Goal: Task Accomplishment & Management: Complete application form

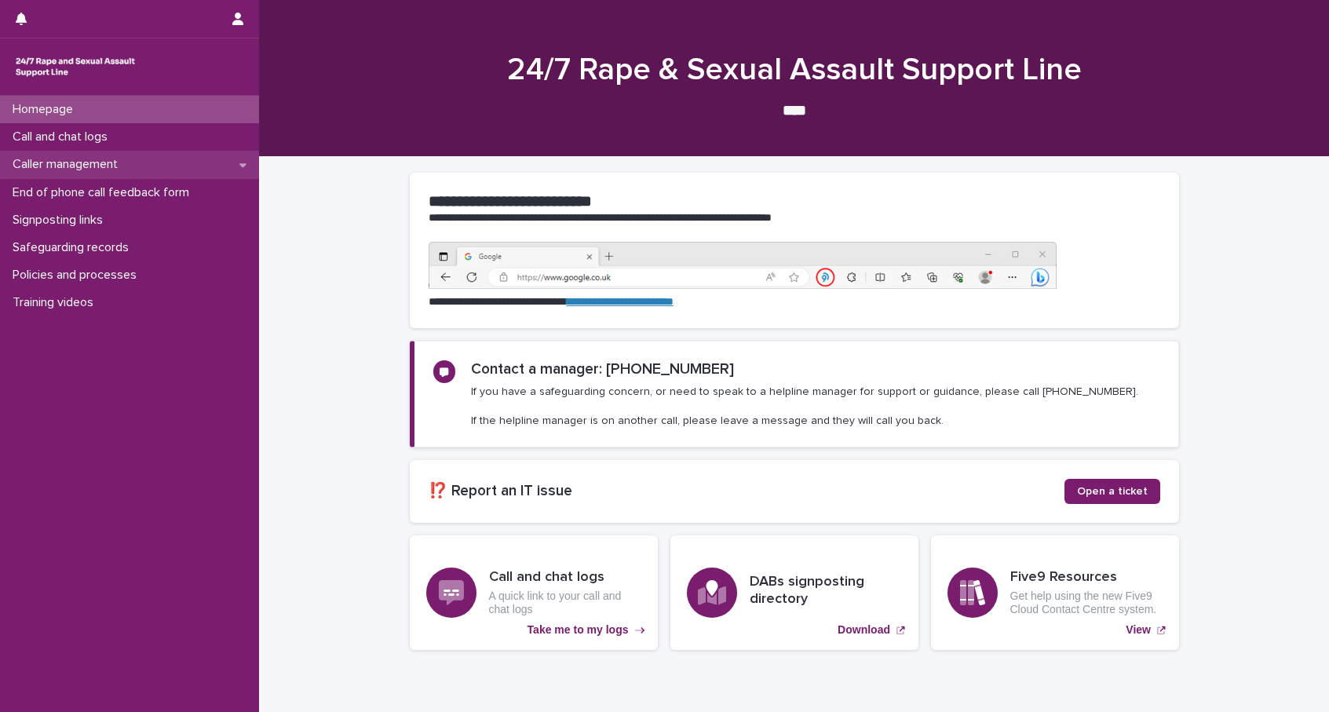
click at [121, 164] on p "Caller management" at bounding box center [68, 164] width 124 height 15
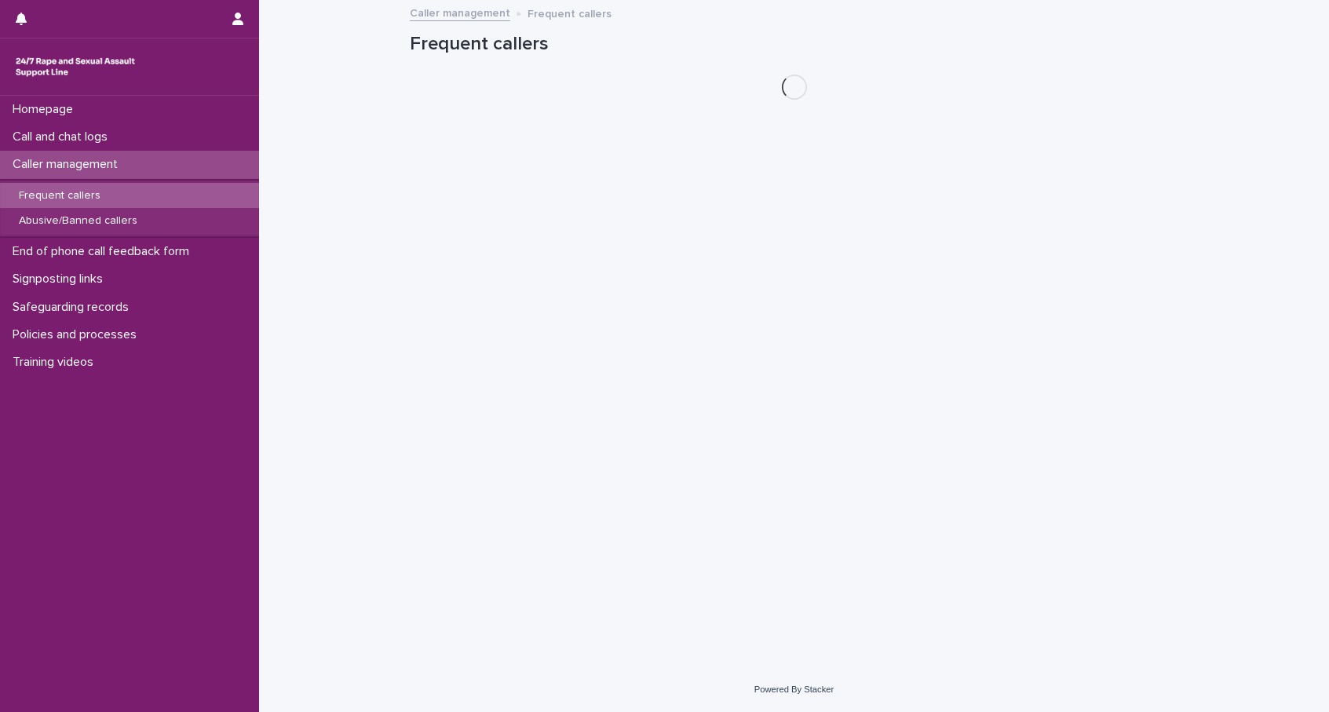
click at [122, 133] on div "Call and chat logs" at bounding box center [129, 136] width 259 height 27
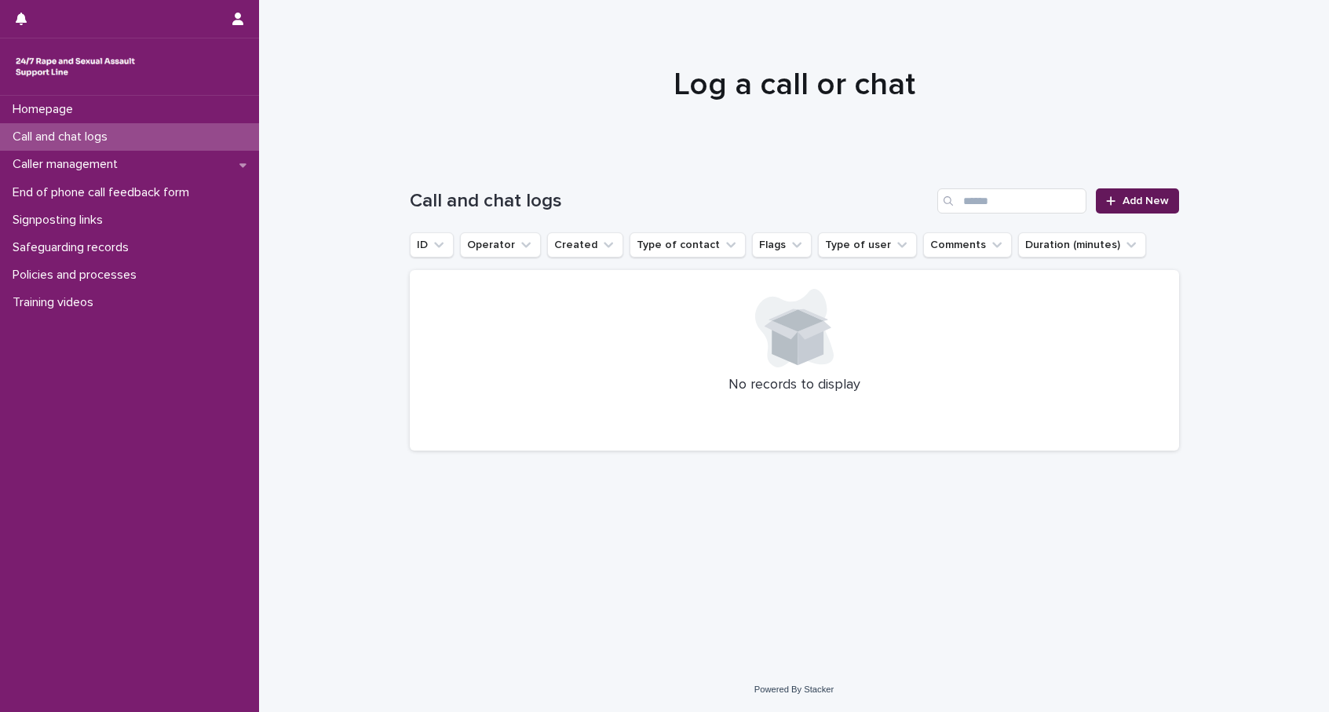
click at [1168, 202] on span "Add New" at bounding box center [1145, 200] width 46 height 11
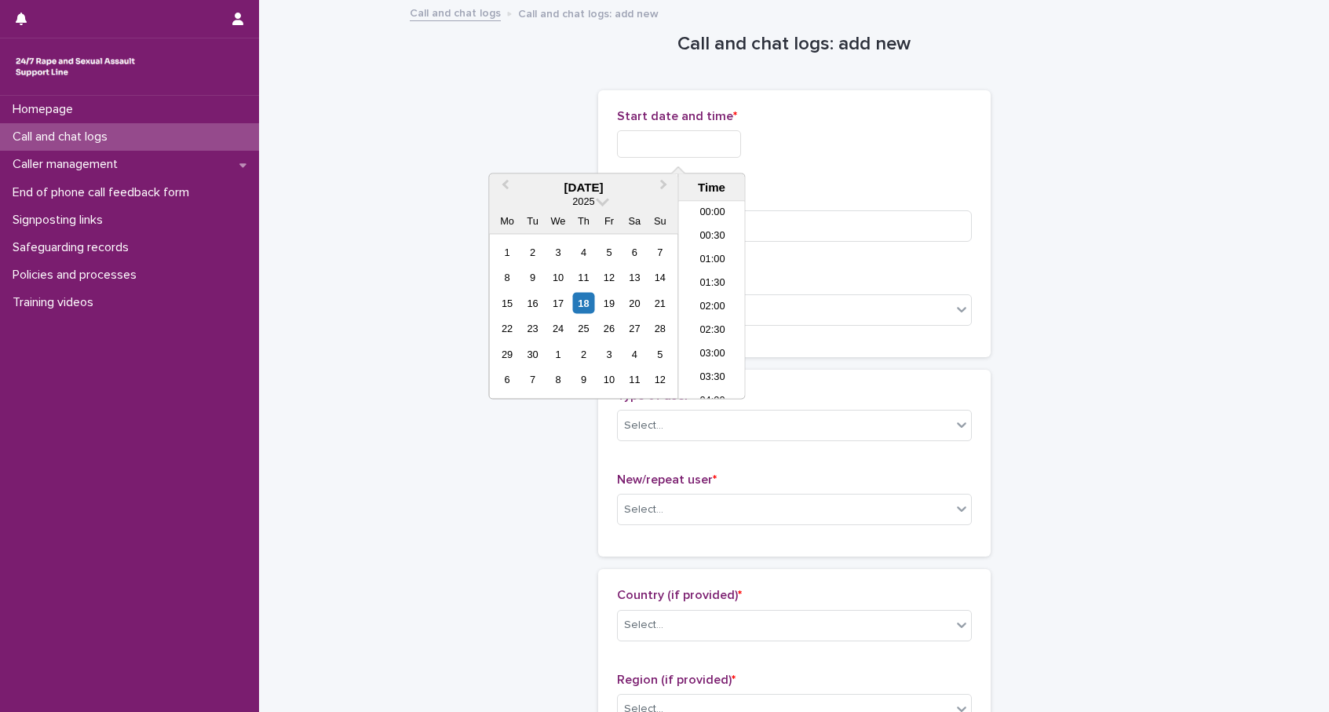
click at [651, 153] on input "text" at bounding box center [679, 143] width 124 height 27
click at [581, 300] on div "18" at bounding box center [583, 302] width 21 height 21
click at [712, 302] on li "10:00" at bounding box center [712, 301] width 67 height 24
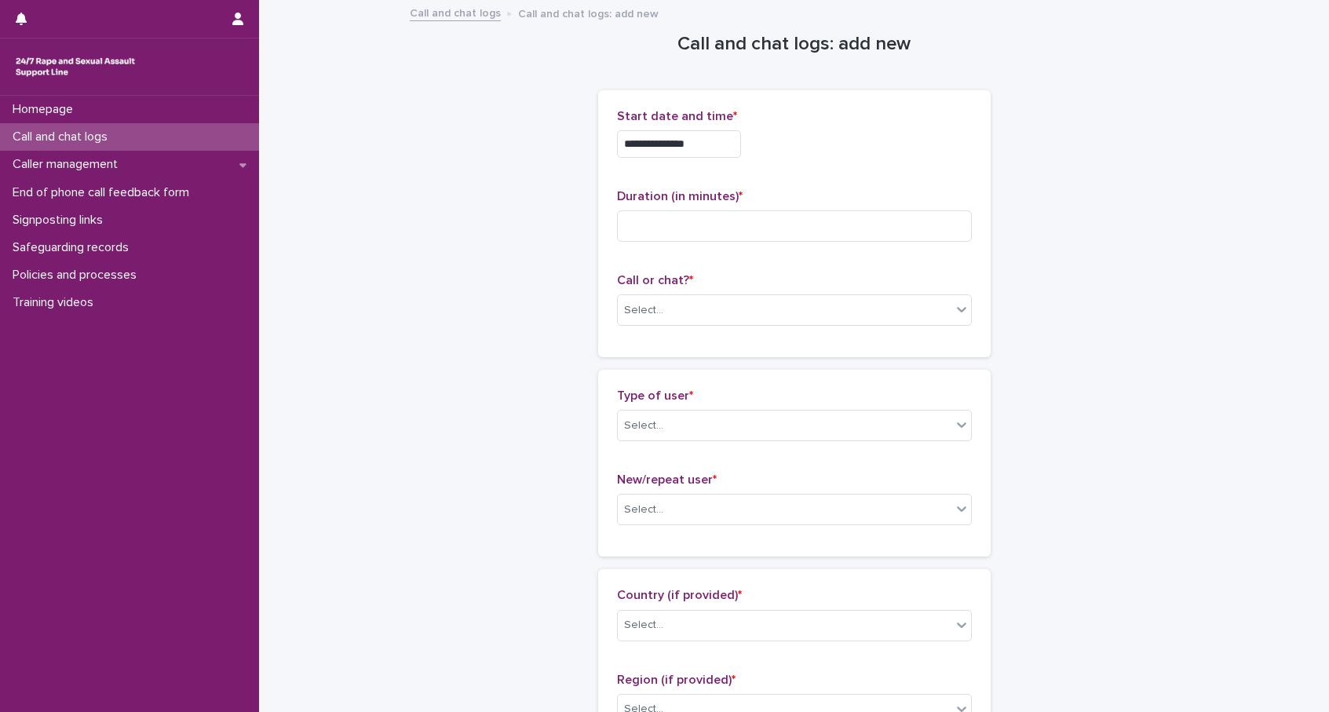
click at [711, 148] on input "**********" at bounding box center [679, 143] width 124 height 27
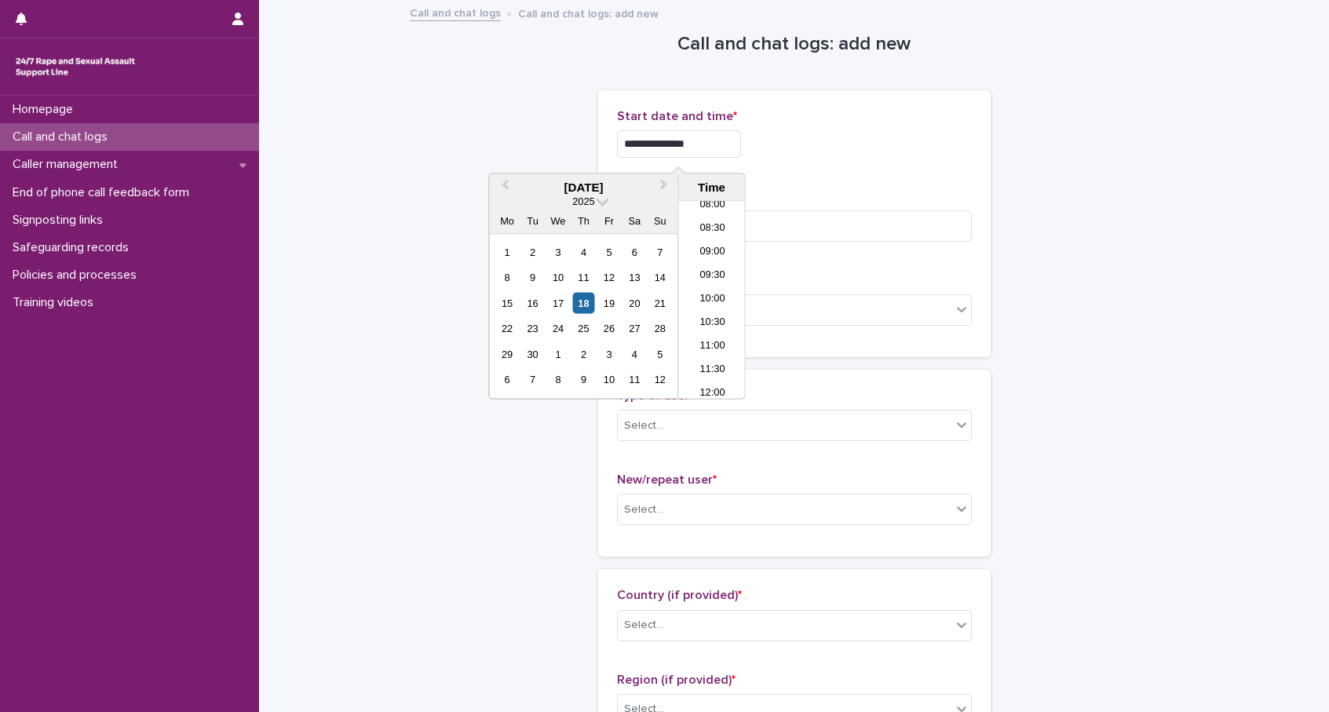
type input "**********"
drag, startPoint x: 803, startPoint y: 154, endPoint x: 800, endPoint y: 178, distance: 24.5
click at [804, 154] on div "**********" at bounding box center [794, 143] width 355 height 27
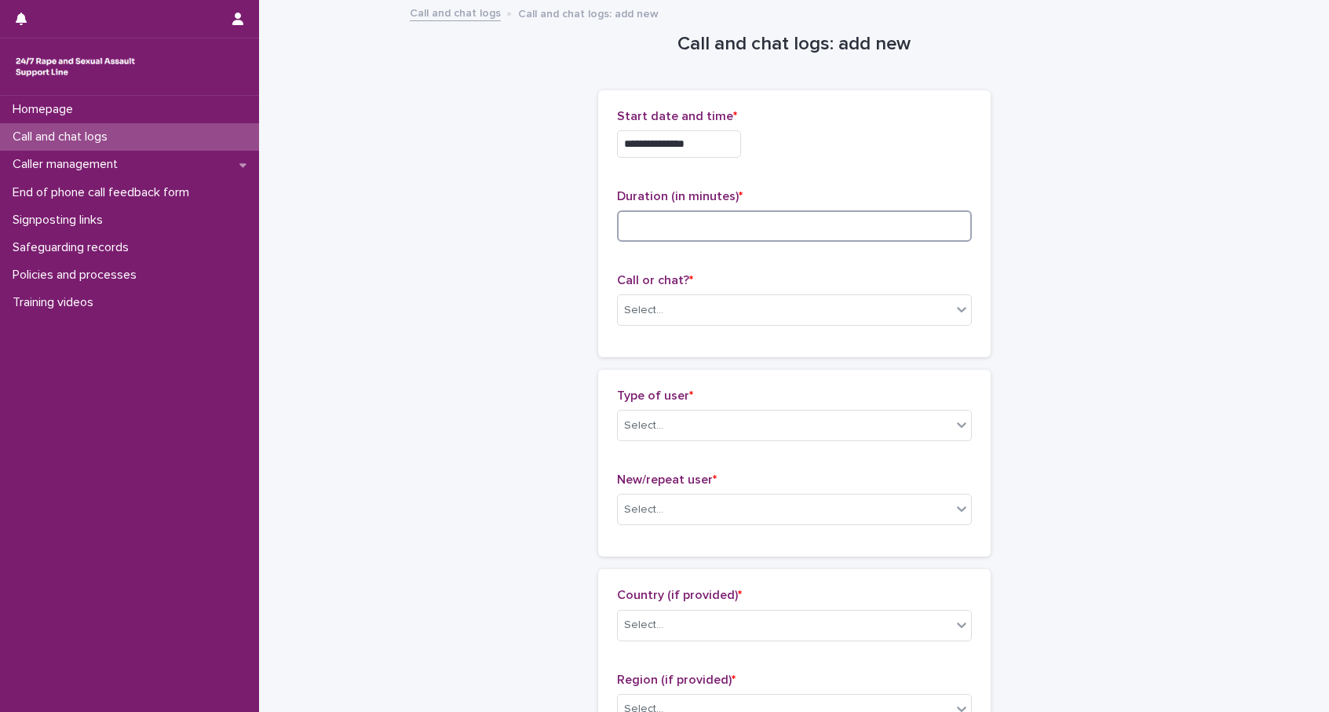
click at [776, 225] on input at bounding box center [794, 225] width 355 height 31
type input "*"
click at [763, 313] on div "Select..." at bounding box center [785, 310] width 334 height 26
click at [687, 346] on div "Phone" at bounding box center [794, 339] width 353 height 27
click at [656, 417] on div "Select..." at bounding box center [643, 425] width 39 height 16
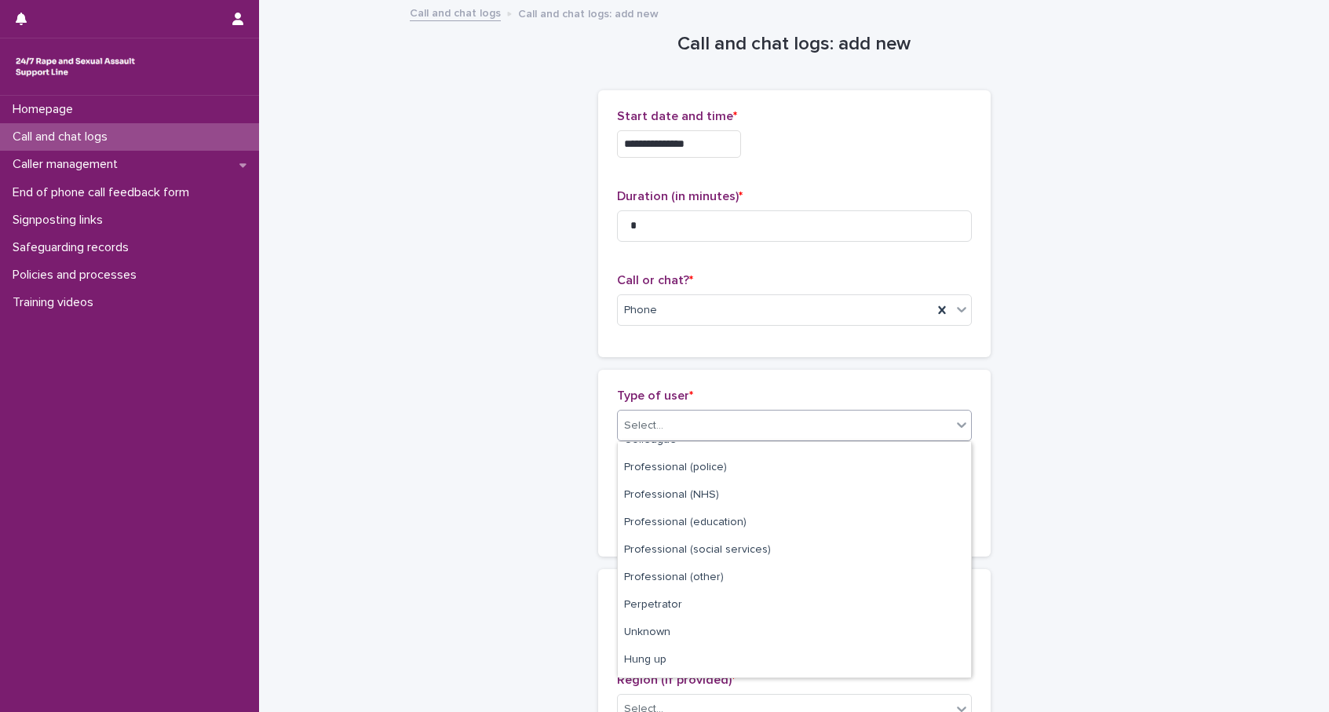
scroll to position [177, 0]
click at [742, 615] on div "Hung up" at bounding box center [794, 635] width 353 height 27
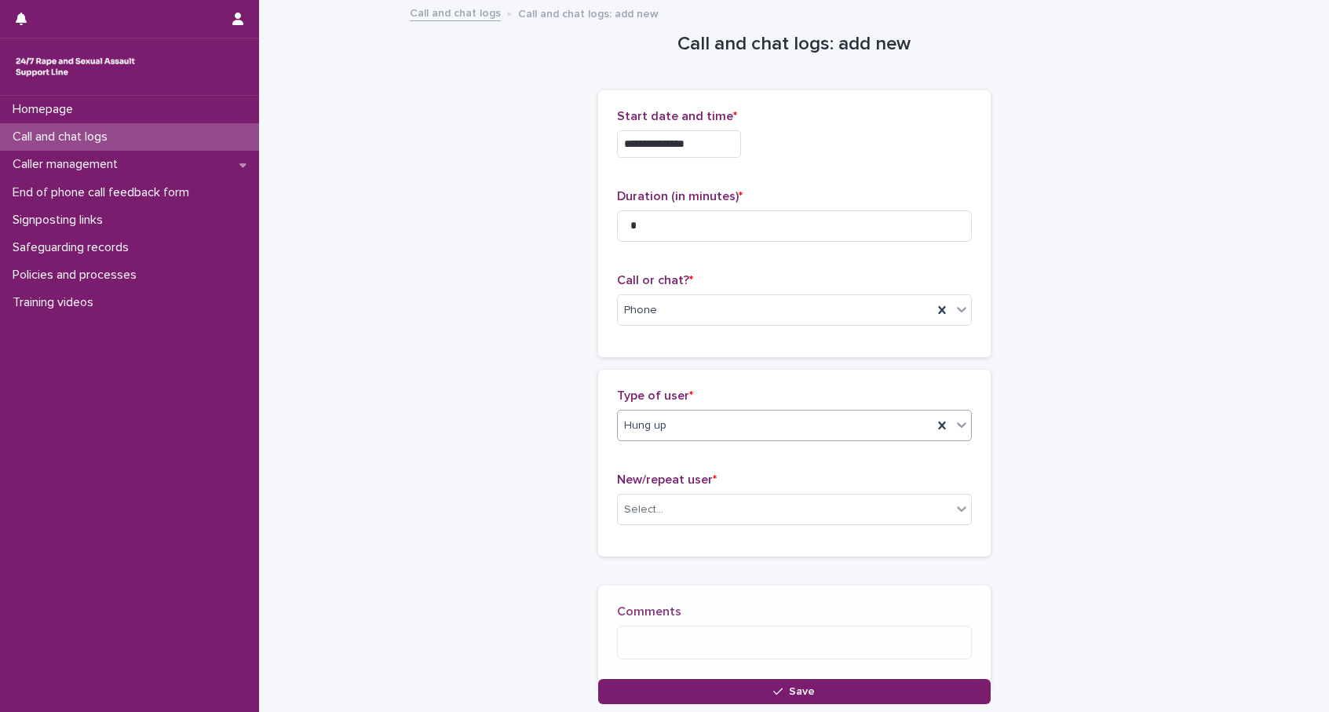
click at [540, 516] on div "**********" at bounding box center [794, 353] width 769 height 703
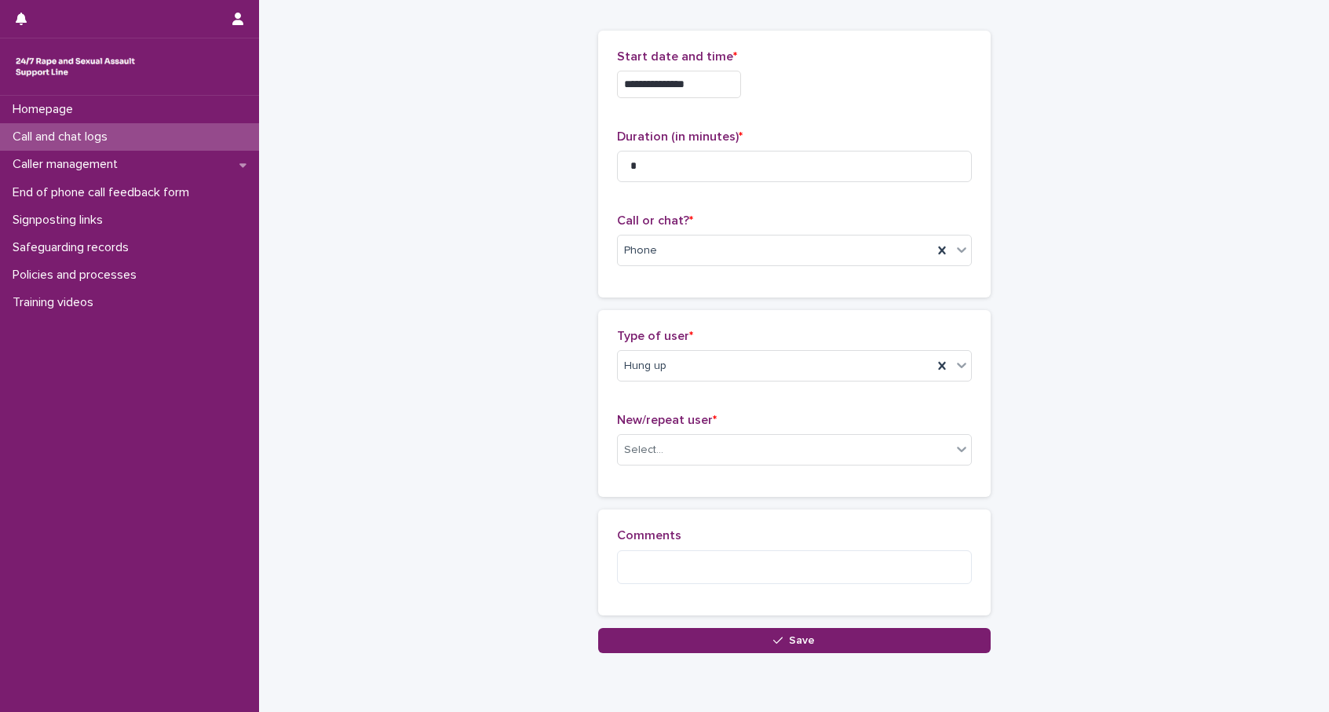
scroll to position [96, 0]
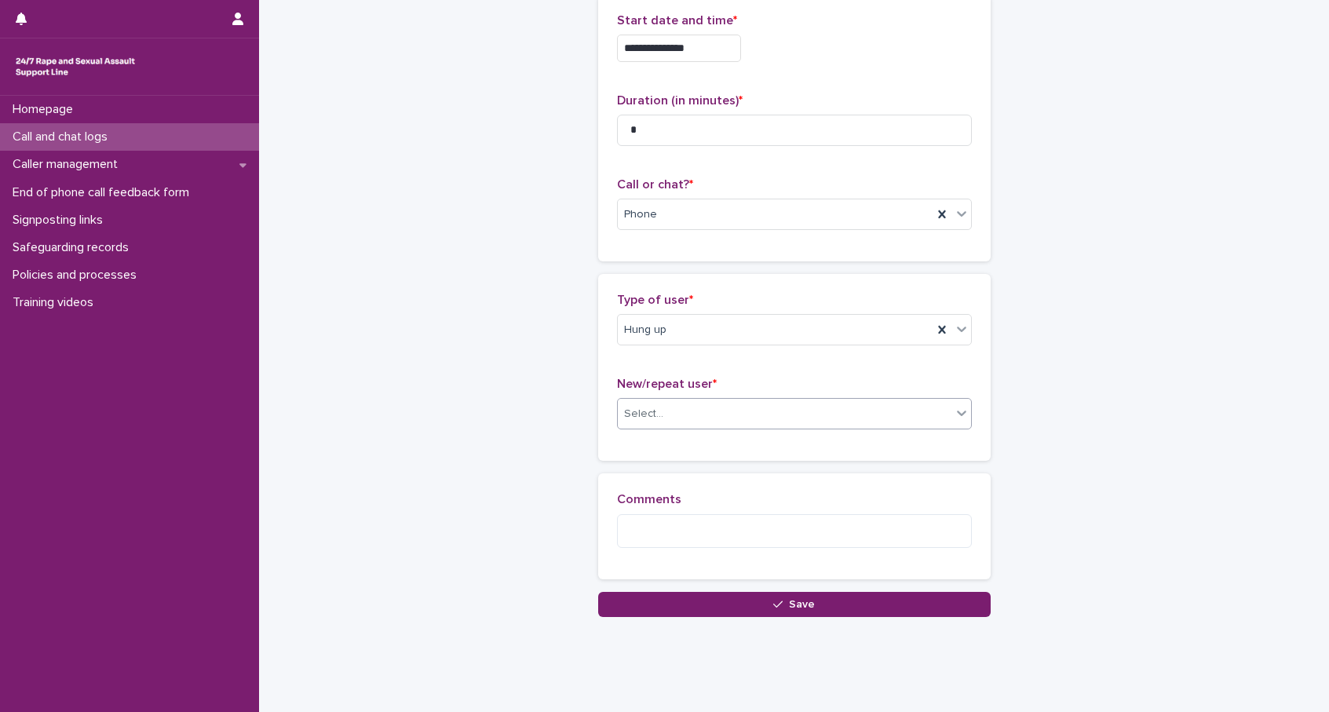
click at [694, 408] on div "Select..." at bounding box center [785, 414] width 334 height 26
drag, startPoint x: 665, startPoint y: 450, endPoint x: 606, endPoint y: 443, distance: 59.3
click at [665, 450] on div "Not known" at bounding box center [794, 443] width 353 height 27
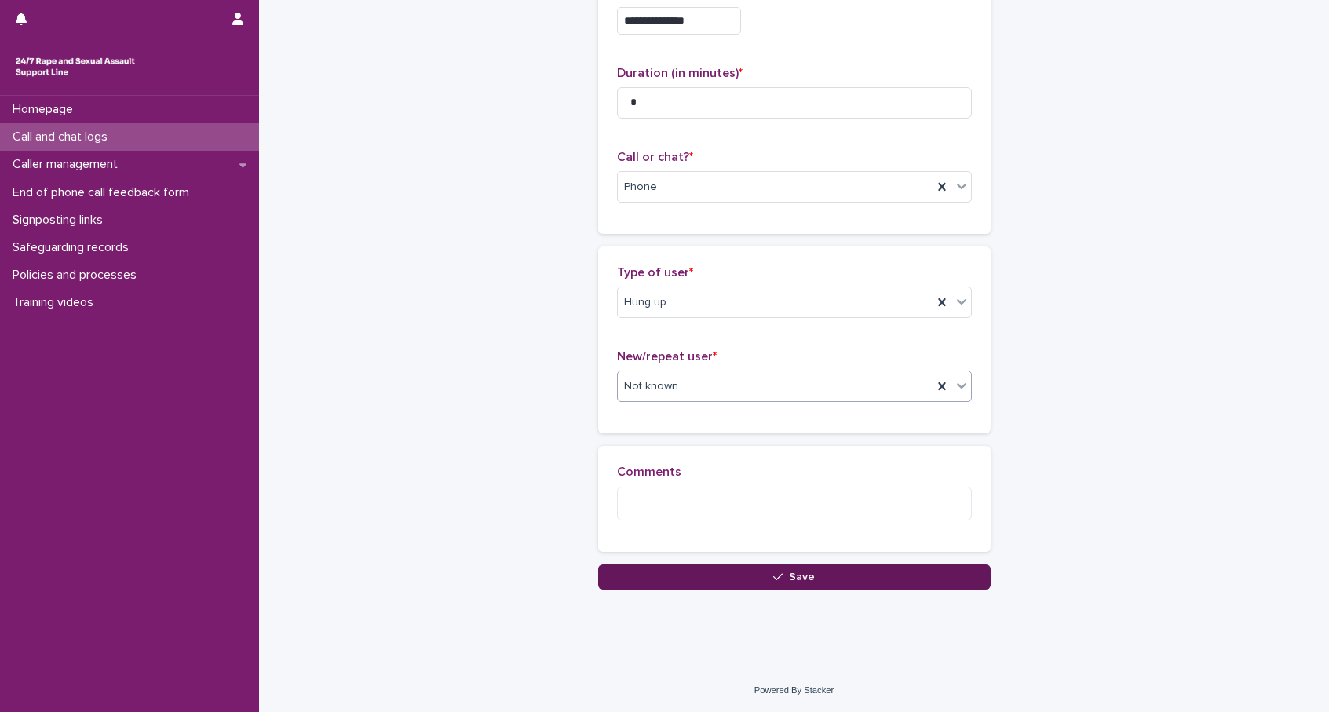
click at [826, 578] on button "Save" at bounding box center [794, 576] width 392 height 25
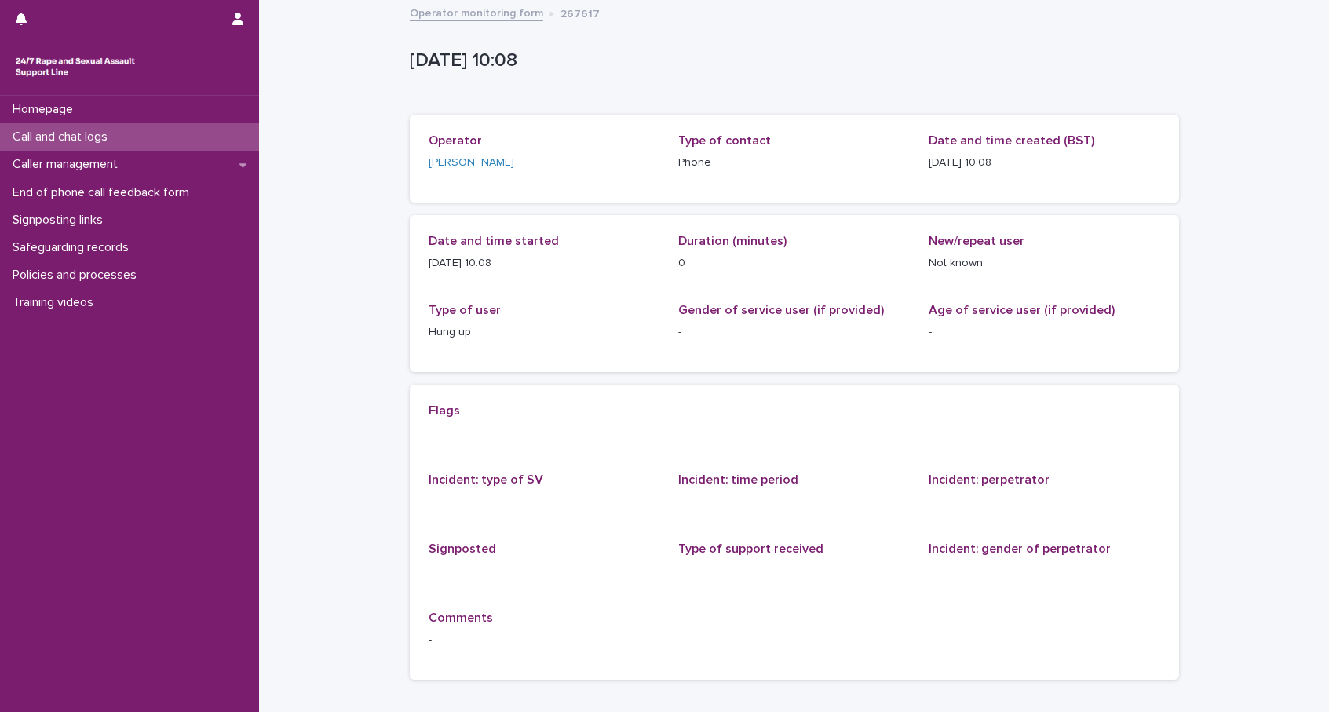
click at [70, 137] on p "Call and chat logs" at bounding box center [63, 136] width 114 height 15
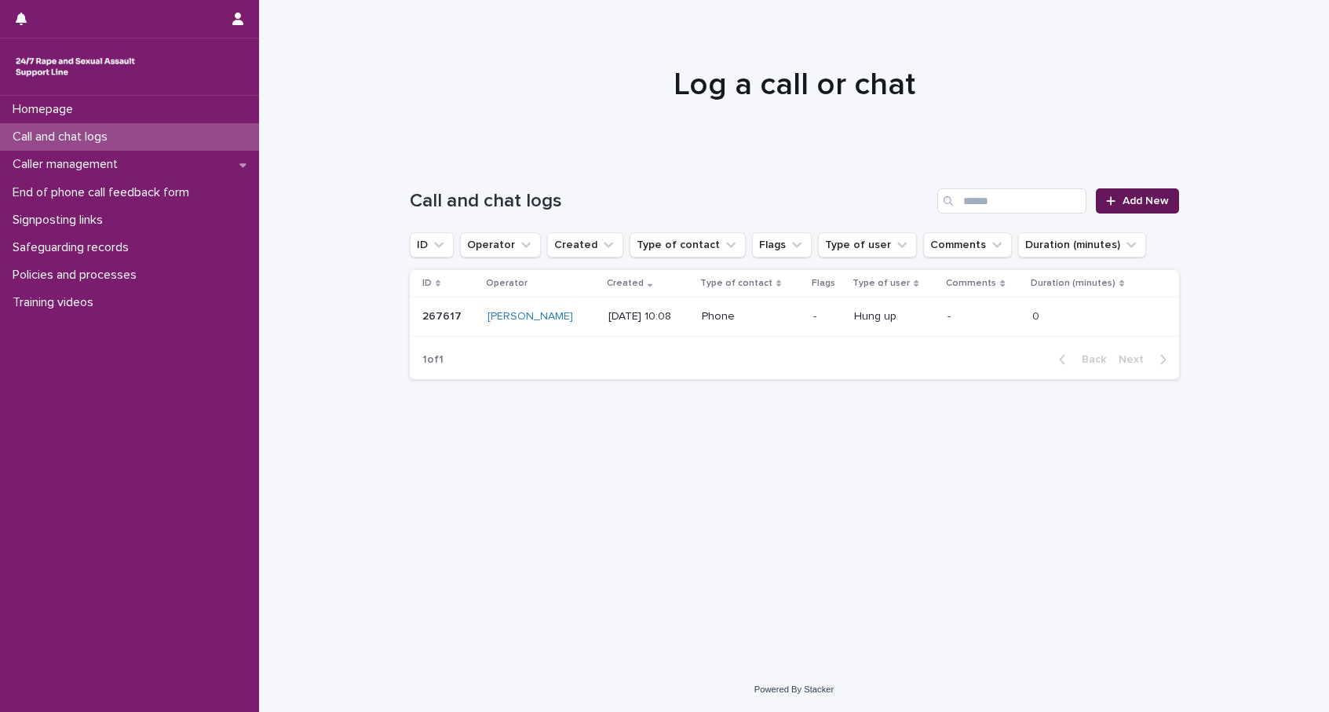
click at [1139, 197] on span "Add New" at bounding box center [1145, 200] width 46 height 11
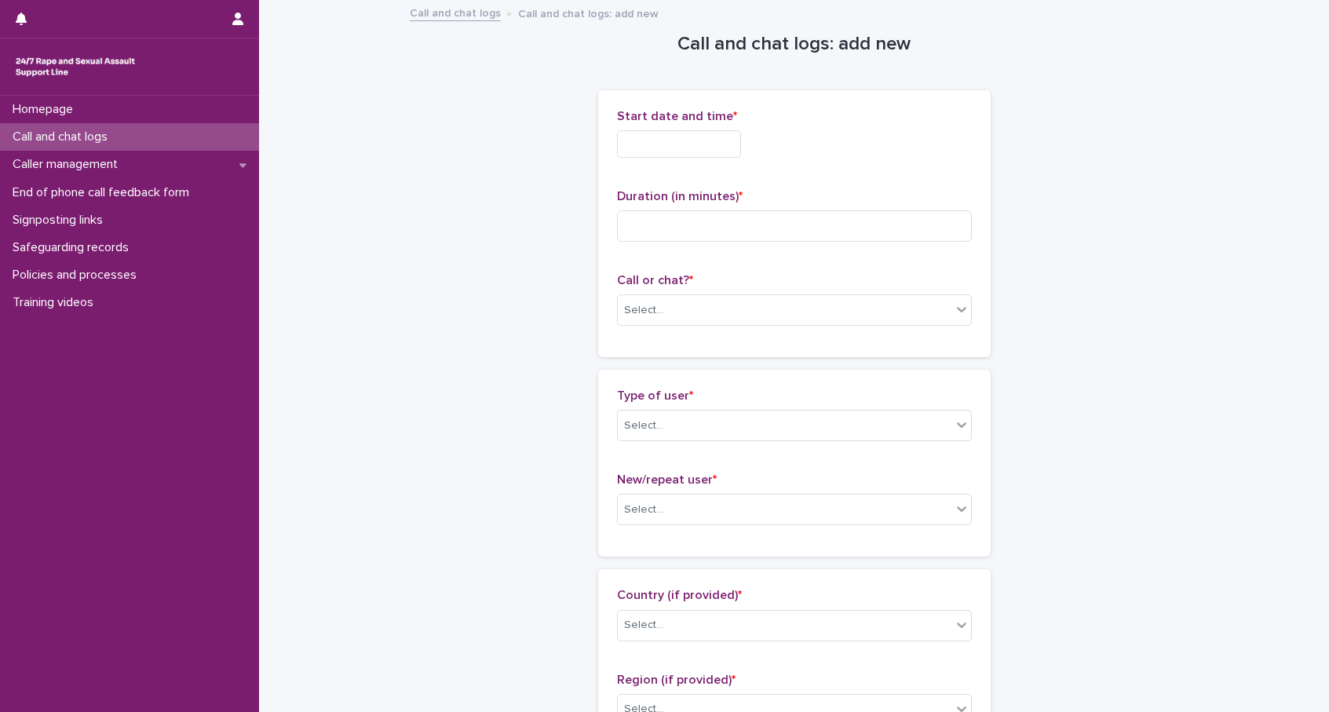
click at [691, 157] on div at bounding box center [679, 143] width 124 height 27
click at [692, 146] on input "text" at bounding box center [679, 143] width 124 height 27
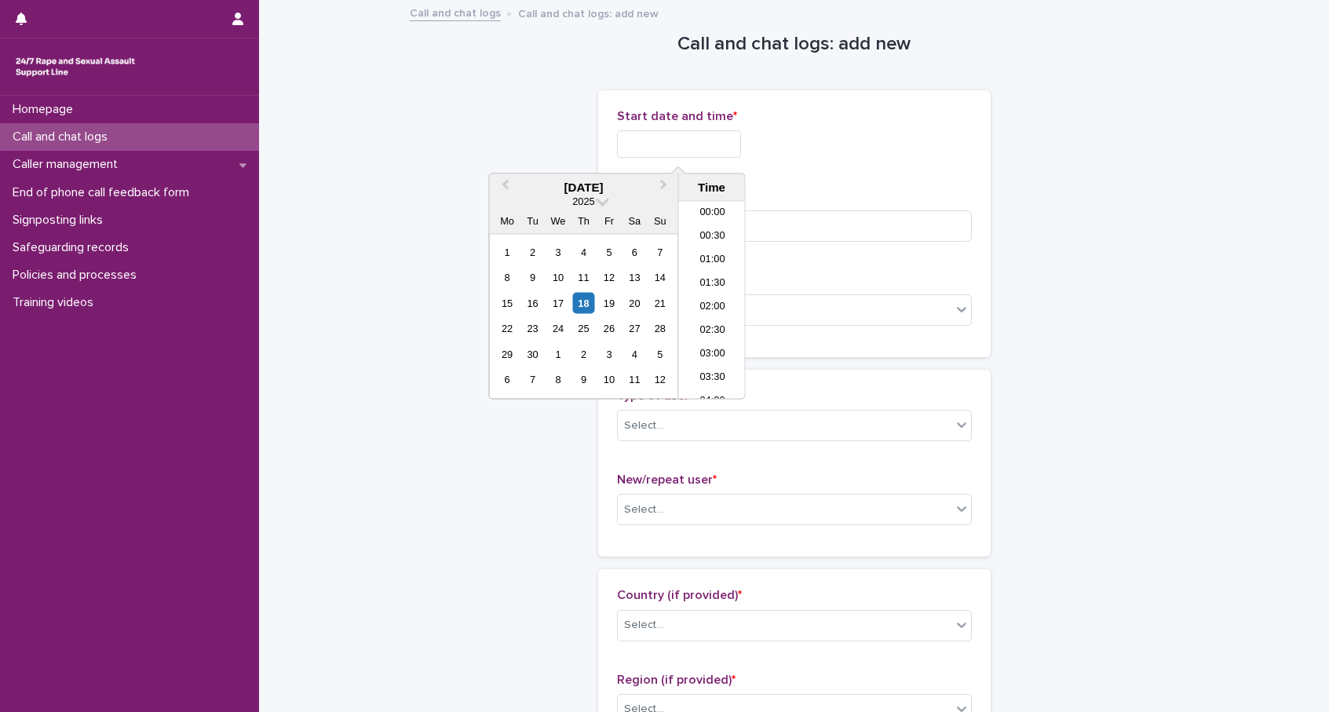
scroll to position [407, 0]
click at [589, 300] on div "18" at bounding box center [583, 302] width 21 height 21
click at [711, 302] on li "10:30" at bounding box center [712, 301] width 67 height 24
click at [717, 140] on input "**********" at bounding box center [679, 143] width 124 height 27
type input "**********"
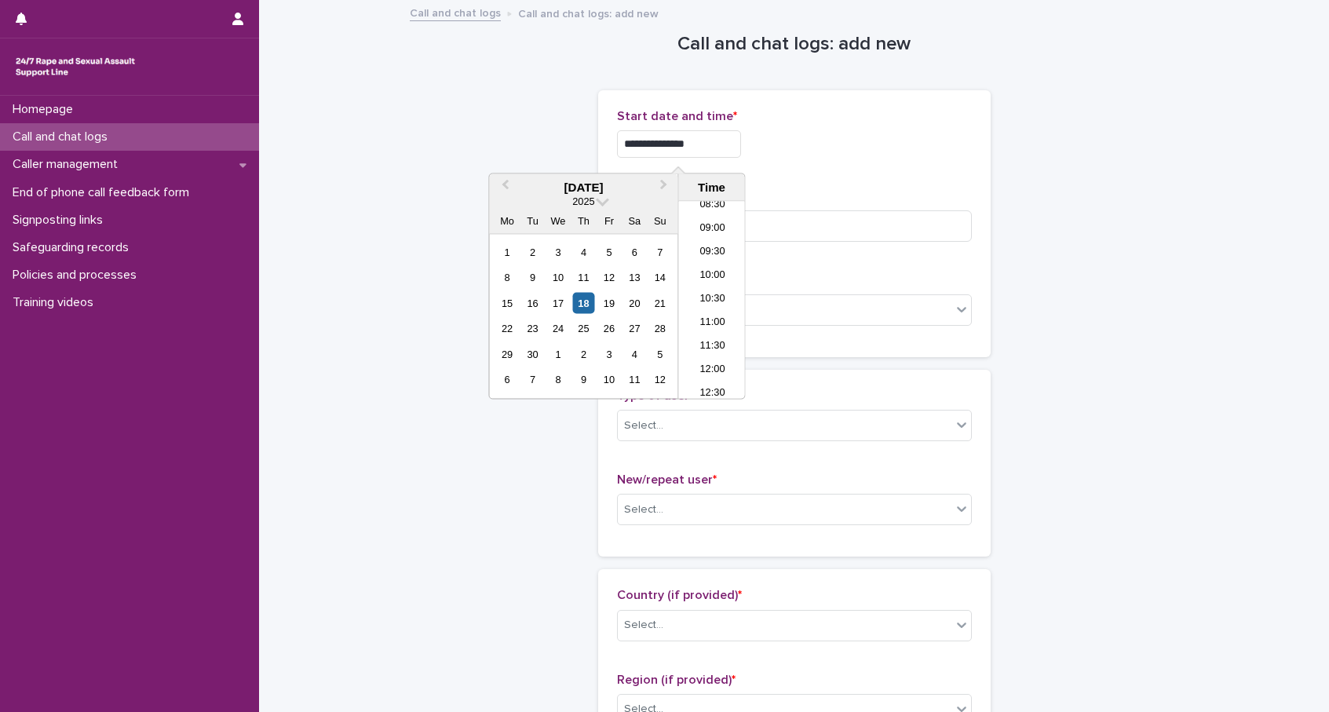
click at [787, 141] on div "**********" at bounding box center [794, 143] width 355 height 27
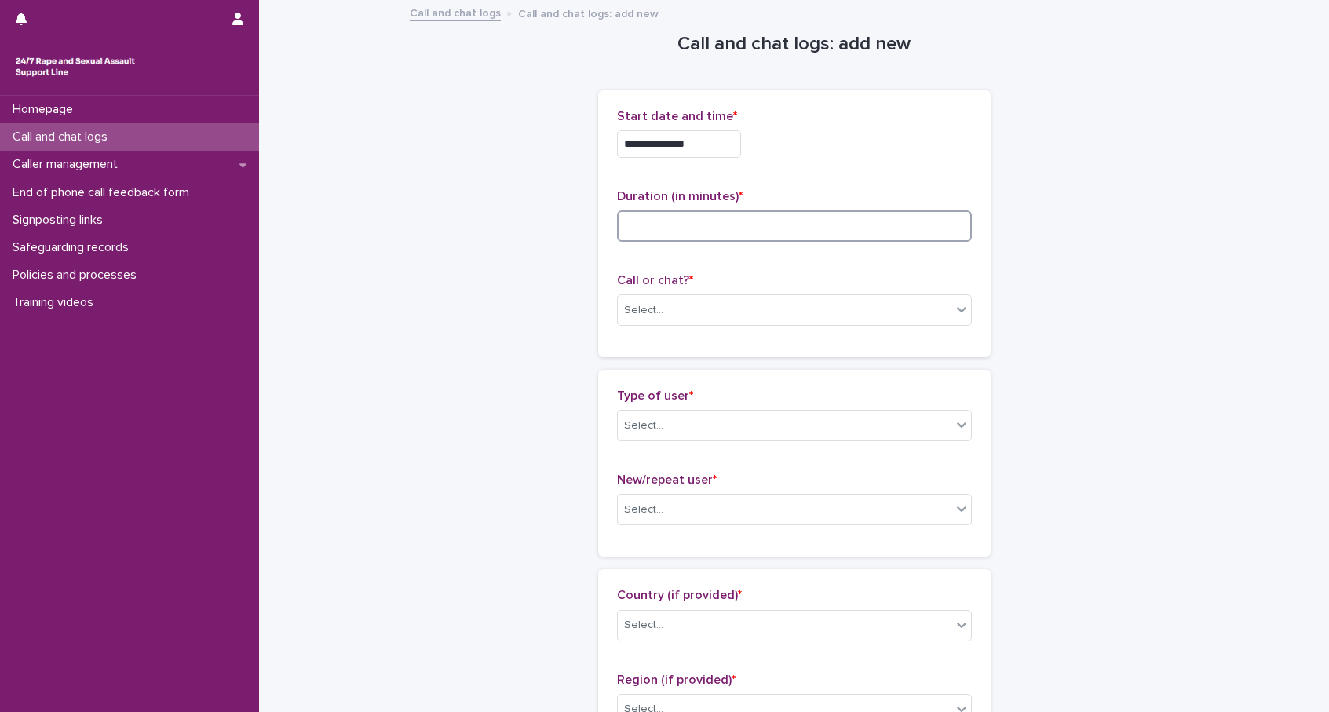
click at [694, 221] on input at bounding box center [794, 225] width 355 height 31
type input "*"
click at [629, 314] on div "Select..." at bounding box center [643, 310] width 39 height 16
click at [659, 346] on div "Phone" at bounding box center [794, 339] width 353 height 27
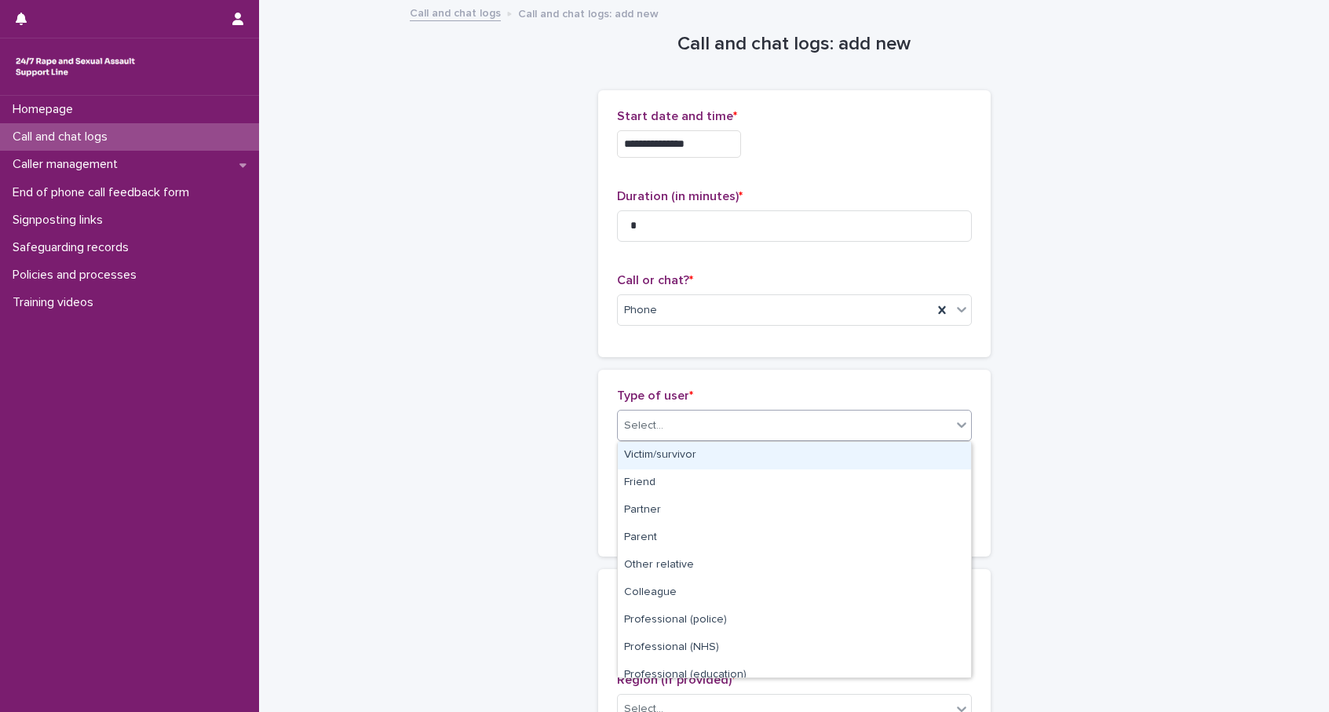
click at [665, 415] on div "Select..." at bounding box center [785, 426] width 334 height 26
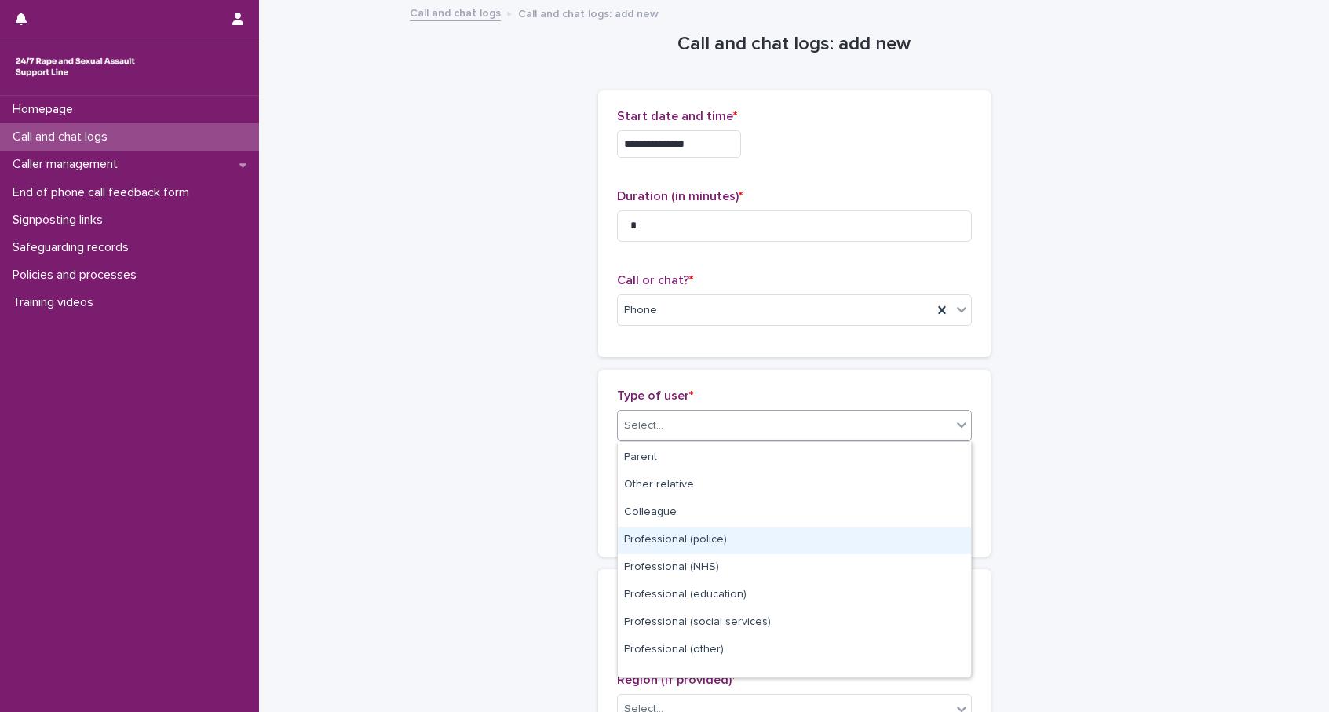
scroll to position [177, 0]
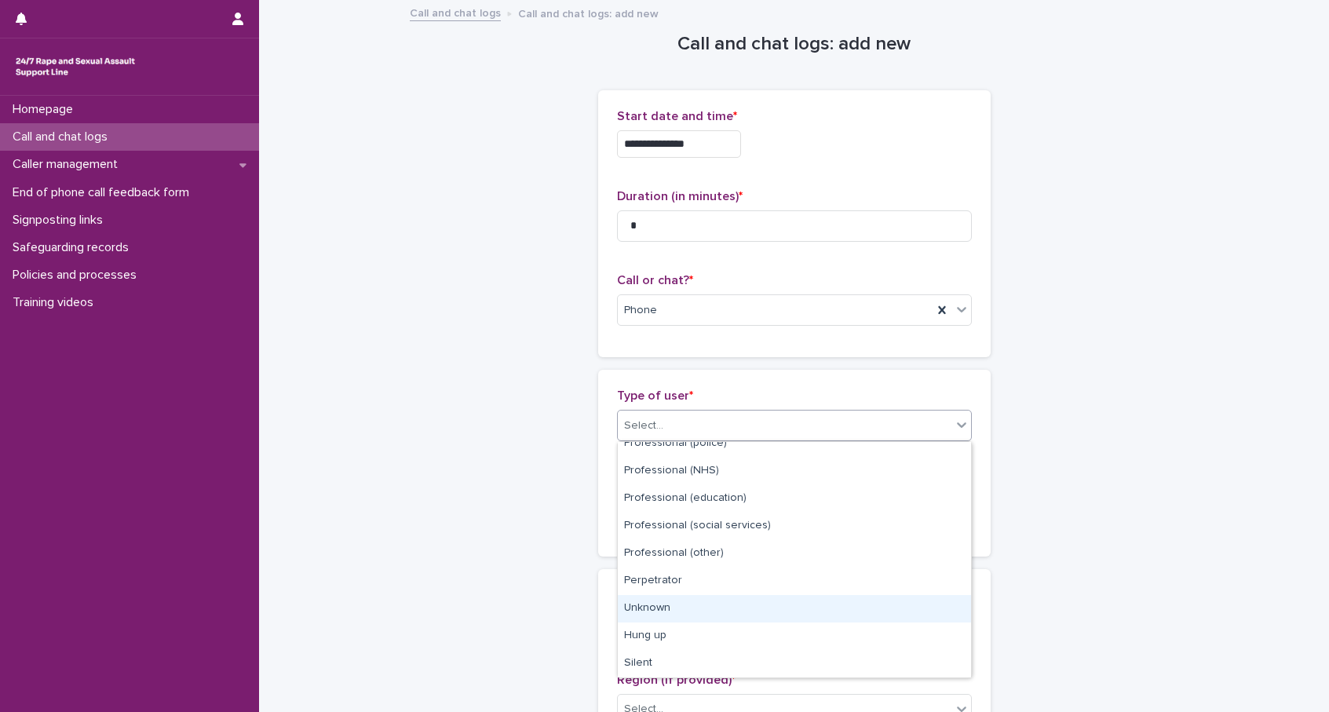
click at [690, 612] on div "Unknown" at bounding box center [794, 608] width 353 height 27
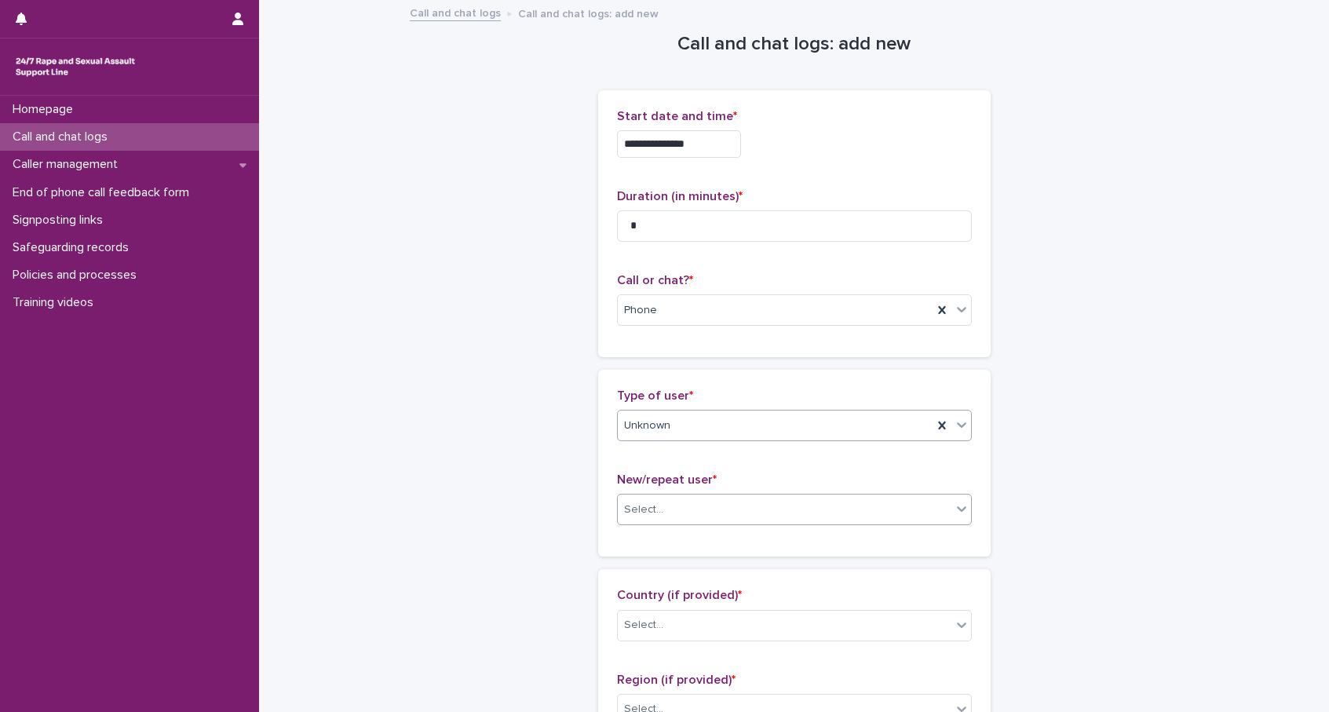
click at [684, 507] on div "Select..." at bounding box center [785, 510] width 334 height 26
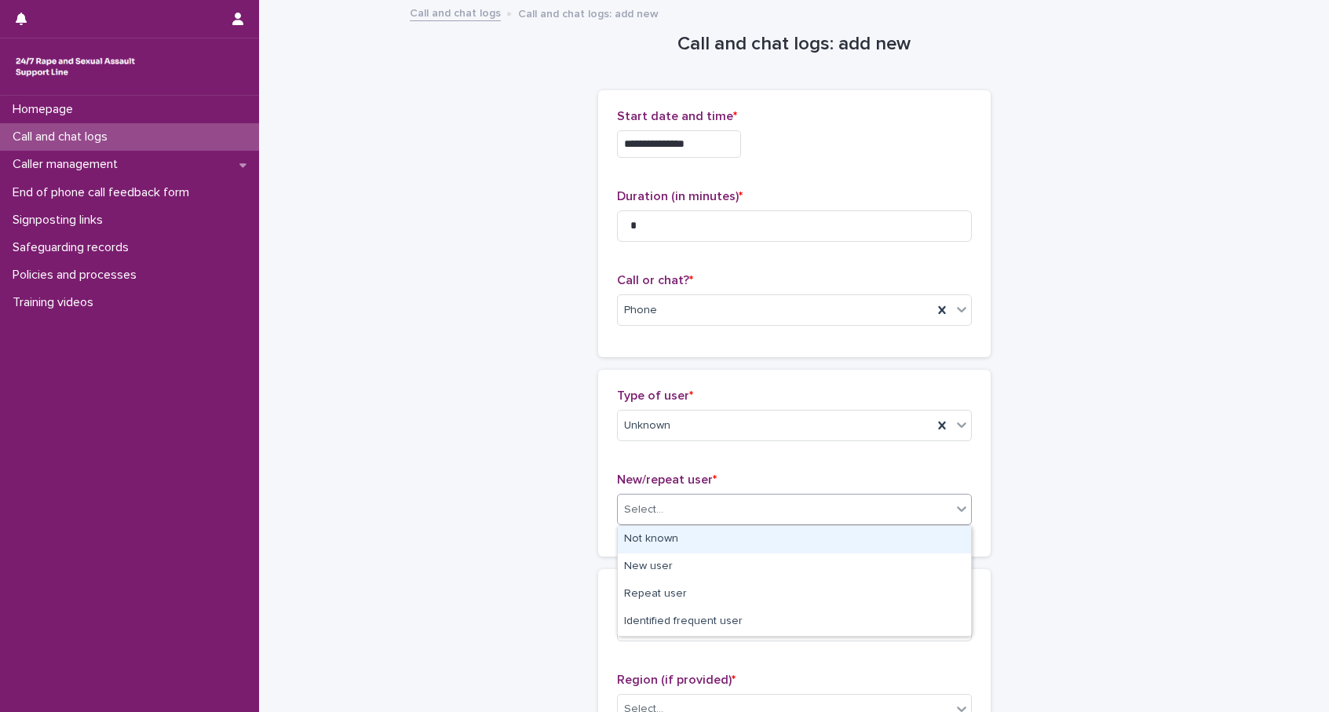
click at [676, 544] on div "Not known" at bounding box center [794, 539] width 353 height 27
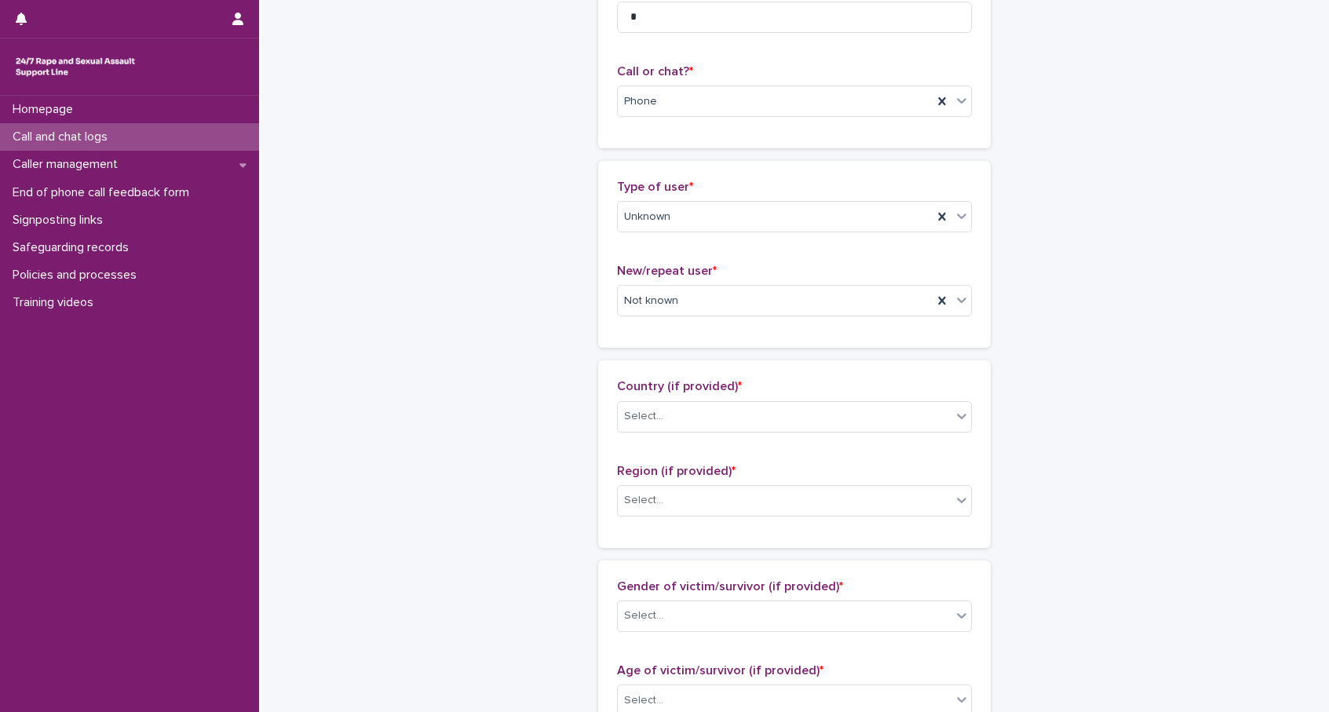
scroll to position [269, 0]
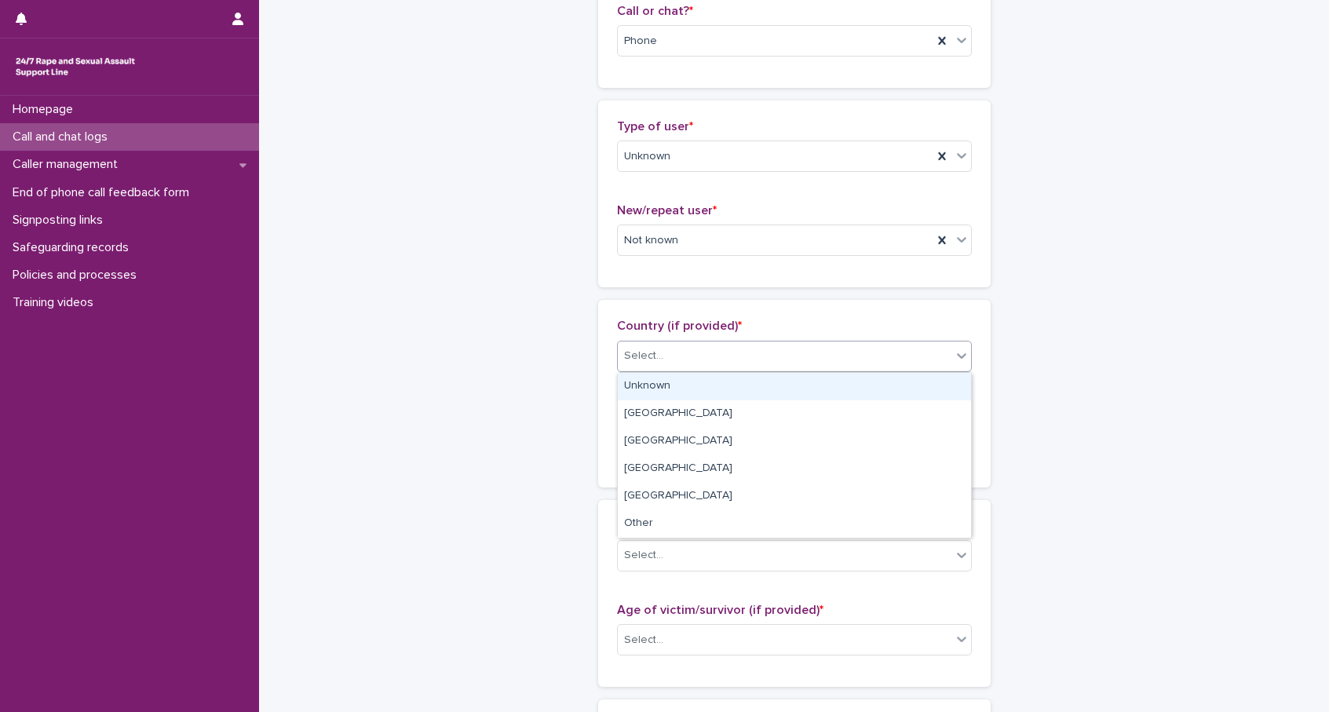
click at [712, 355] on div "Select..." at bounding box center [785, 356] width 334 height 26
click at [695, 381] on div "Unknown" at bounding box center [794, 386] width 353 height 27
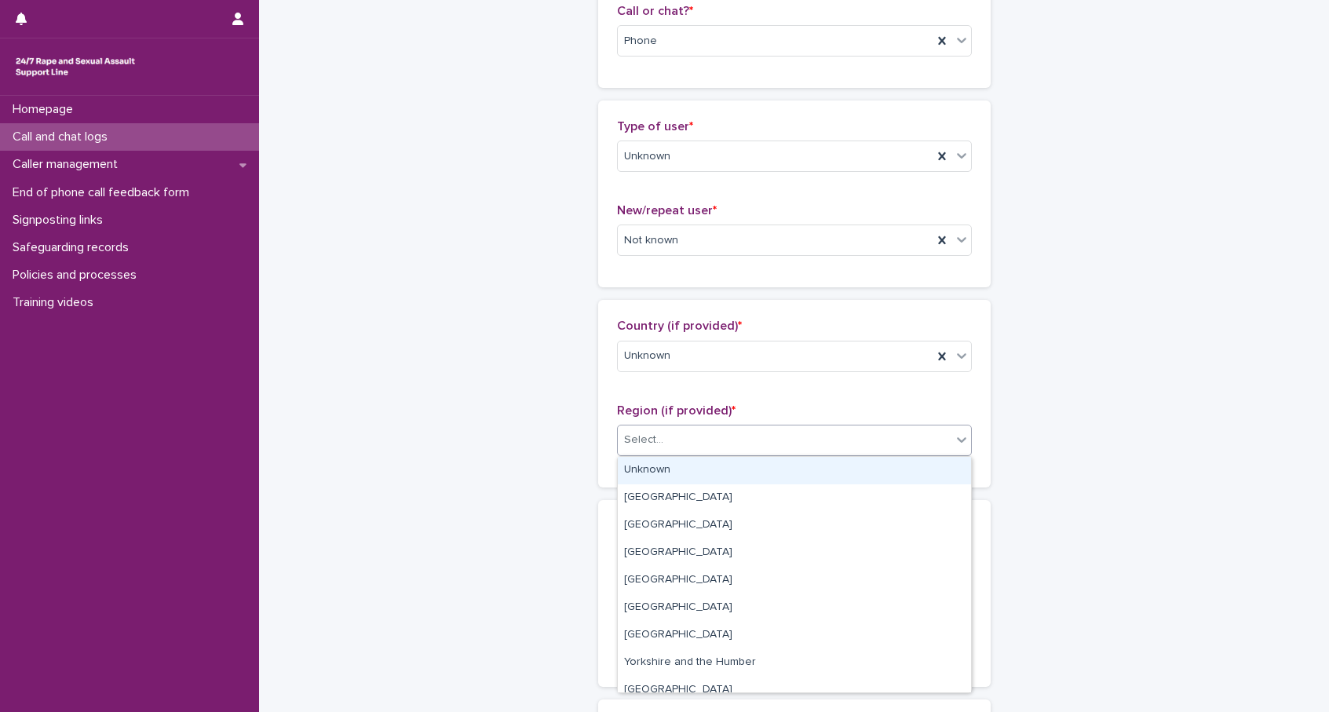
click at [697, 436] on div "Select..." at bounding box center [785, 440] width 334 height 26
click at [668, 468] on div "Unknown" at bounding box center [794, 470] width 353 height 27
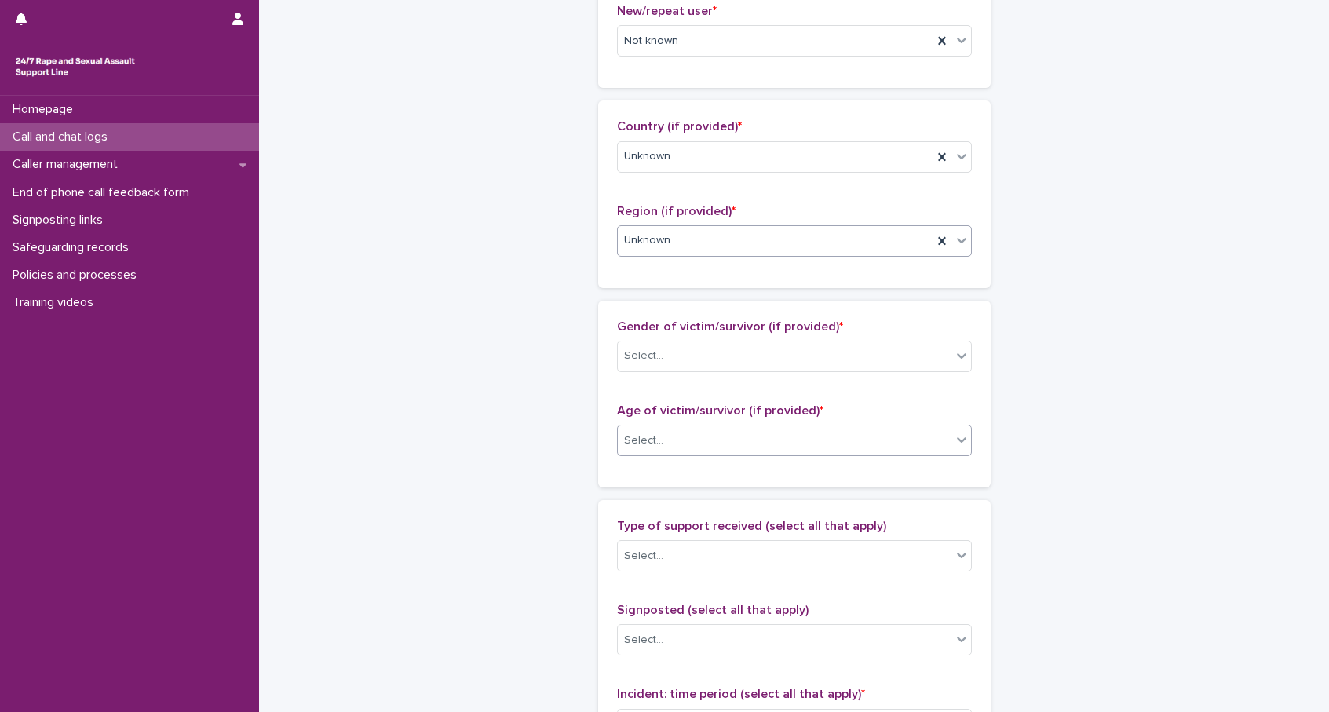
scroll to position [469, 0]
click at [652, 361] on div "Select..." at bounding box center [643, 355] width 39 height 16
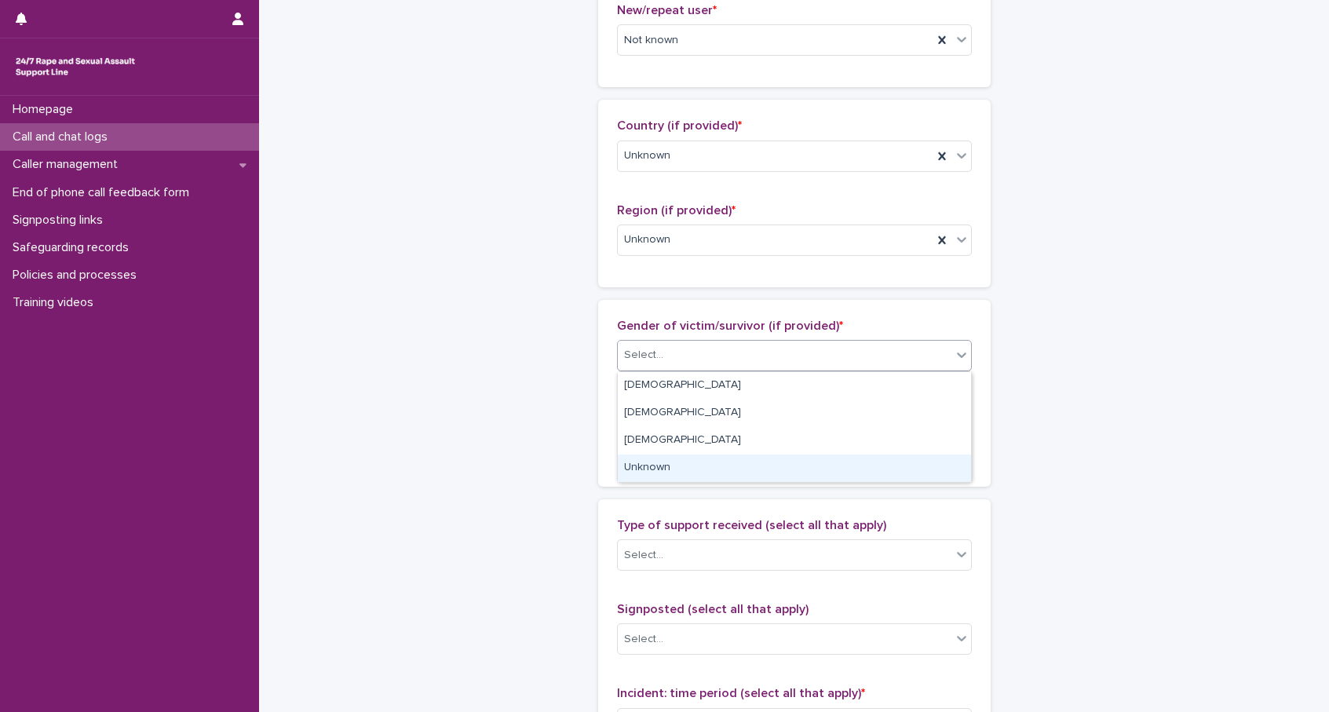
click at [684, 457] on div "Unknown" at bounding box center [794, 467] width 353 height 27
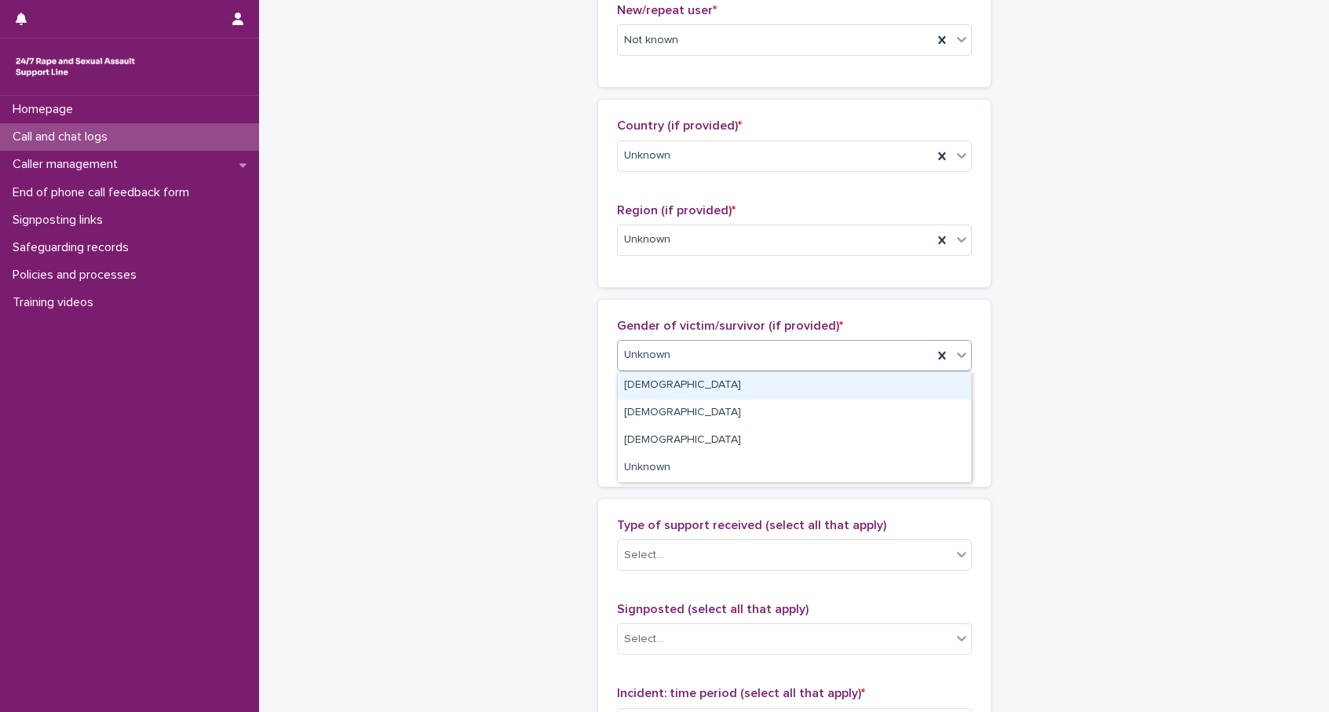
drag, startPoint x: 637, startPoint y: 350, endPoint x: 647, endPoint y: 359, distance: 13.9
click at [637, 350] on span "Unknown" at bounding box center [647, 355] width 46 height 16
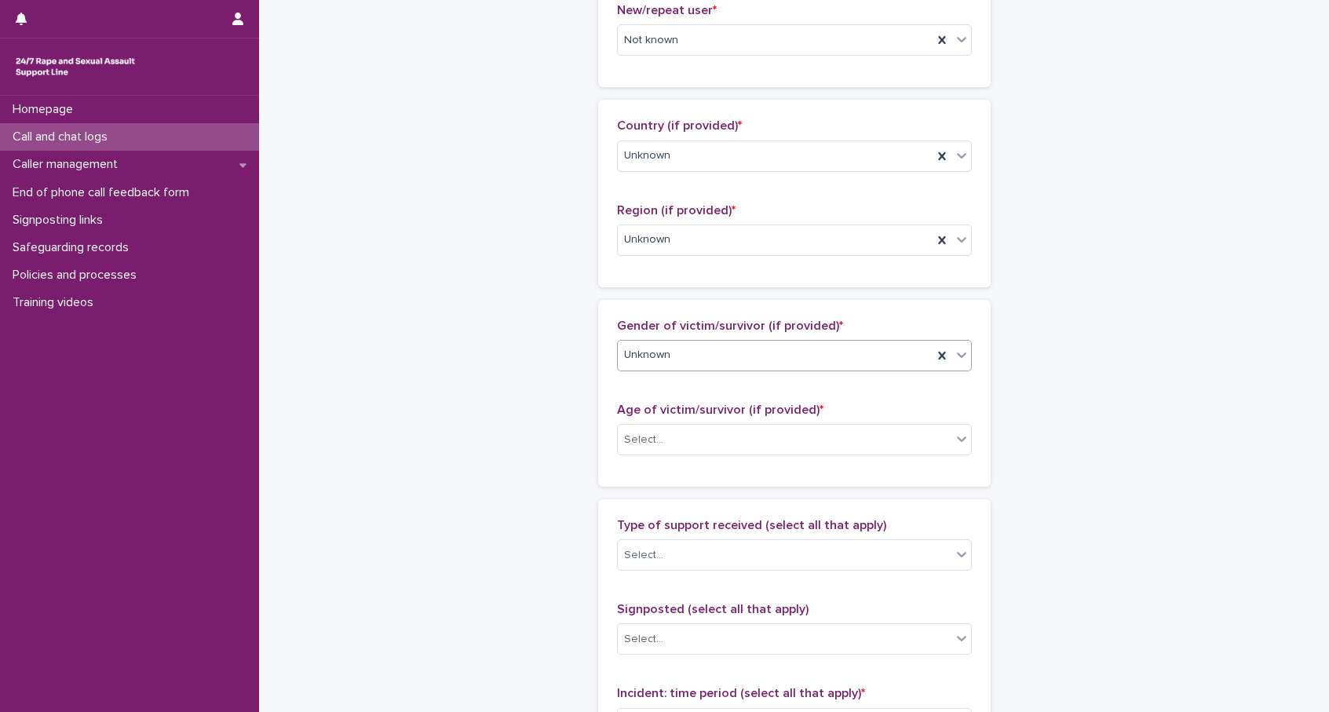
click at [647, 359] on span "Unknown" at bounding box center [647, 355] width 46 height 16
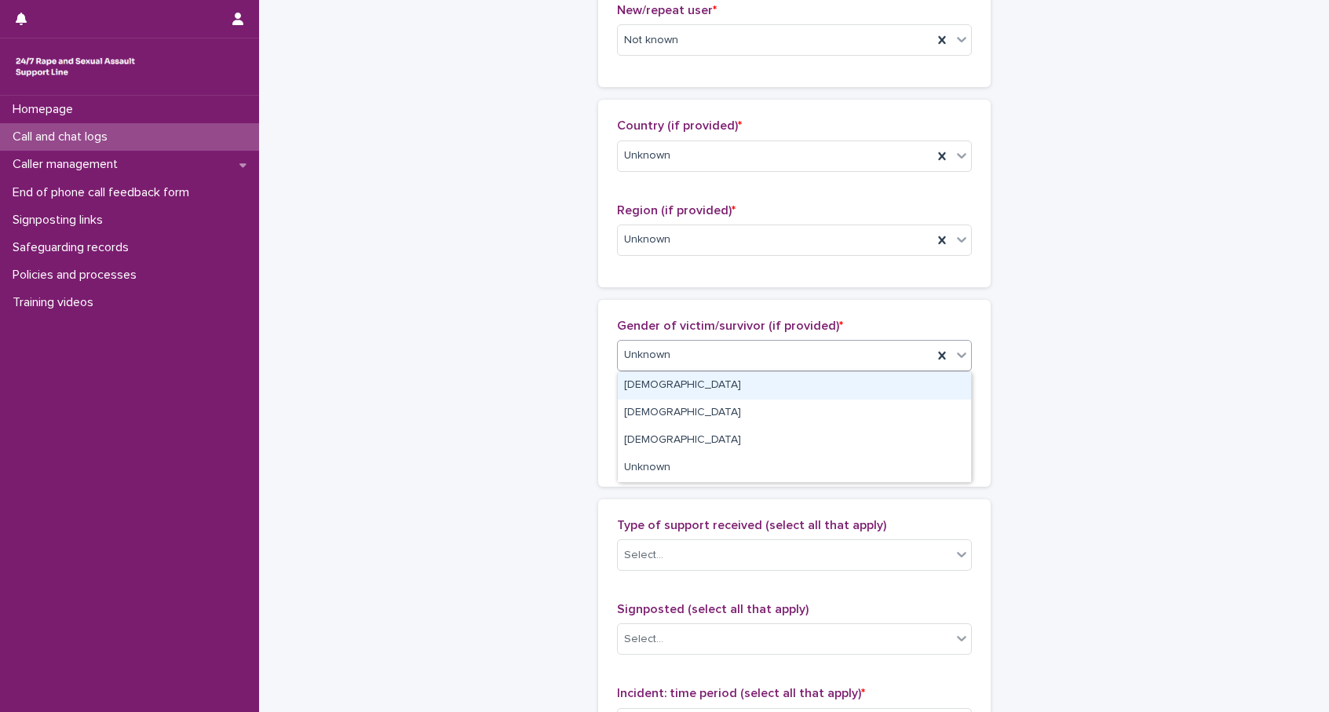
click at [647, 359] on span "Unknown" at bounding box center [647, 355] width 46 height 16
click at [657, 386] on div "Female" at bounding box center [794, 385] width 353 height 27
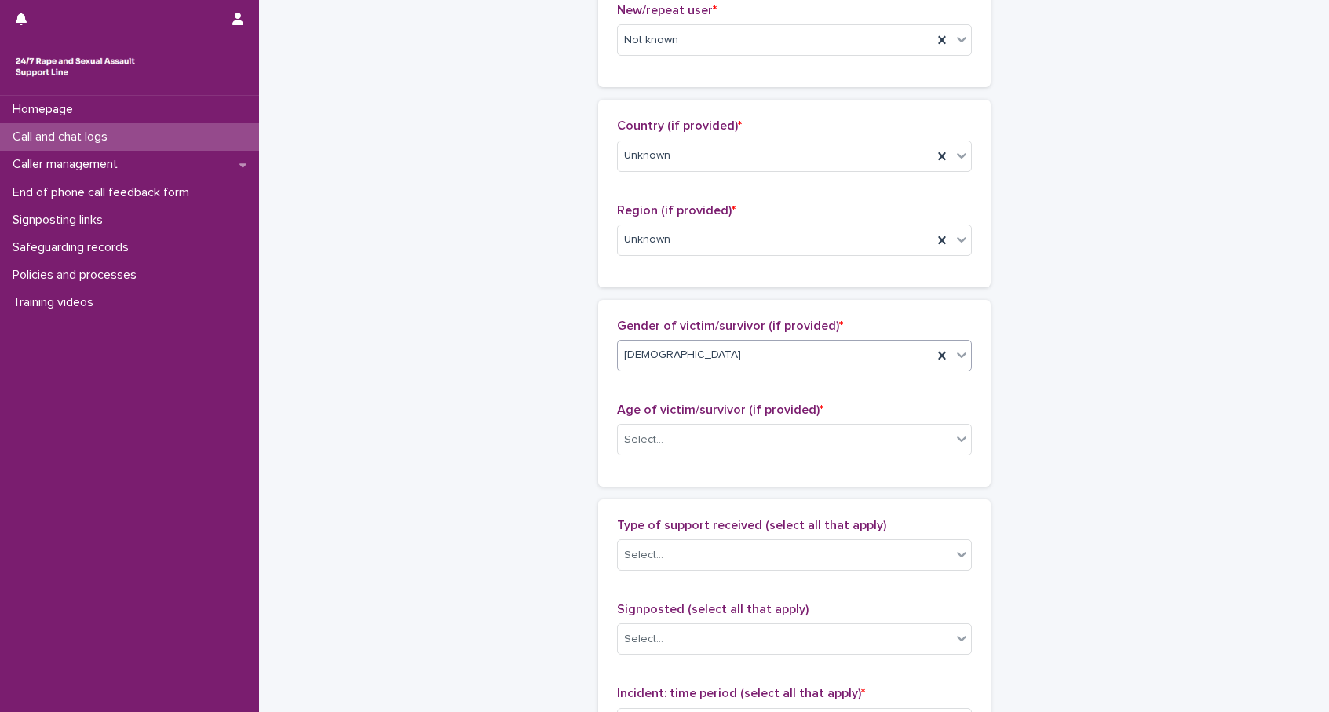
scroll to position [679, 0]
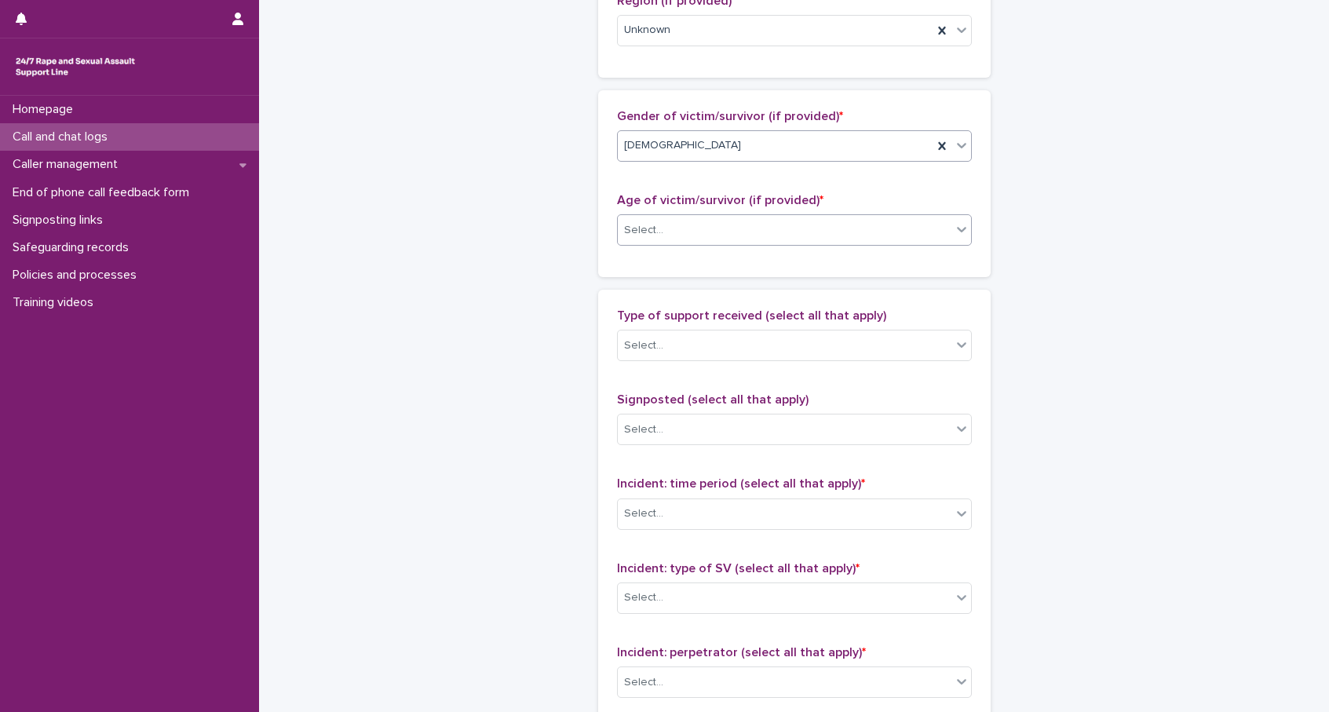
click at [661, 235] on div "Select..." at bounding box center [643, 230] width 39 height 16
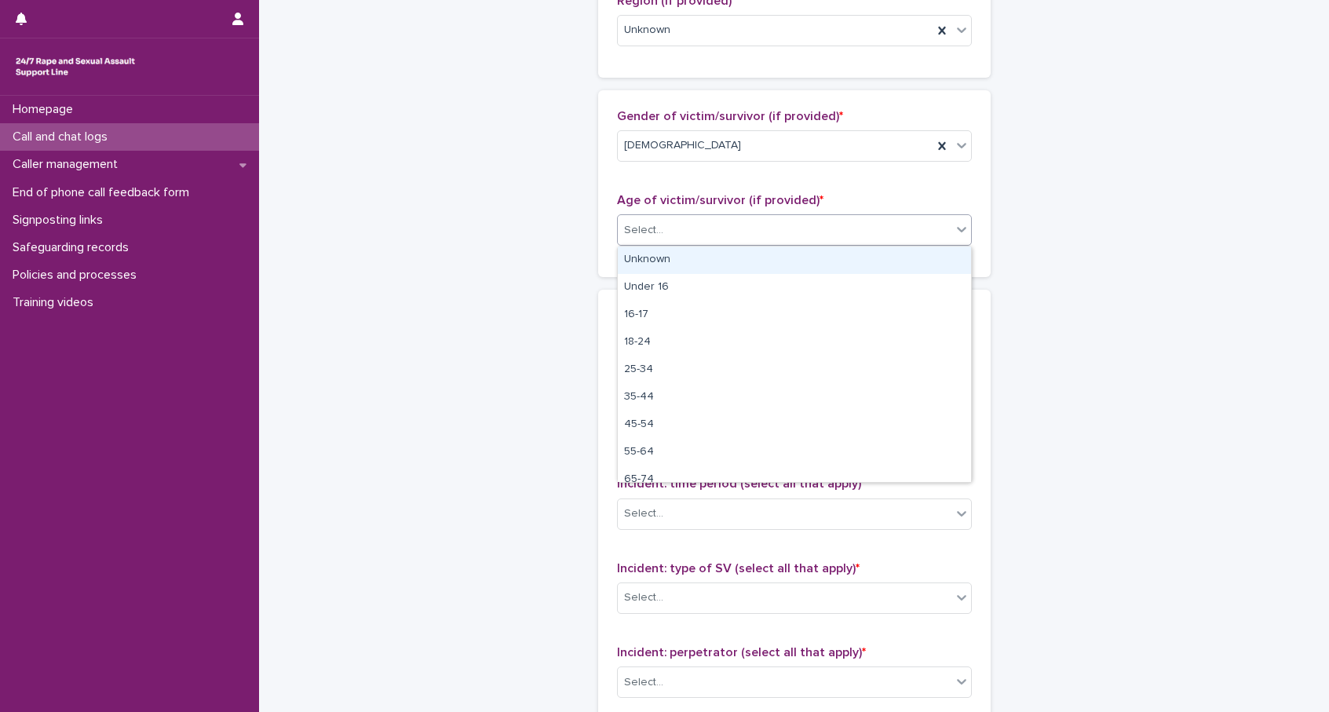
click at [660, 257] on div "Unknown" at bounding box center [794, 259] width 353 height 27
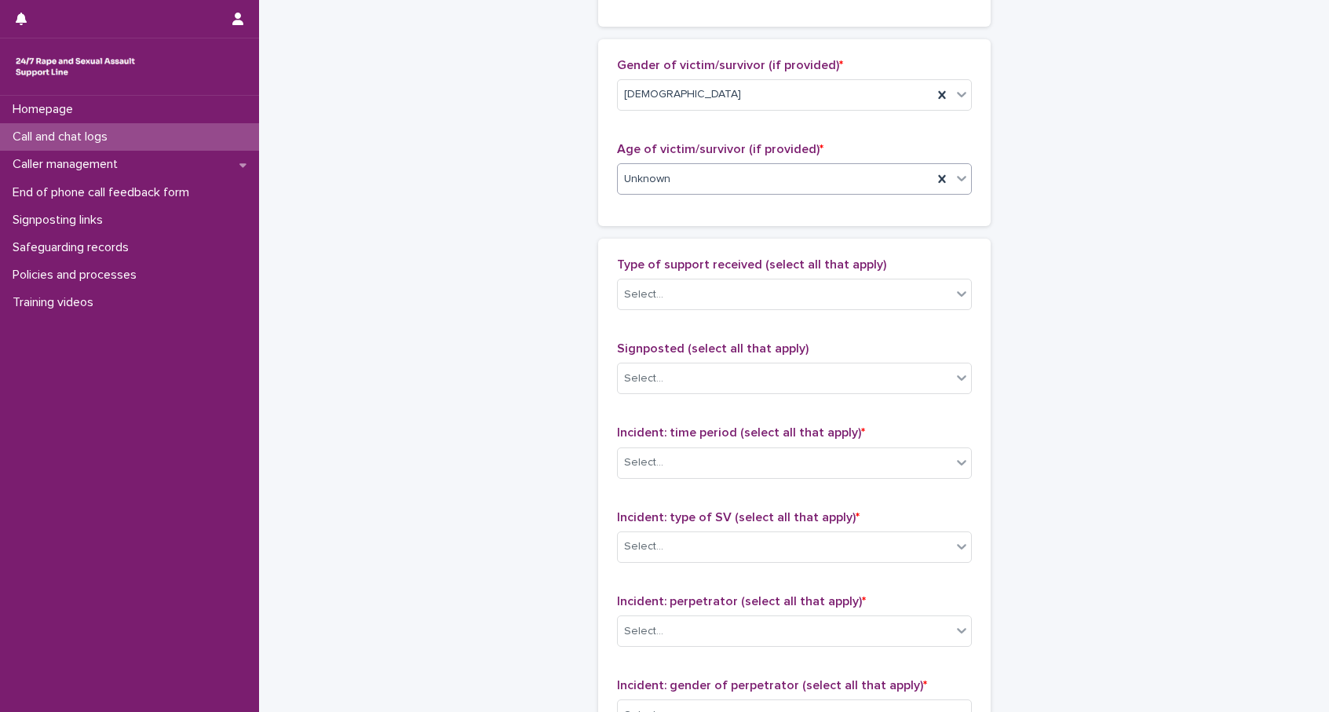
scroll to position [733, 0]
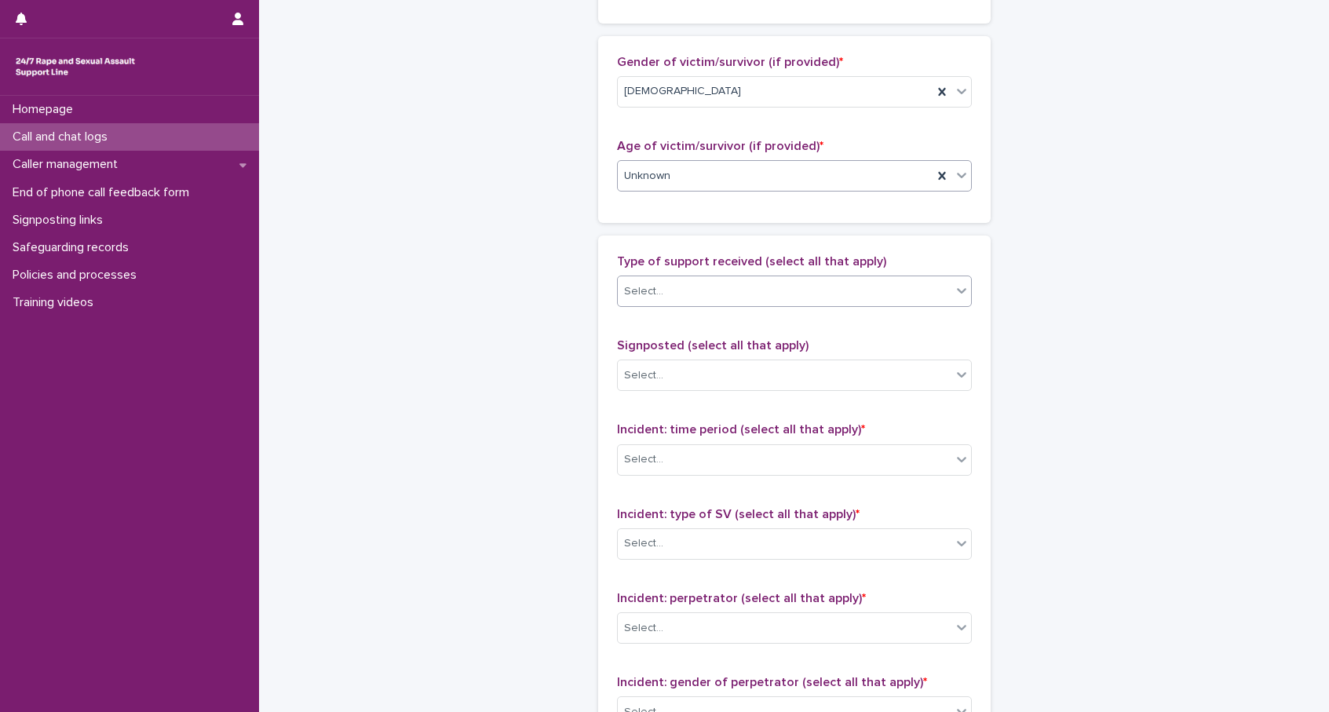
click at [694, 291] on div "Select..." at bounding box center [785, 292] width 334 height 26
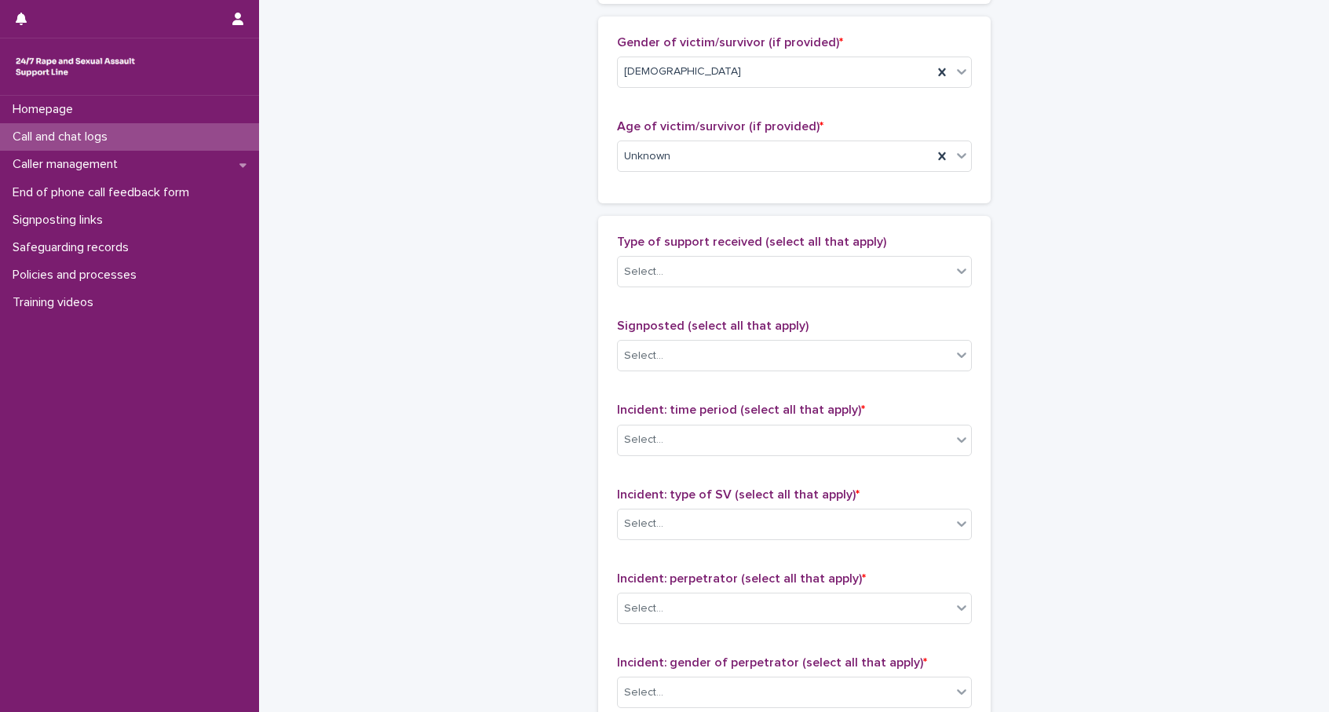
click at [431, 351] on div "**********" at bounding box center [794, 98] width 769 height 1699
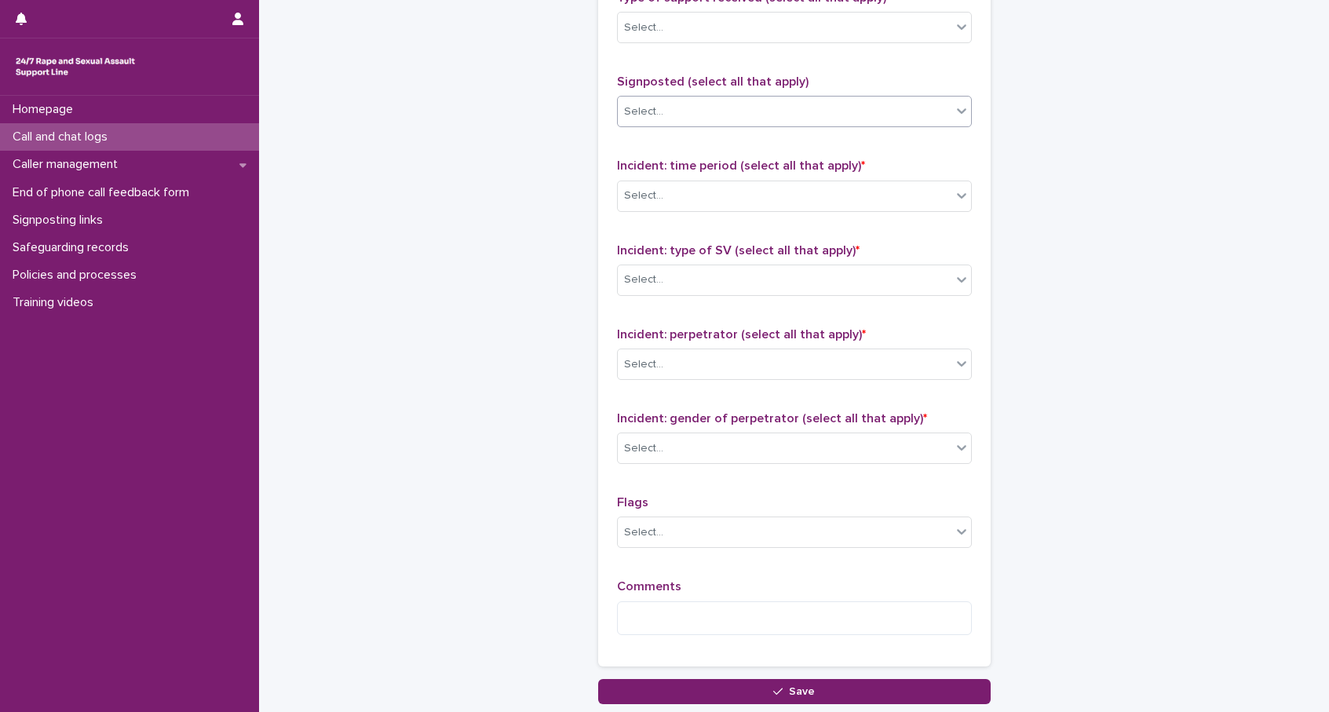
scroll to position [1111, 0]
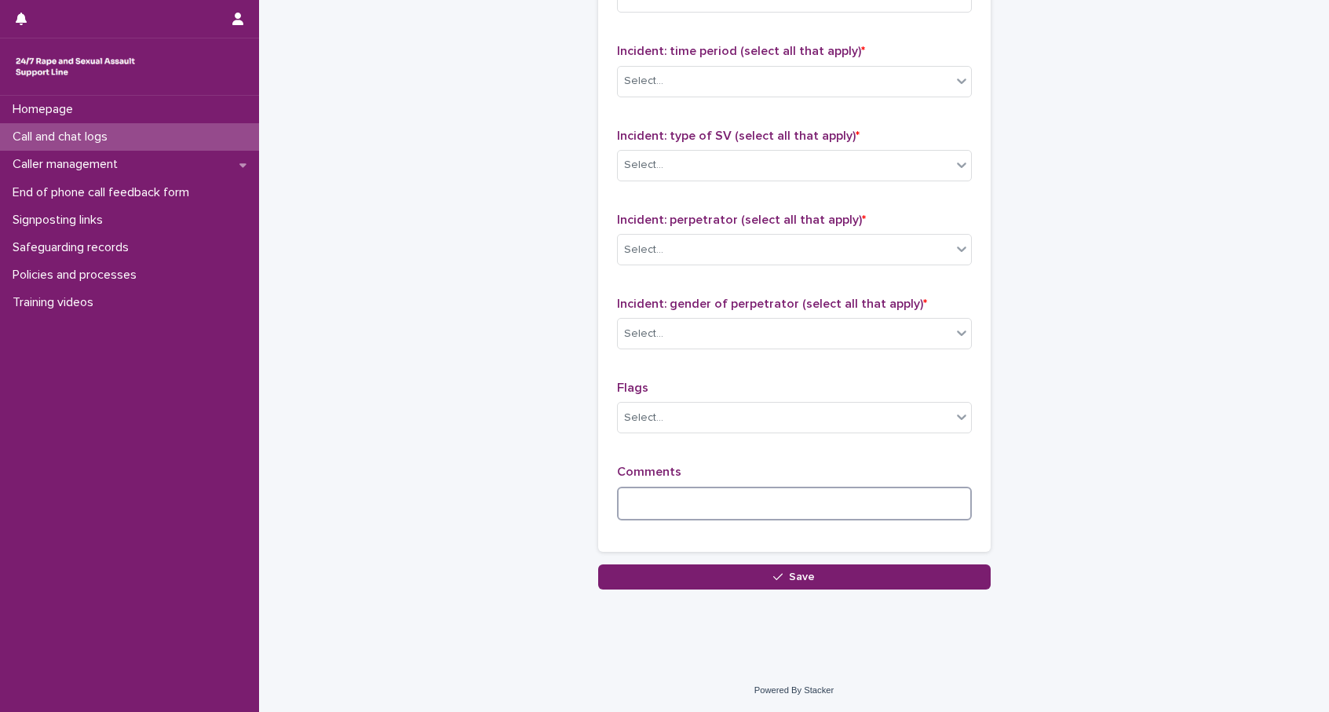
click at [762, 505] on textarea at bounding box center [794, 504] width 355 height 34
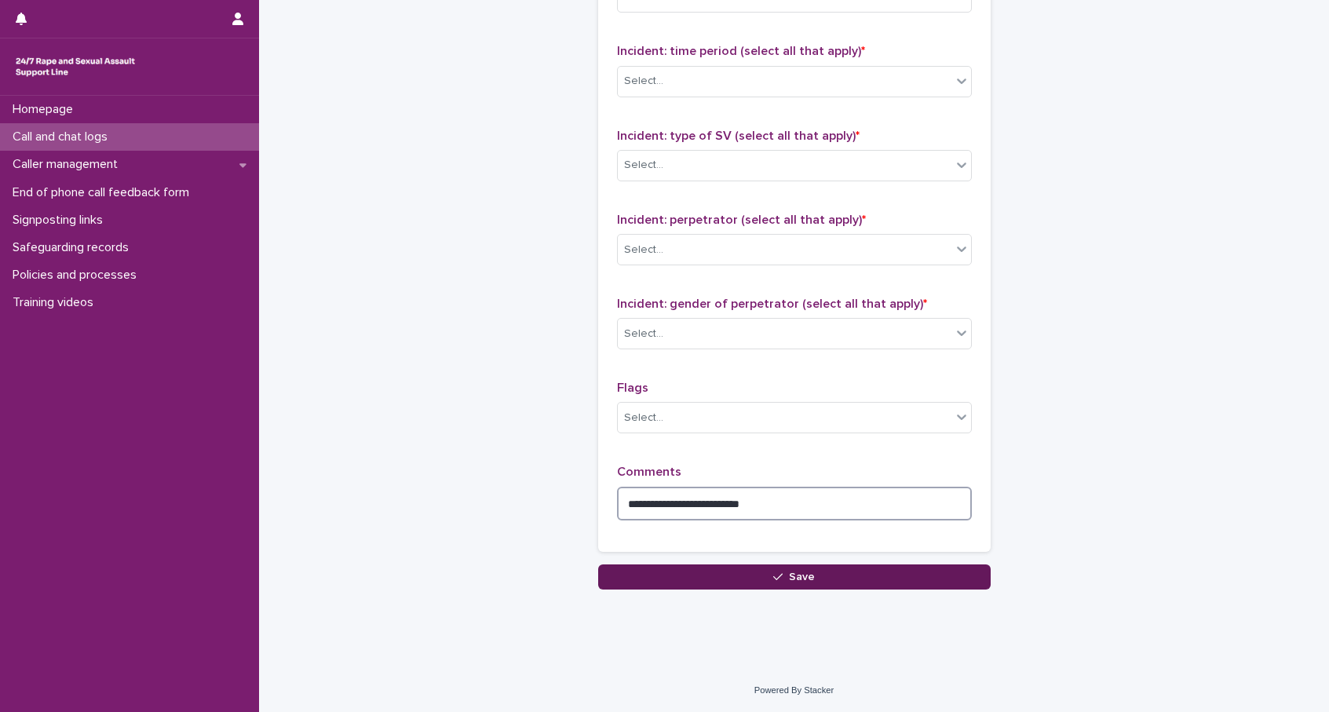
type textarea "**********"
click at [772, 568] on button "Save" at bounding box center [794, 576] width 392 height 25
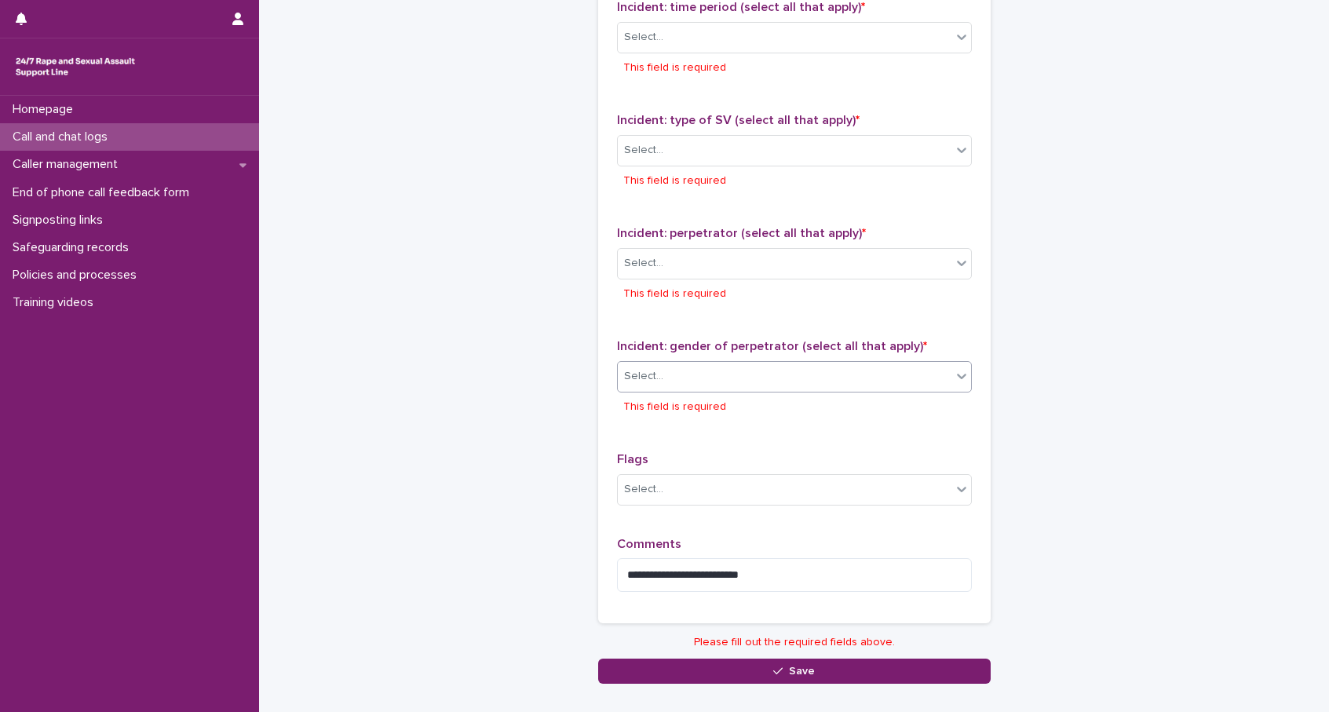
click at [734, 384] on div "Select..." at bounding box center [785, 376] width 334 height 26
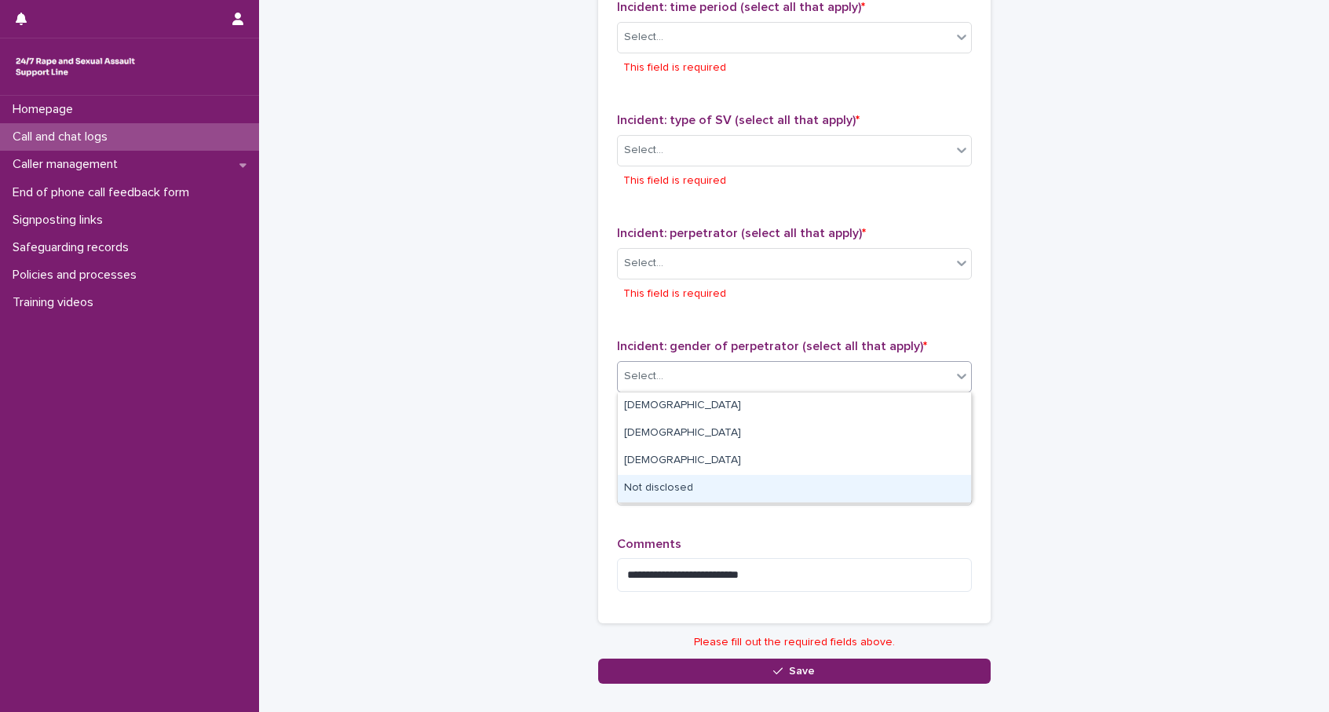
click at [687, 484] on div "Not disclosed" at bounding box center [794, 488] width 353 height 27
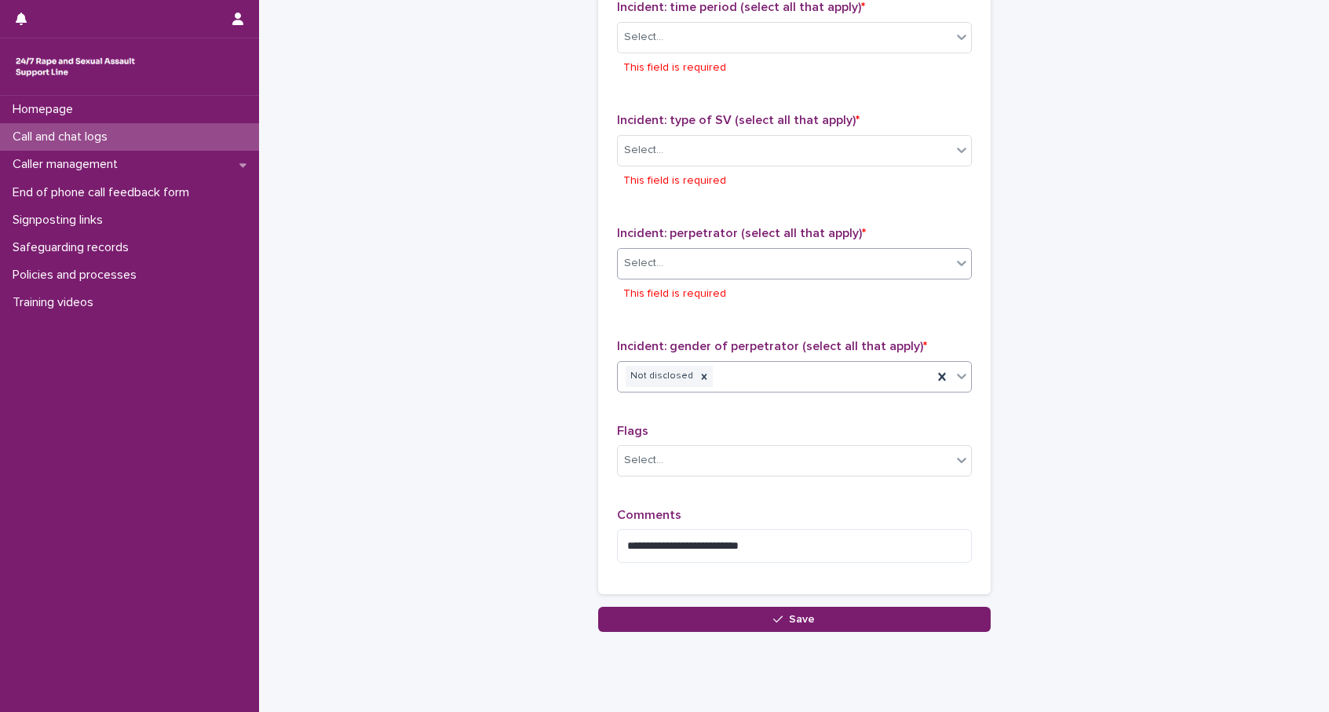
click at [685, 264] on div "Select..." at bounding box center [785, 263] width 334 height 26
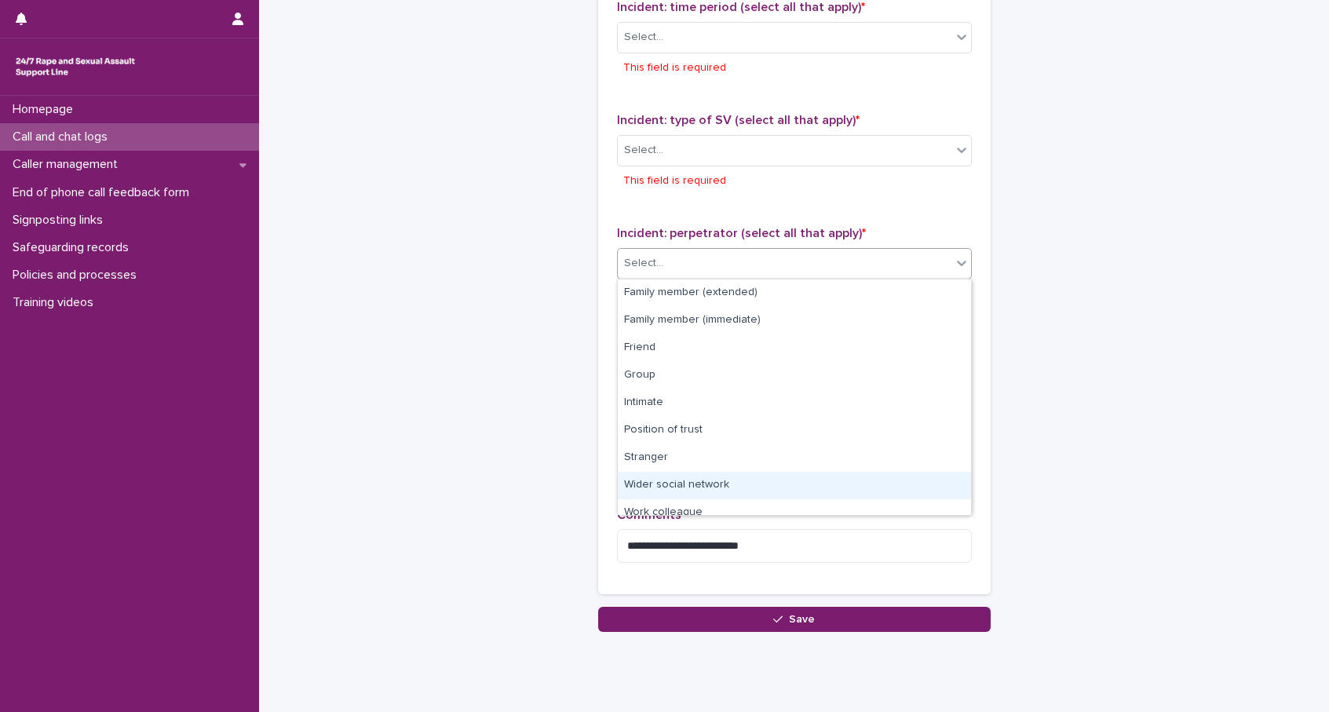
scroll to position [67, 0]
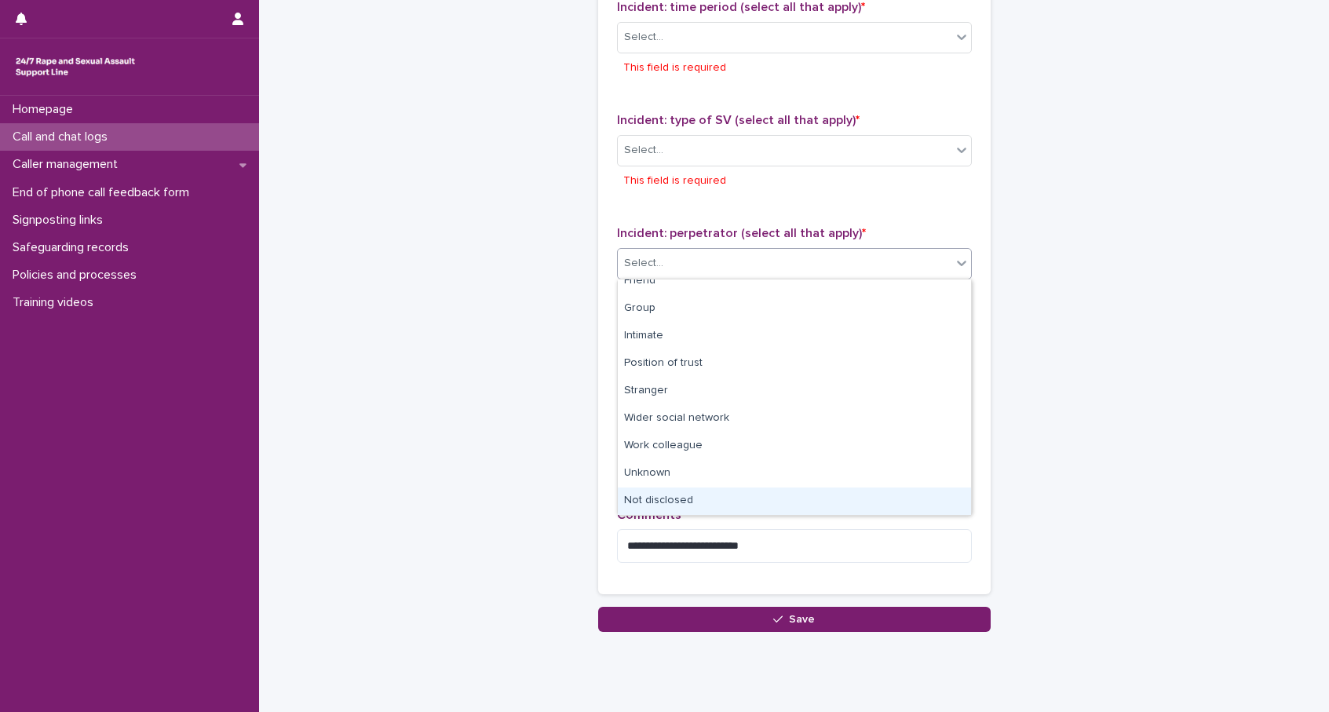
click at [676, 496] on div "Not disclosed" at bounding box center [794, 500] width 353 height 27
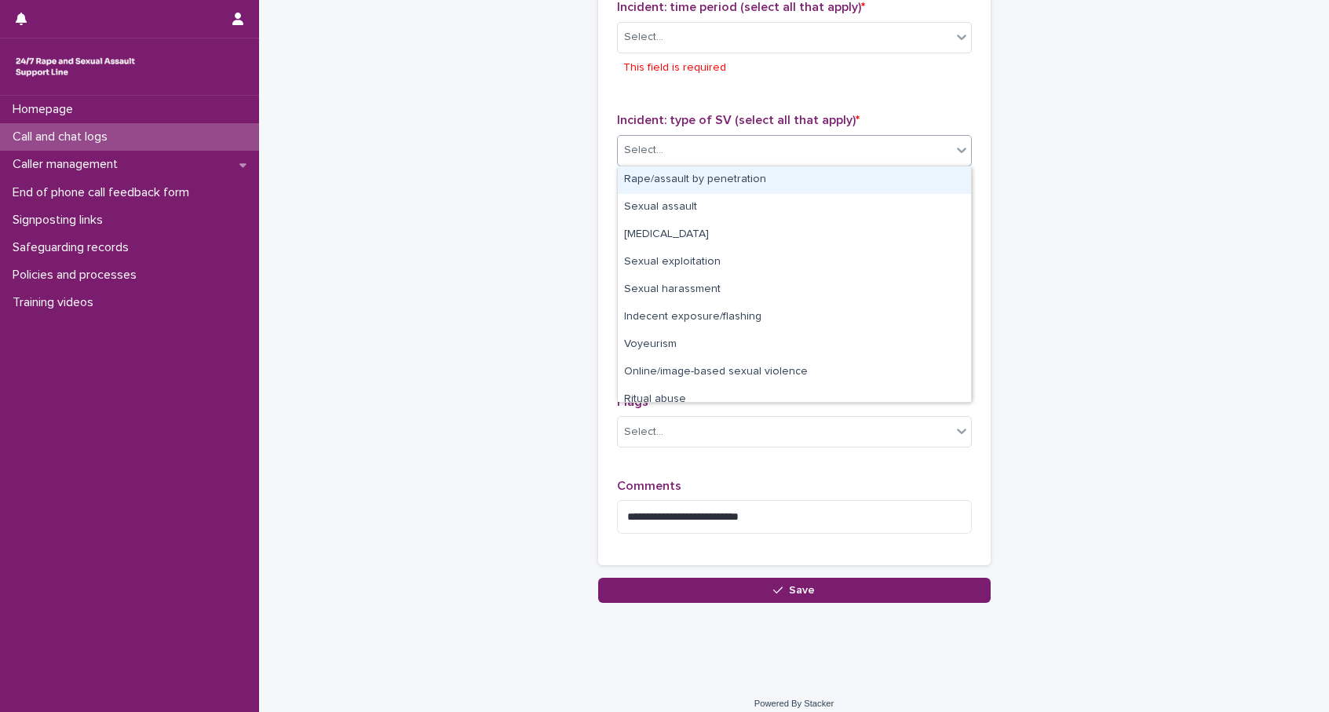
click at [705, 156] on div "Select..." at bounding box center [785, 150] width 334 height 26
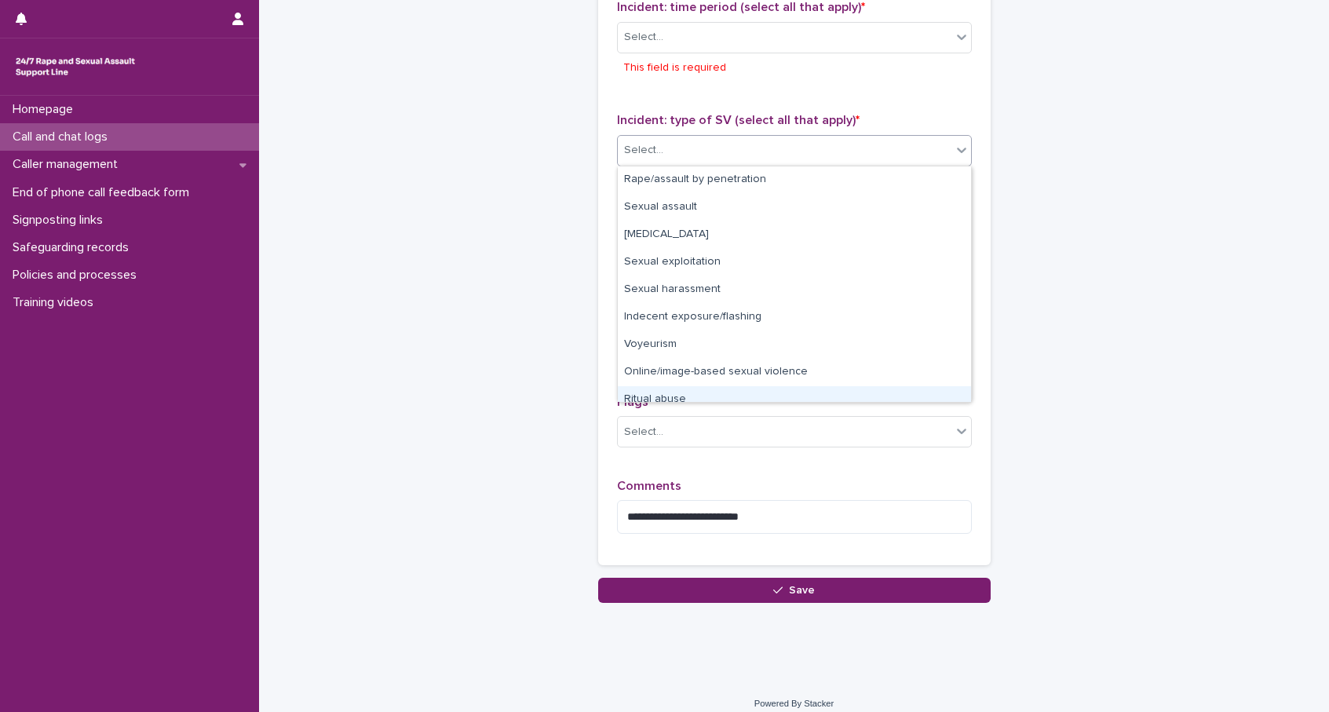
scroll to position [39, 0]
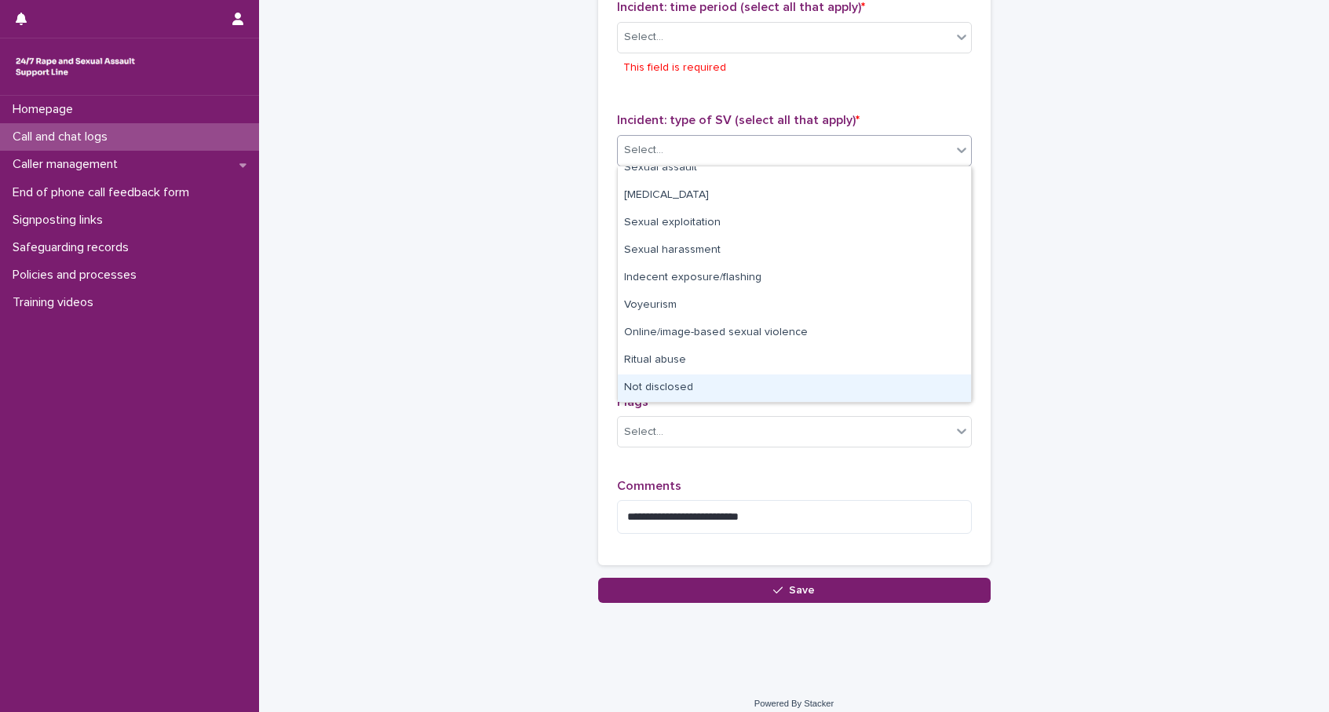
click at [695, 387] on div "Not disclosed" at bounding box center [794, 387] width 353 height 27
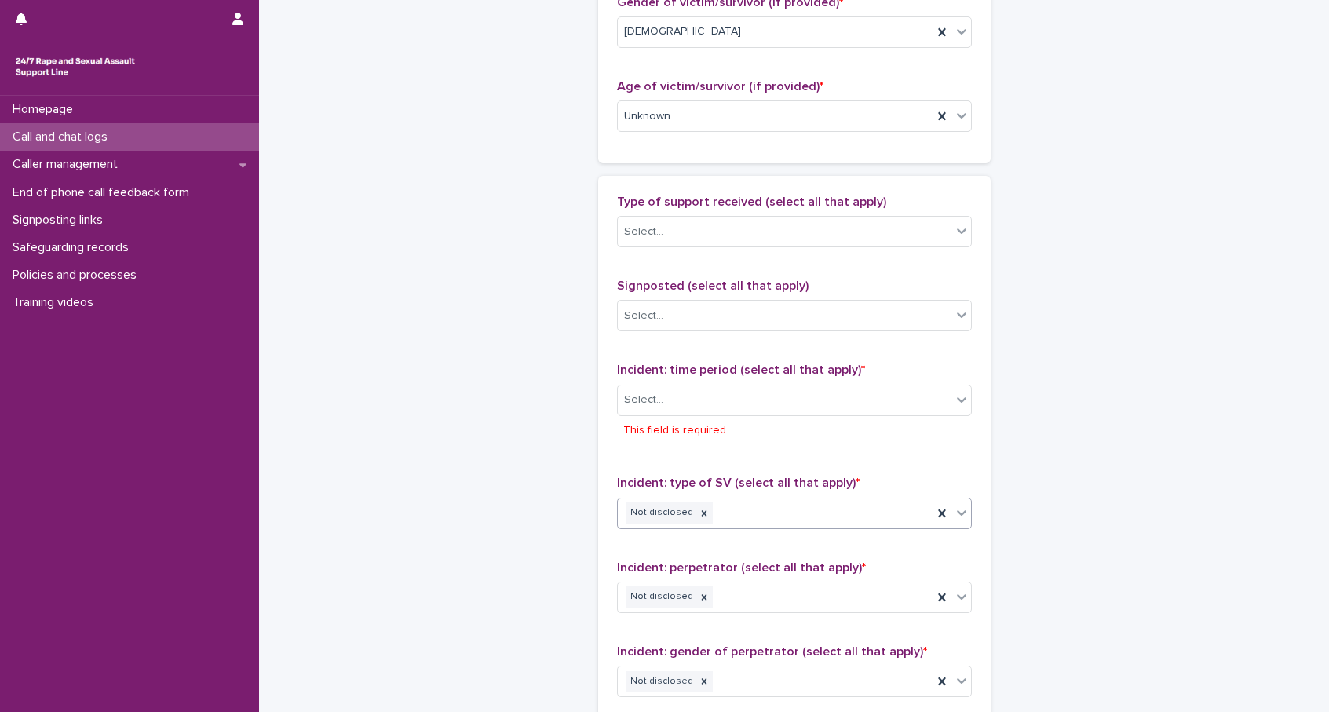
scroll to position [760, 0]
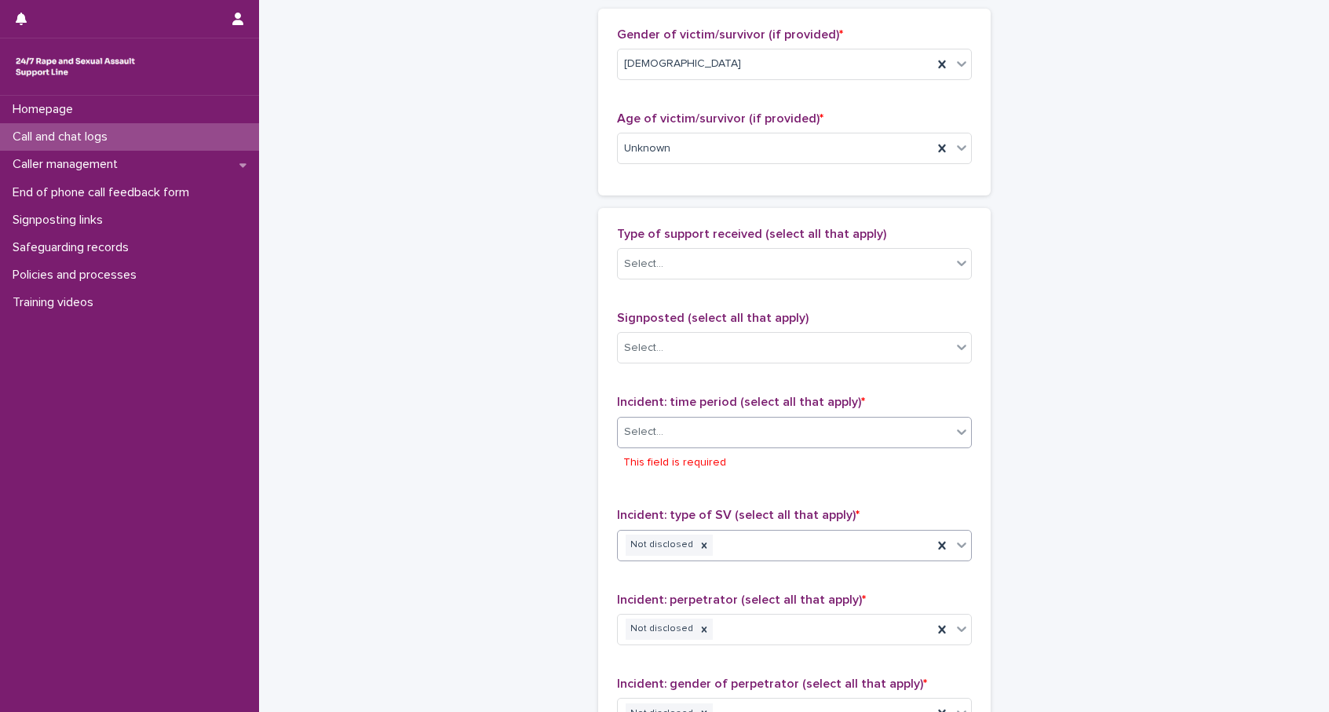
click at [699, 432] on div "Select..." at bounding box center [785, 432] width 334 height 26
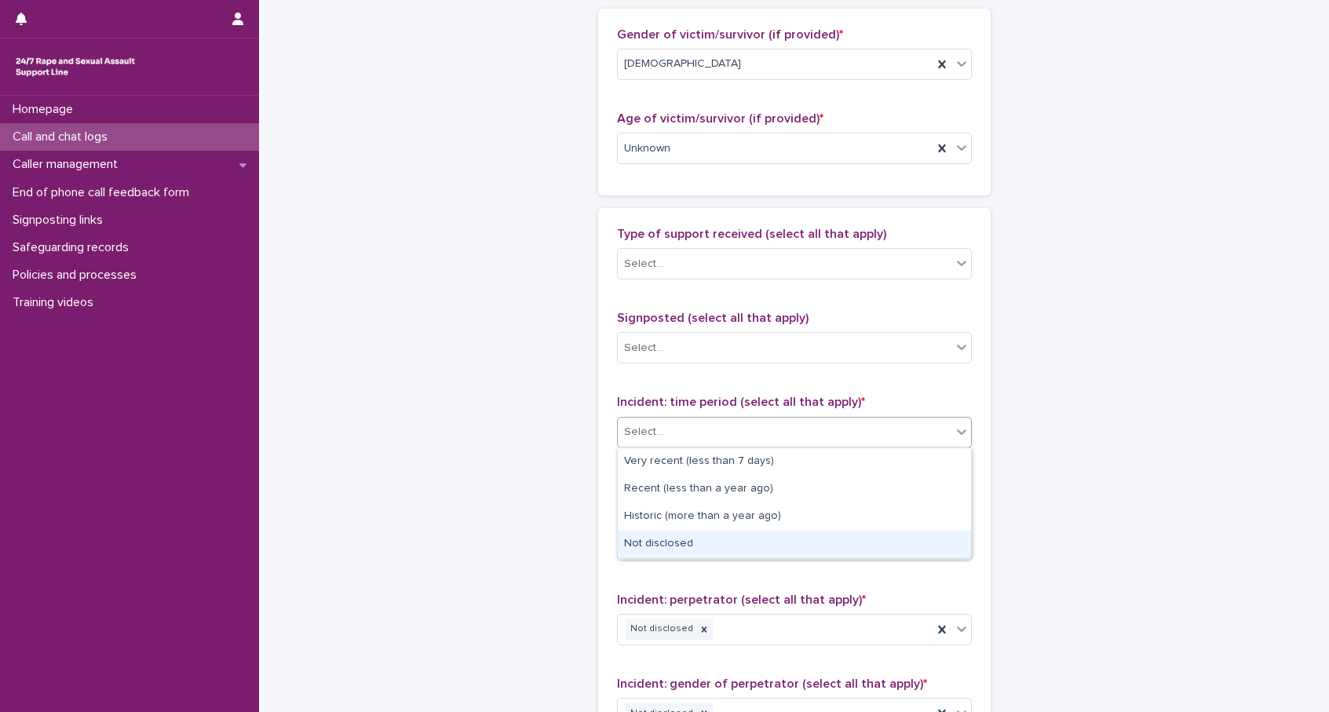
click at [694, 533] on div "Not disclosed" at bounding box center [794, 543] width 353 height 27
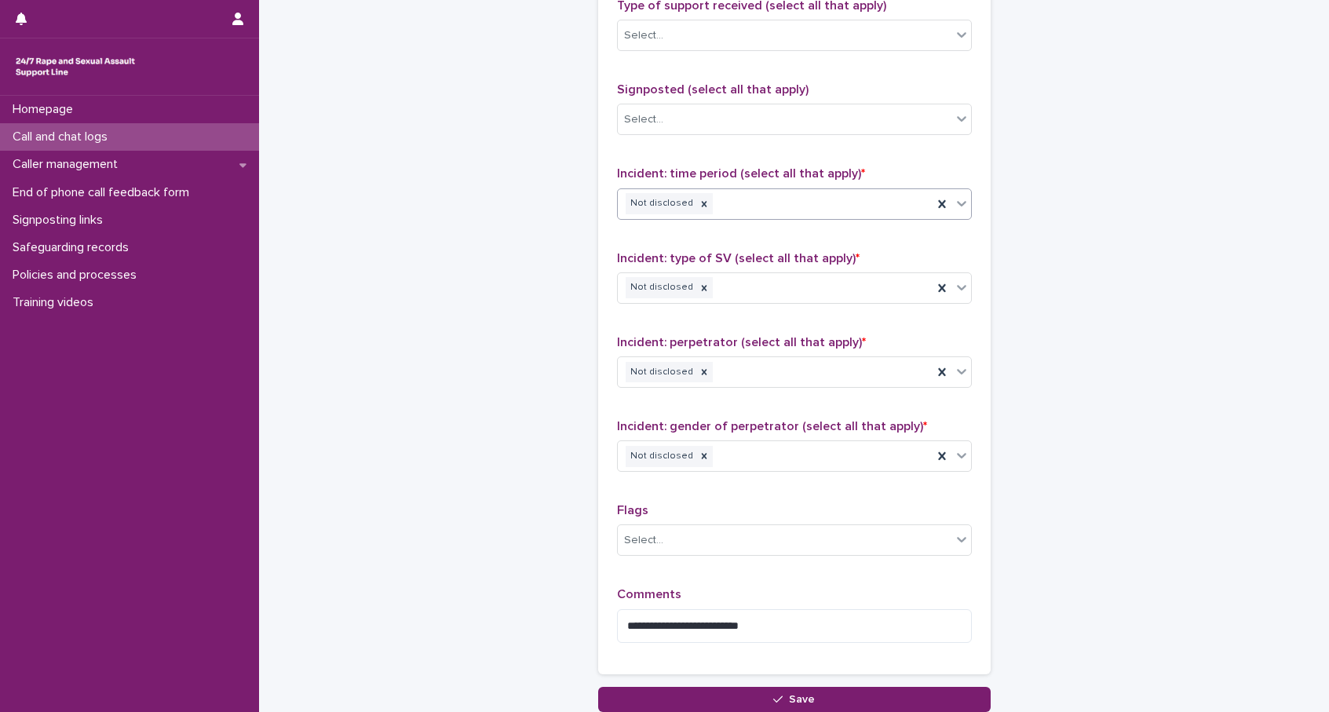
scroll to position [1111, 0]
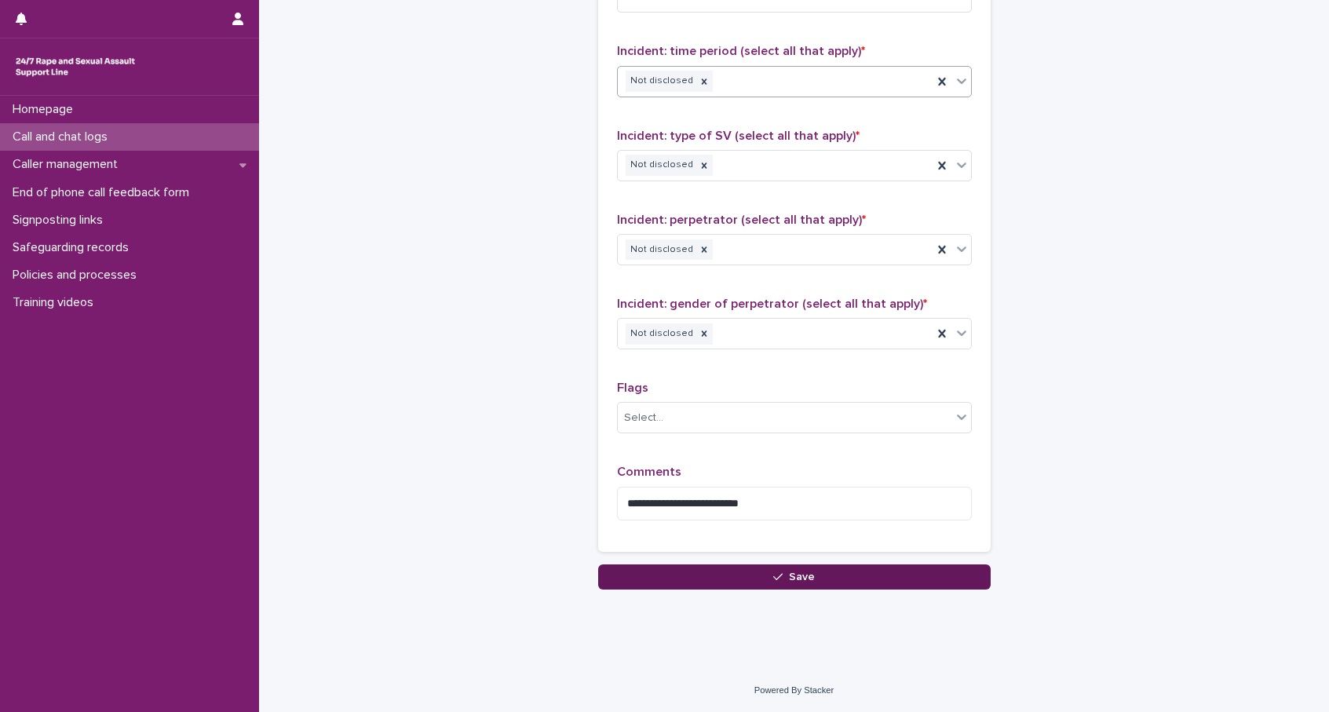
click at [778, 571] on icon "button" at bounding box center [777, 576] width 9 height 11
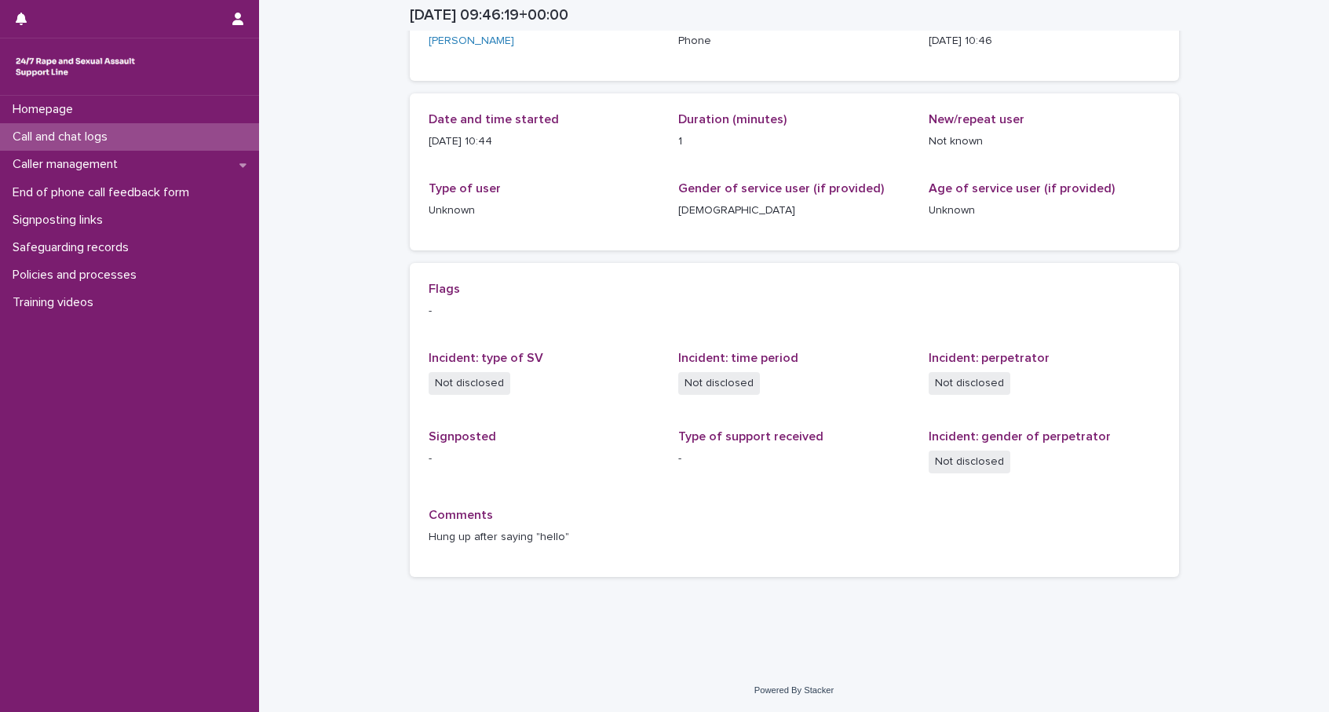
scroll to position [122, 0]
click at [126, 139] on div "Call and chat logs" at bounding box center [129, 136] width 259 height 27
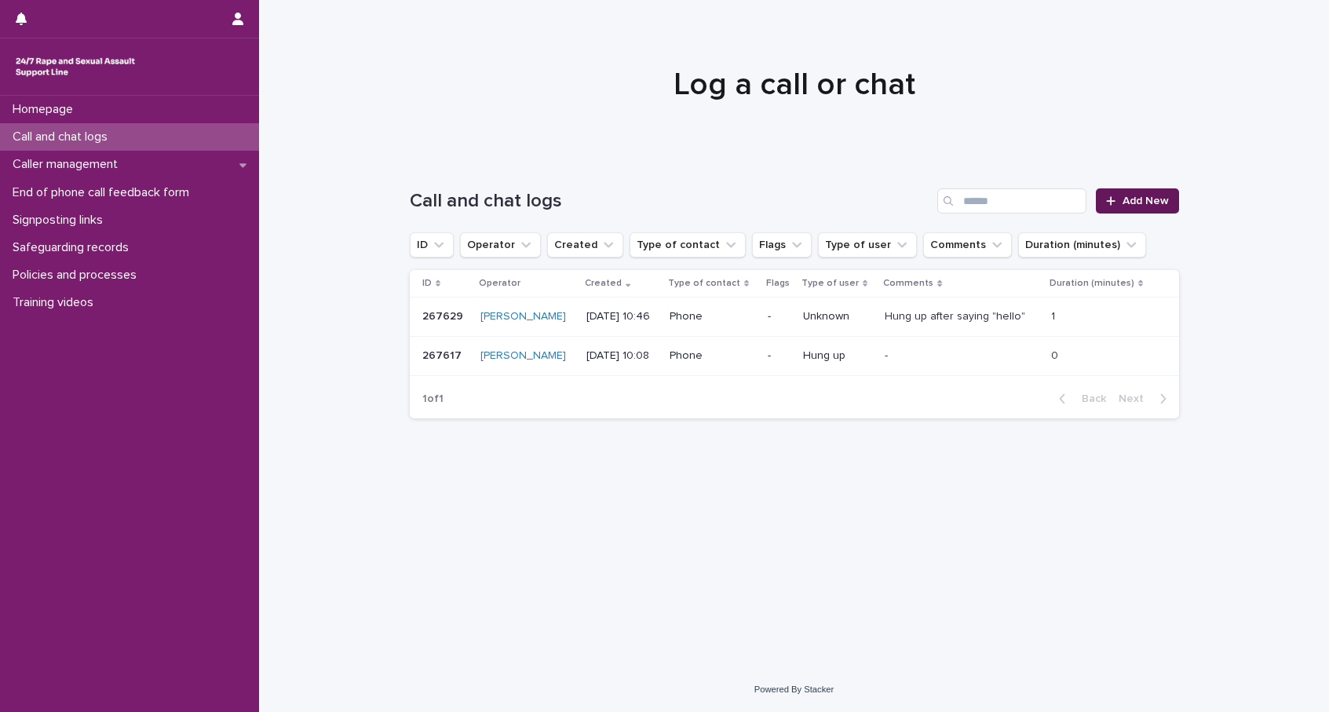
click at [1133, 200] on span "Add New" at bounding box center [1145, 200] width 46 height 11
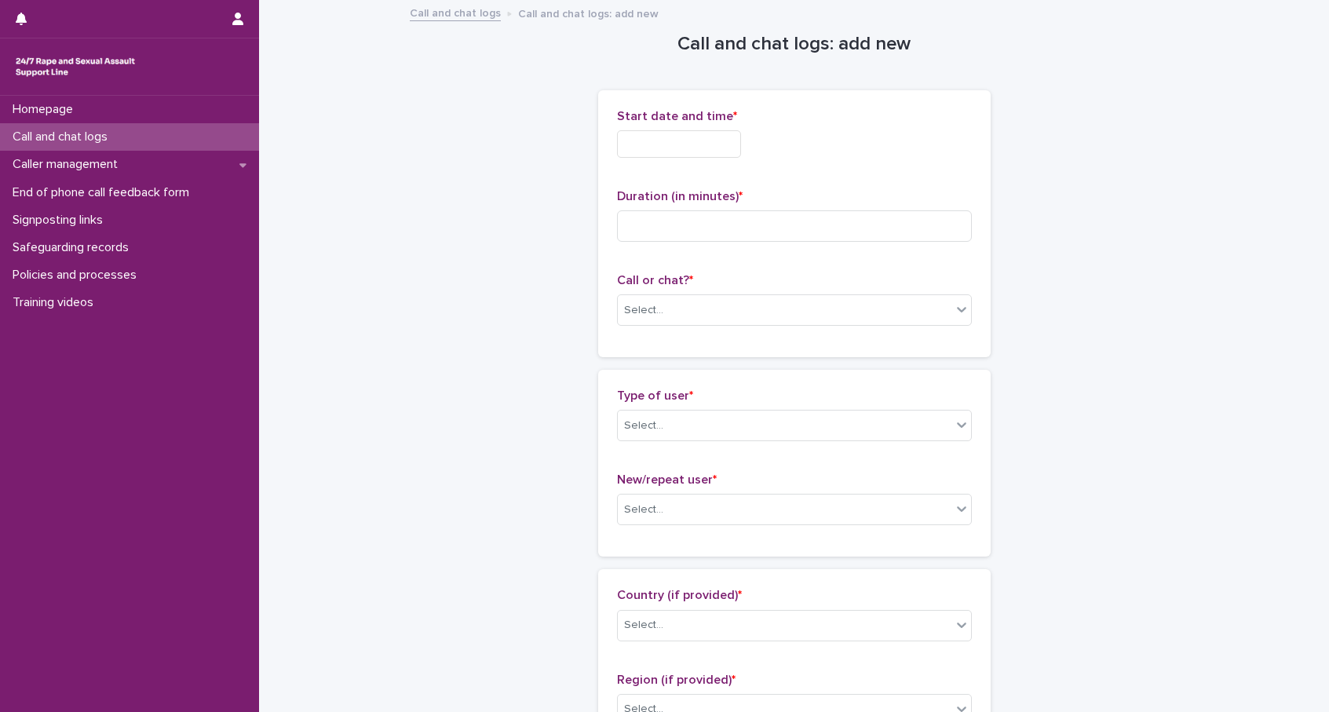
click at [665, 146] on input "text" at bounding box center [679, 143] width 124 height 27
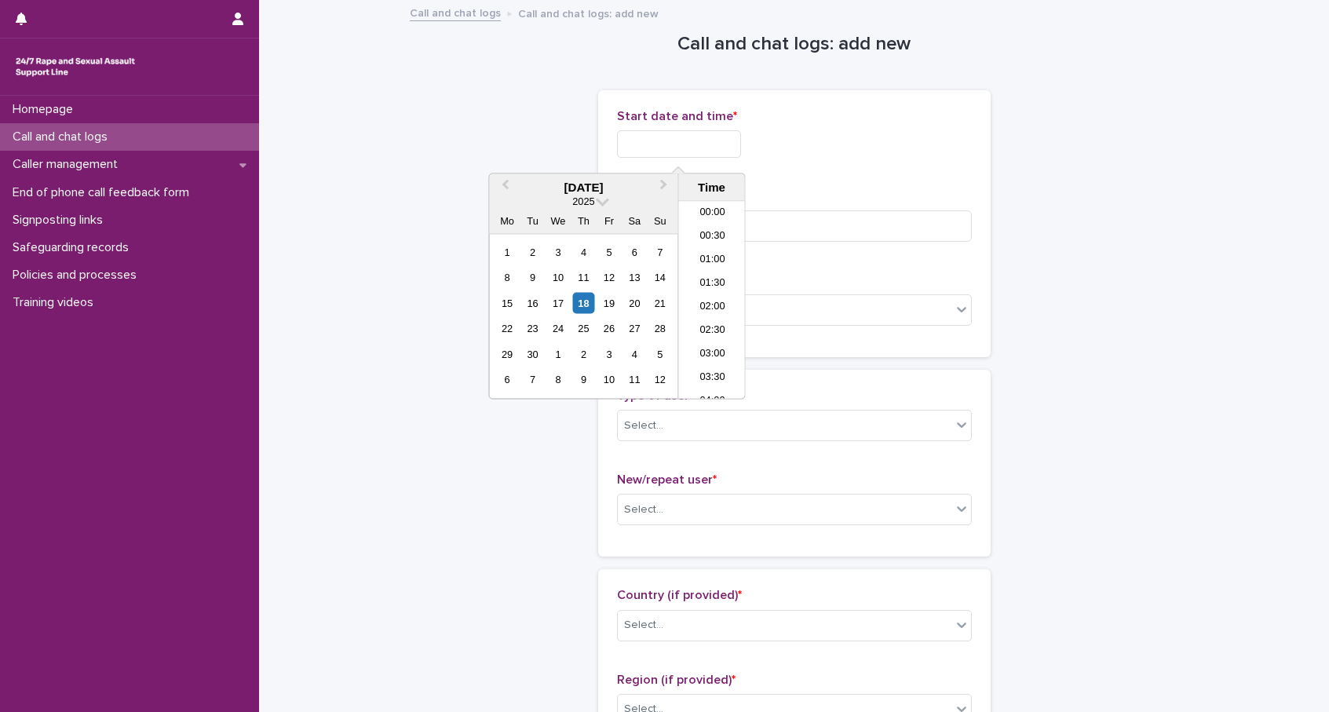
scroll to position [407, 0]
click at [584, 299] on div "18" at bounding box center [583, 302] width 21 height 21
click at [701, 144] on input "**********" at bounding box center [679, 143] width 124 height 27
drag, startPoint x: 675, startPoint y: 142, endPoint x: 757, endPoint y: 141, distance: 82.4
click at [757, 141] on div "**********" at bounding box center [794, 143] width 355 height 27
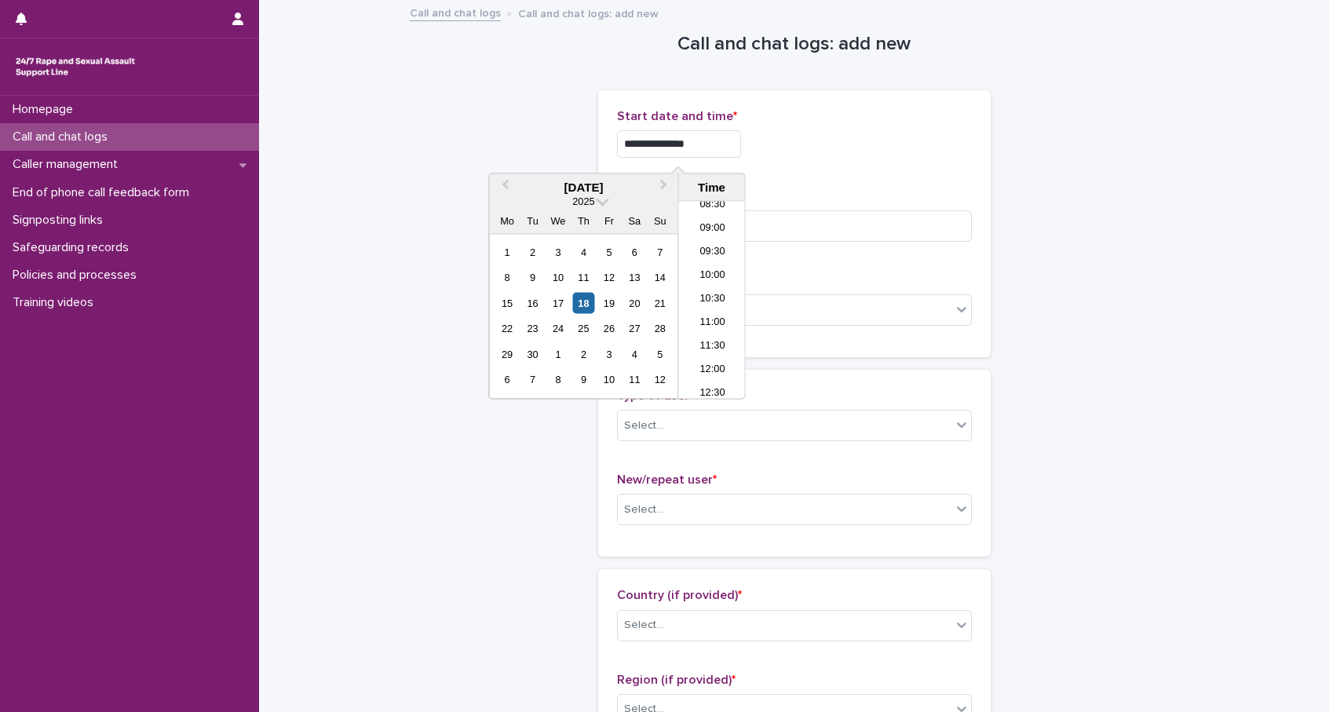
type input "**********"
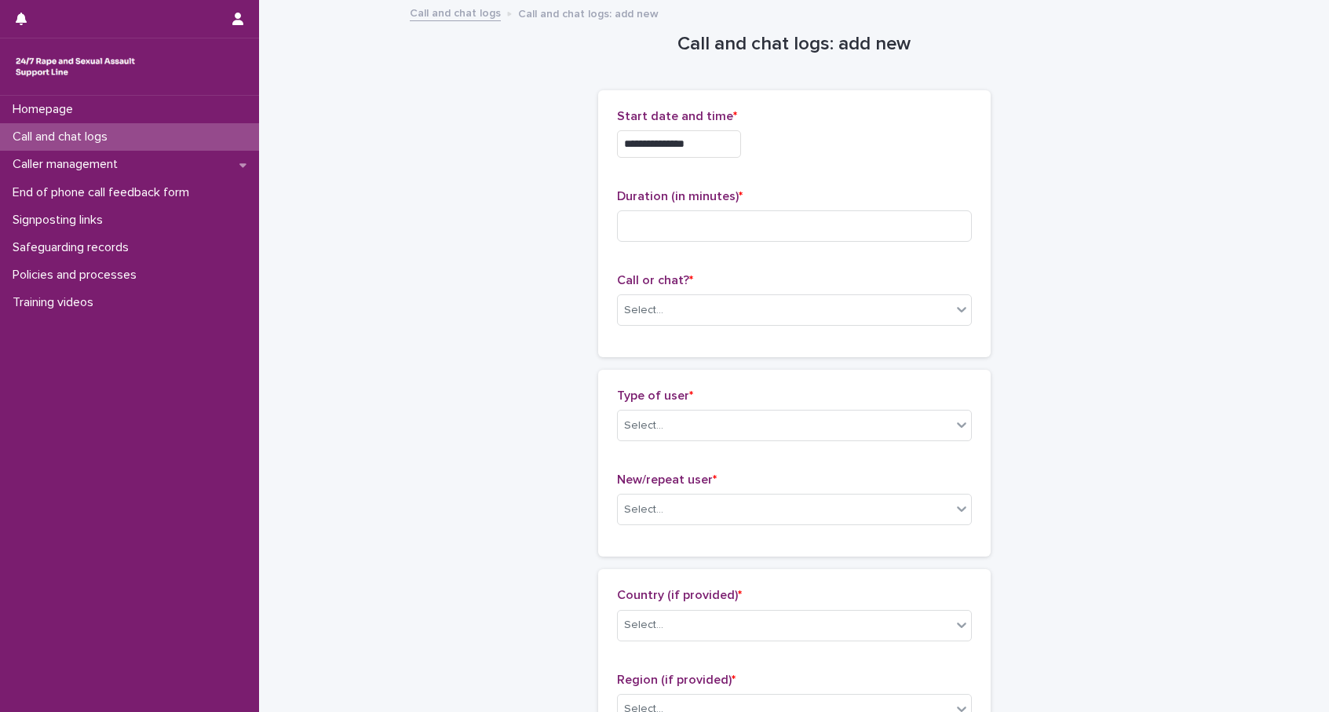
click at [793, 148] on div "**********" at bounding box center [794, 143] width 355 height 27
click at [752, 222] on input at bounding box center [794, 225] width 355 height 31
type input "*"
click at [720, 310] on div "Select..." at bounding box center [785, 310] width 334 height 26
click at [694, 341] on div "Phone" at bounding box center [794, 339] width 353 height 27
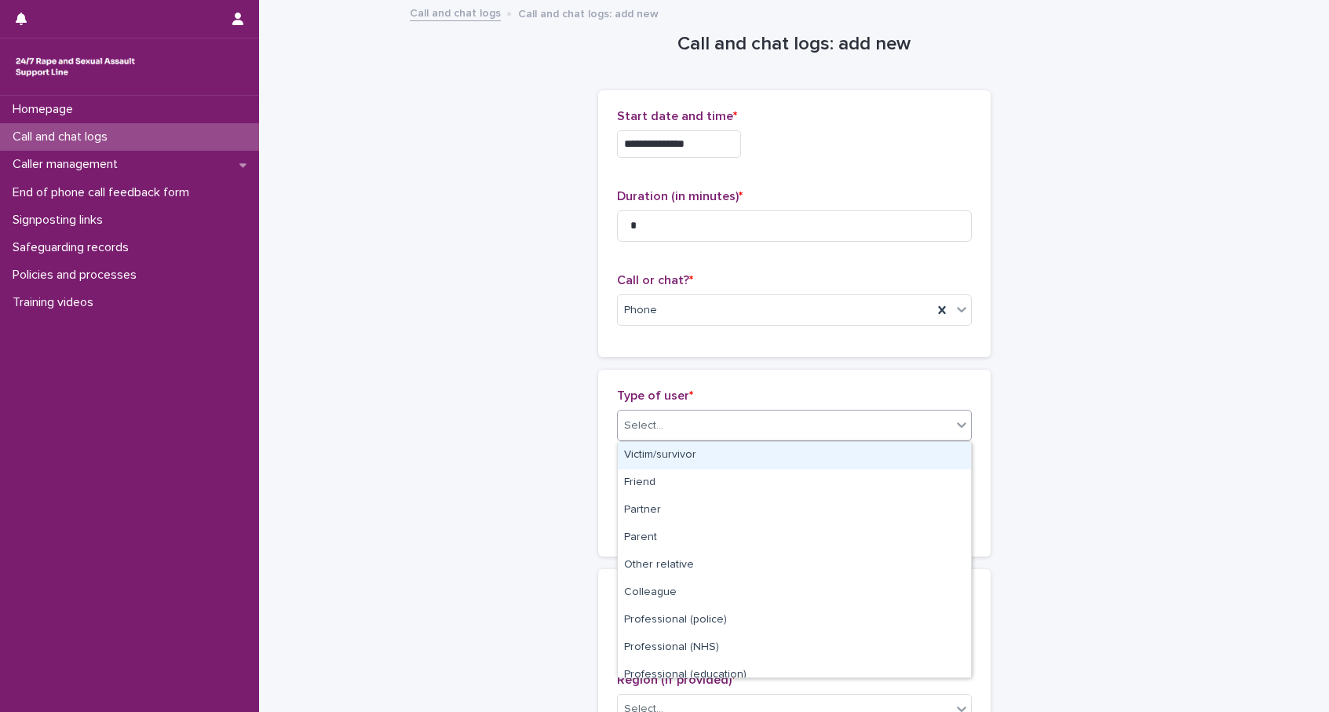
click at [680, 414] on div "Select..." at bounding box center [785, 426] width 334 height 26
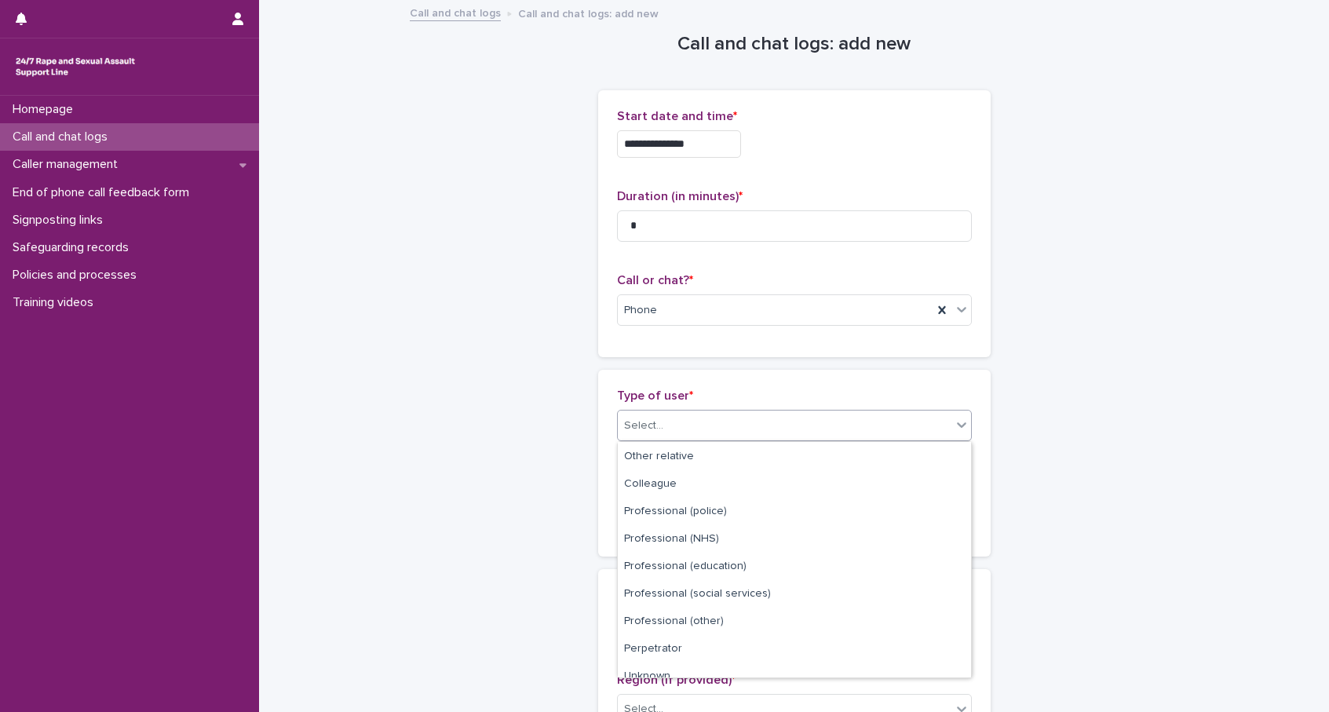
scroll to position [177, 0]
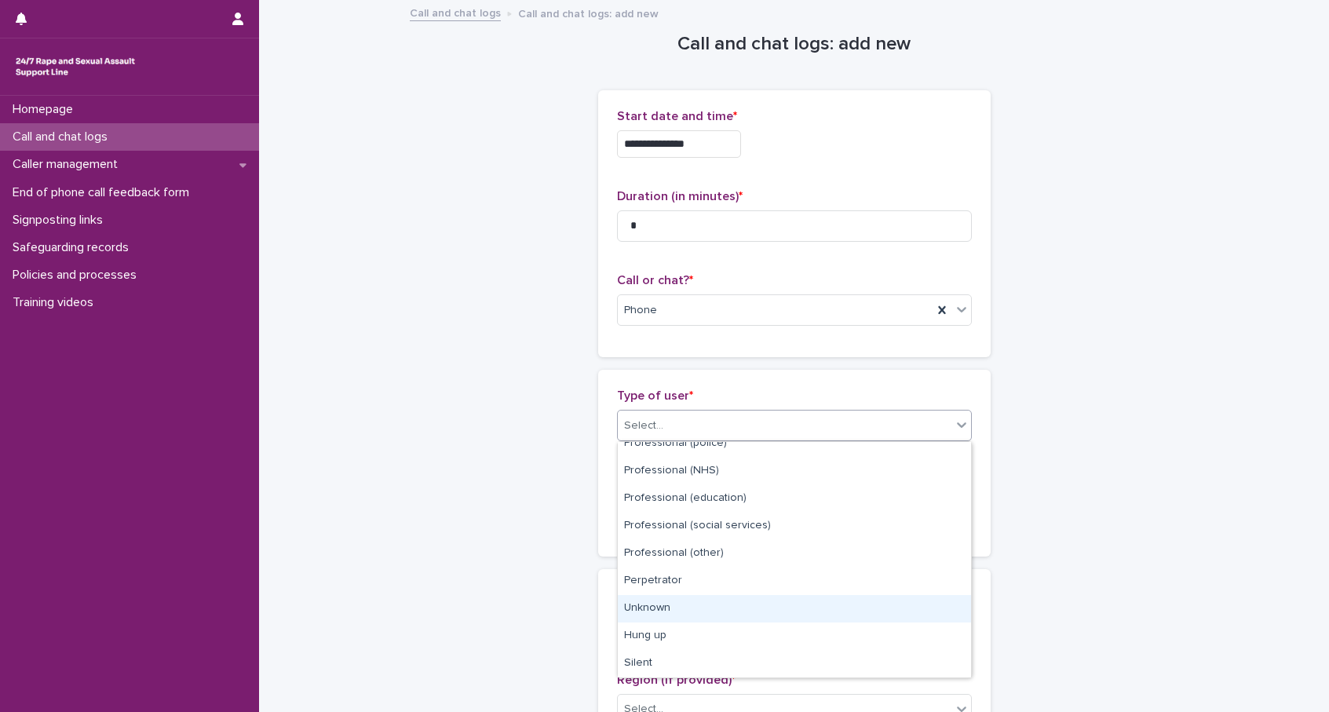
click at [679, 611] on div "Unknown" at bounding box center [794, 608] width 353 height 27
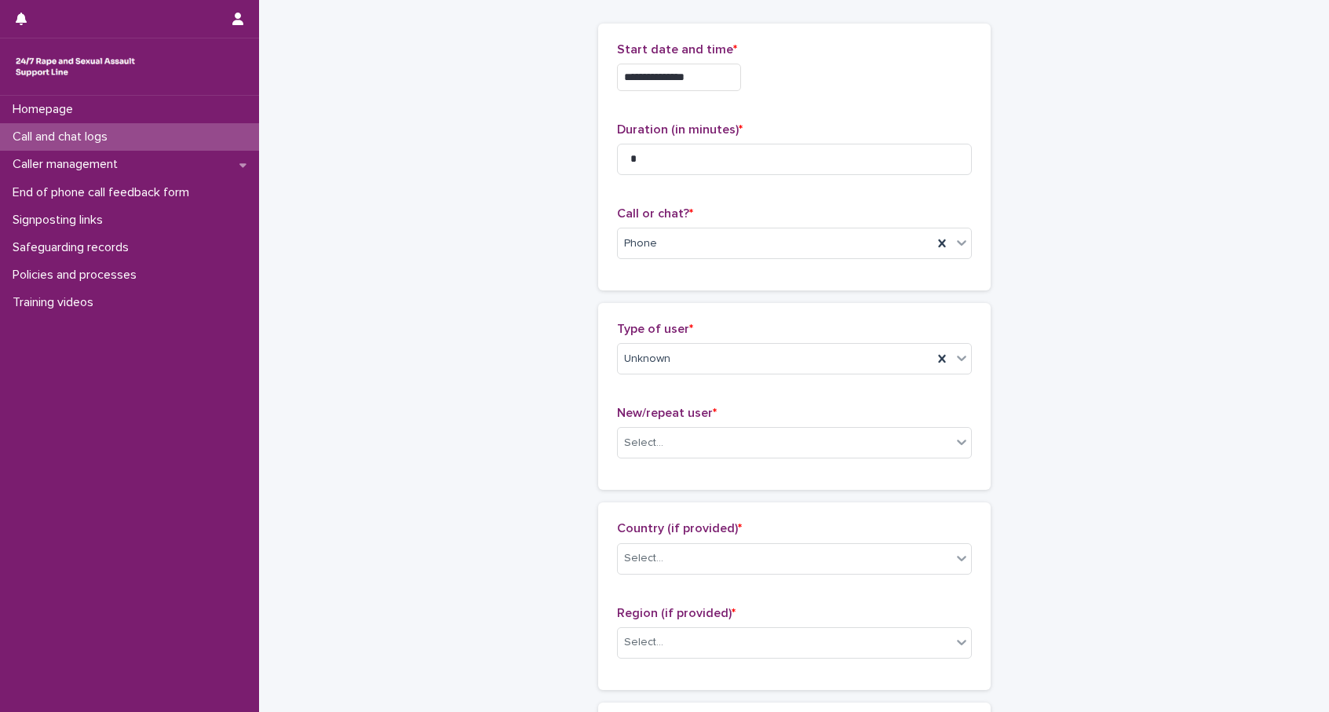
scroll to position [264, 0]
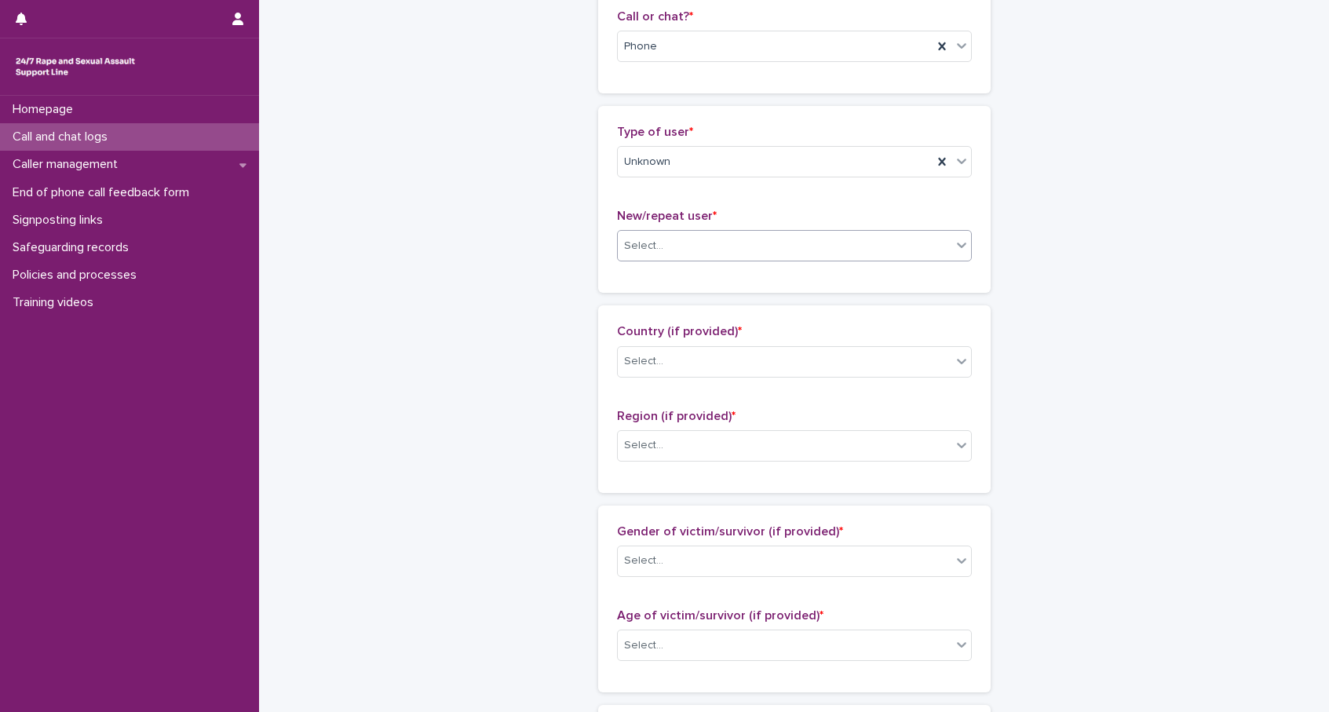
click at [684, 242] on div "Select..." at bounding box center [785, 246] width 334 height 26
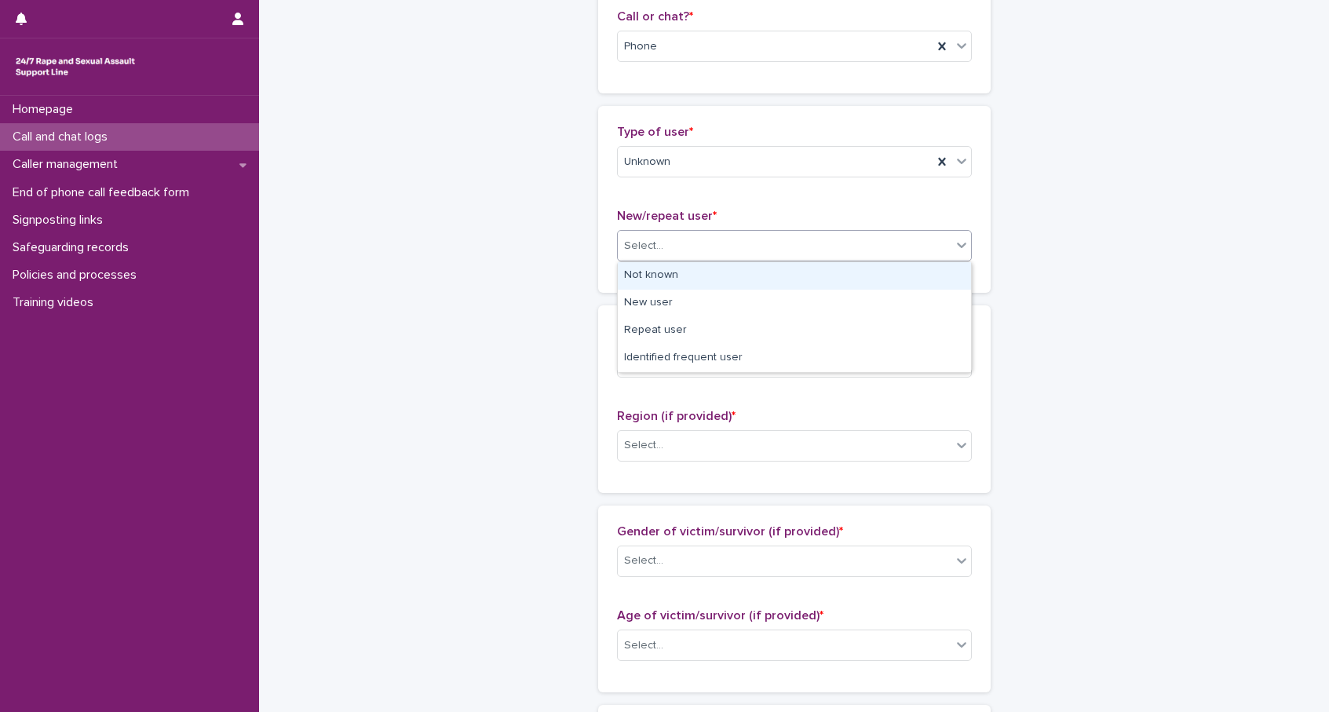
click at [678, 279] on div "Not known" at bounding box center [794, 275] width 353 height 27
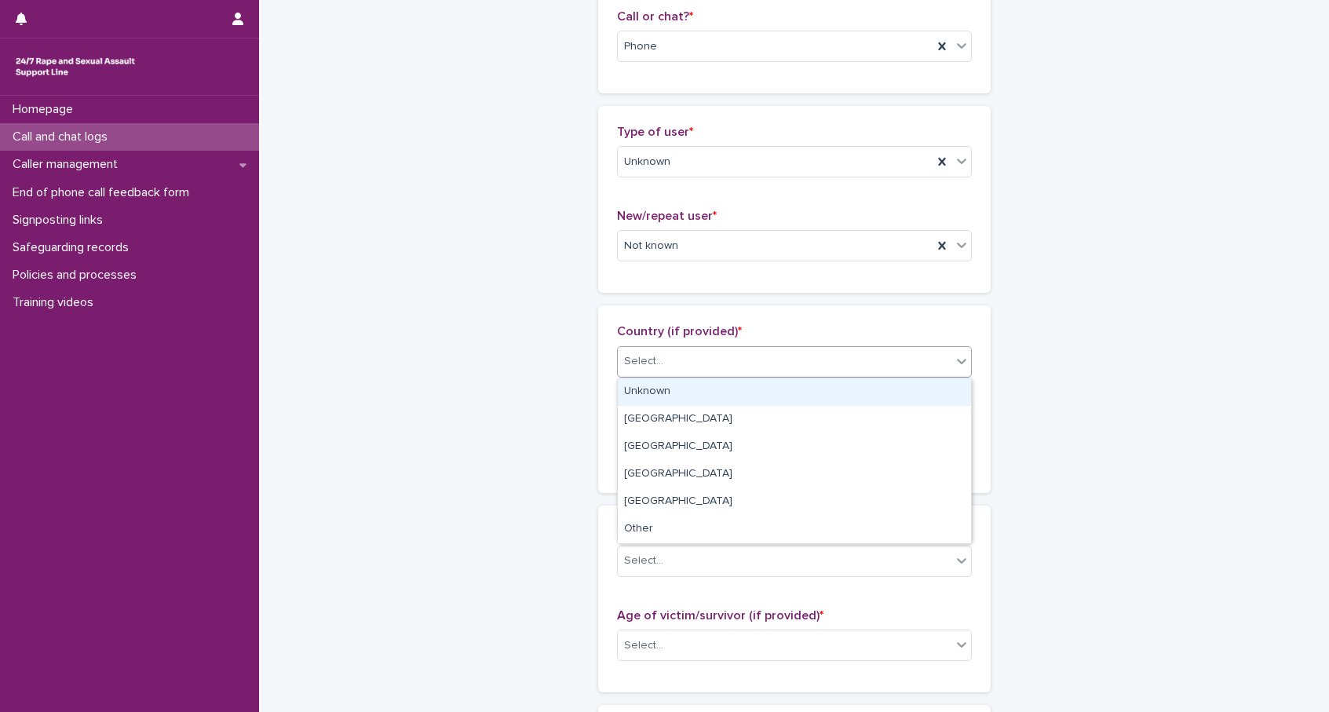
click at [658, 363] on div "Select..." at bounding box center [643, 361] width 39 height 16
click at [655, 390] on div "Unknown" at bounding box center [794, 391] width 353 height 27
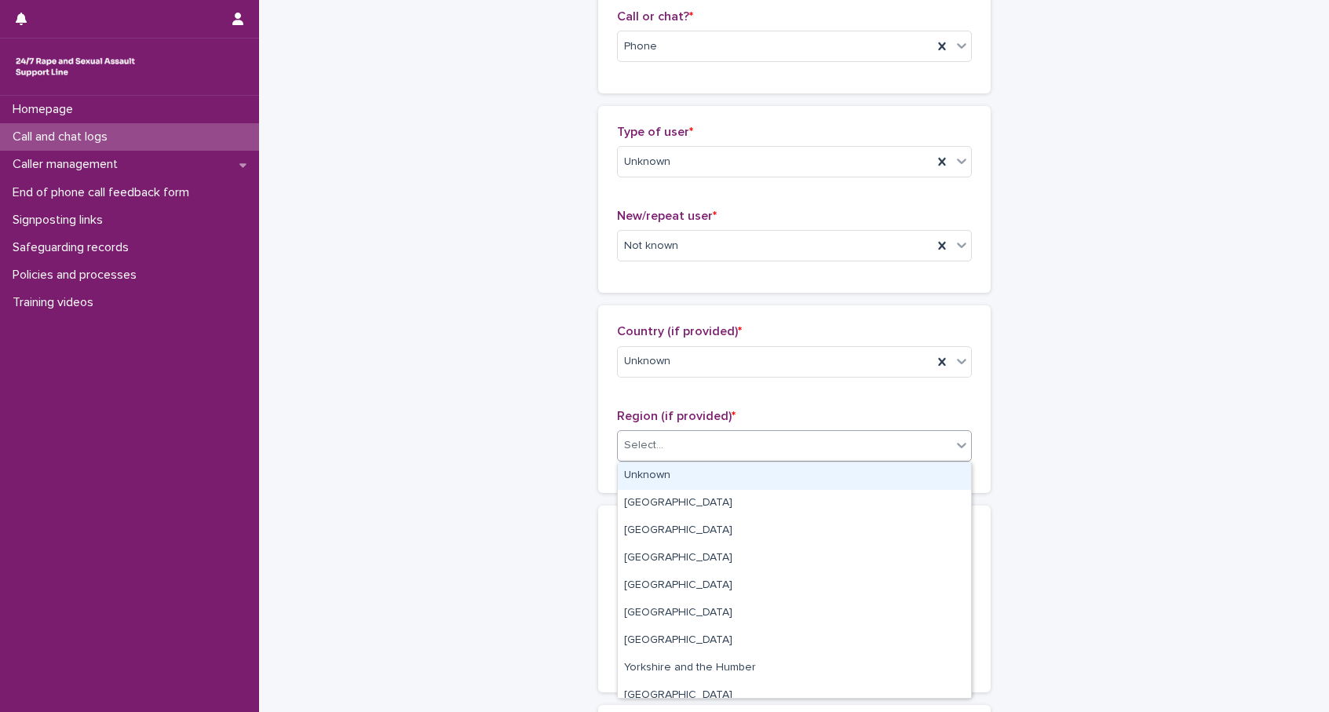
click at [674, 447] on div "Select..." at bounding box center [785, 445] width 334 height 26
click at [667, 473] on div "Unknown" at bounding box center [794, 475] width 353 height 27
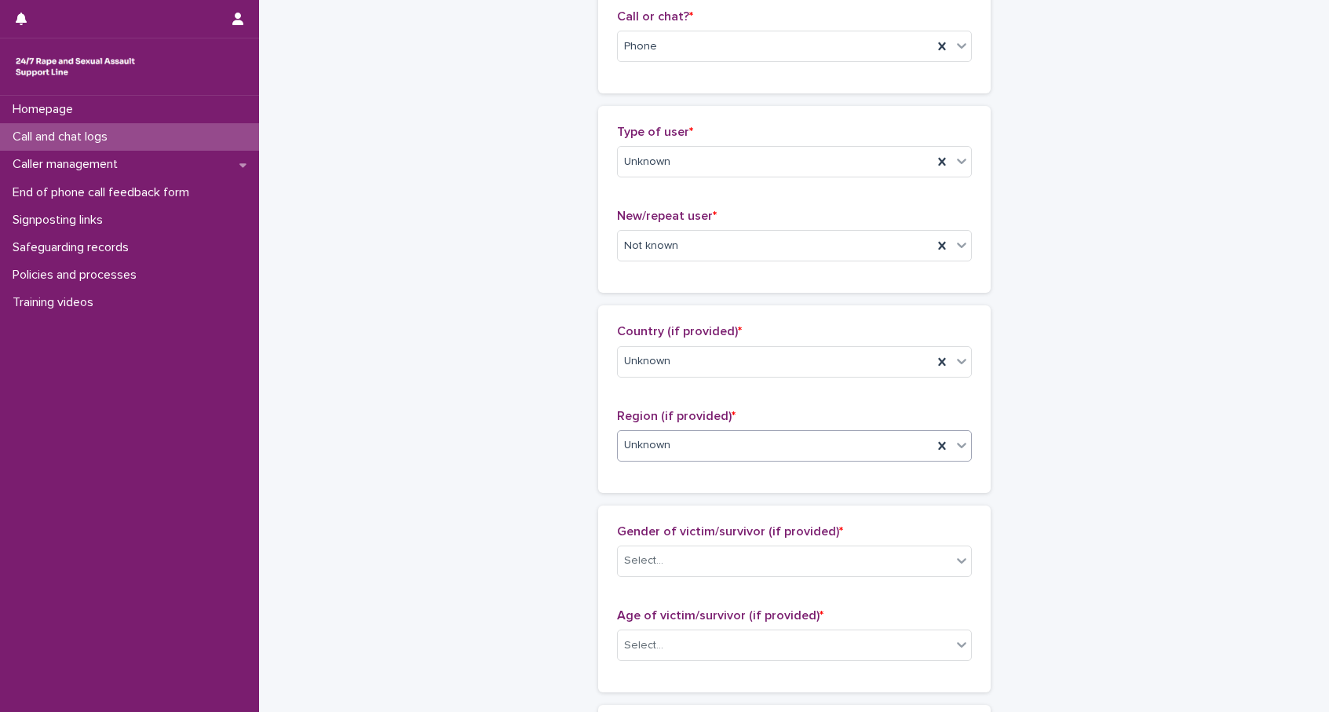
click at [552, 465] on div "**********" at bounding box center [794, 587] width 769 height 1699
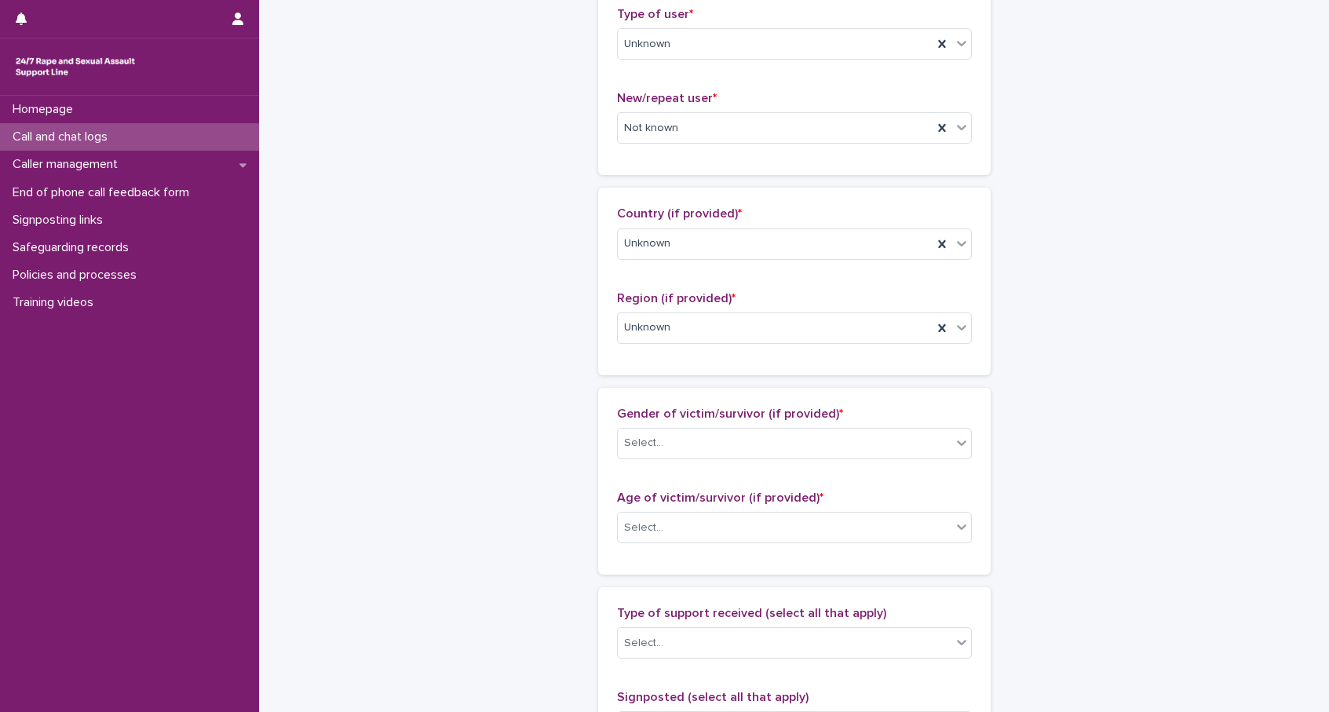
scroll to position [465, 0]
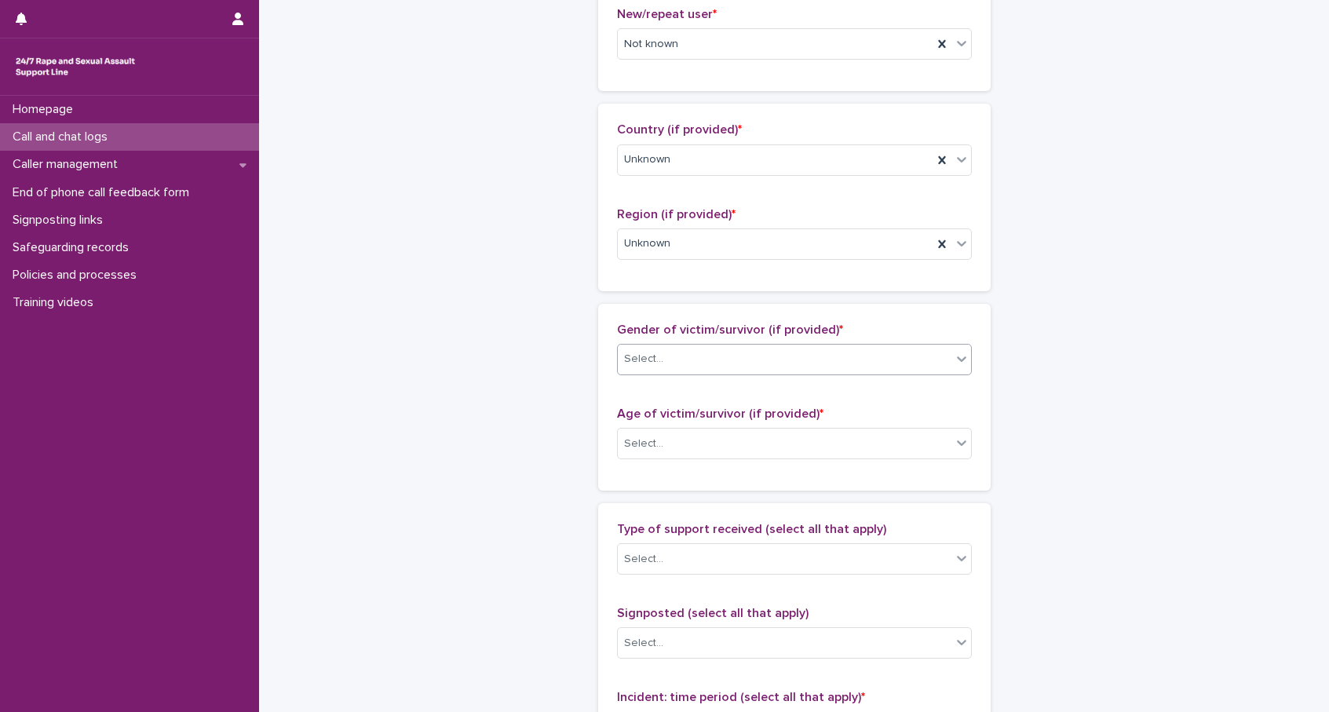
click at [680, 356] on div "Select..." at bounding box center [785, 359] width 334 height 26
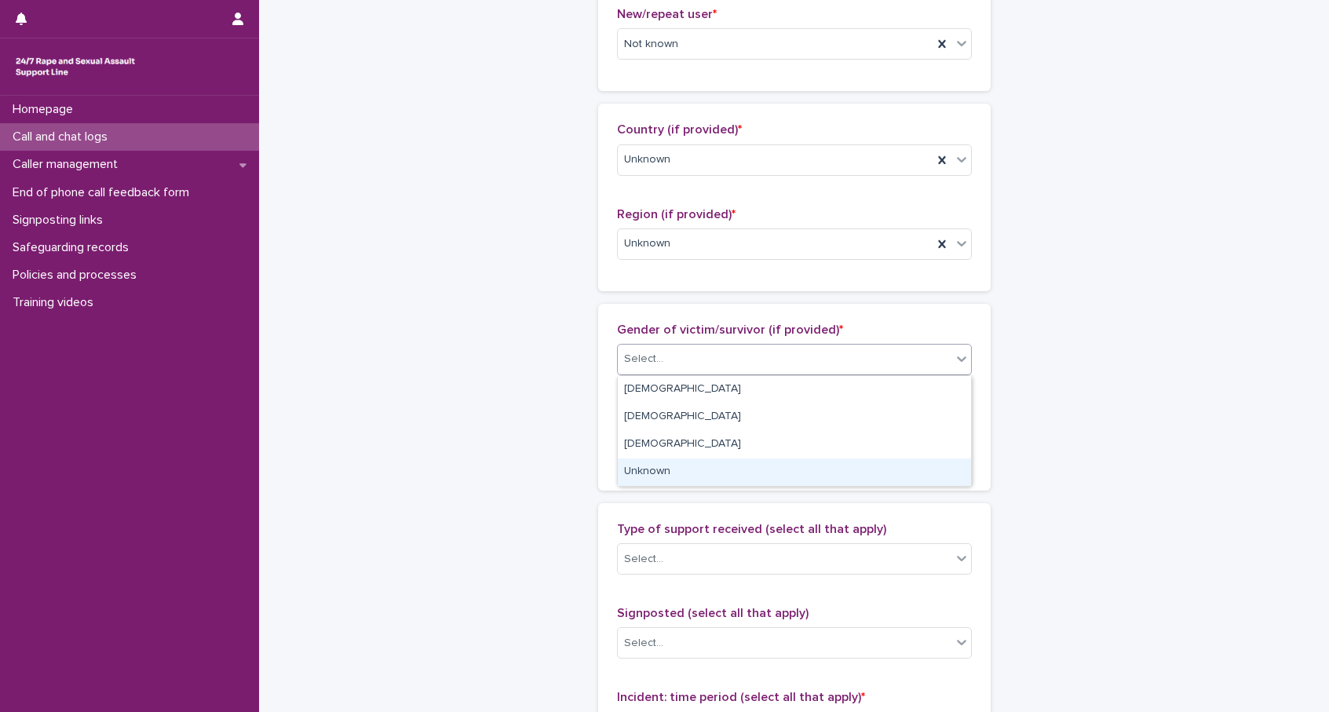
click at [667, 477] on div "Unknown" at bounding box center [794, 471] width 353 height 27
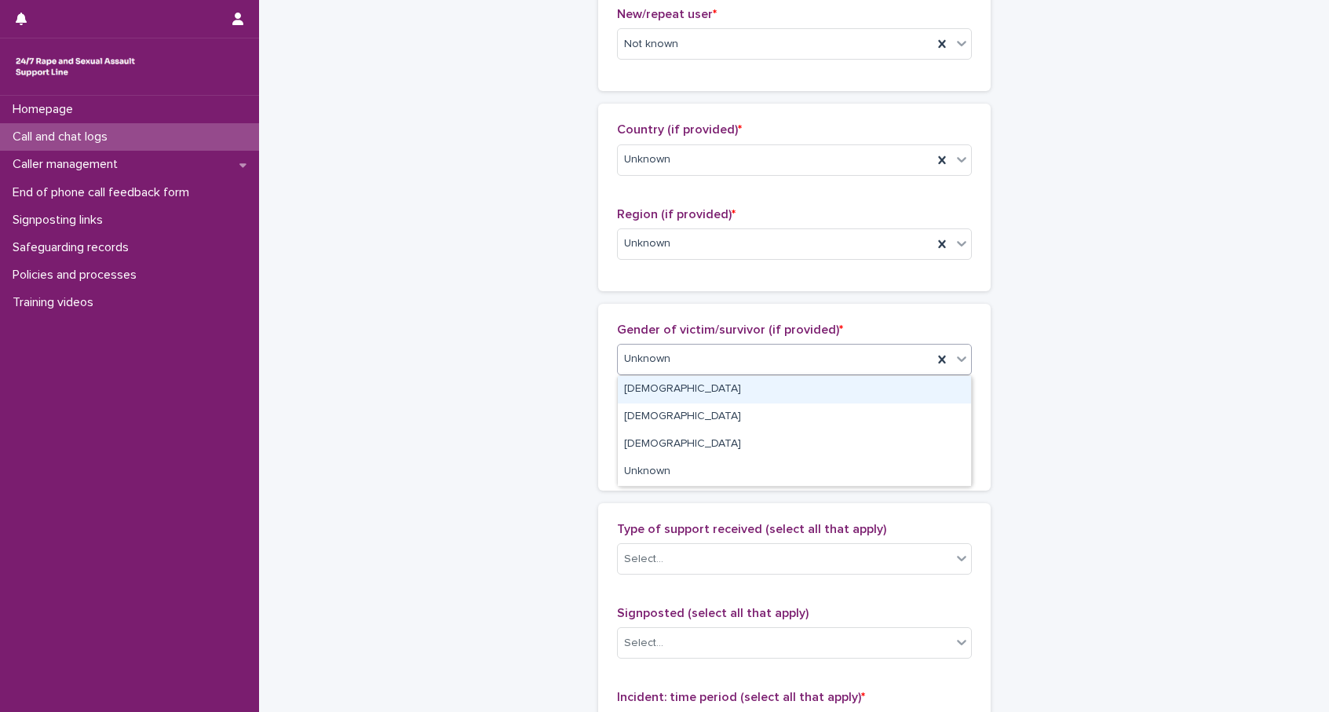
click at [655, 355] on span "Unknown" at bounding box center [647, 359] width 46 height 16
click at [654, 384] on div "Female" at bounding box center [794, 389] width 353 height 27
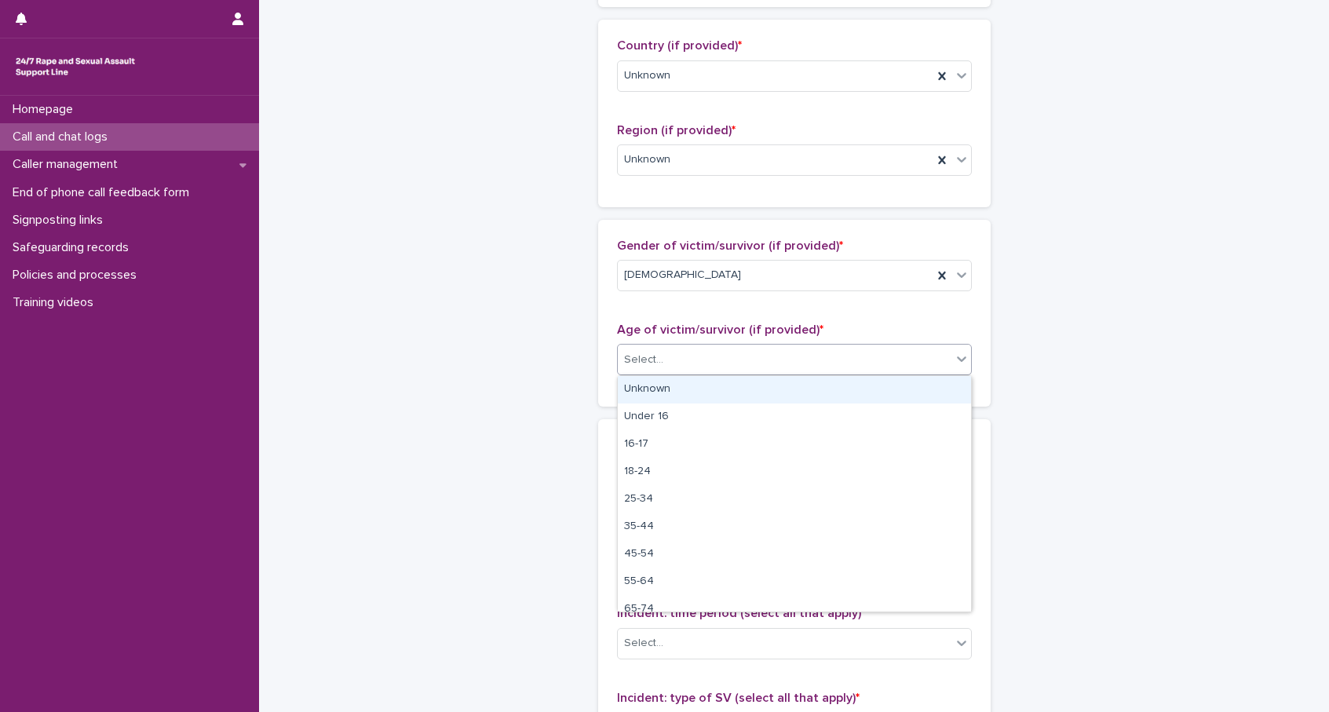
click at [665, 358] on div "Select..." at bounding box center [785, 360] width 334 height 26
drag, startPoint x: 658, startPoint y: 388, endPoint x: 592, endPoint y: 392, distance: 65.3
click at [658, 388] on div "Unknown" at bounding box center [794, 389] width 353 height 27
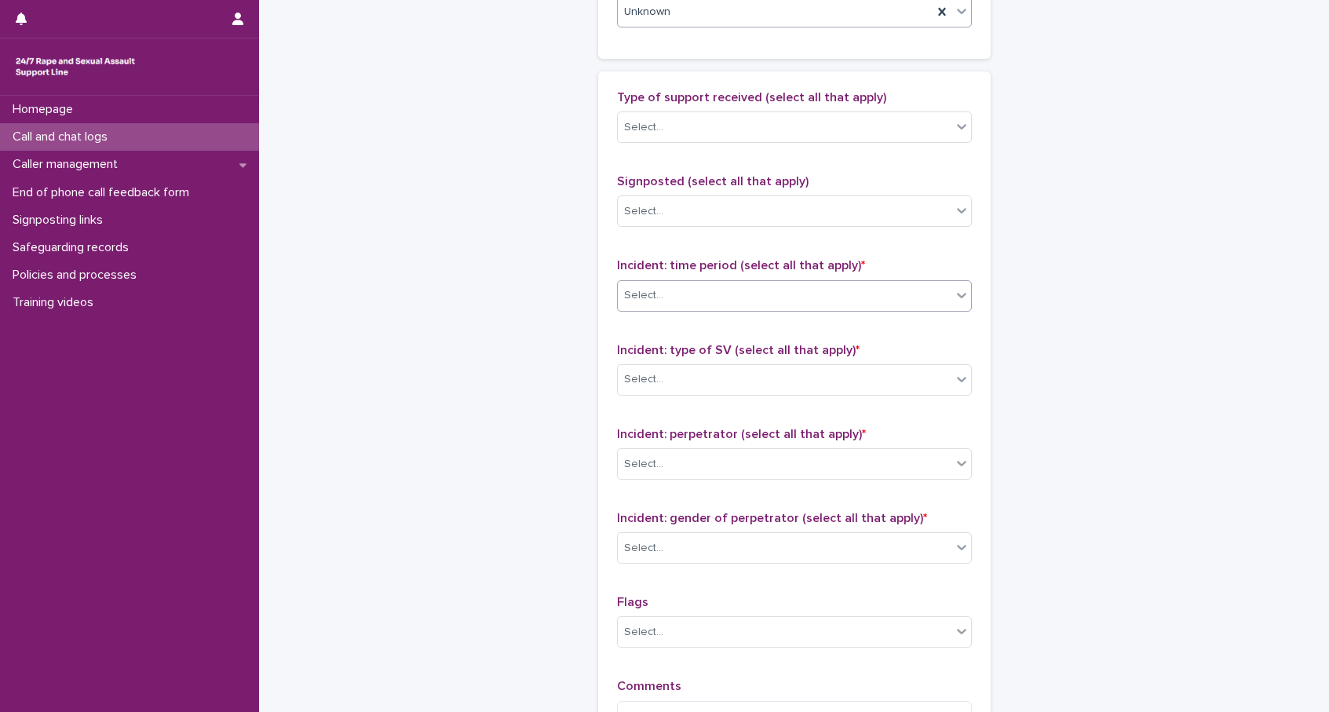
scroll to position [898, 0]
click at [645, 289] on div "Select..." at bounding box center [643, 294] width 39 height 16
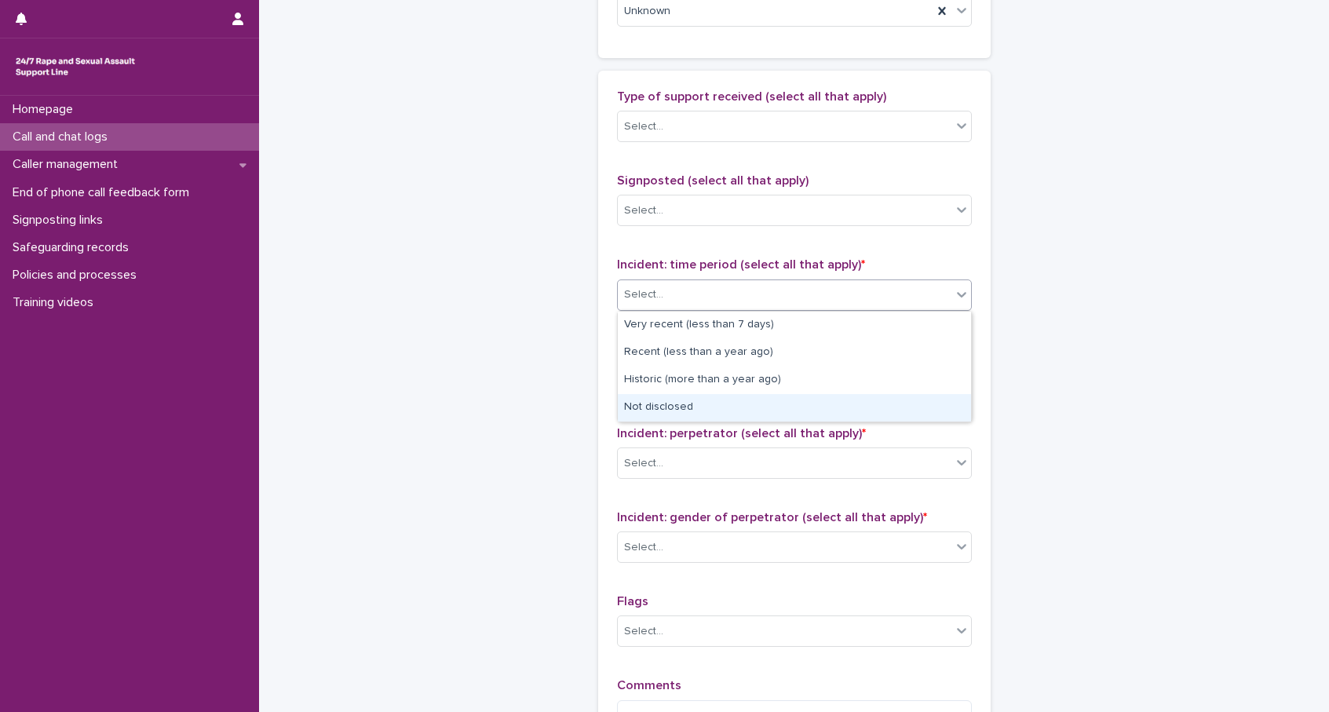
click at [673, 403] on div "Not disclosed" at bounding box center [794, 407] width 353 height 27
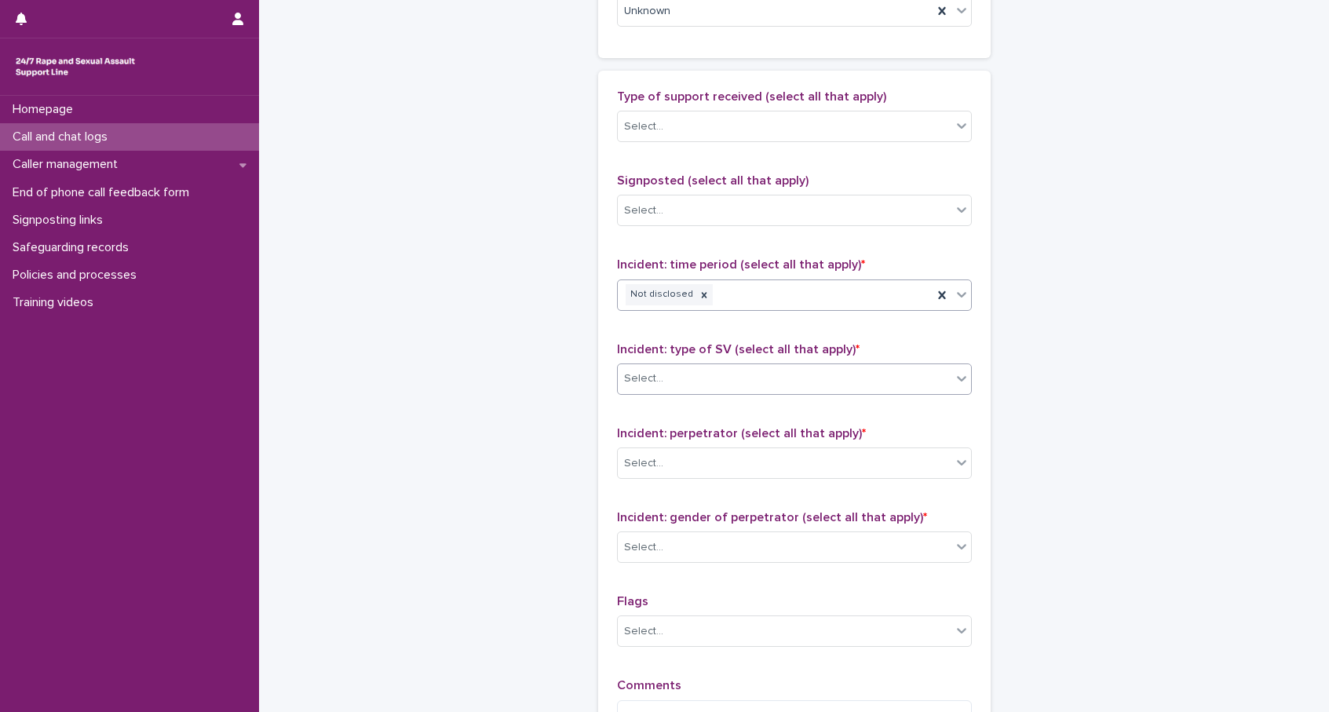
click at [695, 373] on div "Select..." at bounding box center [785, 379] width 334 height 26
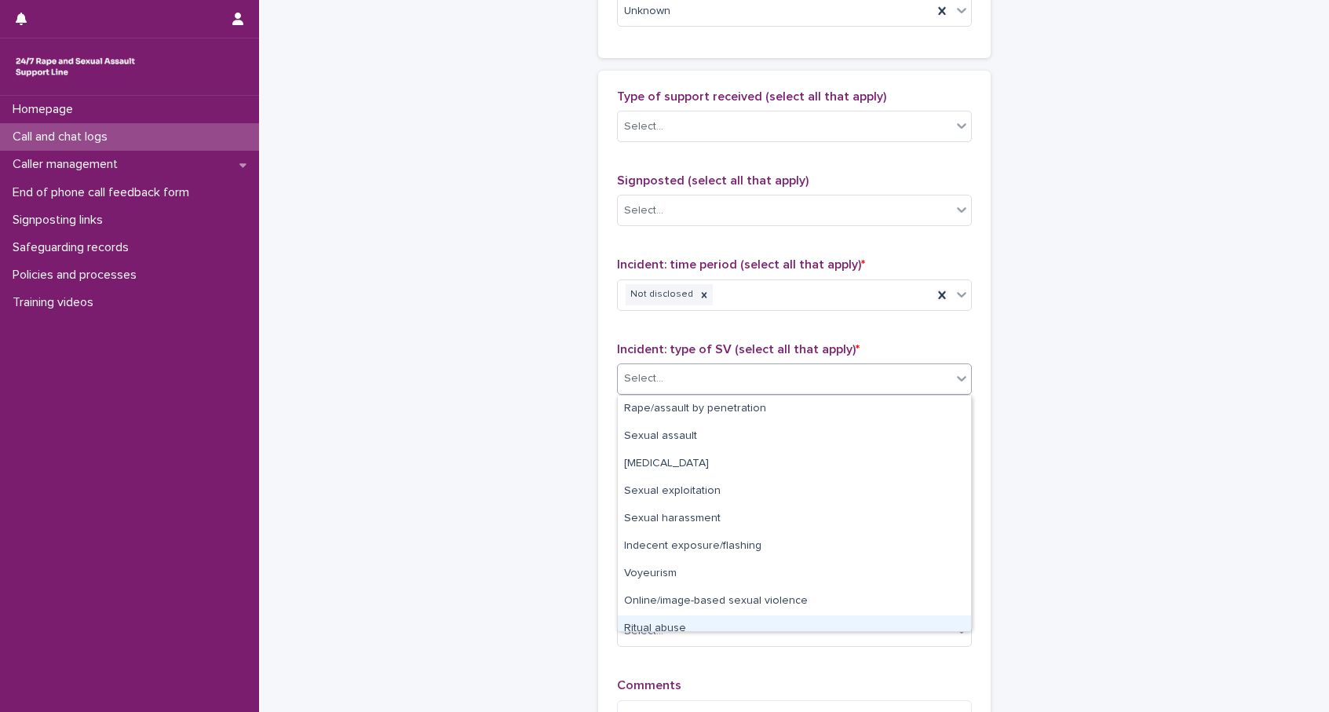
scroll to position [39, 0]
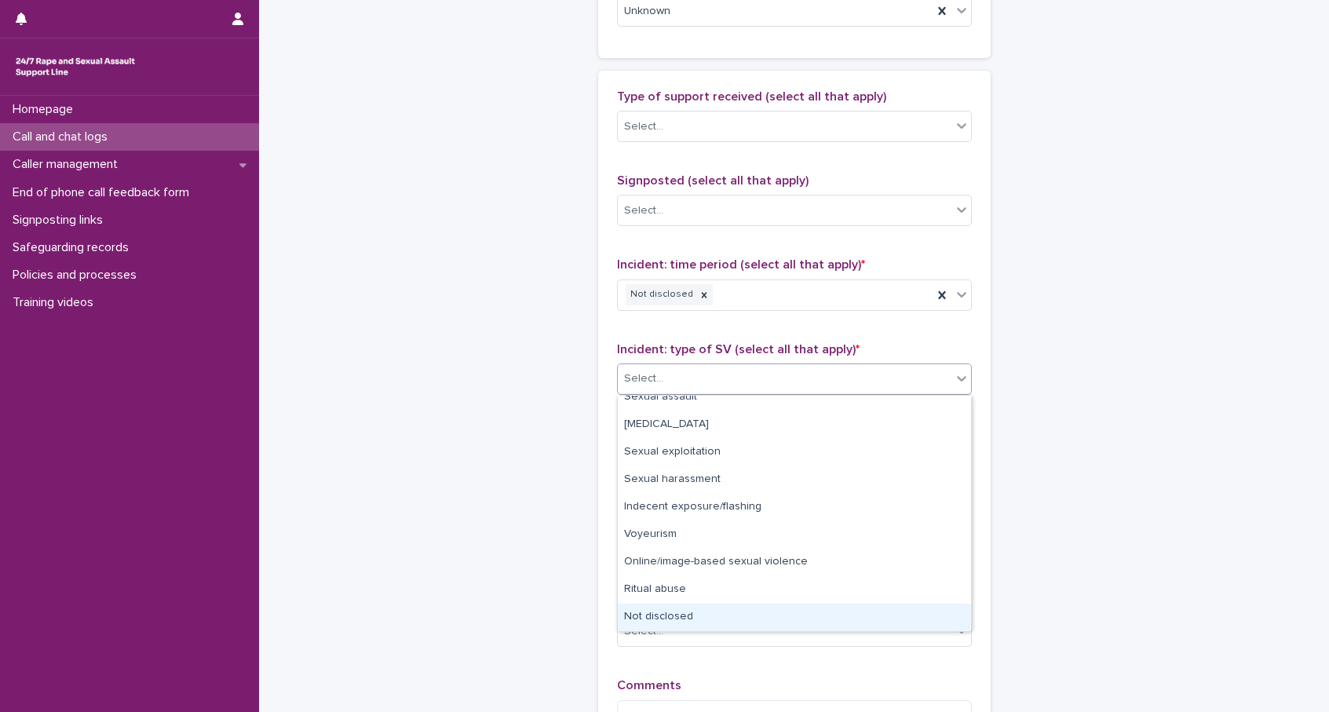
click at [696, 607] on div "Not disclosed" at bounding box center [794, 616] width 353 height 27
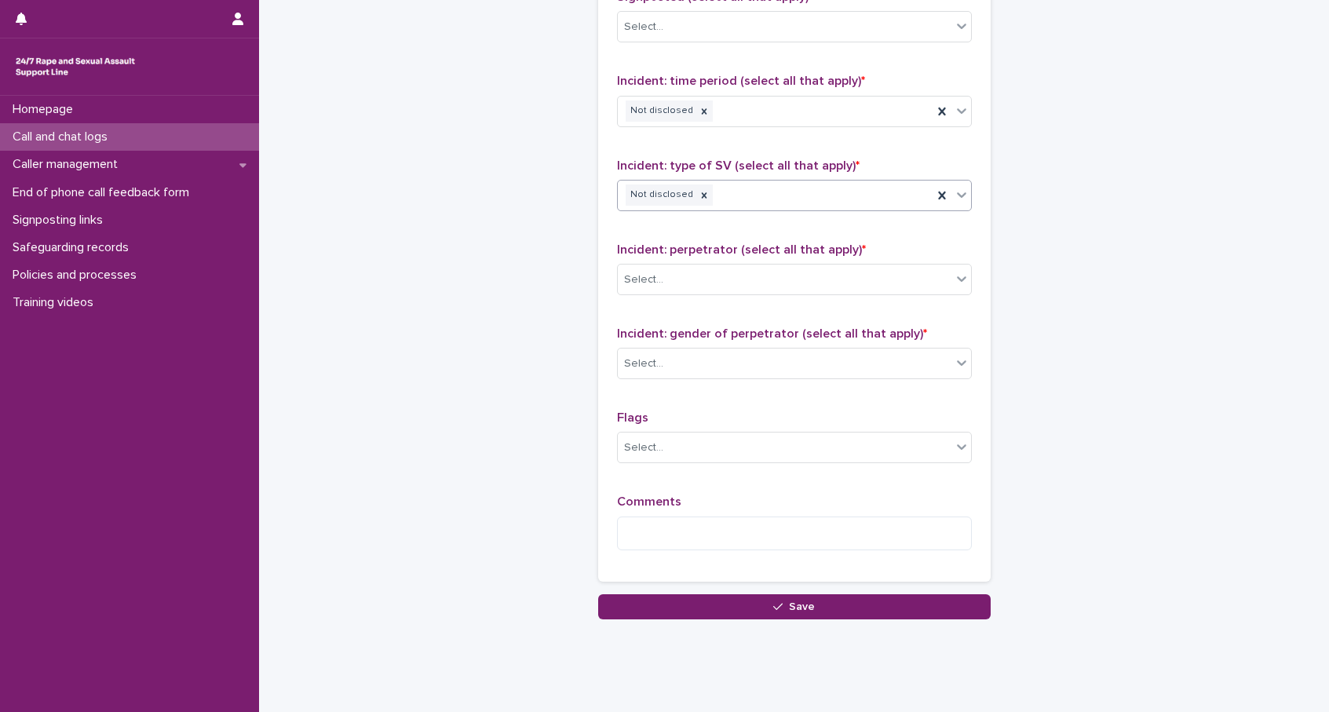
scroll to position [1103, 0]
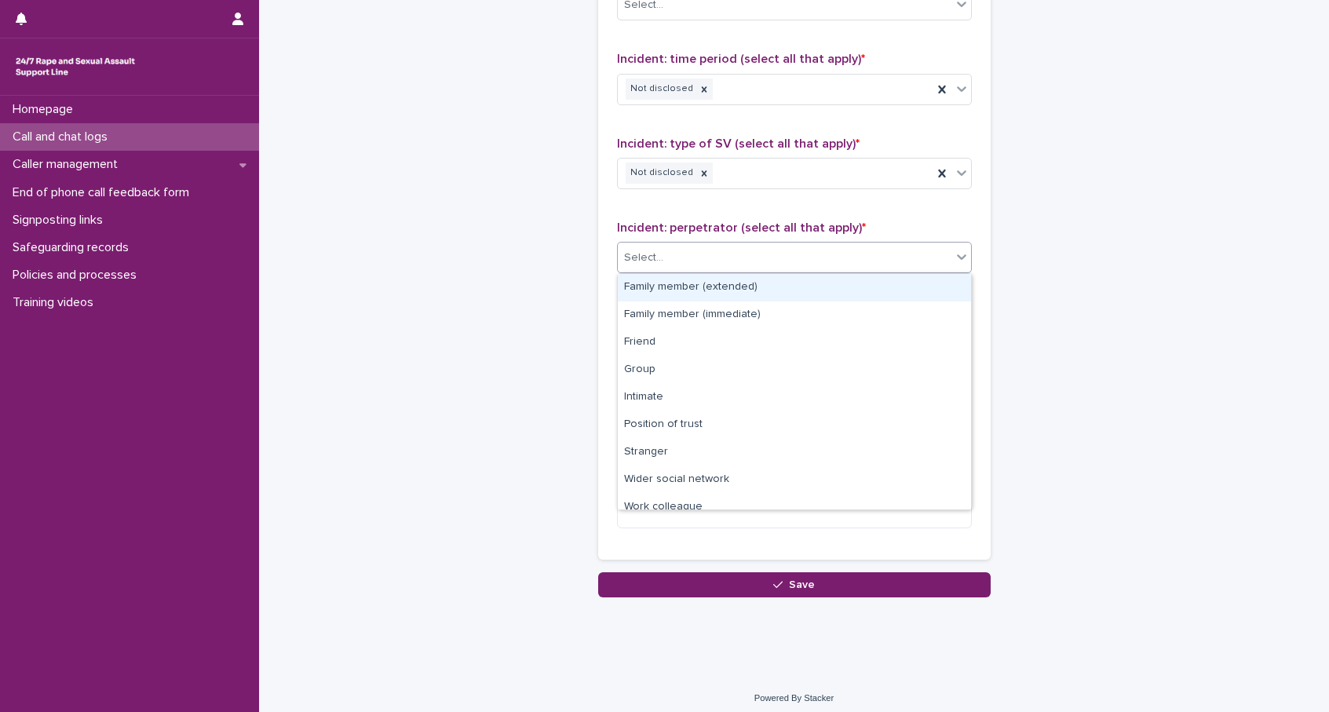
click at [644, 265] on div "Select..." at bounding box center [785, 258] width 334 height 26
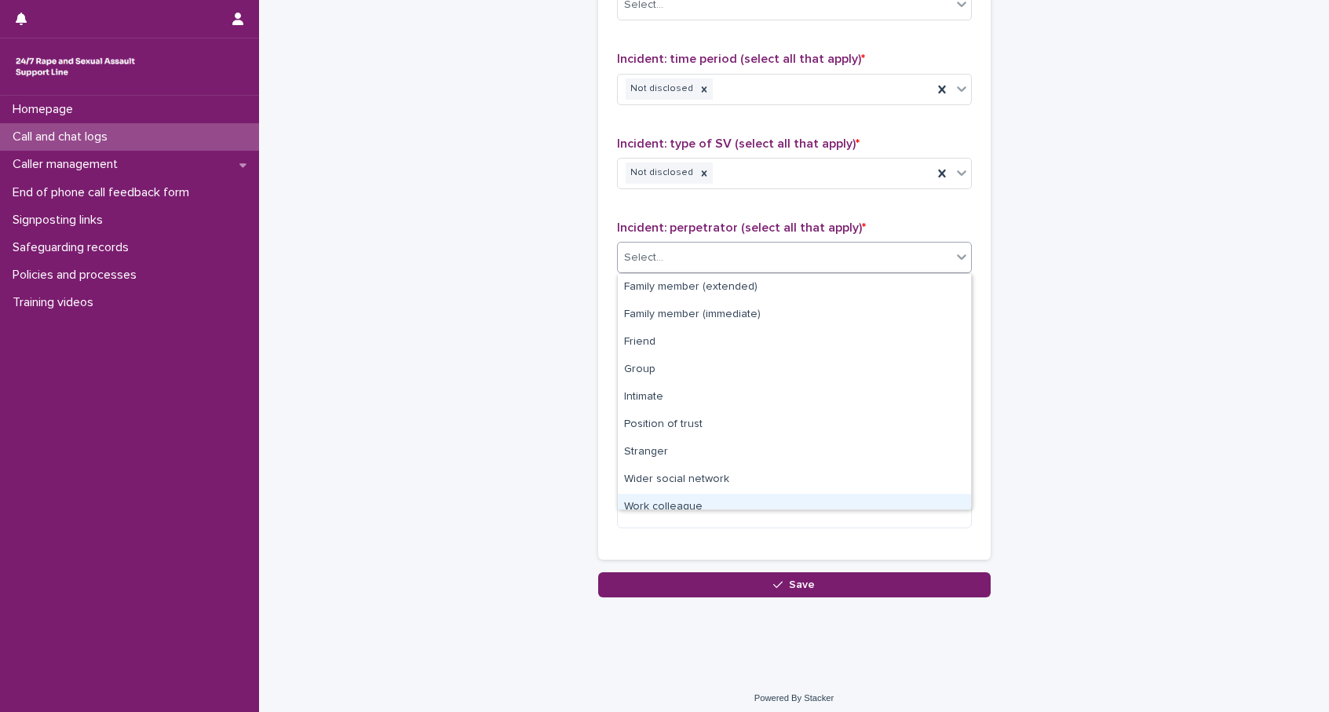
scroll to position [67, 0]
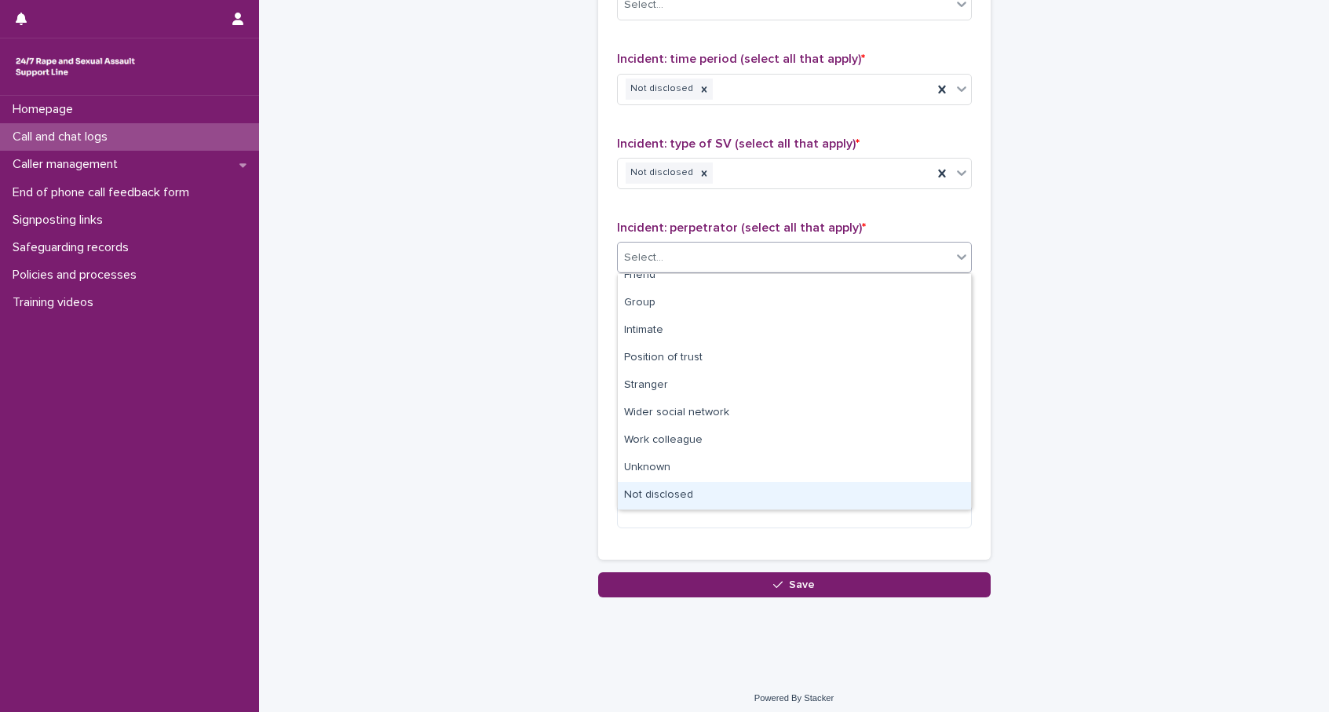
click at [657, 492] on div "Not disclosed" at bounding box center [794, 495] width 353 height 27
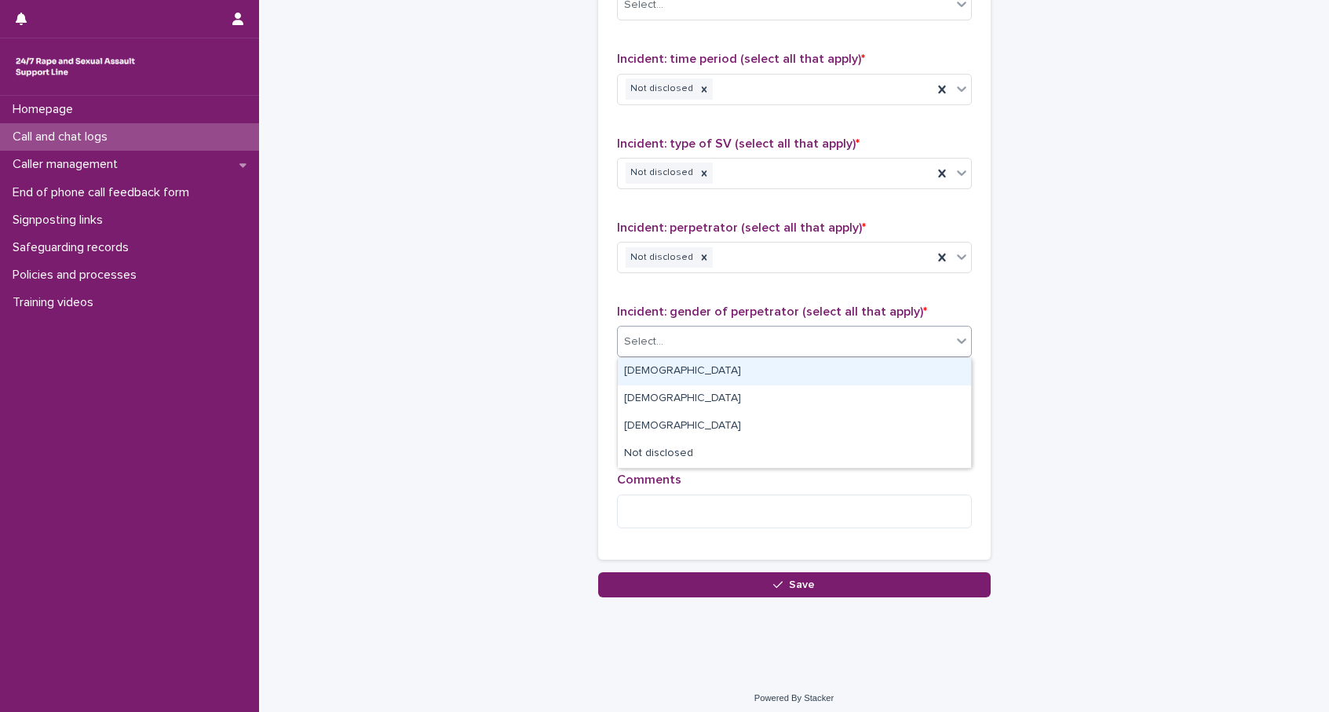
click at [677, 348] on div "Select..." at bounding box center [785, 342] width 334 height 26
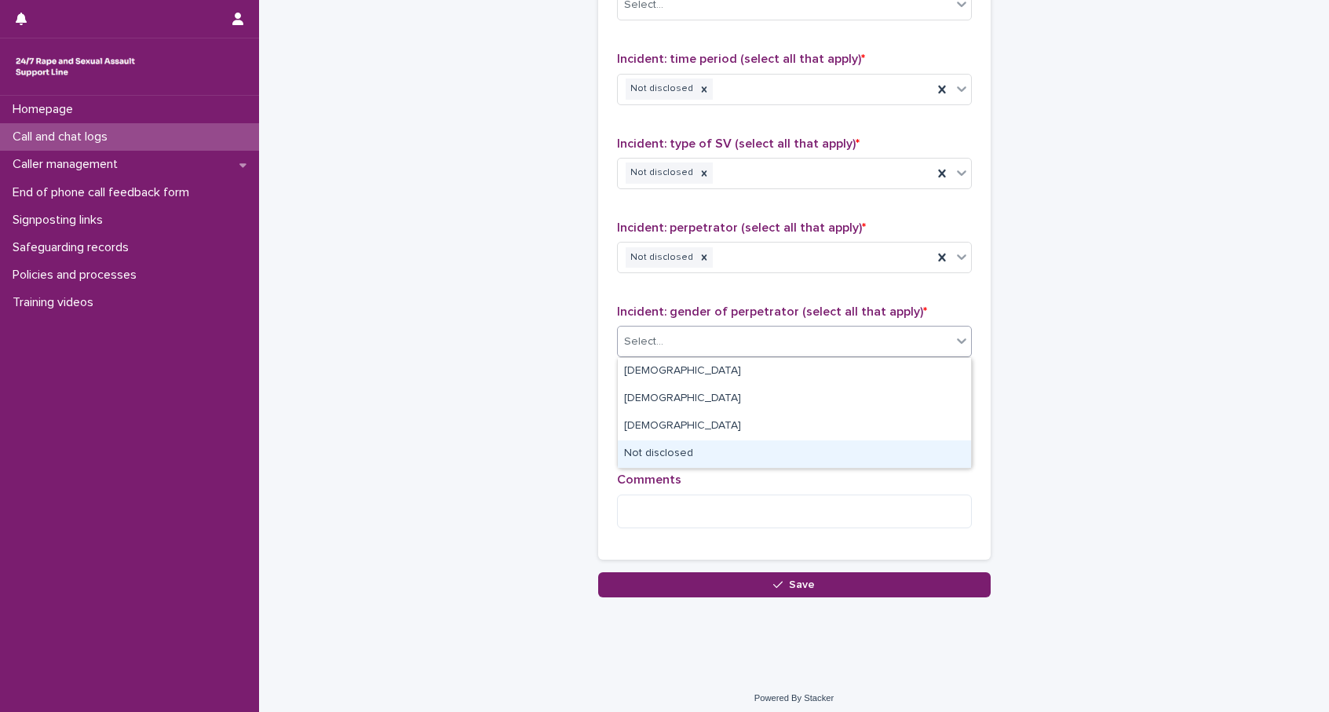
click at [689, 450] on div "Not disclosed" at bounding box center [794, 453] width 353 height 27
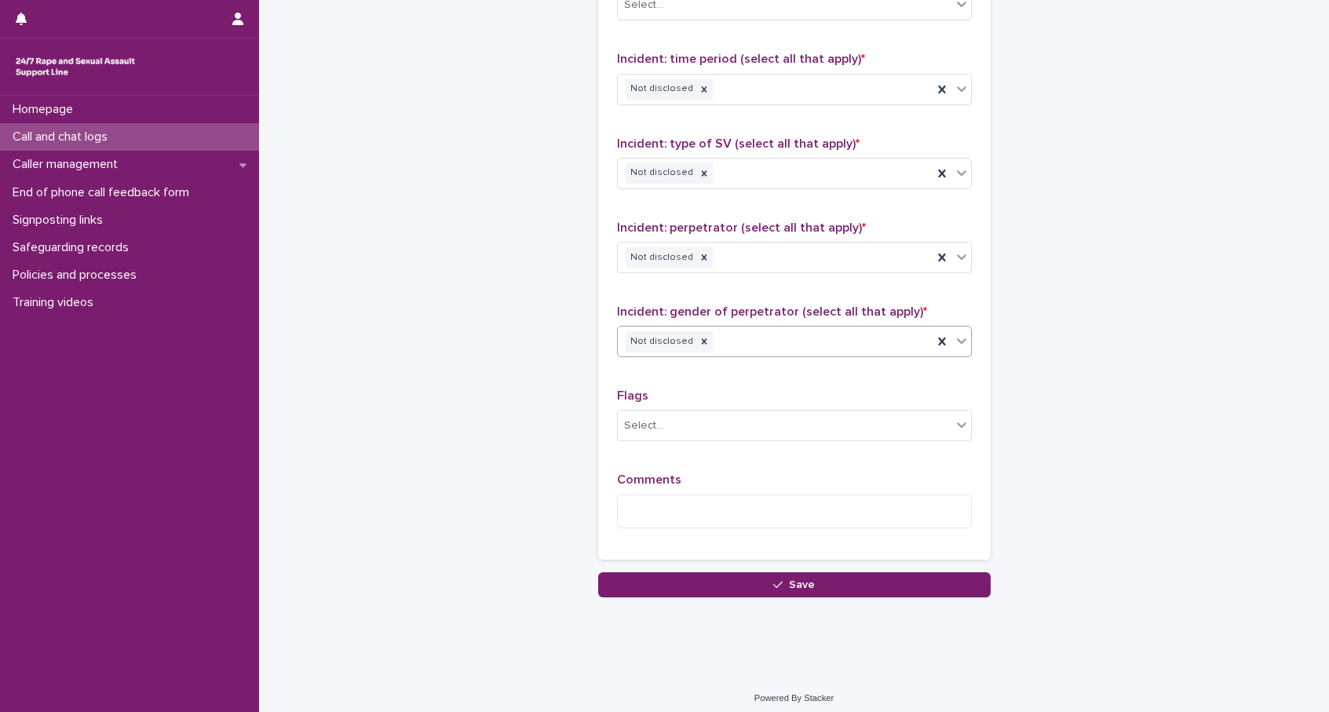
scroll to position [1111, 0]
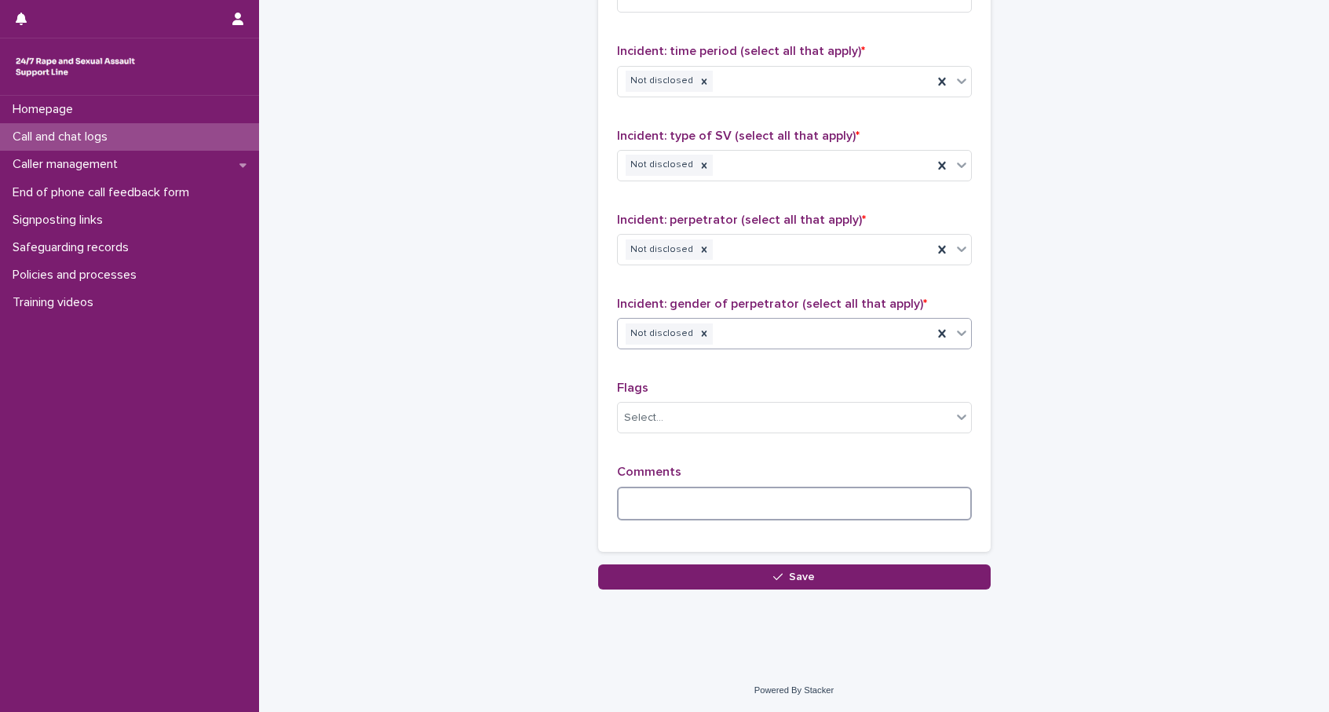
click at [698, 494] on textarea at bounding box center [794, 504] width 355 height 34
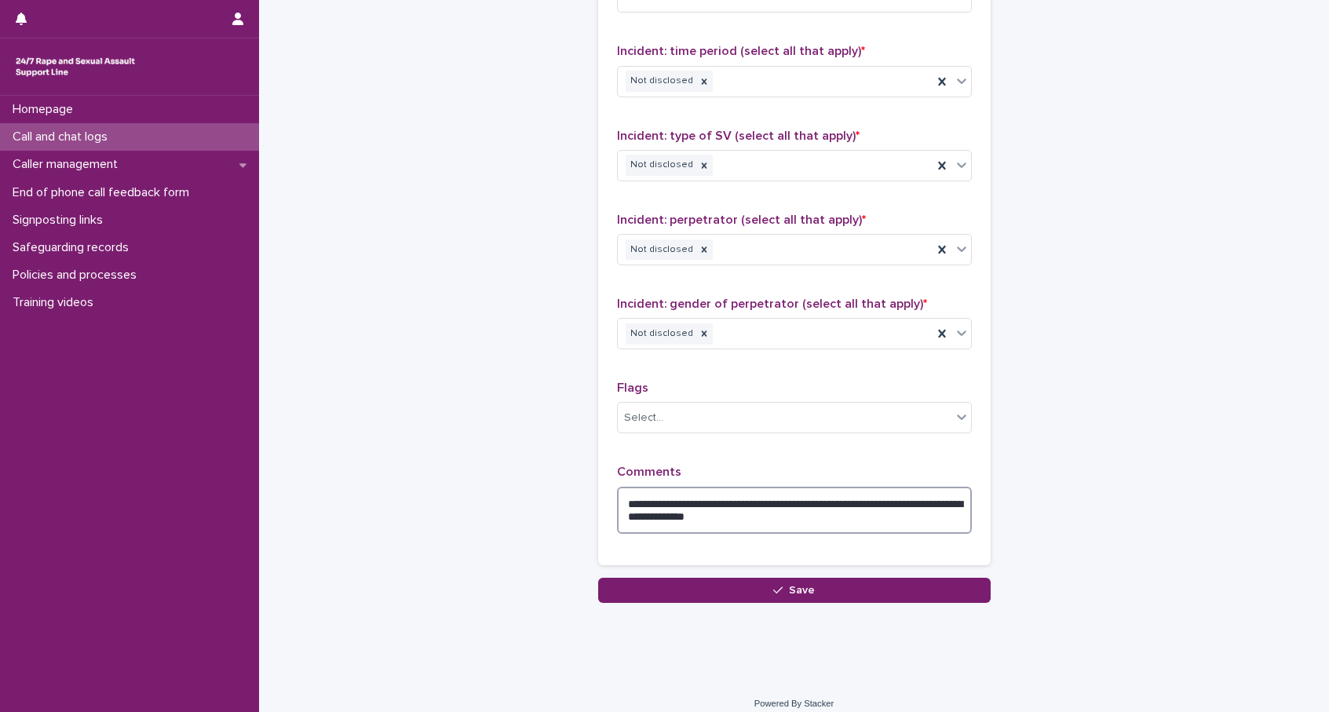
type textarea "**********"
click at [788, 582] on button "Save" at bounding box center [794, 590] width 392 height 25
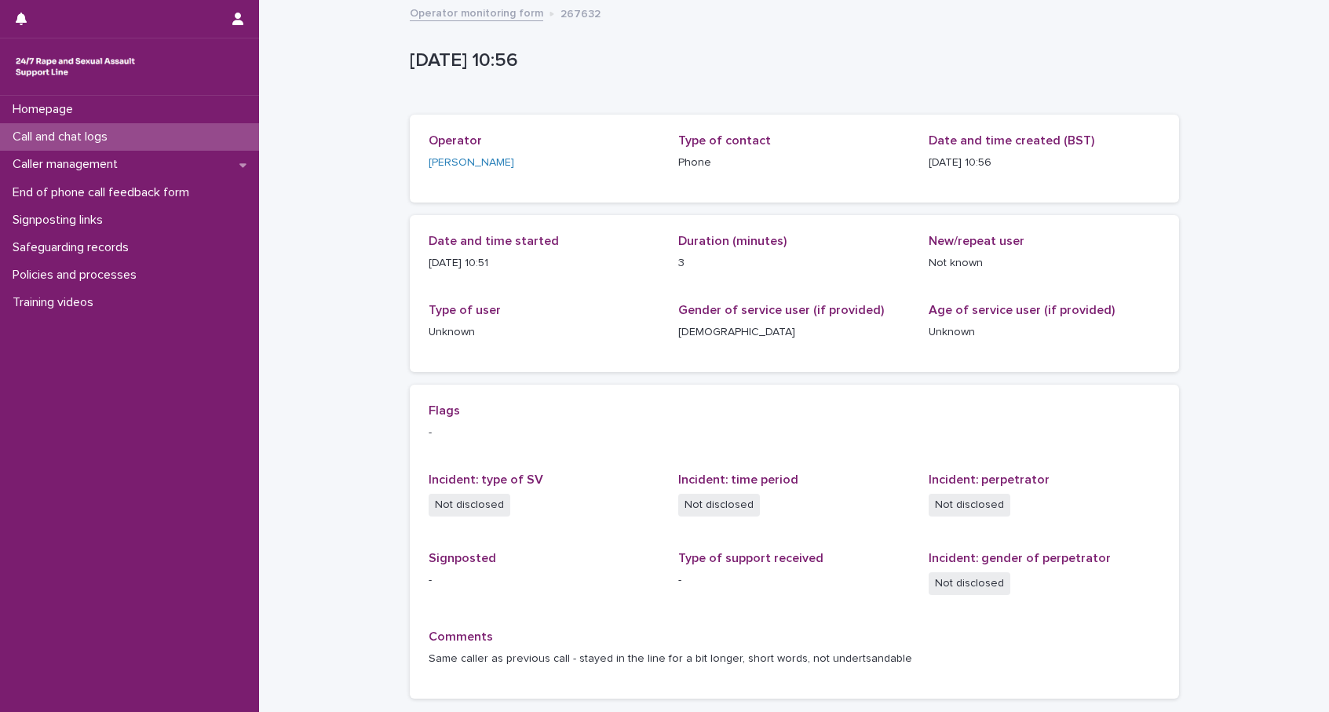
click at [71, 139] on p "Call and chat logs" at bounding box center [63, 136] width 114 height 15
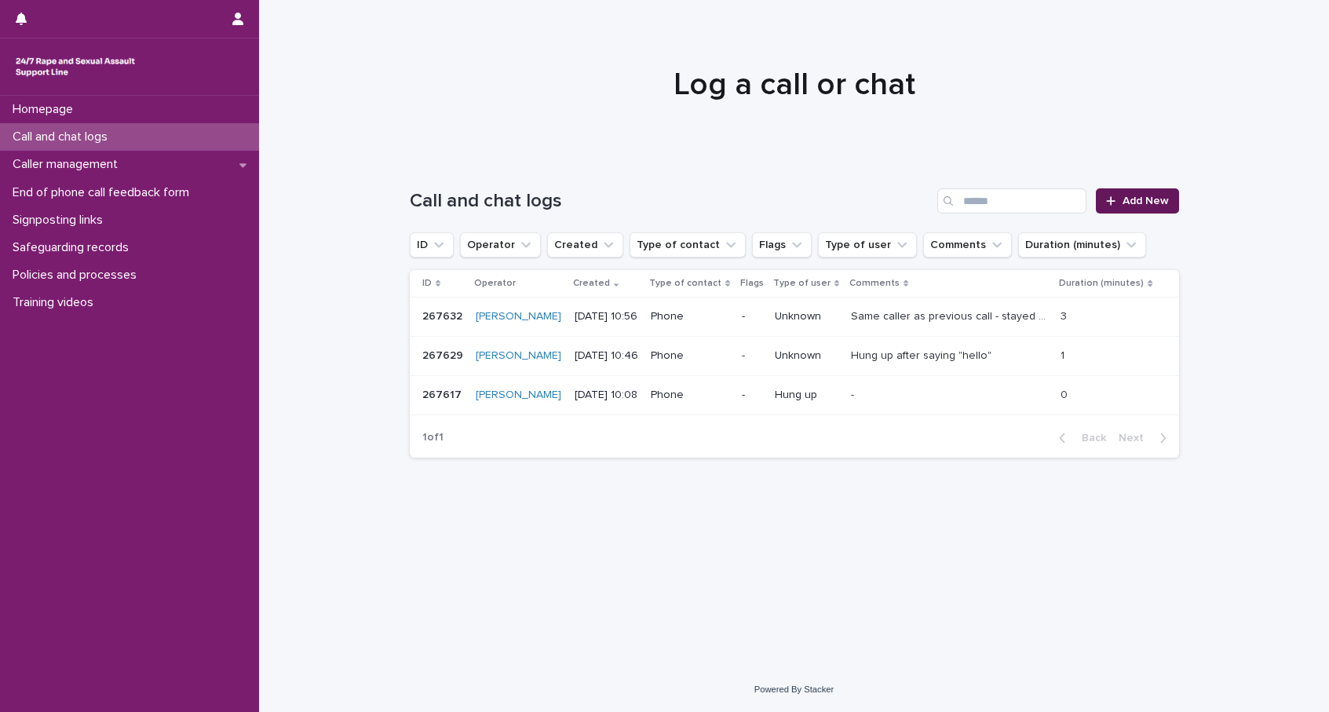
click at [1115, 199] on icon at bounding box center [1110, 200] width 9 height 11
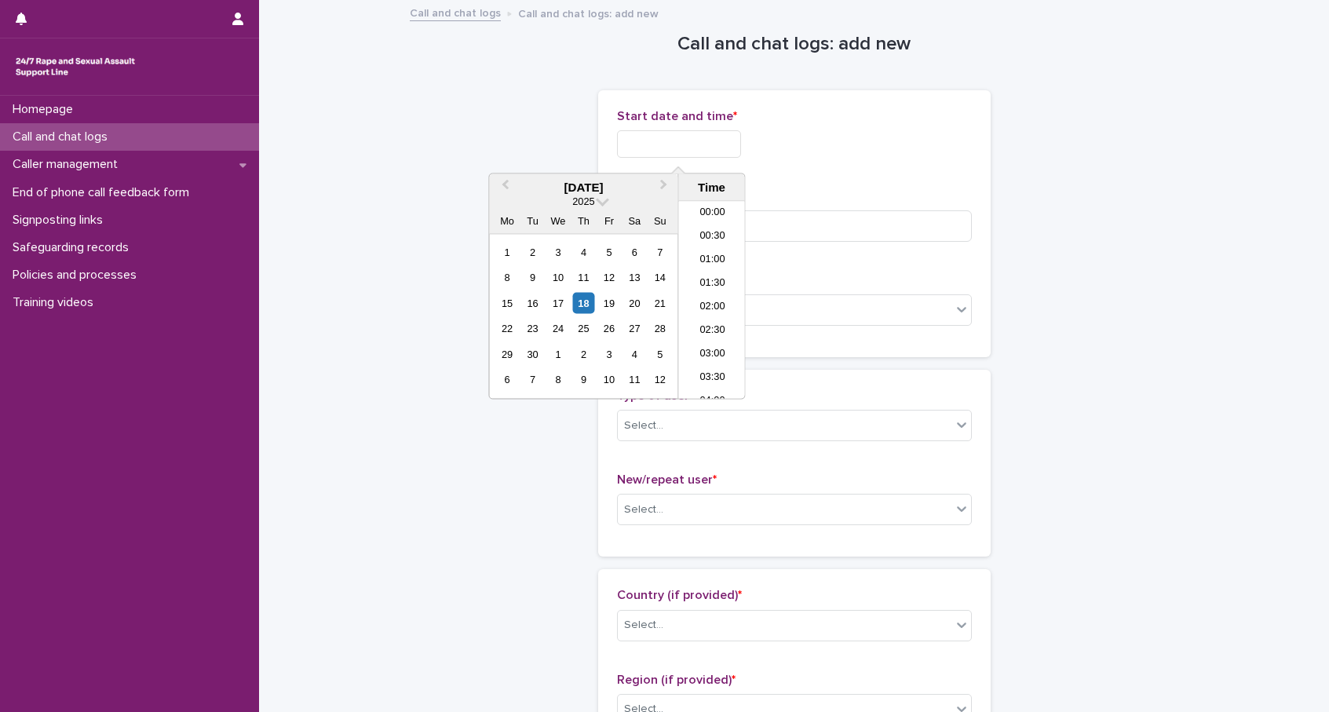
click at [635, 143] on input "text" at bounding box center [679, 143] width 124 height 27
click at [585, 301] on div "18" at bounding box center [583, 302] width 21 height 21
drag, startPoint x: 676, startPoint y: 144, endPoint x: 764, endPoint y: 141, distance: 87.9
click at [764, 141] on div "**********" at bounding box center [794, 143] width 355 height 27
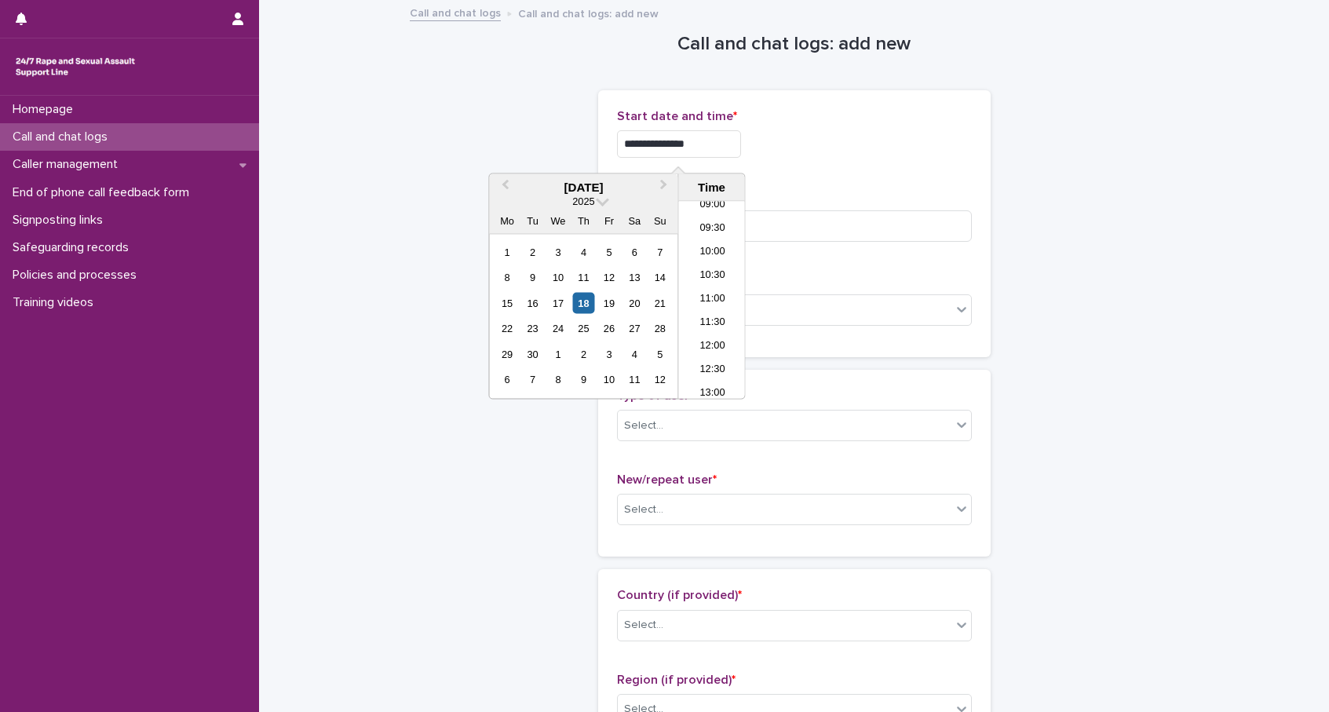
type input "**********"
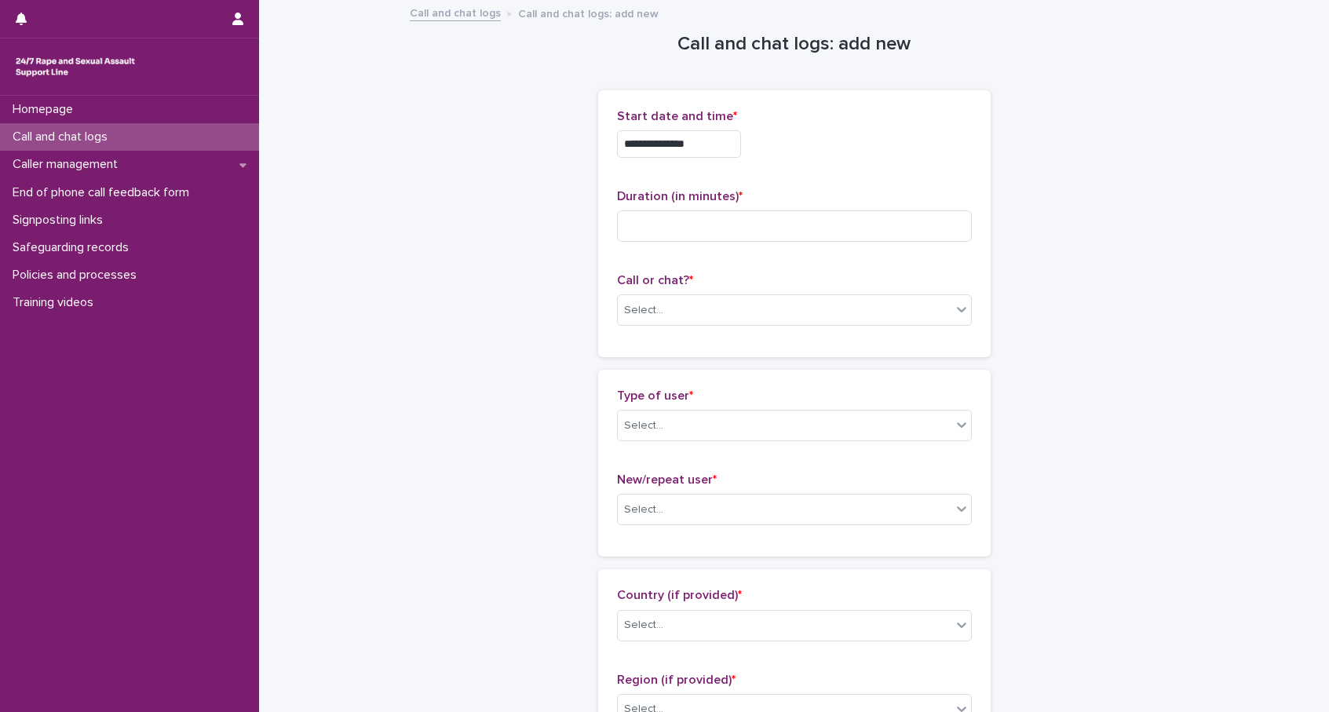
click at [832, 175] on div "**********" at bounding box center [794, 223] width 355 height 229
click at [763, 217] on input at bounding box center [794, 225] width 355 height 31
type input "*"
click at [684, 309] on div "Select..." at bounding box center [785, 310] width 334 height 26
click at [676, 342] on div "Phone" at bounding box center [794, 339] width 353 height 27
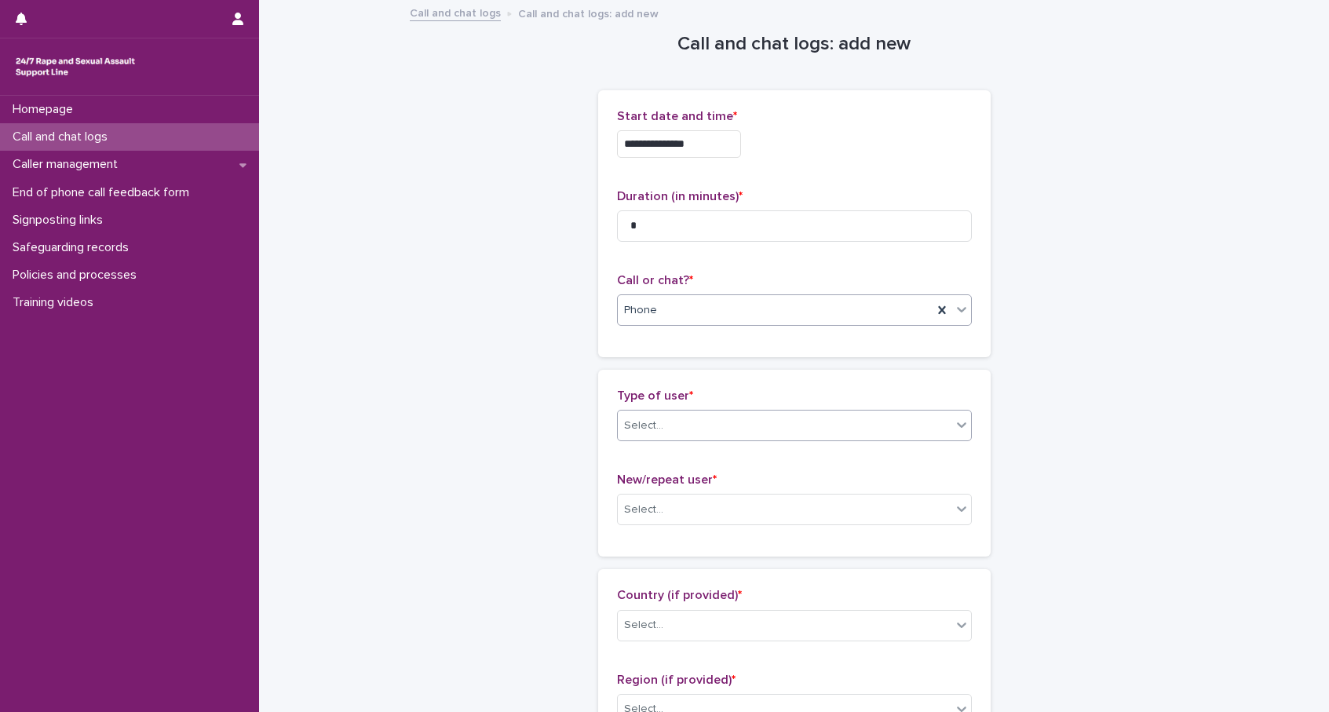
click at [671, 416] on div "Select..." at bounding box center [785, 426] width 334 height 26
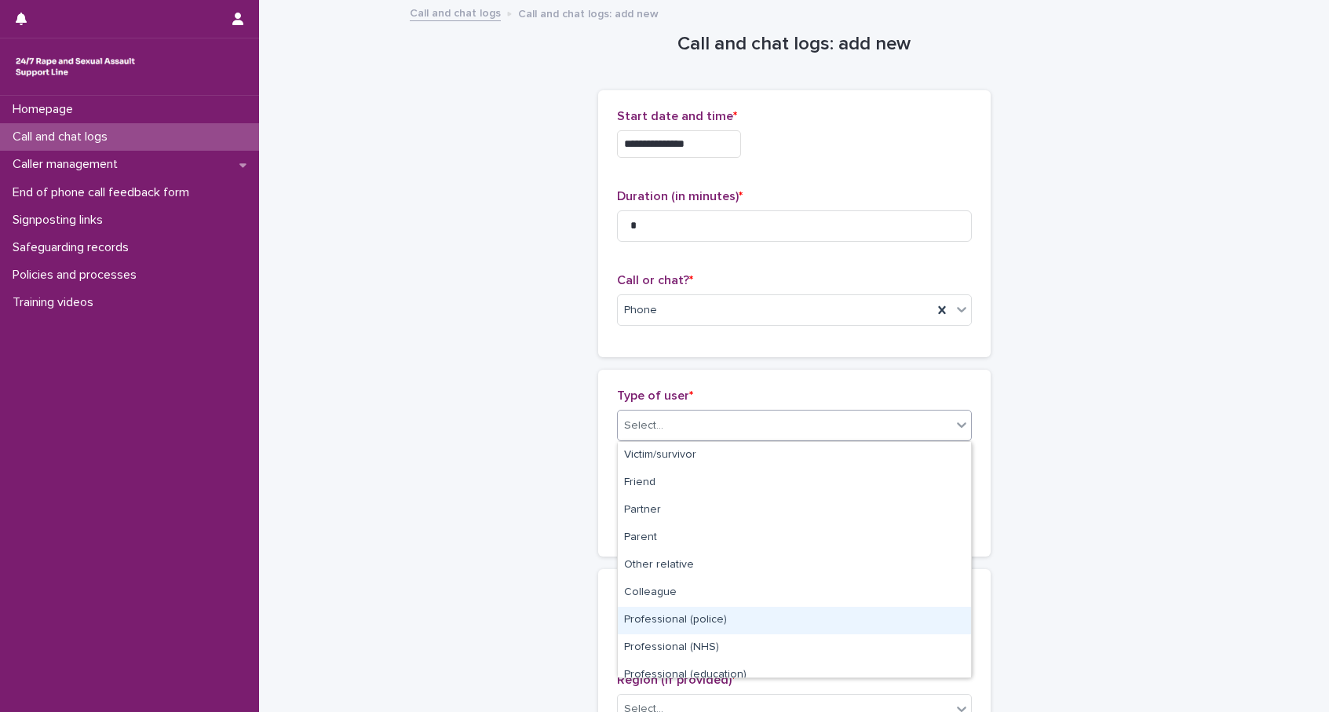
scroll to position [177, 0]
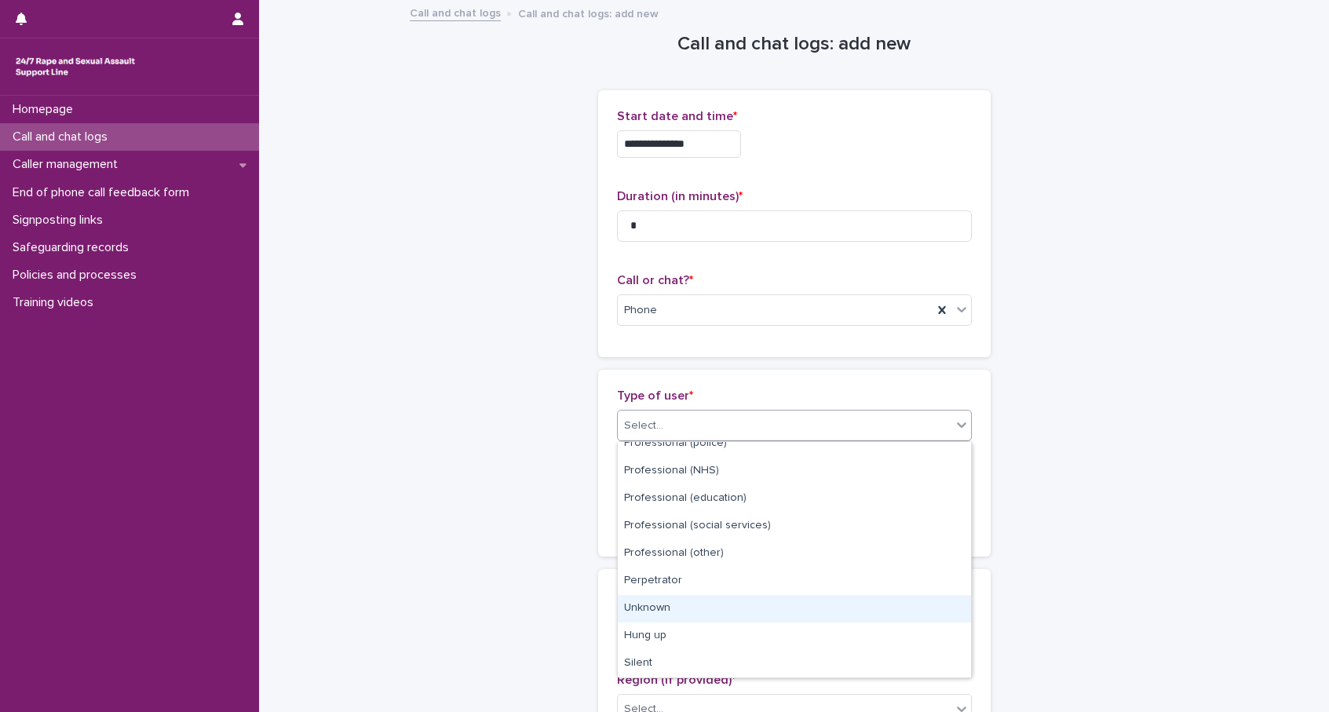
click at [666, 611] on div "Unknown" at bounding box center [794, 608] width 353 height 27
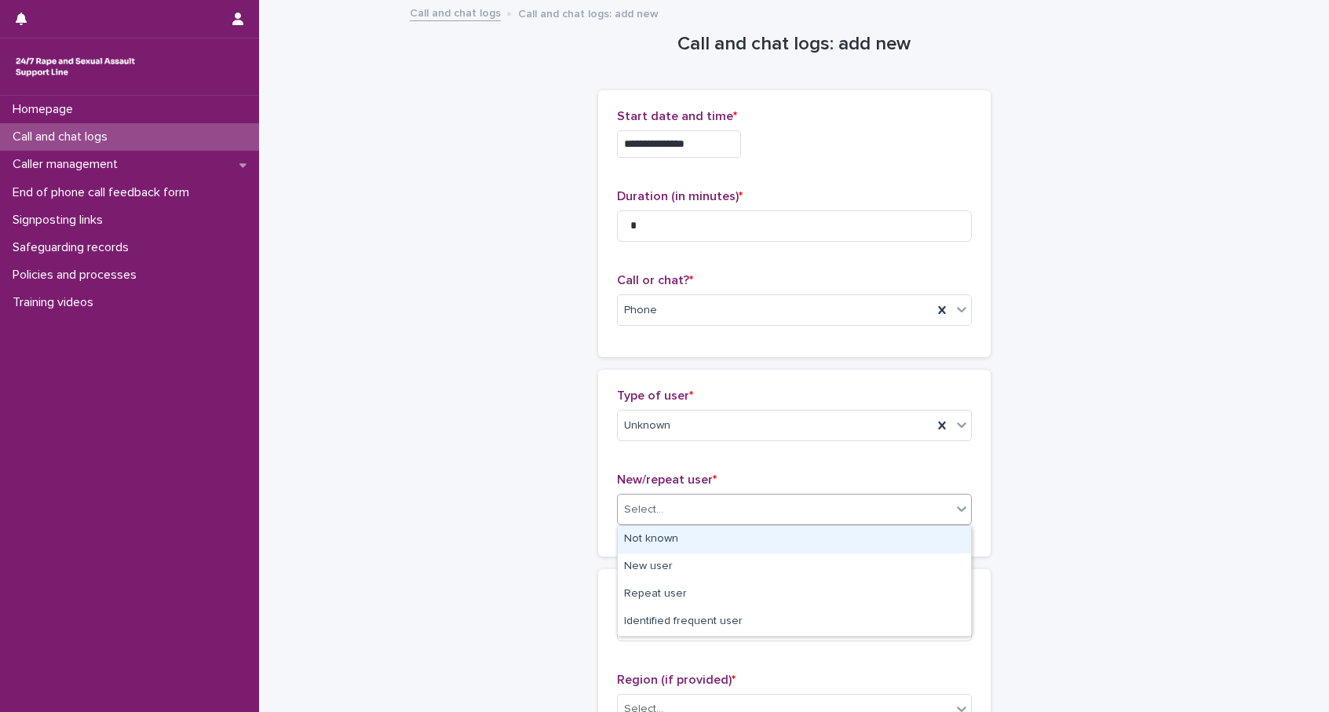
click at [662, 506] on div "Select..." at bounding box center [785, 510] width 334 height 26
click at [663, 544] on div "Not known" at bounding box center [794, 539] width 353 height 27
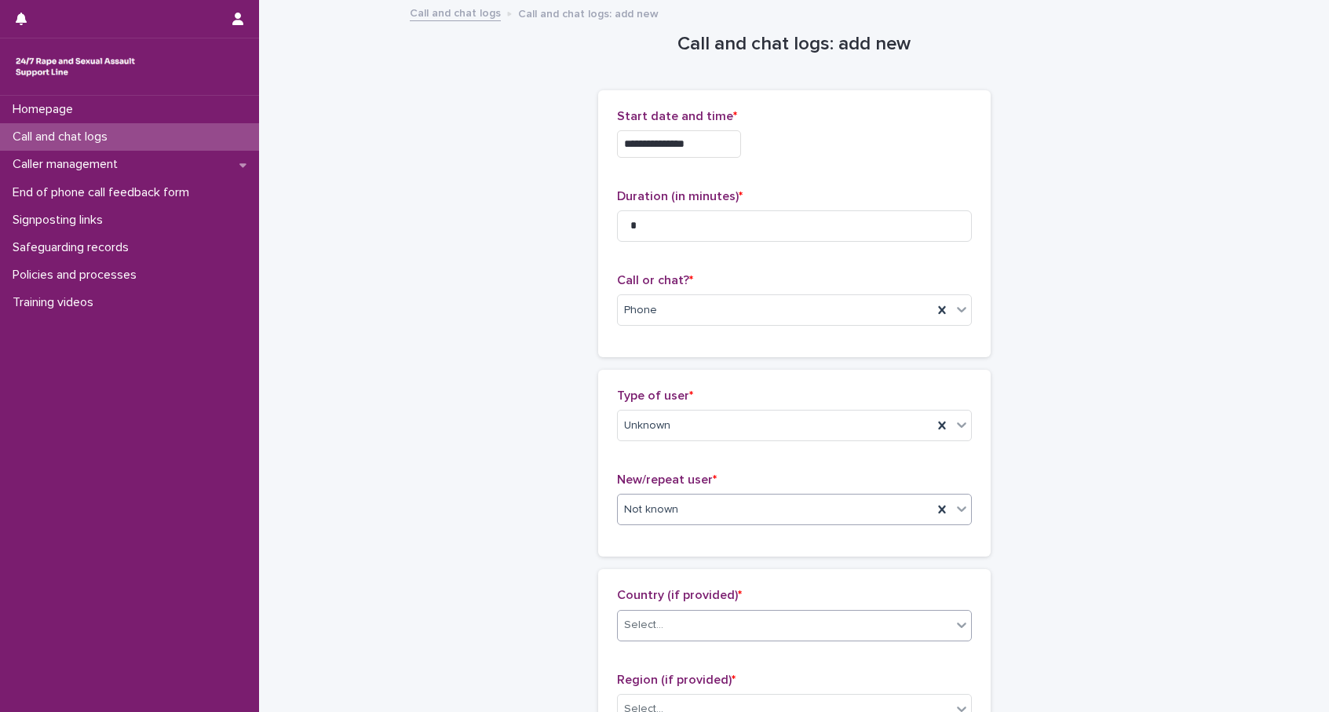
scroll to position [31, 0]
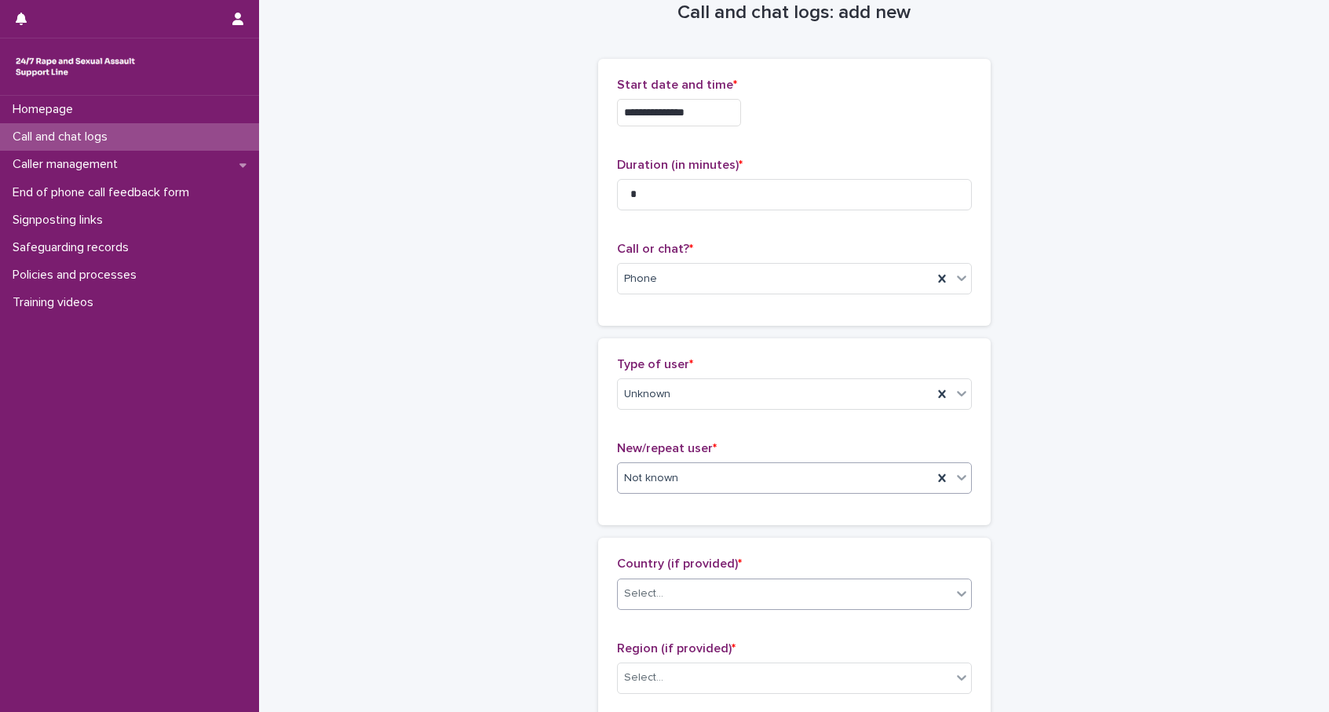
click at [665, 596] on div "Select..." at bounding box center [785, 594] width 334 height 26
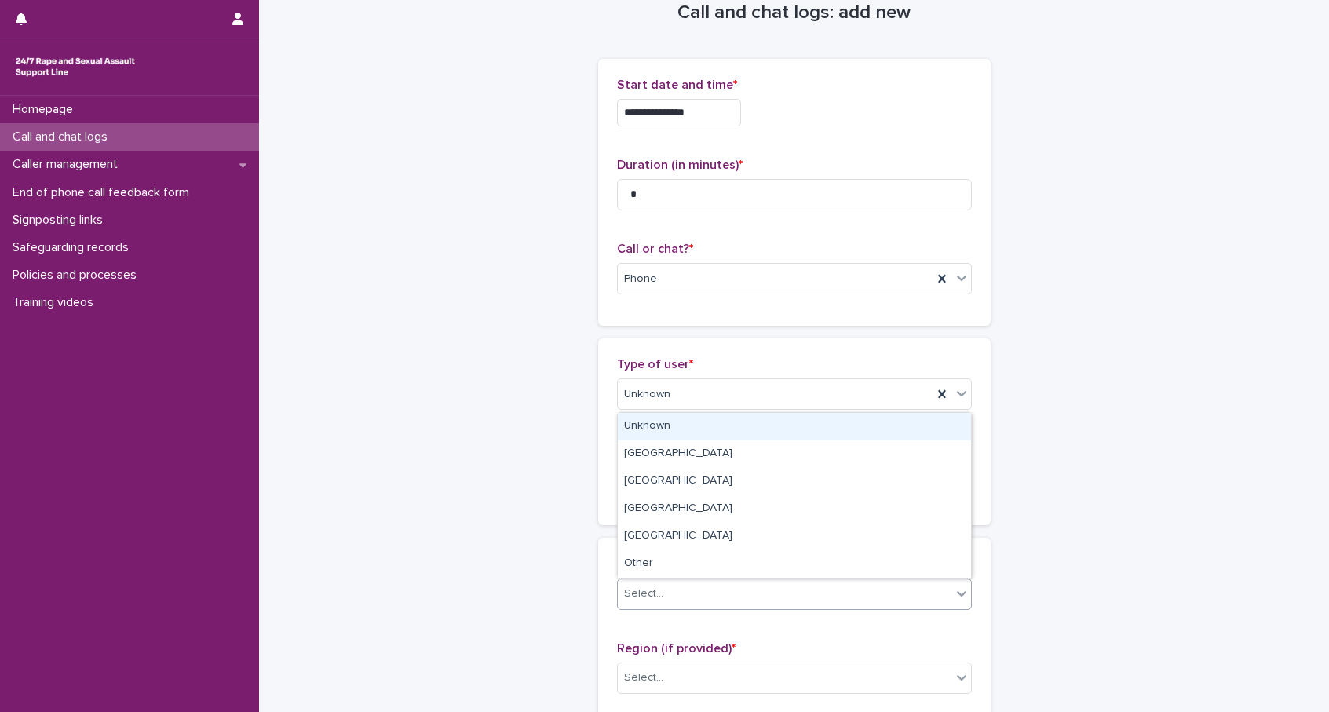
click at [654, 426] on div "Unknown" at bounding box center [794, 426] width 353 height 27
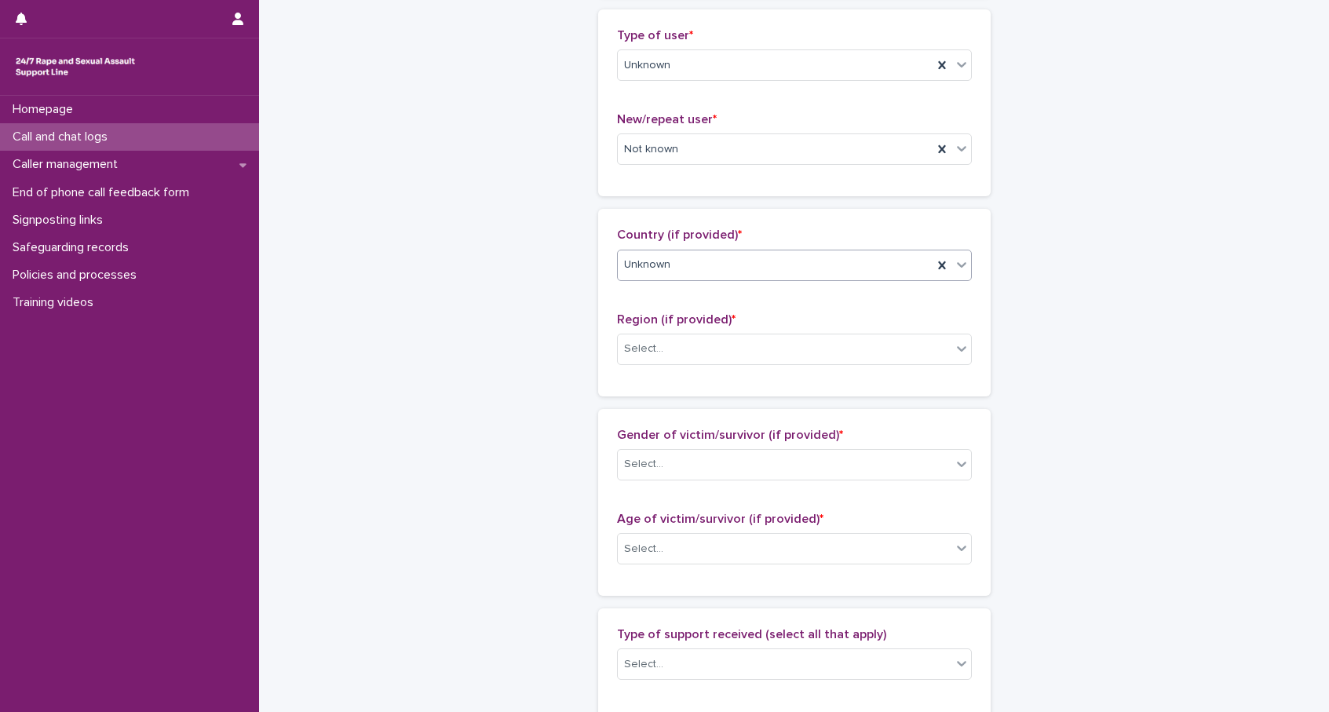
scroll to position [376, 0]
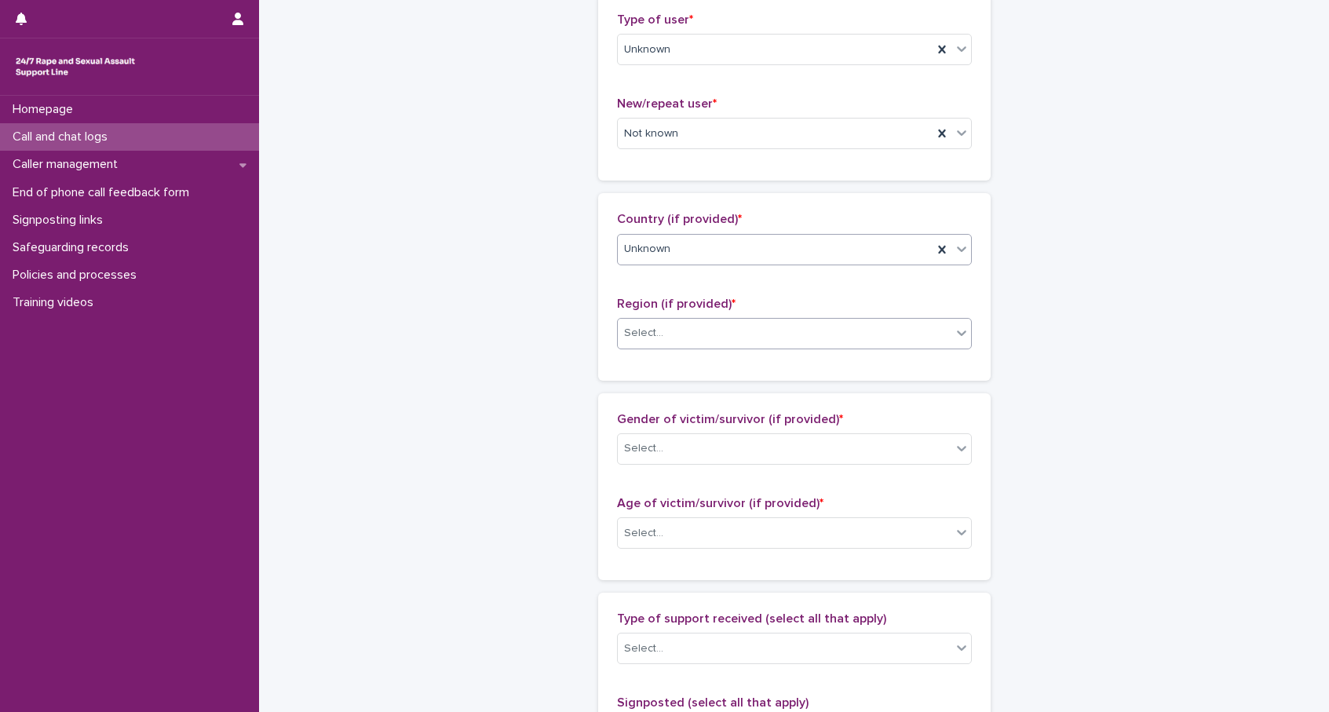
click at [650, 333] on div "Select..." at bounding box center [643, 333] width 39 height 16
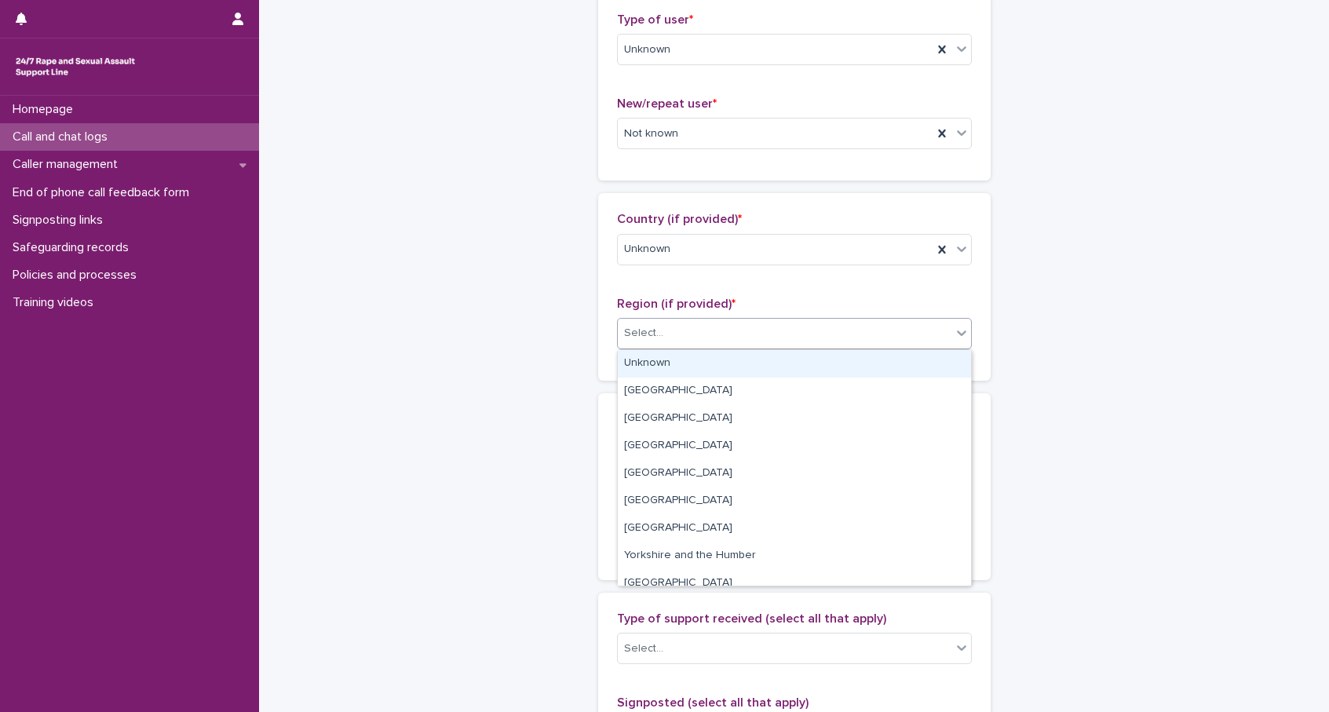
click at [651, 362] on div "Unknown" at bounding box center [794, 363] width 353 height 27
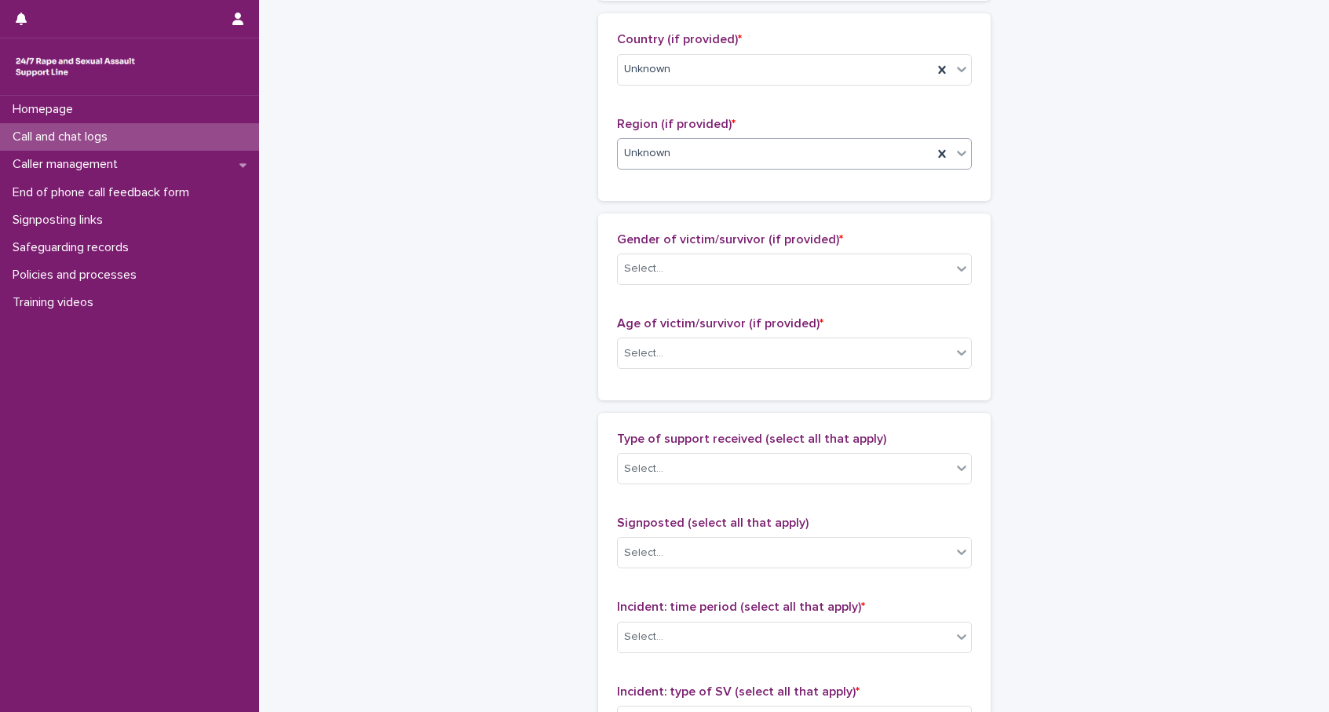
scroll to position [559, 0]
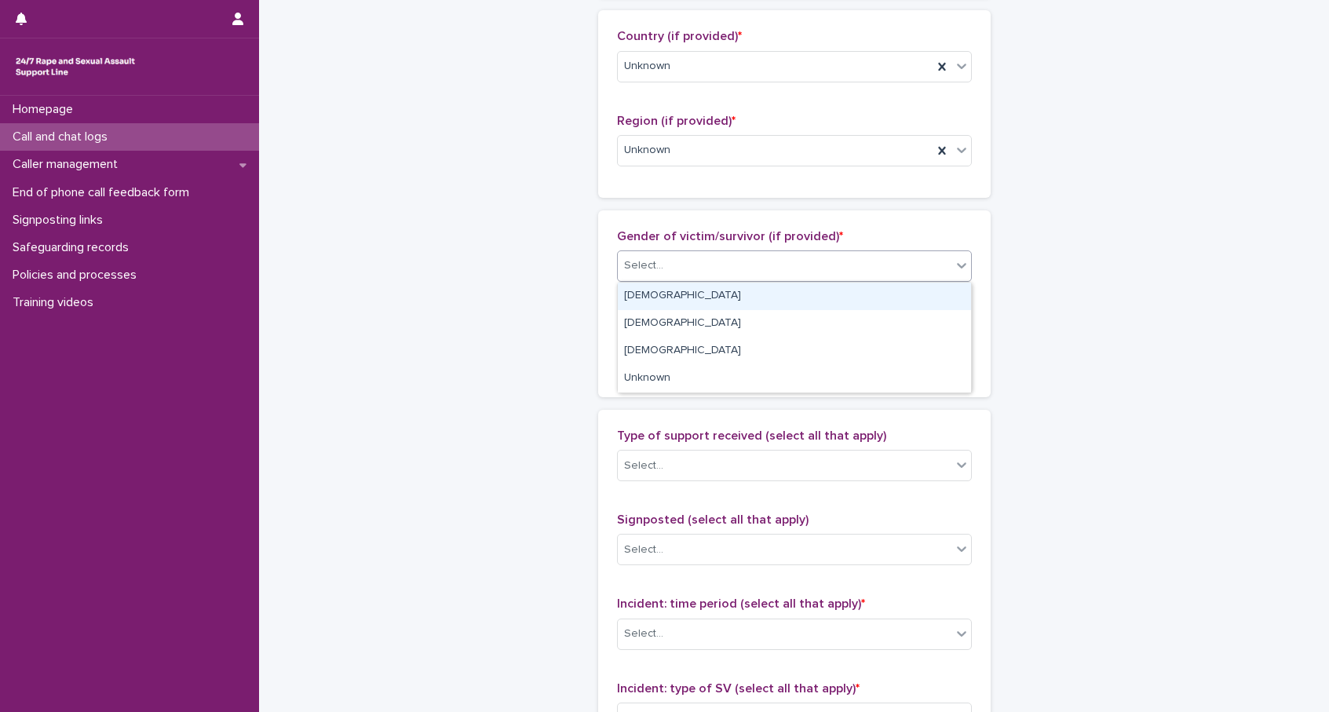
click at [676, 269] on div "Select..." at bounding box center [785, 266] width 334 height 26
click at [659, 294] on div "Female" at bounding box center [794, 296] width 353 height 27
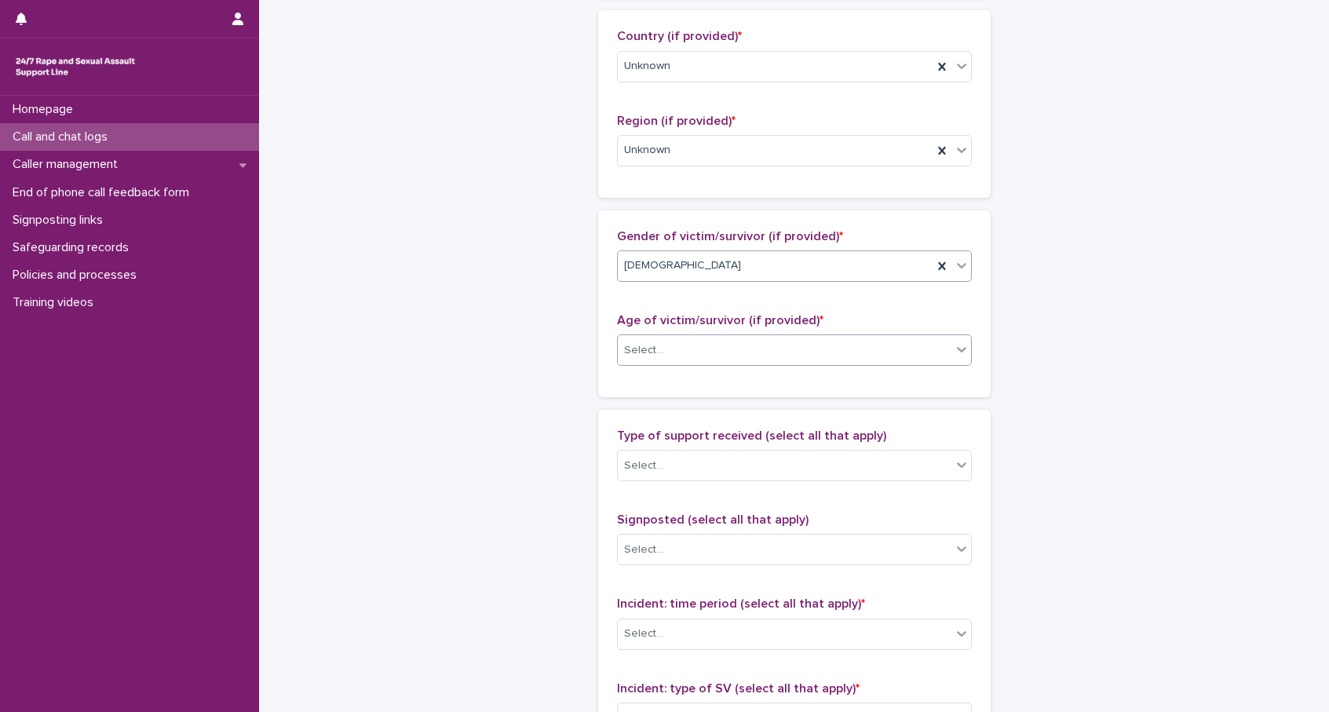
click at [691, 356] on div "Select..." at bounding box center [785, 350] width 334 height 26
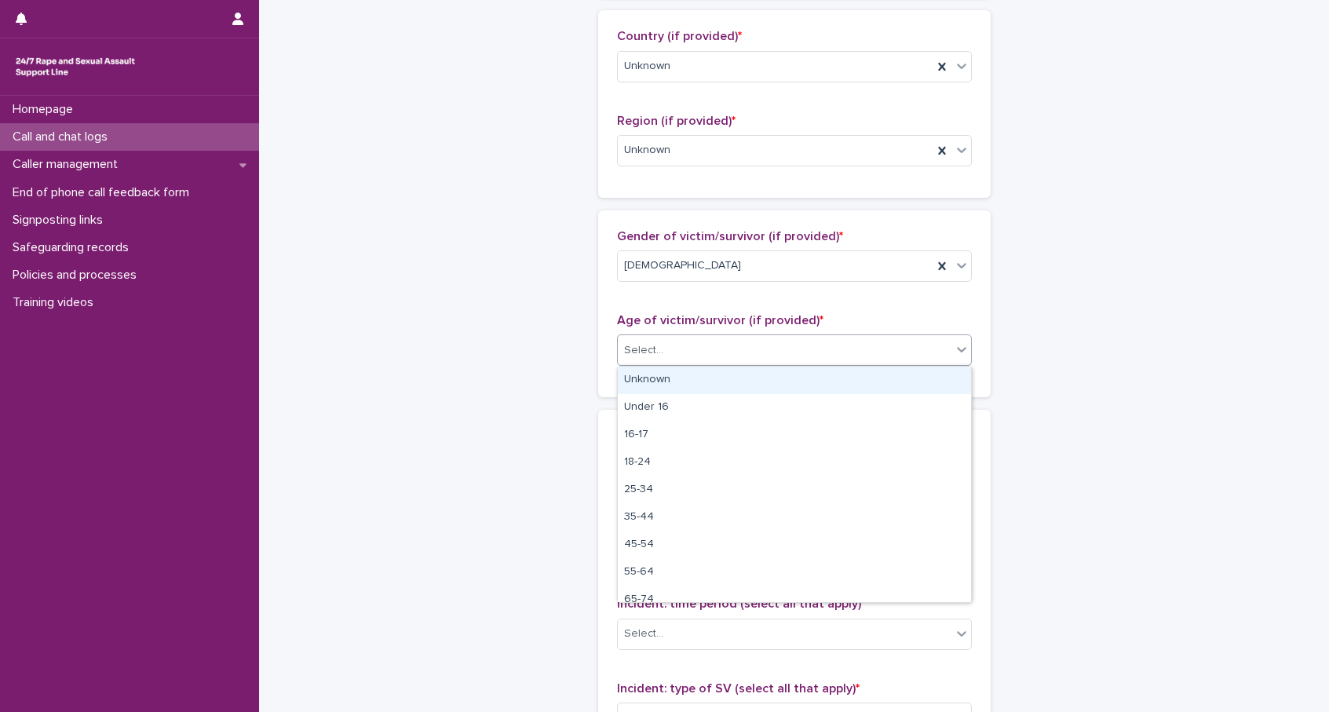
click at [673, 377] on div "Unknown" at bounding box center [794, 379] width 353 height 27
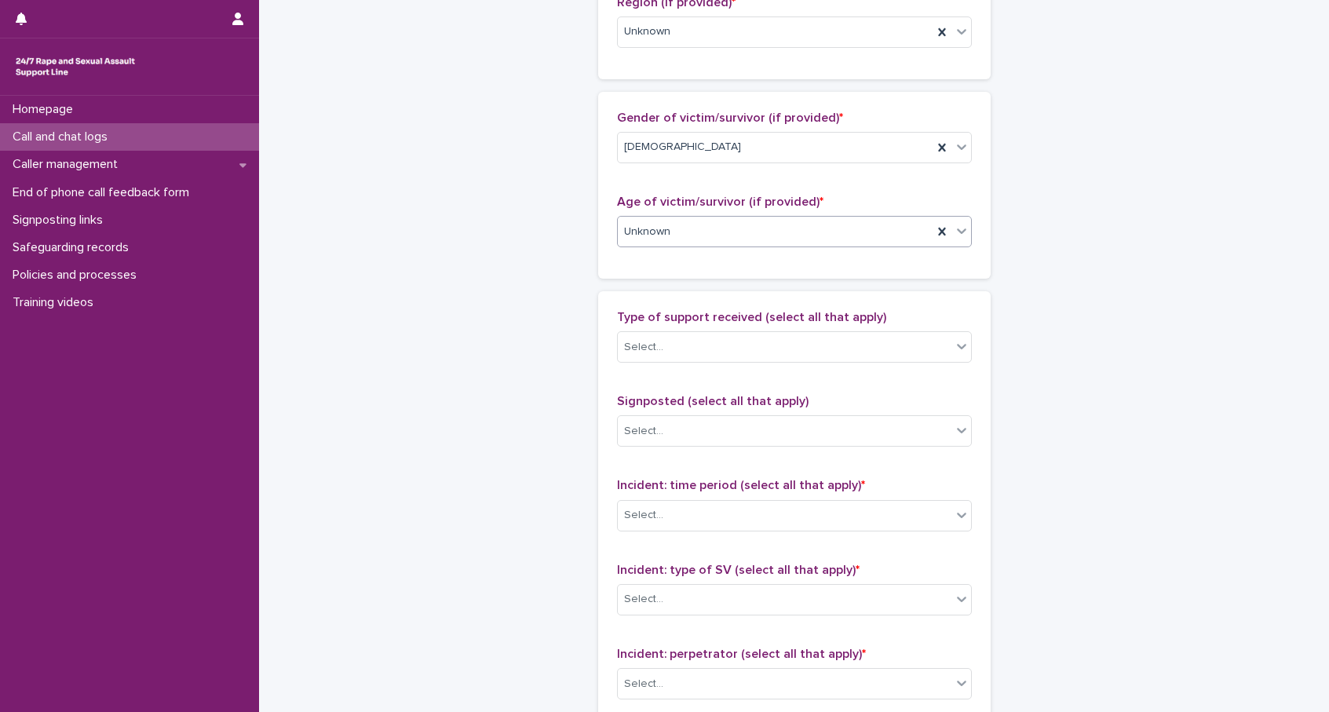
scroll to position [688, 0]
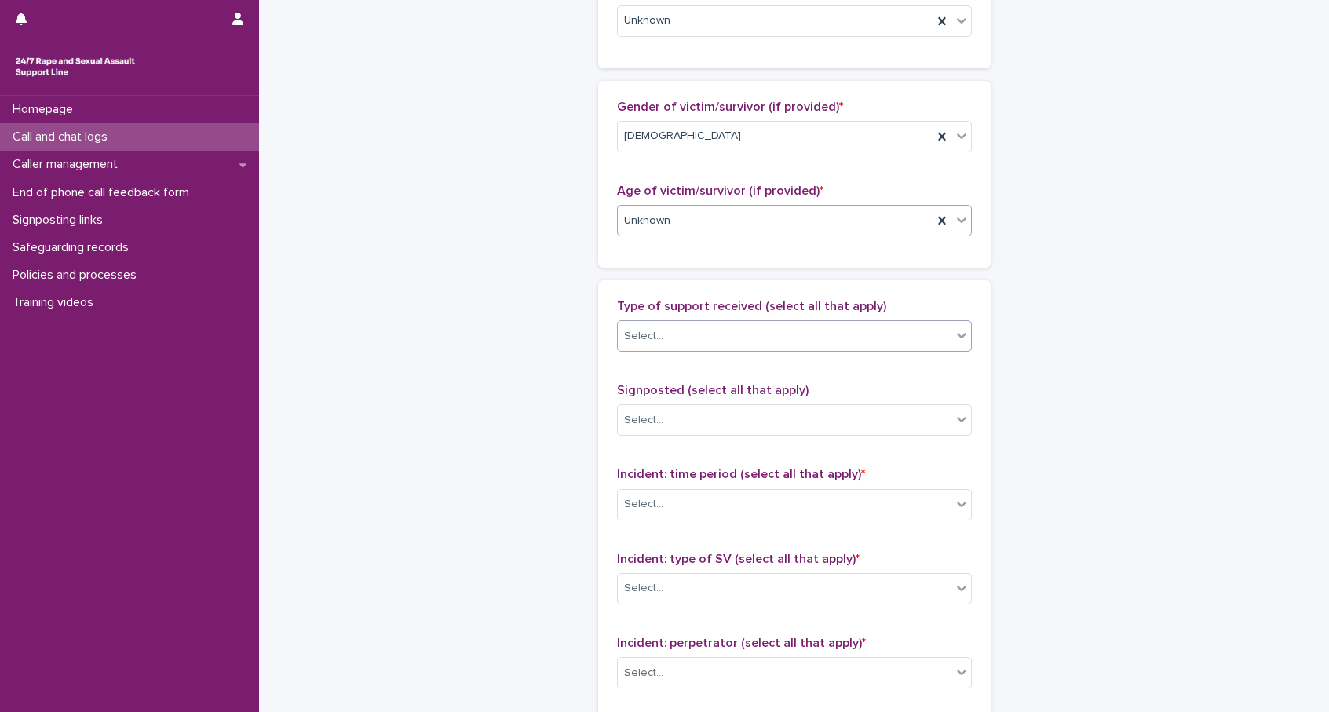
click at [665, 326] on div at bounding box center [666, 336] width 2 height 20
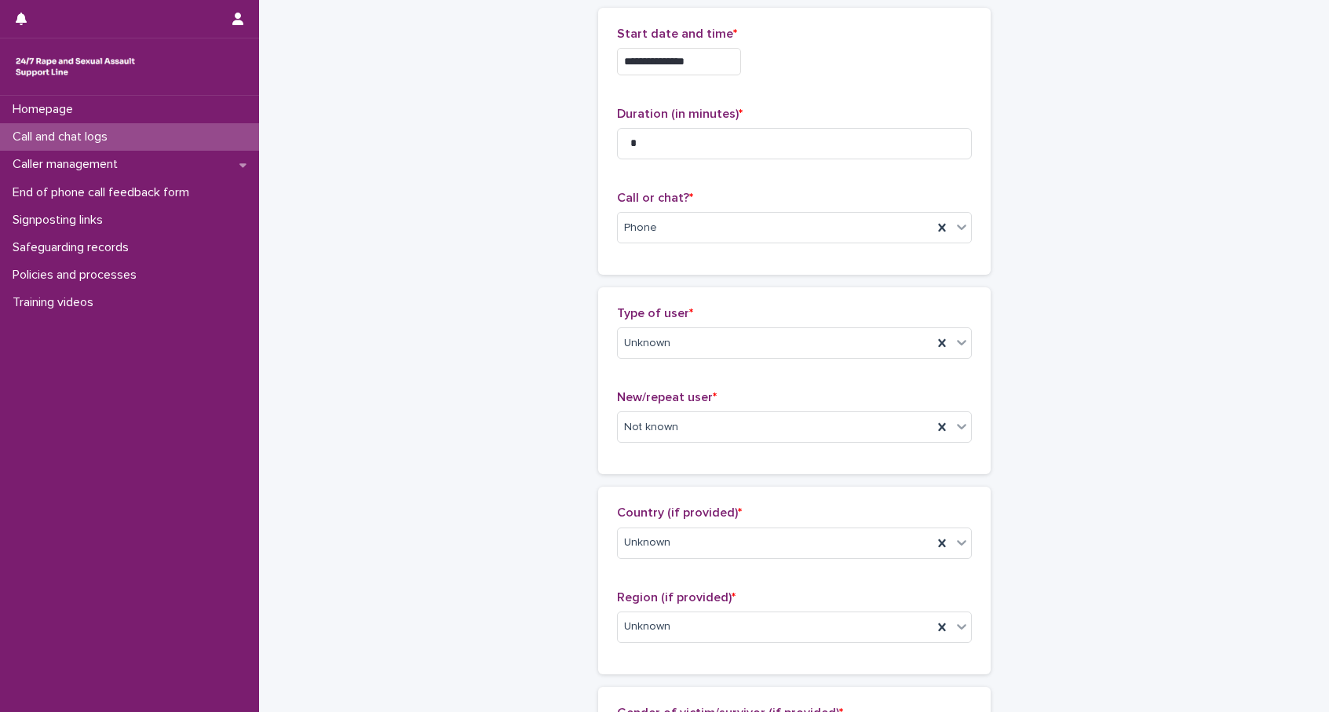
scroll to position [0, 0]
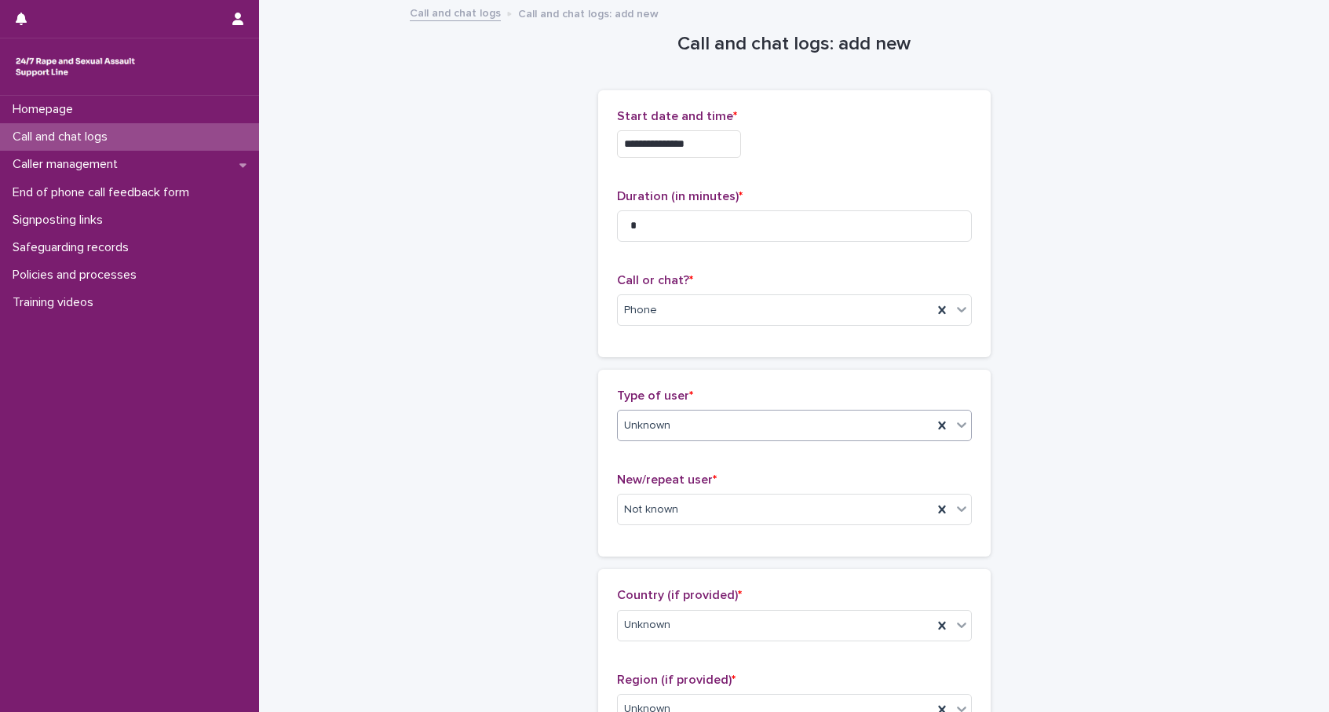
click at [707, 436] on div "Unknown" at bounding box center [775, 426] width 315 height 26
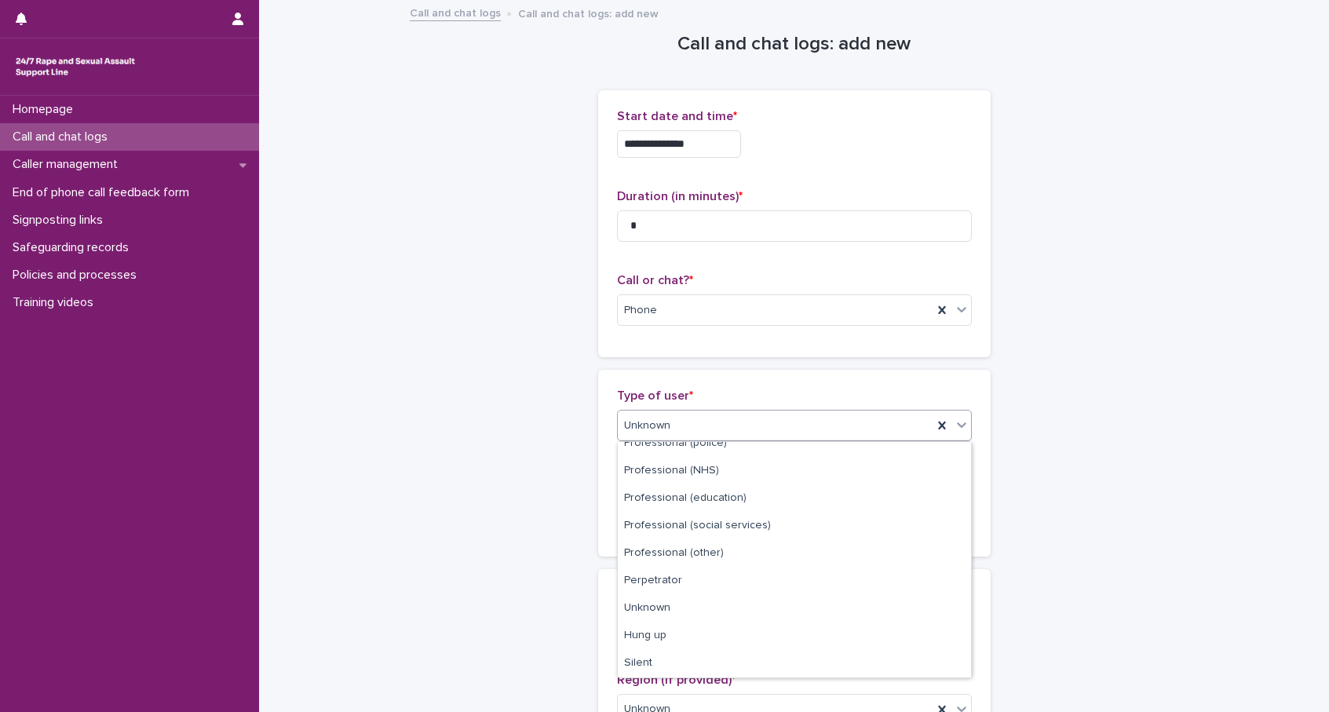
click at [691, 420] on div "Unknown" at bounding box center [775, 426] width 315 height 26
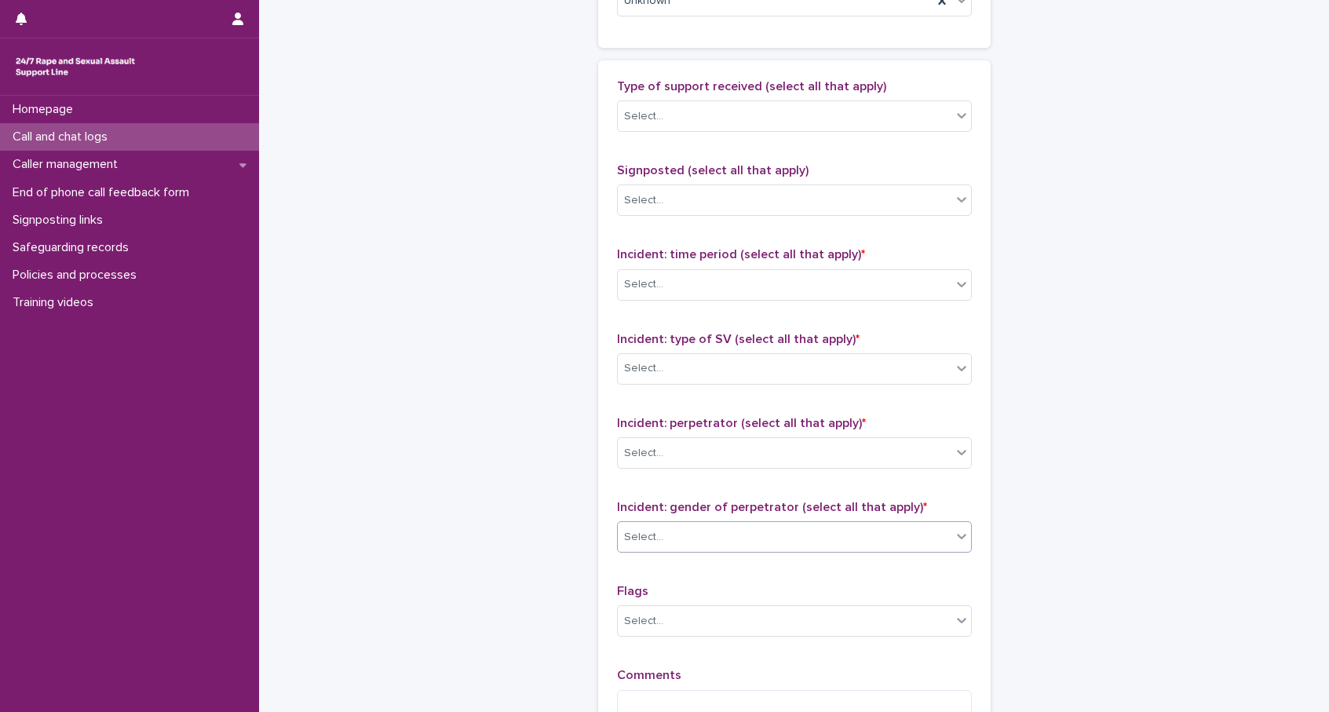
scroll to position [815, 0]
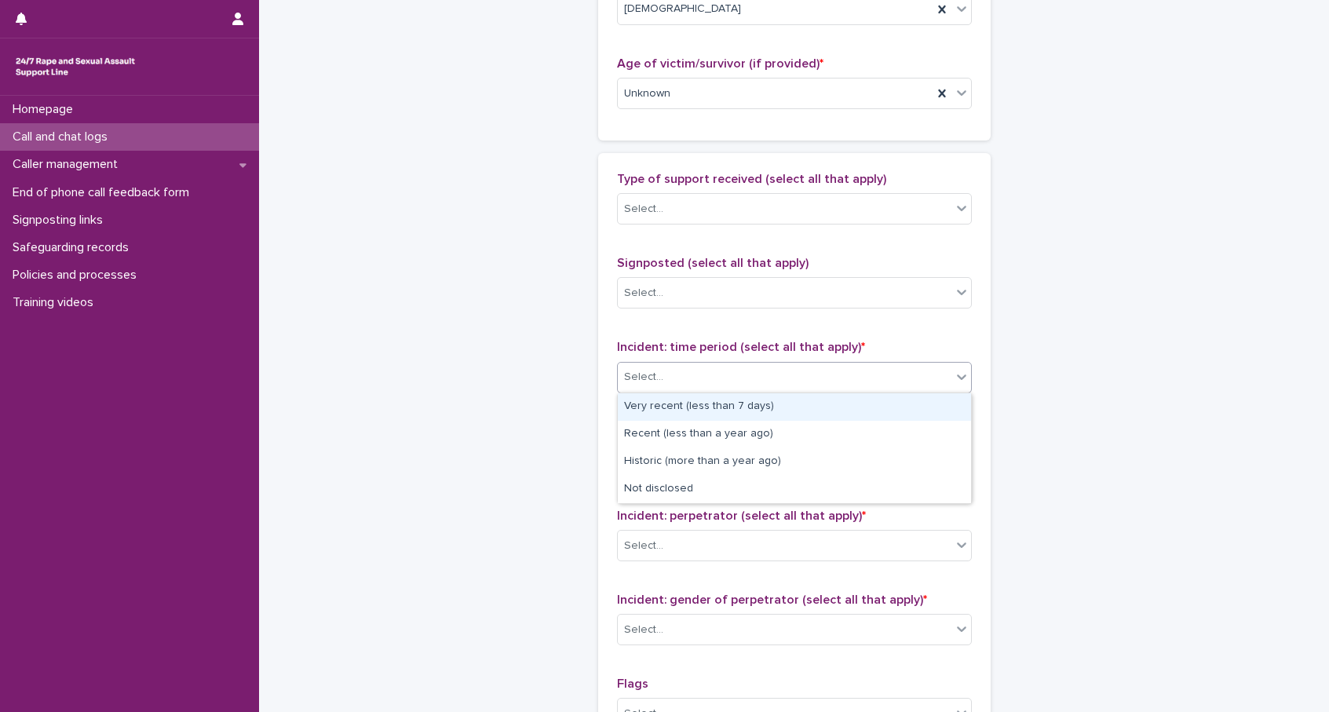
click at [742, 379] on div "Select..." at bounding box center [785, 377] width 334 height 26
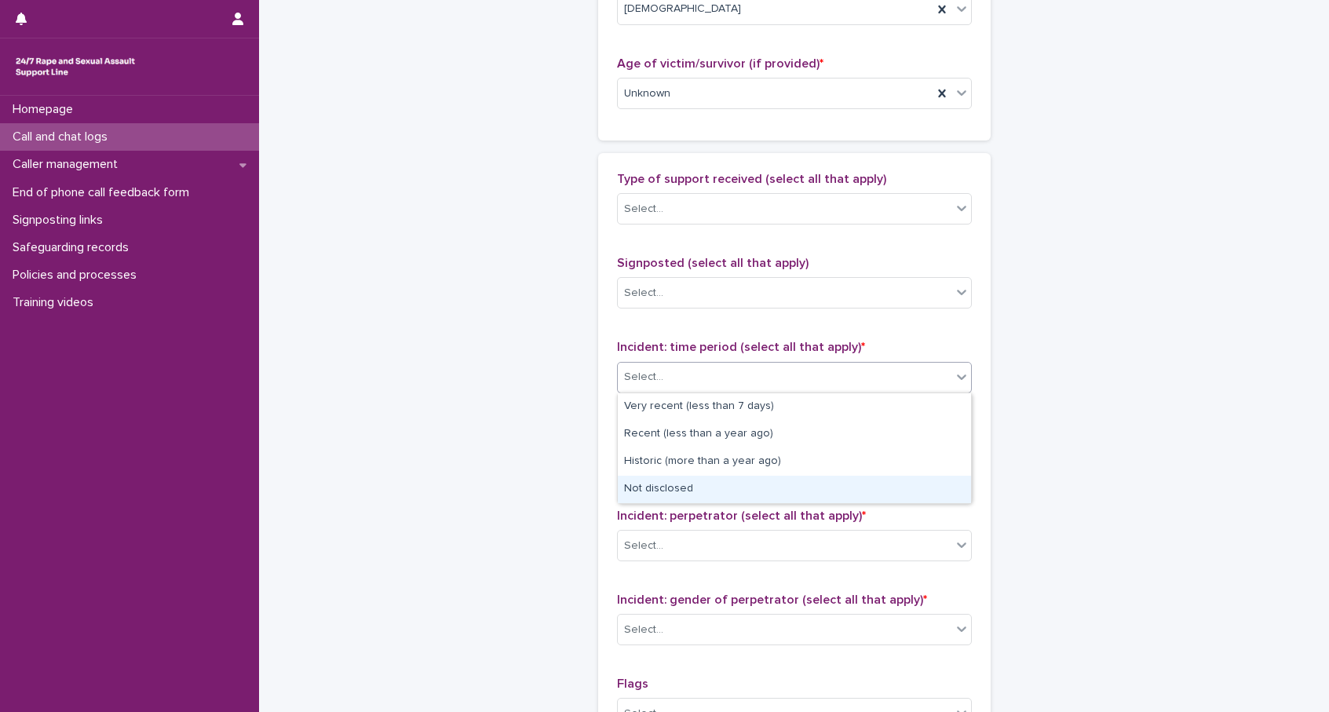
click at [683, 485] on div "Not disclosed" at bounding box center [794, 489] width 353 height 27
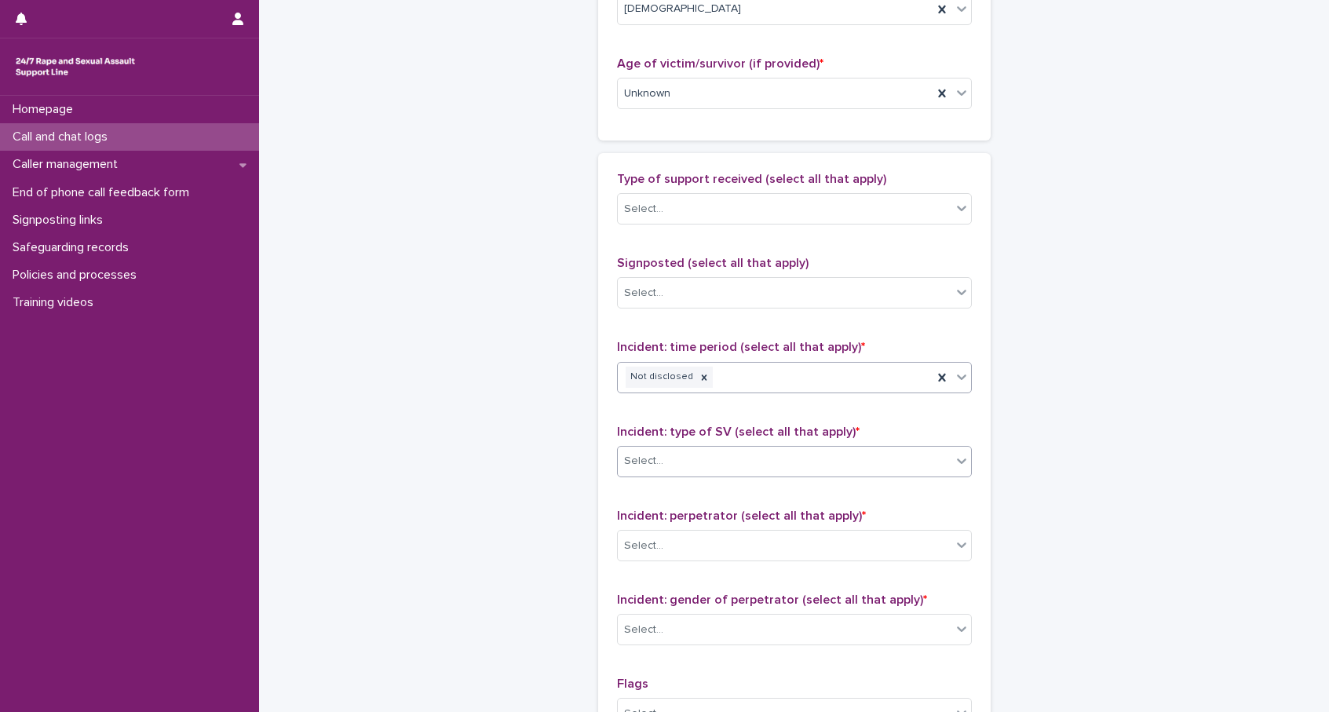
click at [691, 462] on div "Select..." at bounding box center [785, 461] width 334 height 26
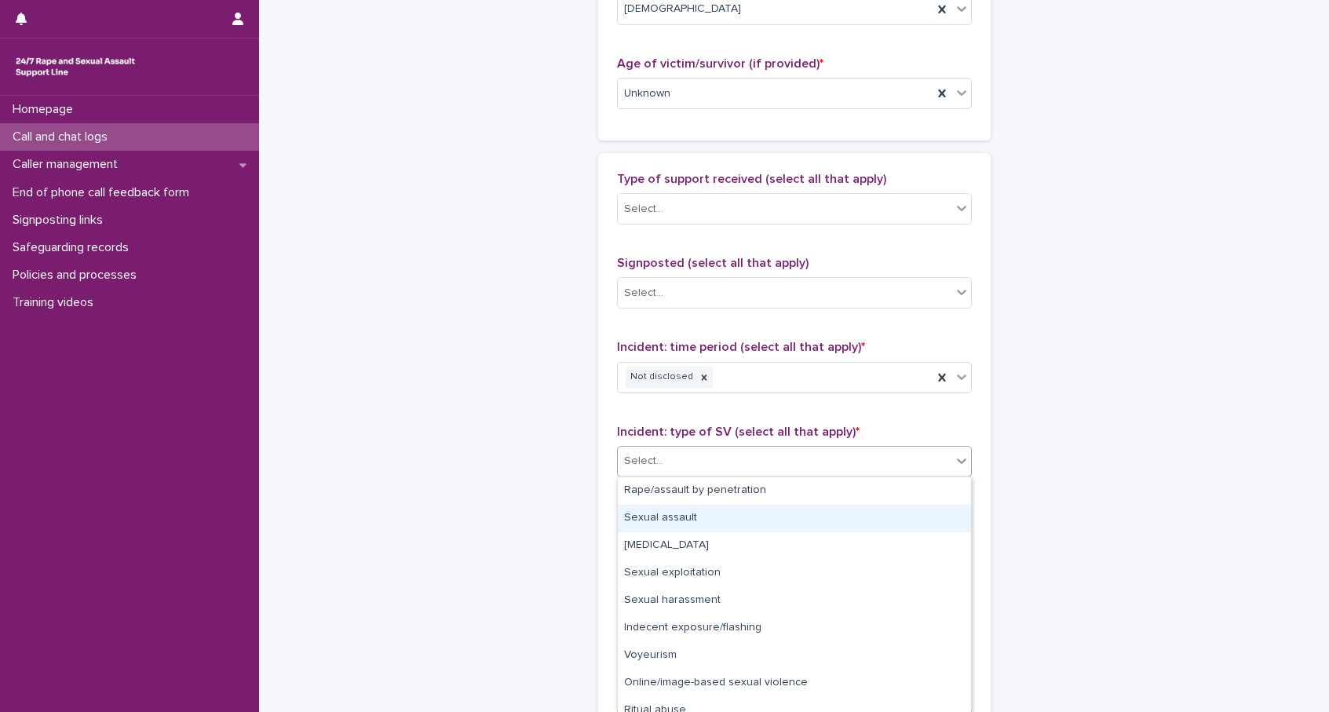
scroll to position [39, 0]
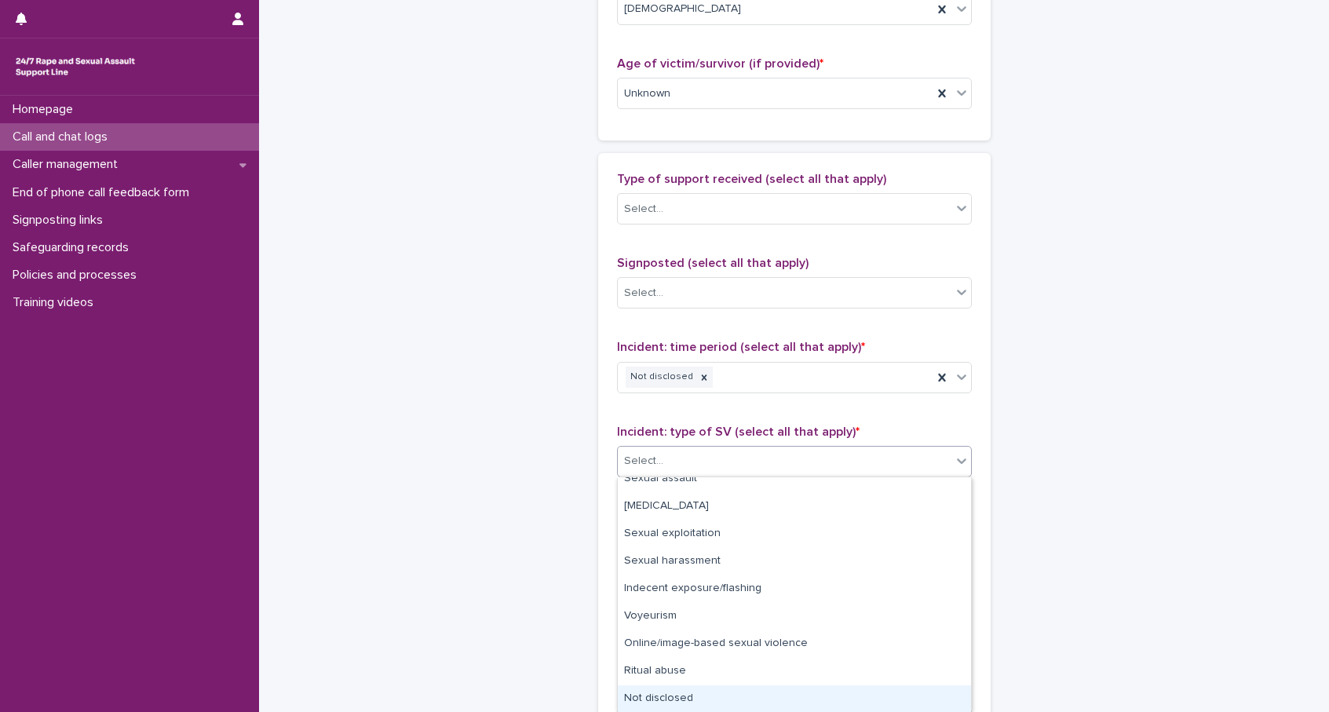
drag, startPoint x: 727, startPoint y: 697, endPoint x: 710, endPoint y: 693, distance: 16.9
click at [727, 615] on div "Not disclosed" at bounding box center [794, 698] width 353 height 27
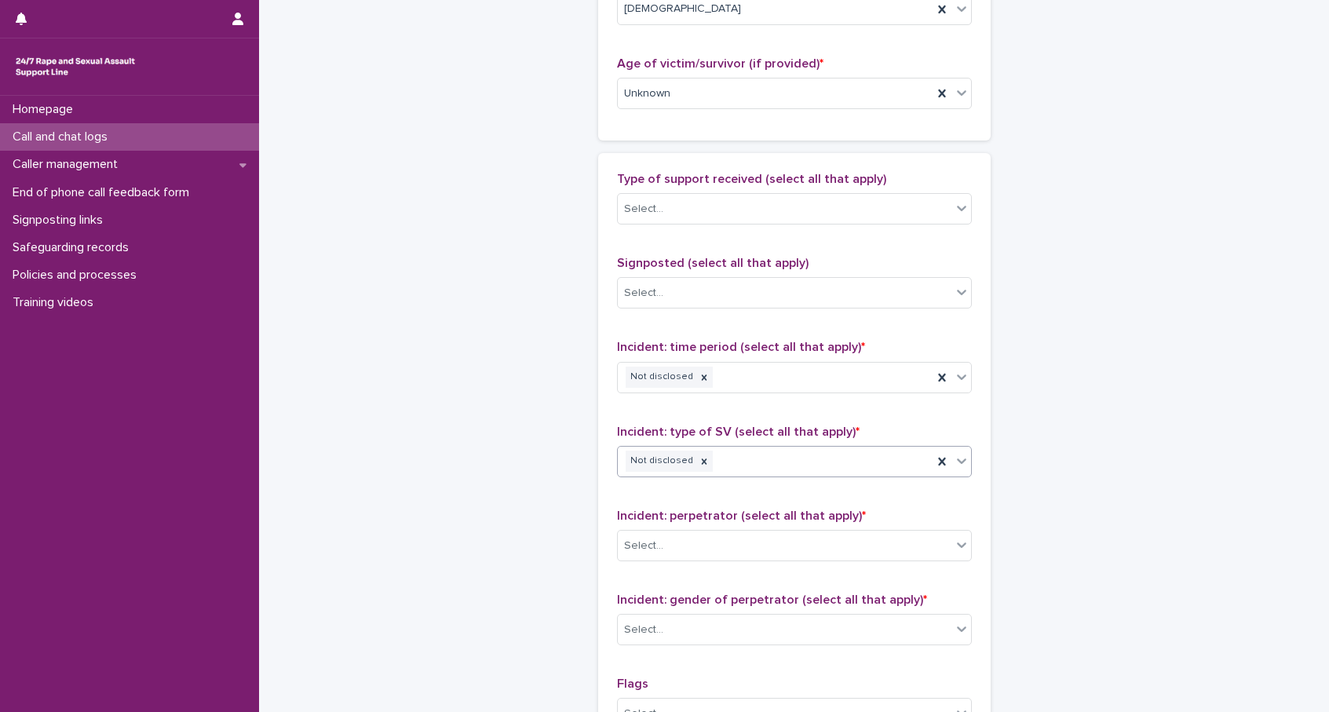
click at [584, 615] on div "**********" at bounding box center [794, 35] width 769 height 1699
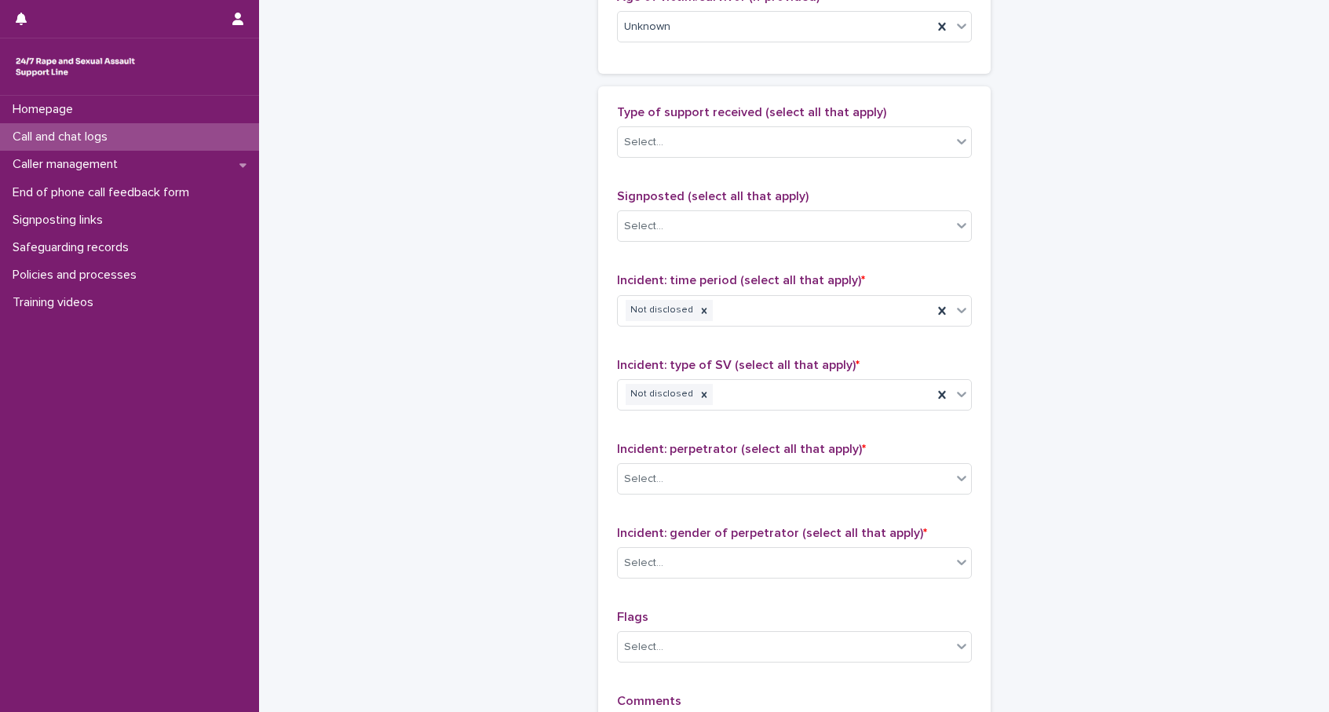
scroll to position [945, 0]
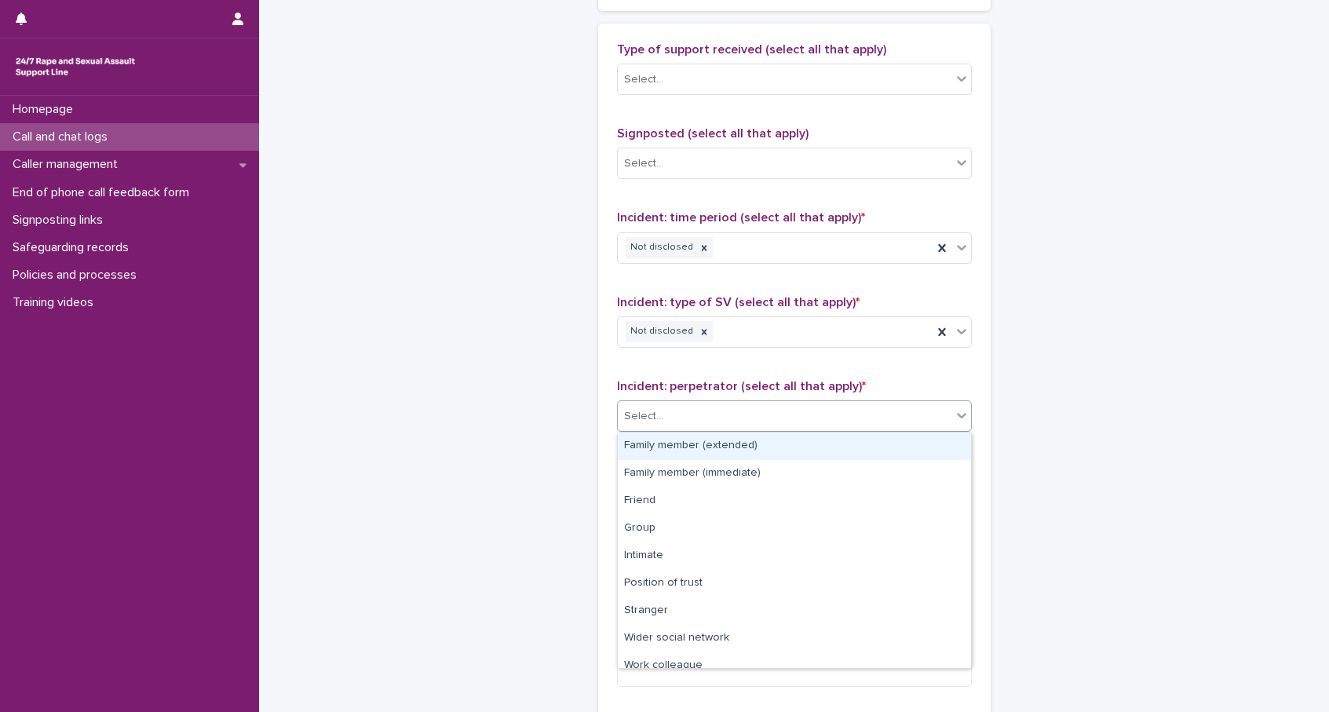
click at [694, 423] on div "Select..." at bounding box center [785, 416] width 334 height 26
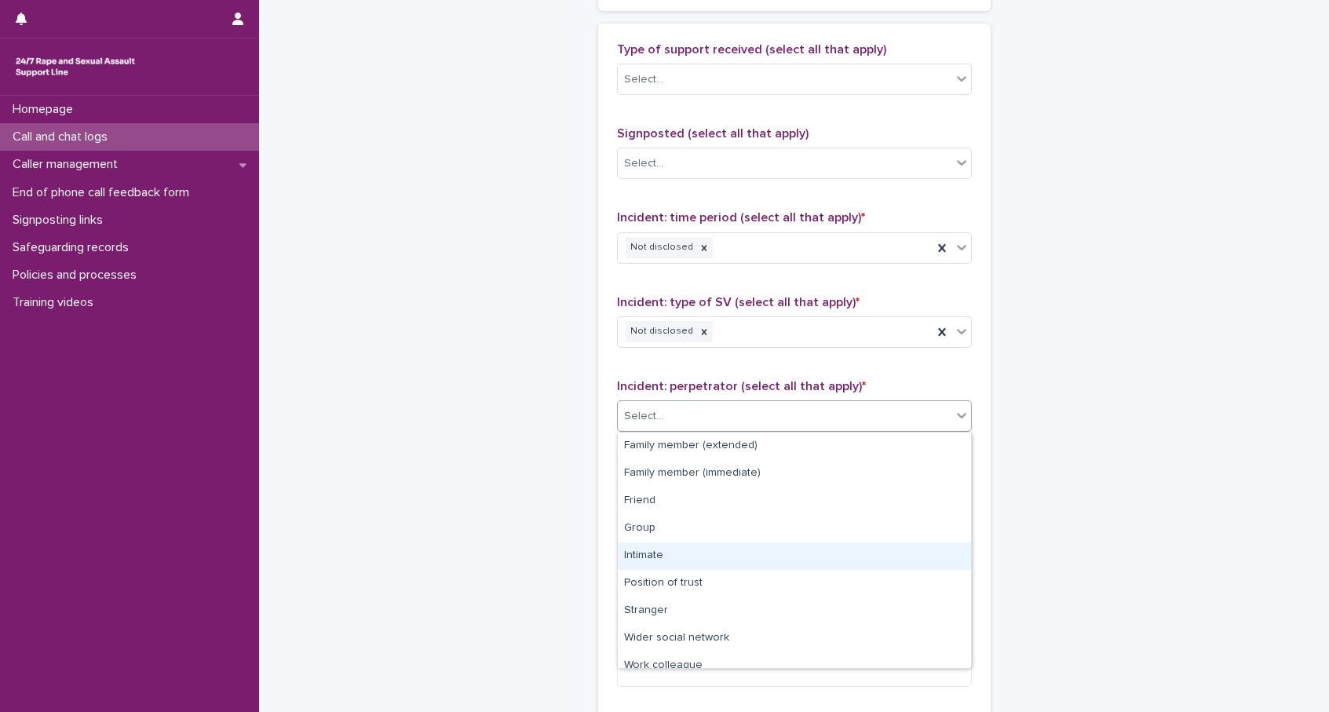
scroll to position [67, 0]
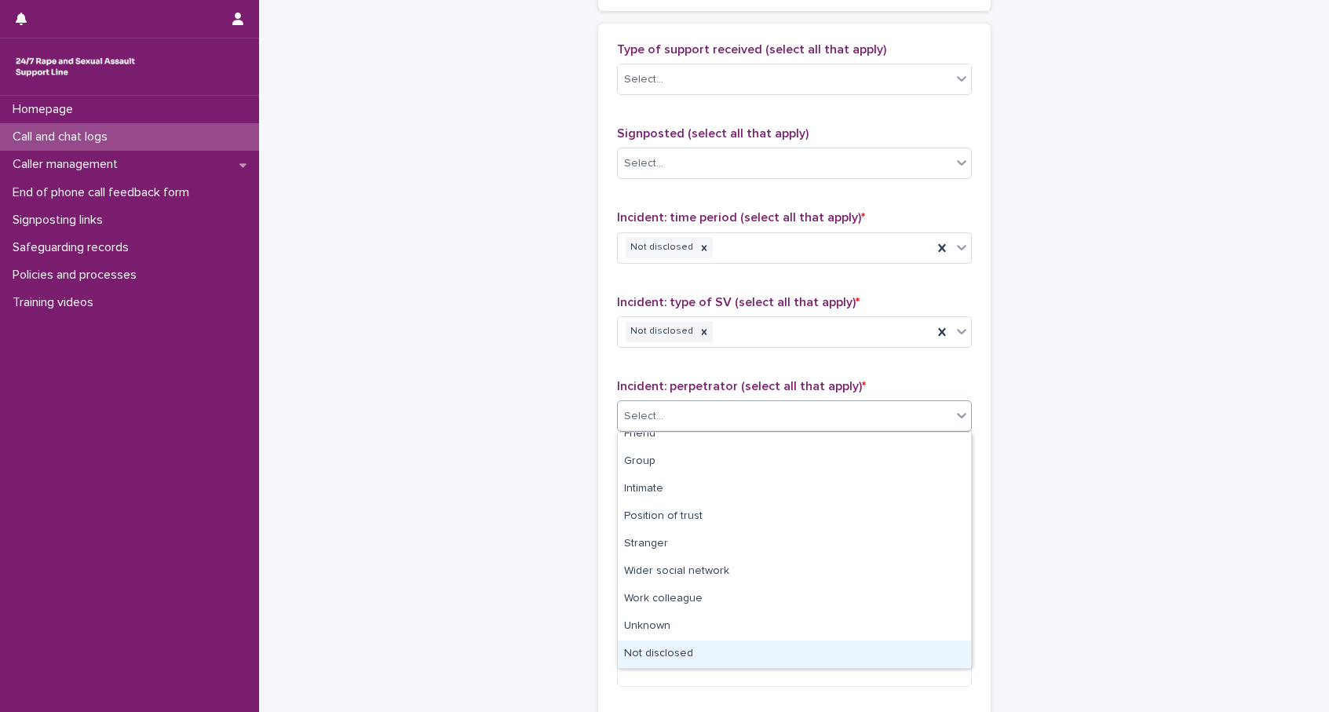
click at [694, 615] on div "Not disclosed" at bounding box center [794, 653] width 353 height 27
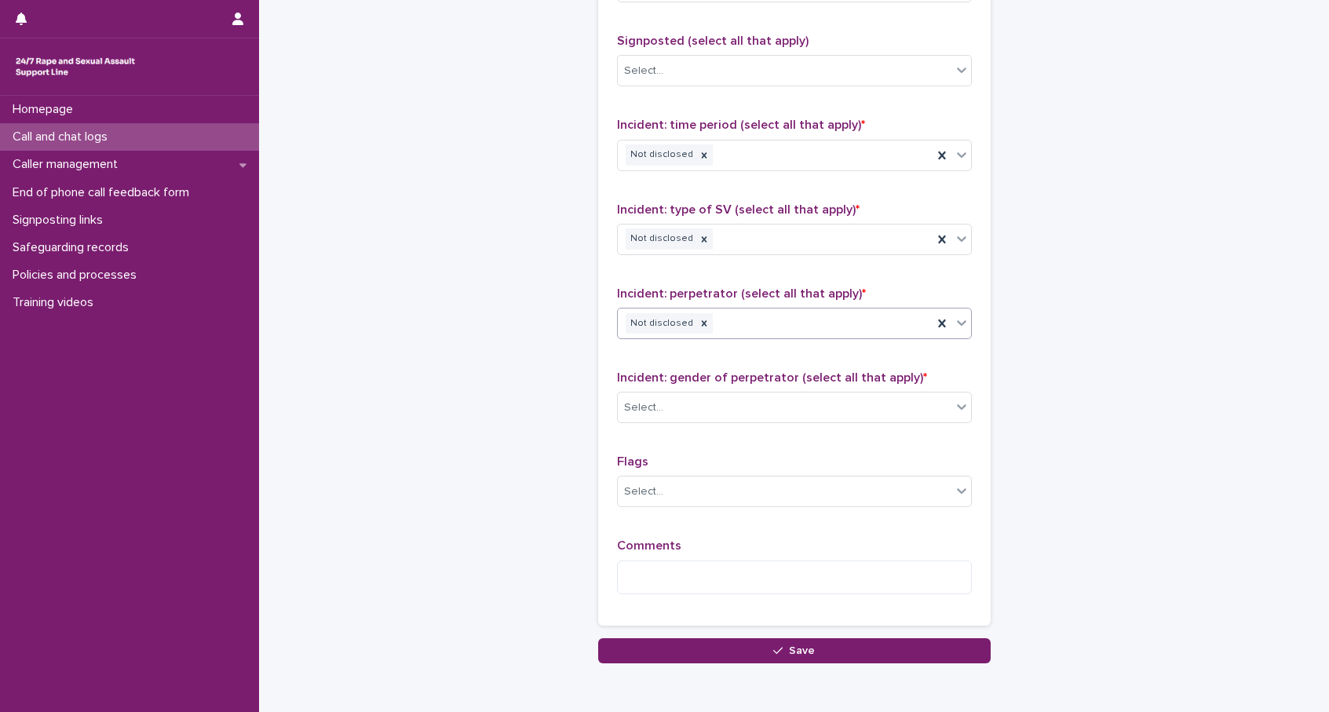
scroll to position [1111, 0]
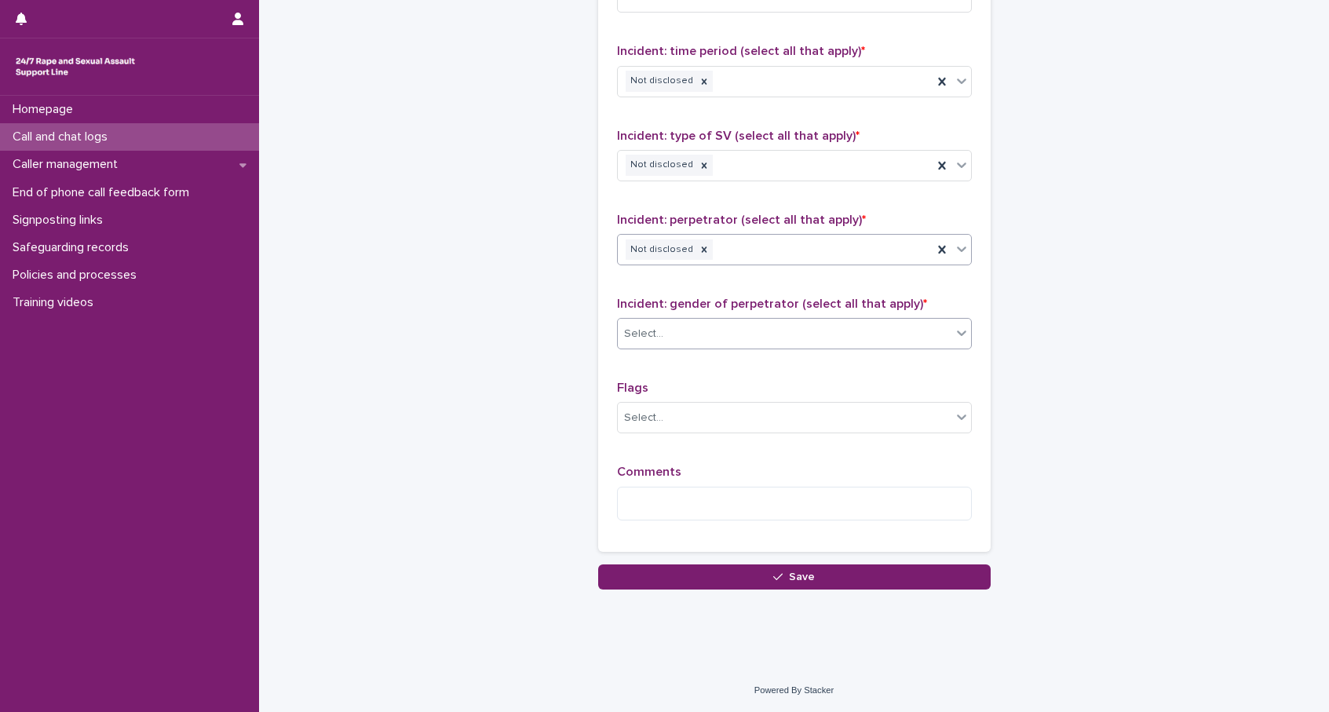
click at [654, 334] on div "Select..." at bounding box center [643, 334] width 39 height 16
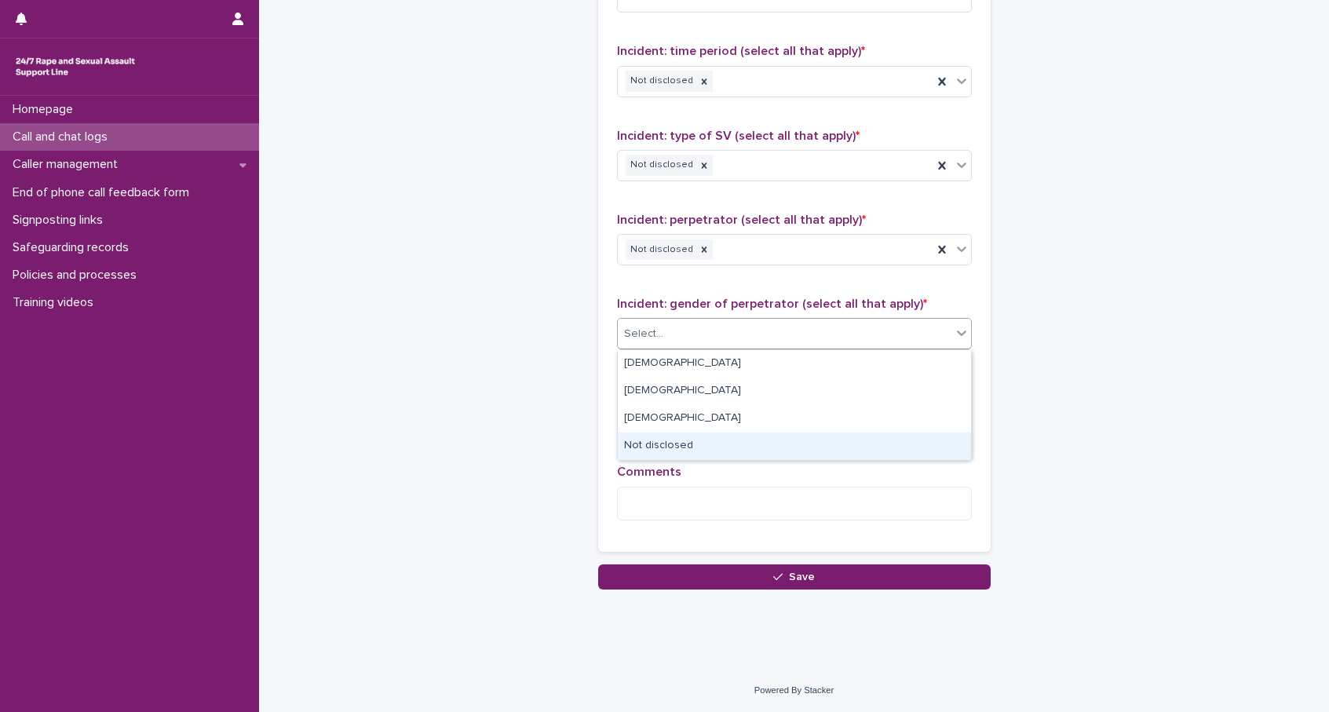
click at [651, 450] on div "Not disclosed" at bounding box center [794, 445] width 353 height 27
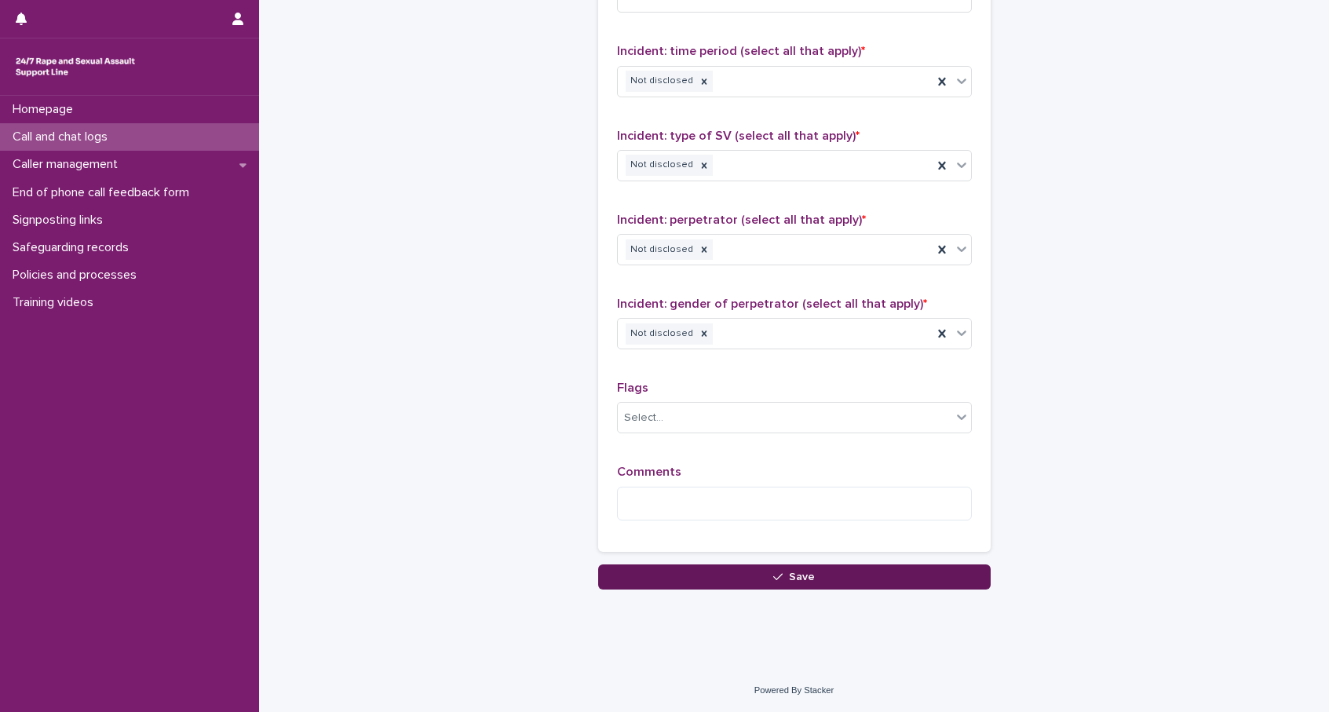
click at [758, 574] on button "Save" at bounding box center [794, 576] width 392 height 25
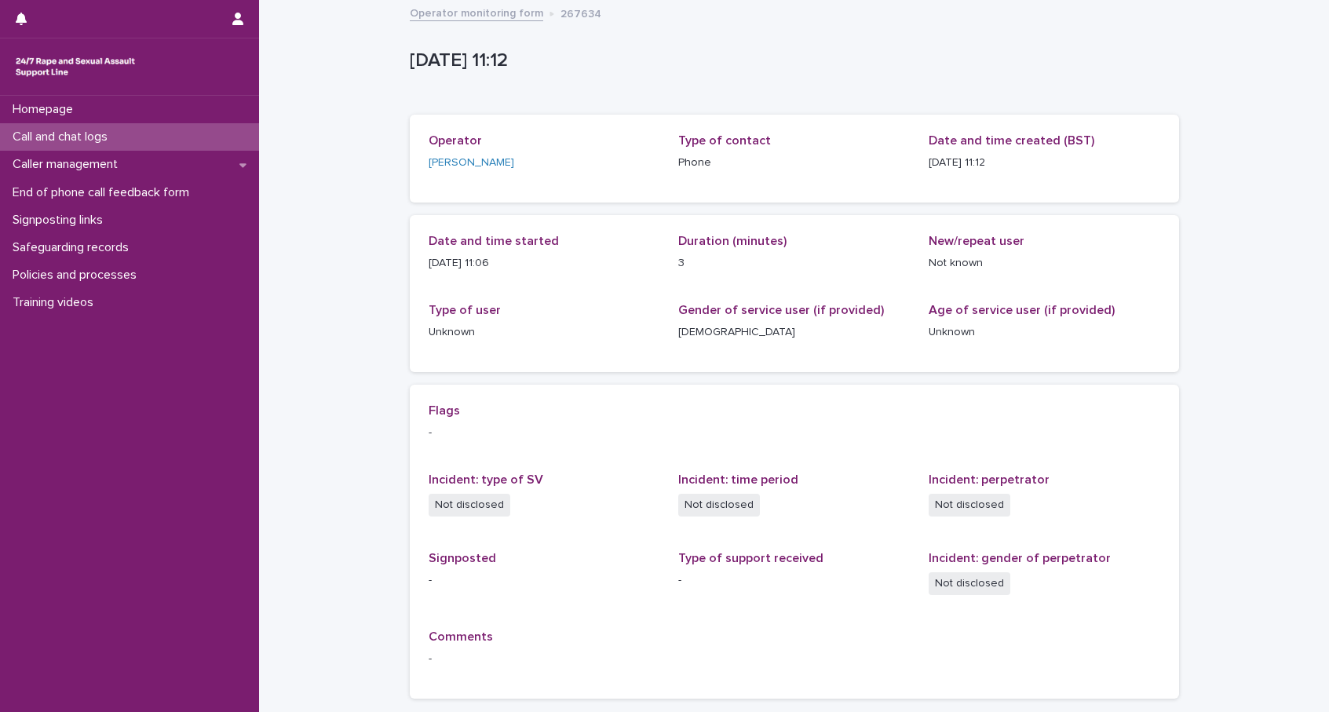
click at [106, 141] on p "Call and chat logs" at bounding box center [63, 136] width 114 height 15
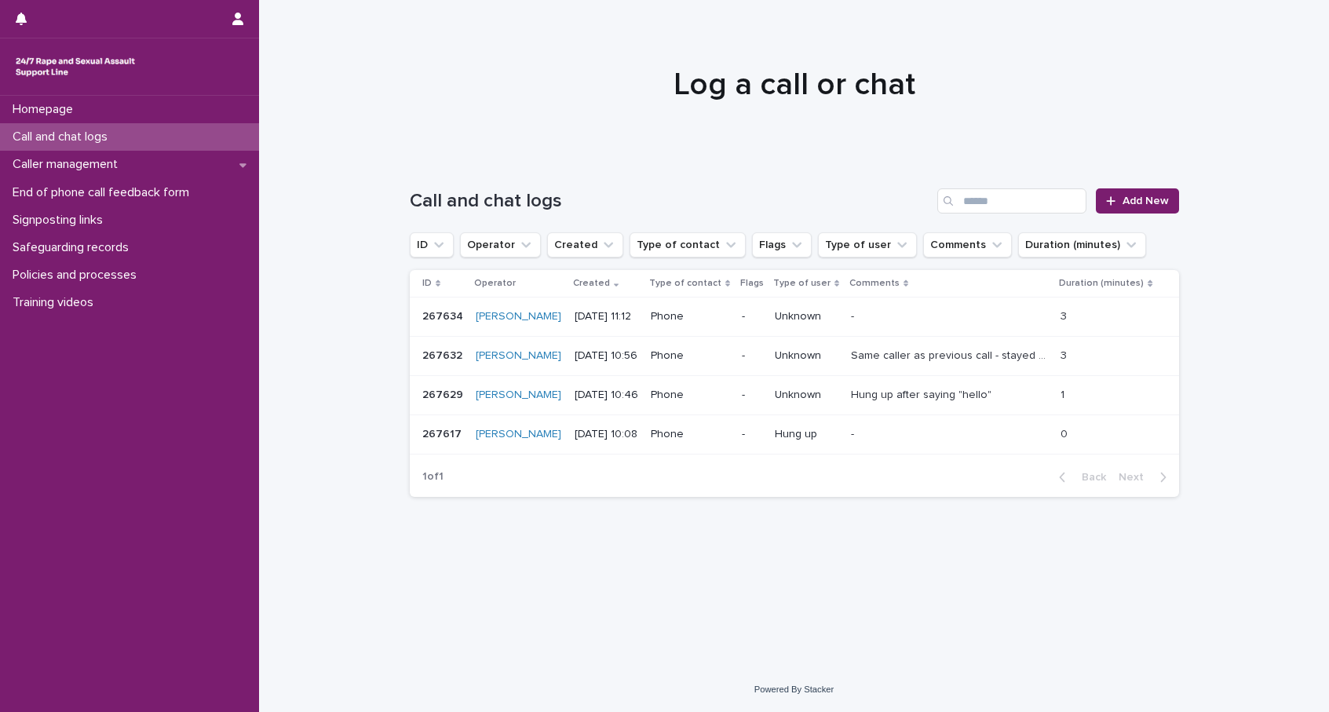
click at [1018, 316] on p at bounding box center [949, 316] width 196 height 13
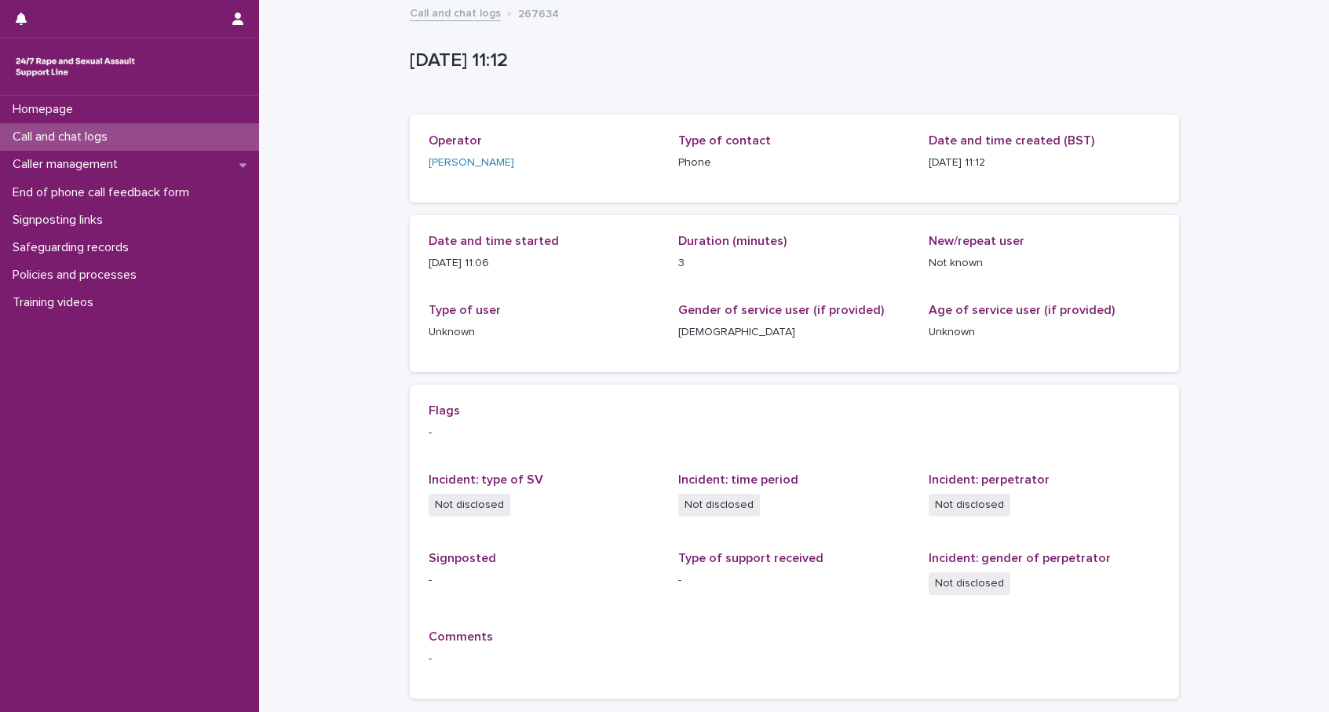
click at [156, 137] on div "Call and chat logs" at bounding box center [129, 136] width 259 height 27
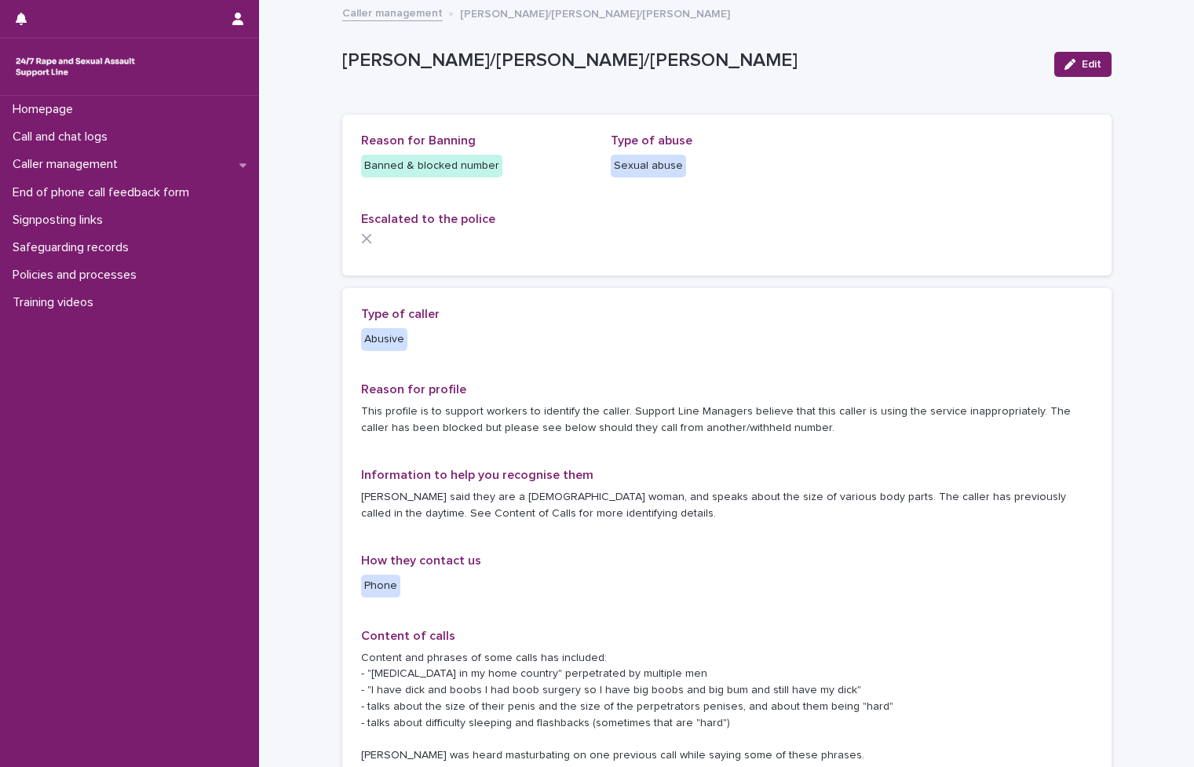
click at [418, 19] on link "Caller management" at bounding box center [392, 12] width 100 height 18
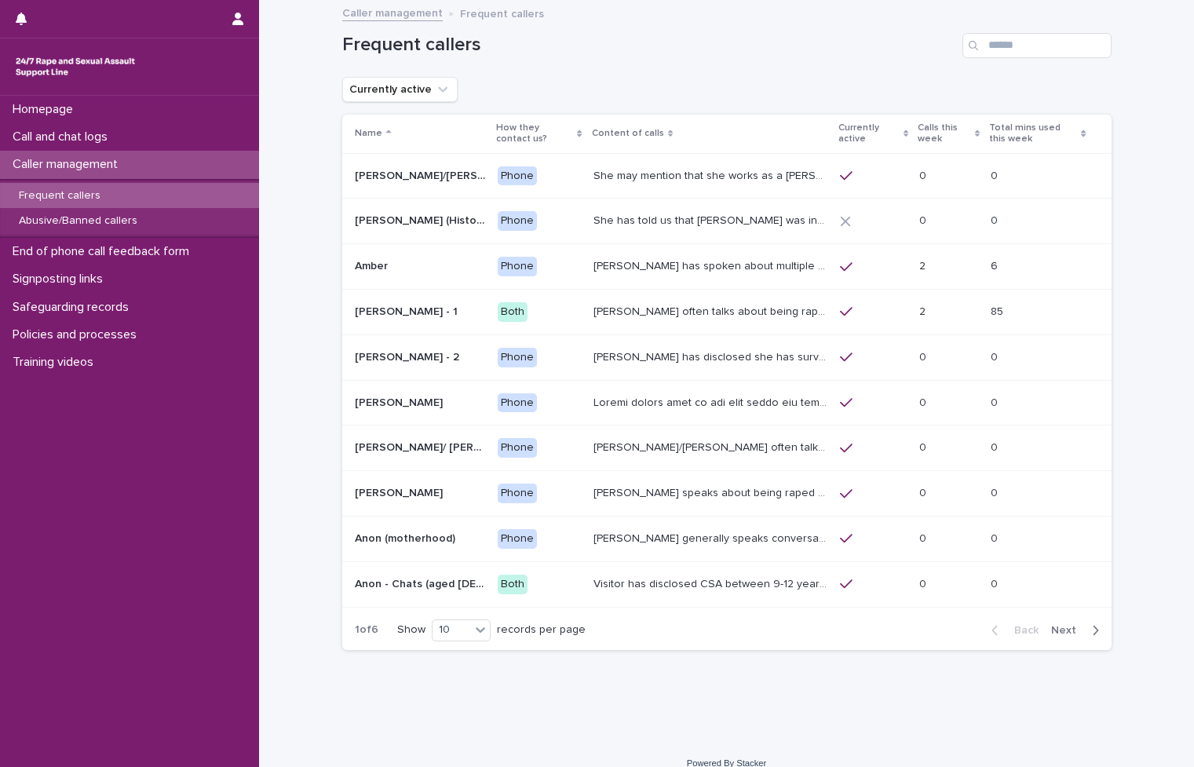
click at [455, 89] on ul "Currently active" at bounding box center [400, 89] width 122 height 31
click at [446, 89] on button "Currently active" at bounding box center [399, 89] width 115 height 25
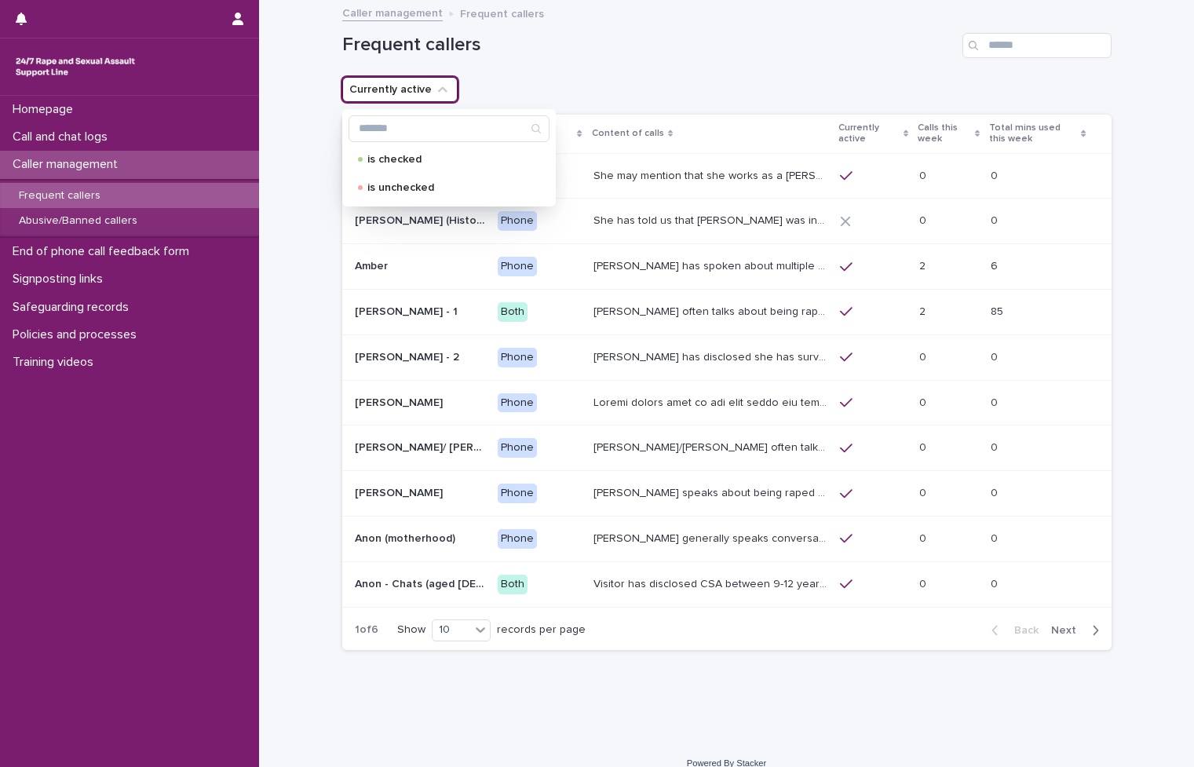
click at [531, 75] on div "Frequent callers" at bounding box center [726, 39] width 769 height 75
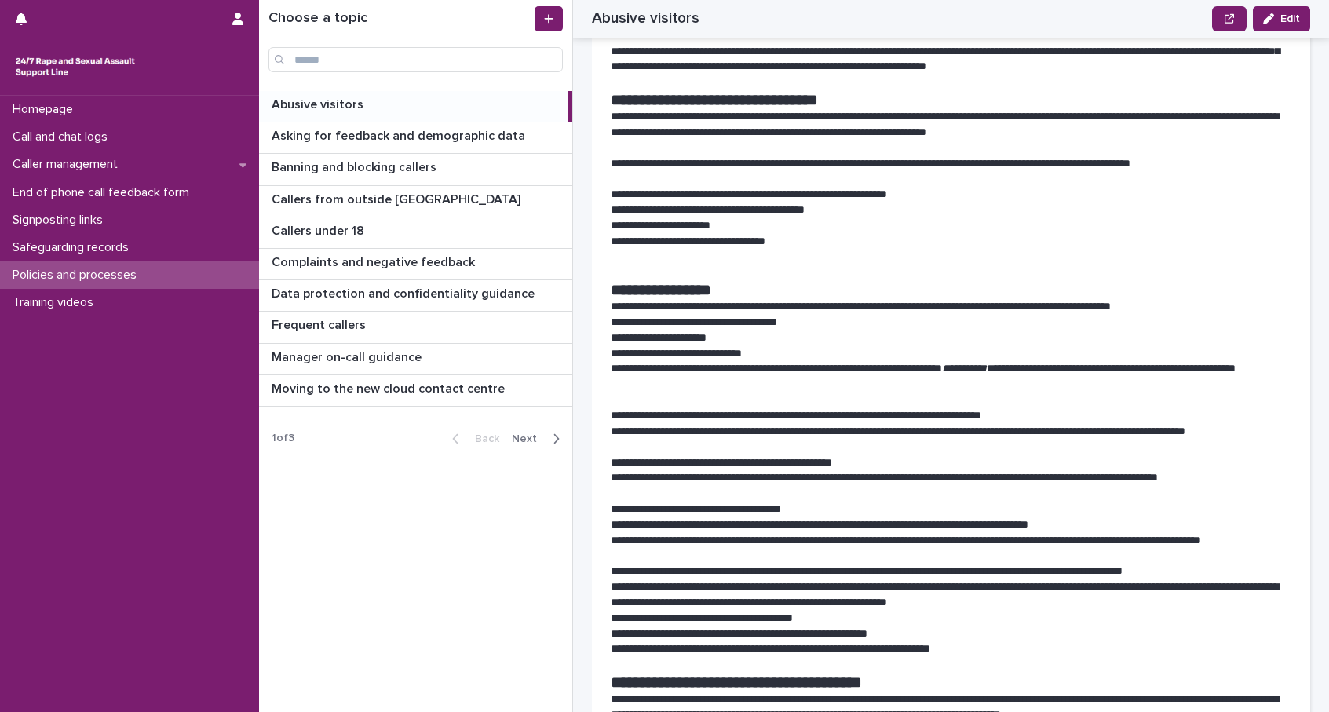
scroll to position [255, 0]
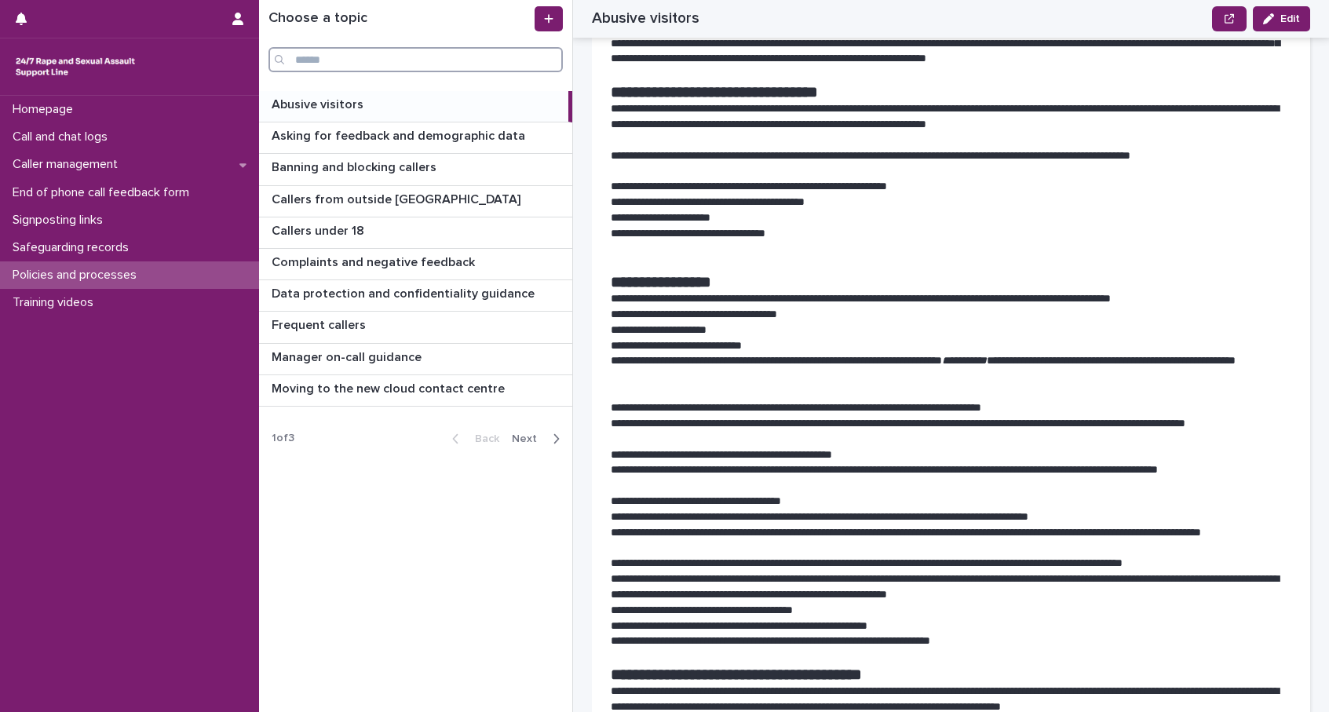
click at [320, 59] on input "Search" at bounding box center [415, 59] width 294 height 25
type input "*******"
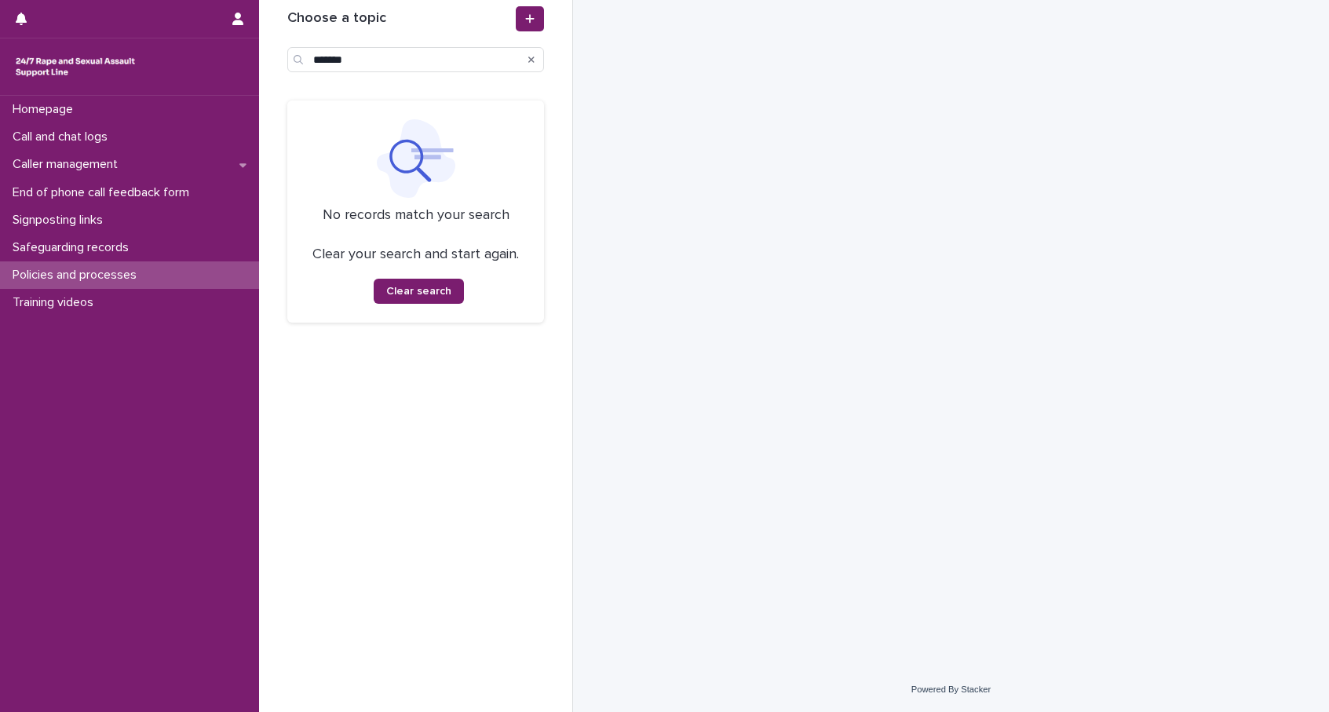
click at [527, 57] on div "Search" at bounding box center [531, 59] width 25 height 25
click at [80, 162] on p "Caller management" at bounding box center [68, 164] width 124 height 15
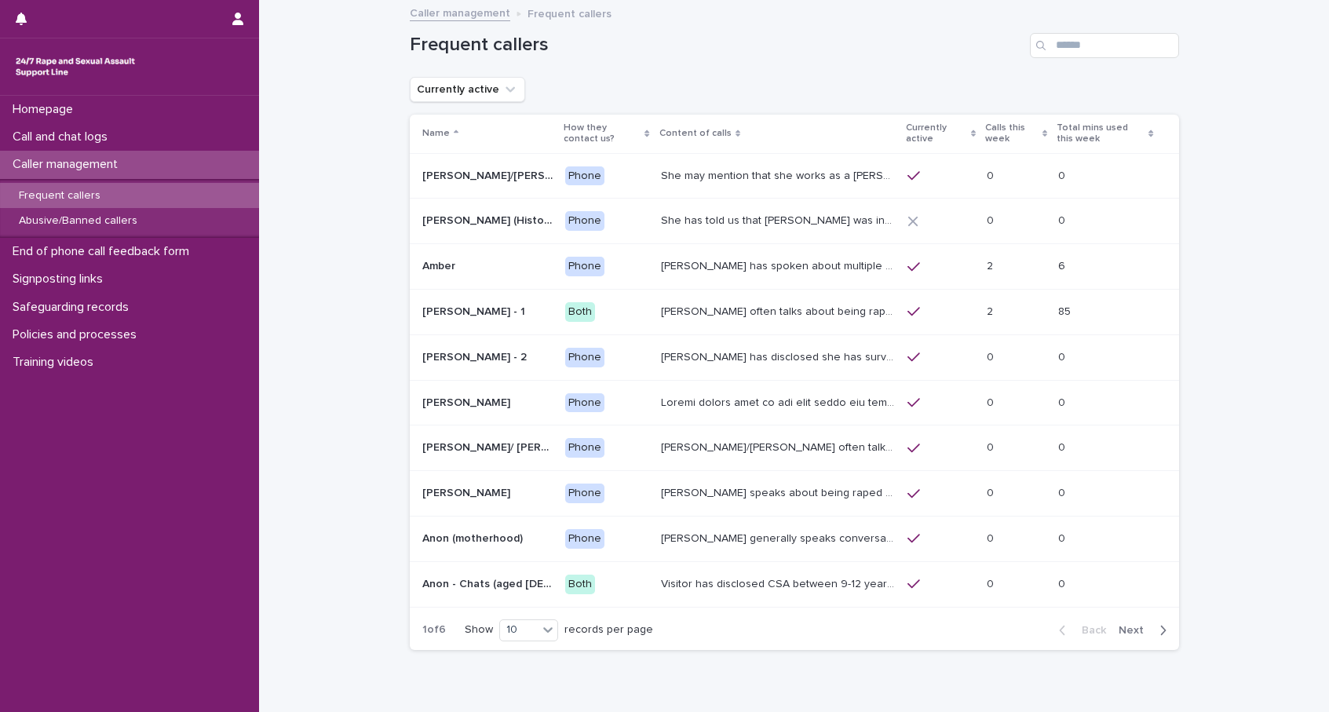
drag, startPoint x: 85, startPoint y: 170, endPoint x: 83, endPoint y: 180, distance: 11.1
click at [85, 170] on p "Caller management" at bounding box center [68, 164] width 124 height 15
click at [84, 195] on p "Frequent callers" at bounding box center [59, 195] width 107 height 13
click at [1170, 55] on input "Search" at bounding box center [1104, 45] width 149 height 25
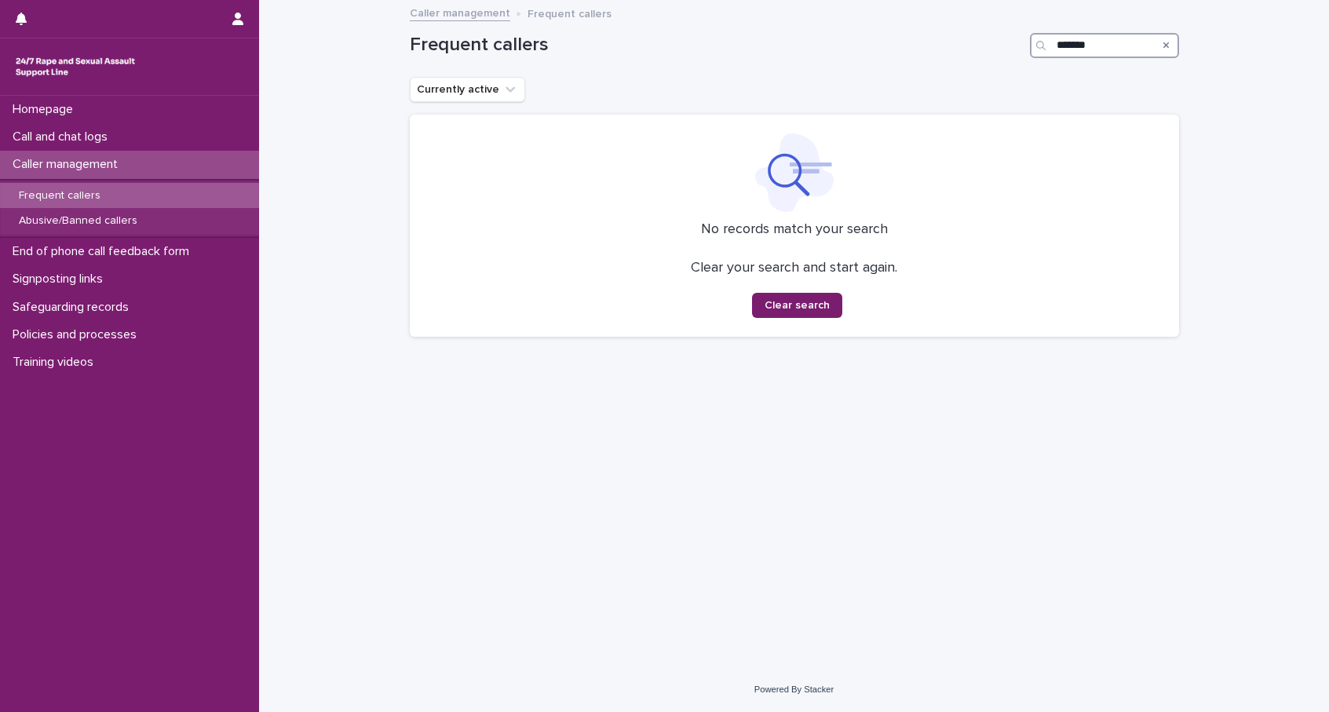
click at [1072, 38] on input "*******" at bounding box center [1104, 45] width 149 height 25
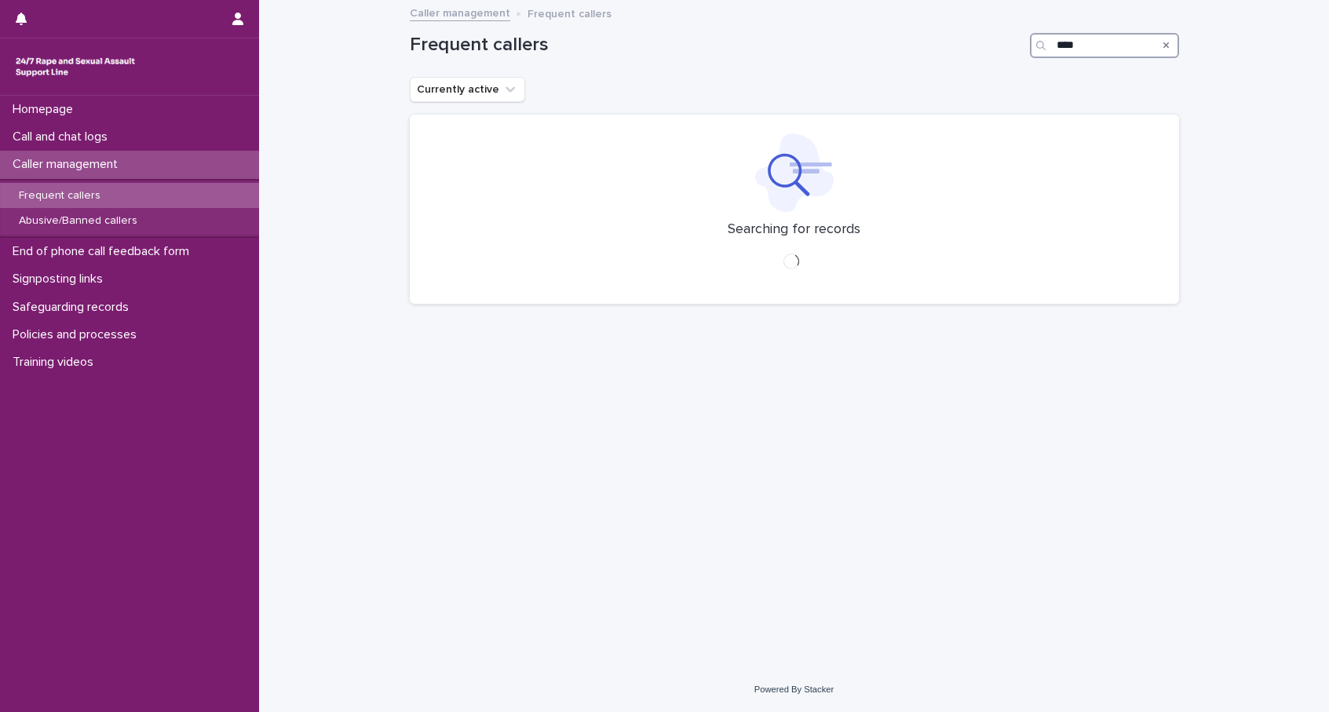
type input "****"
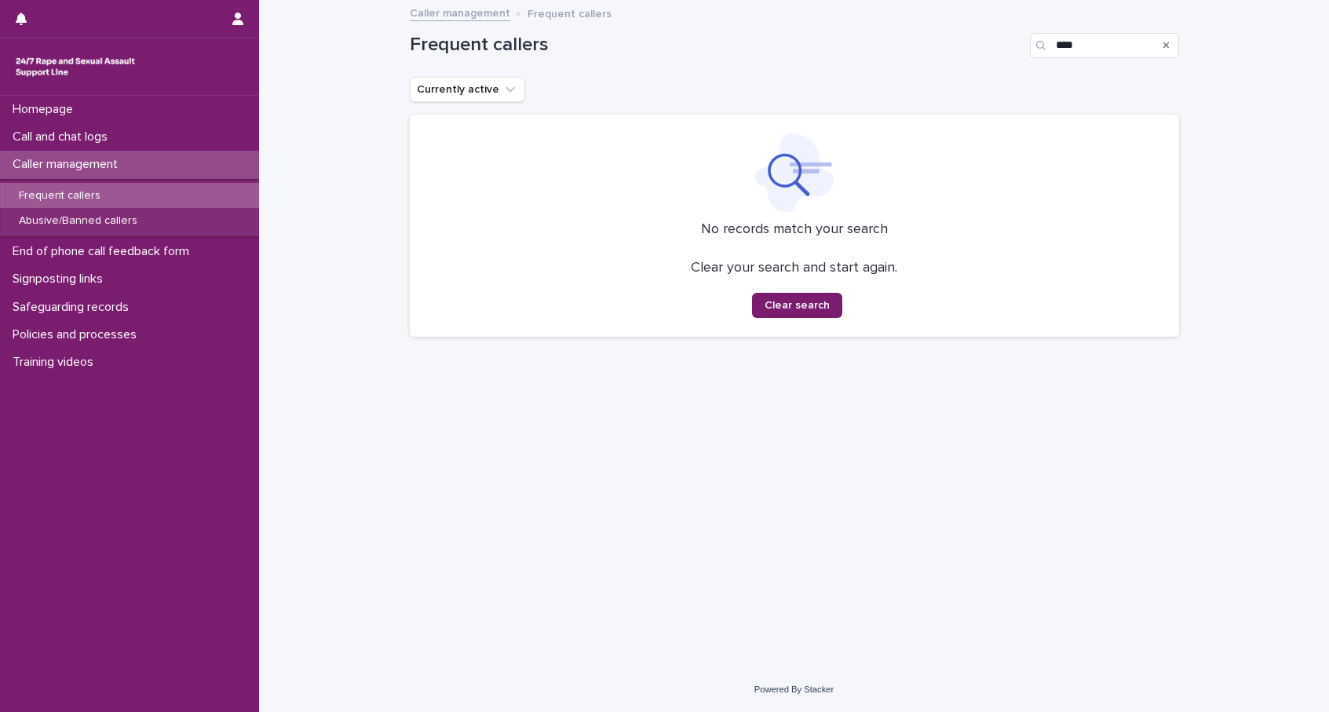
click at [1160, 42] on div "Search" at bounding box center [1166, 45] width 25 height 25
click at [1163, 45] on icon "Search" at bounding box center [1166, 45] width 6 height 9
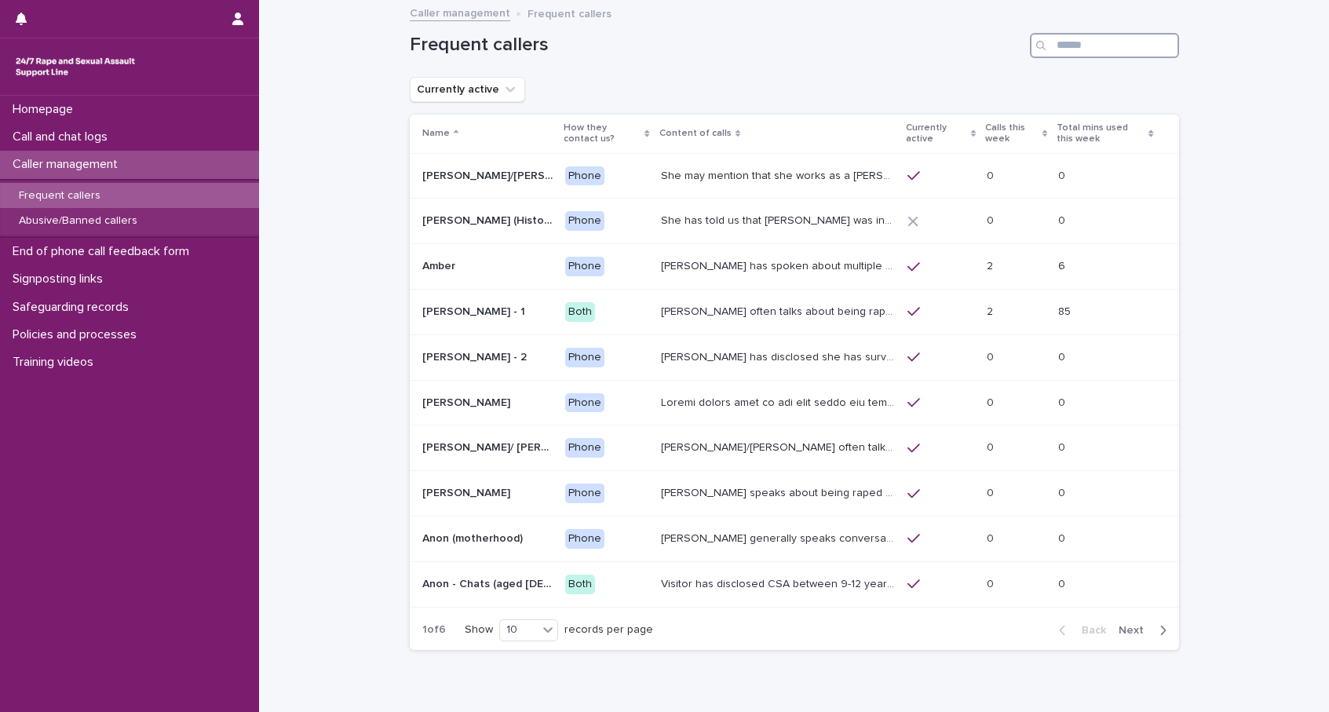
click at [1127, 46] on input "Search" at bounding box center [1104, 45] width 149 height 25
click at [1104, 53] on input "Search" at bounding box center [1104, 45] width 149 height 25
type input "*******"
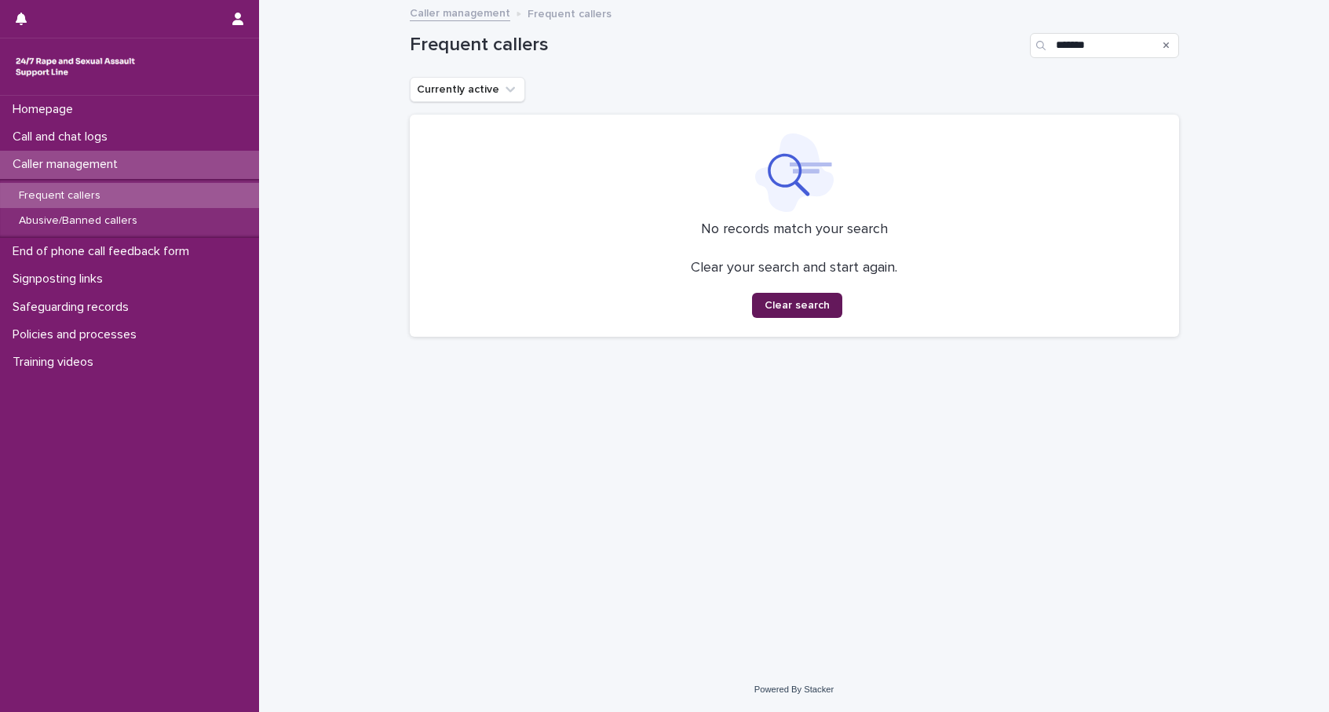
click at [821, 307] on span "Clear search" at bounding box center [796, 305] width 65 height 11
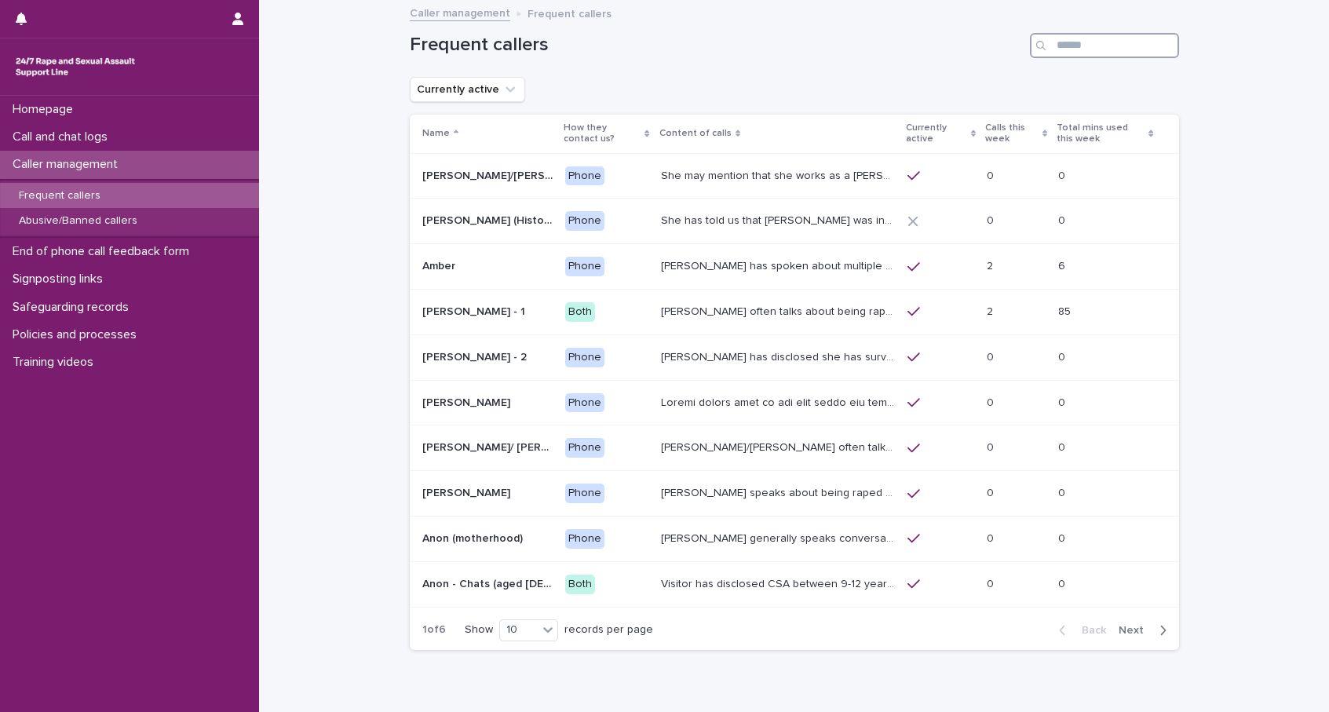
click at [1142, 46] on input "Search" at bounding box center [1104, 45] width 149 height 25
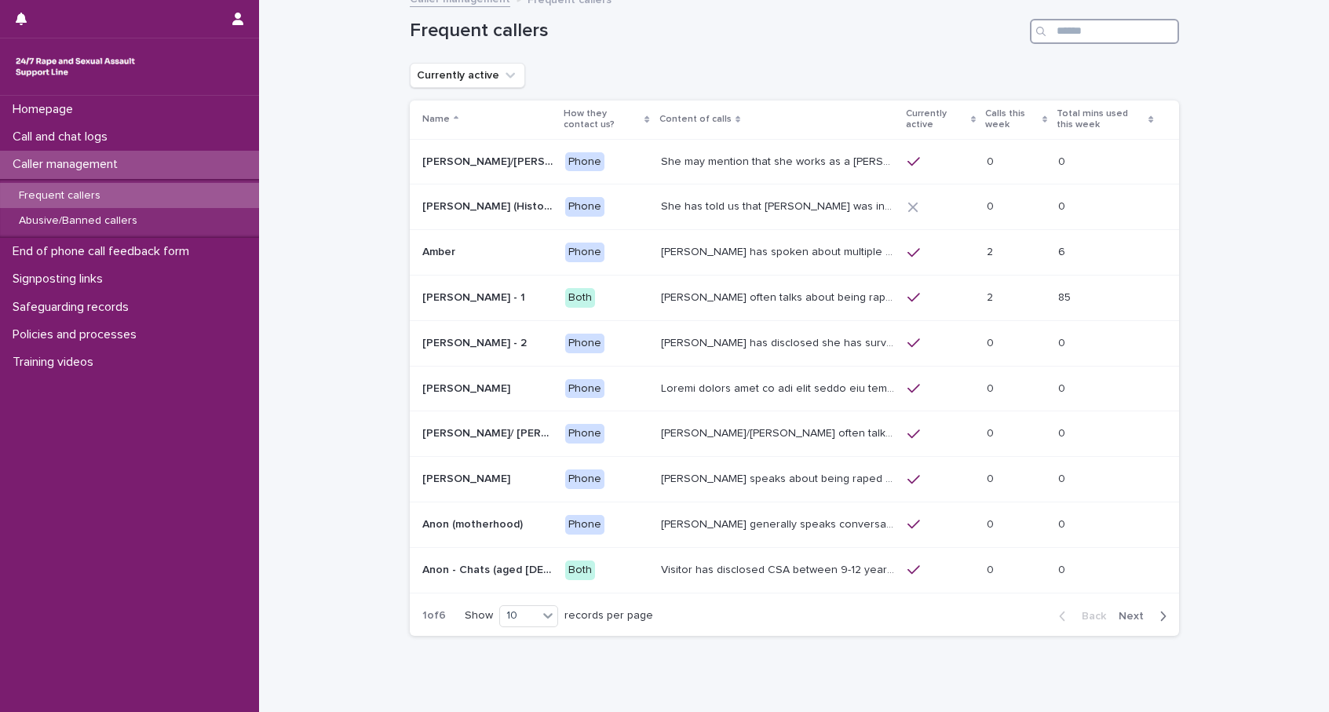
click at [1088, 36] on input "Search" at bounding box center [1104, 31] width 149 height 25
type input "*"
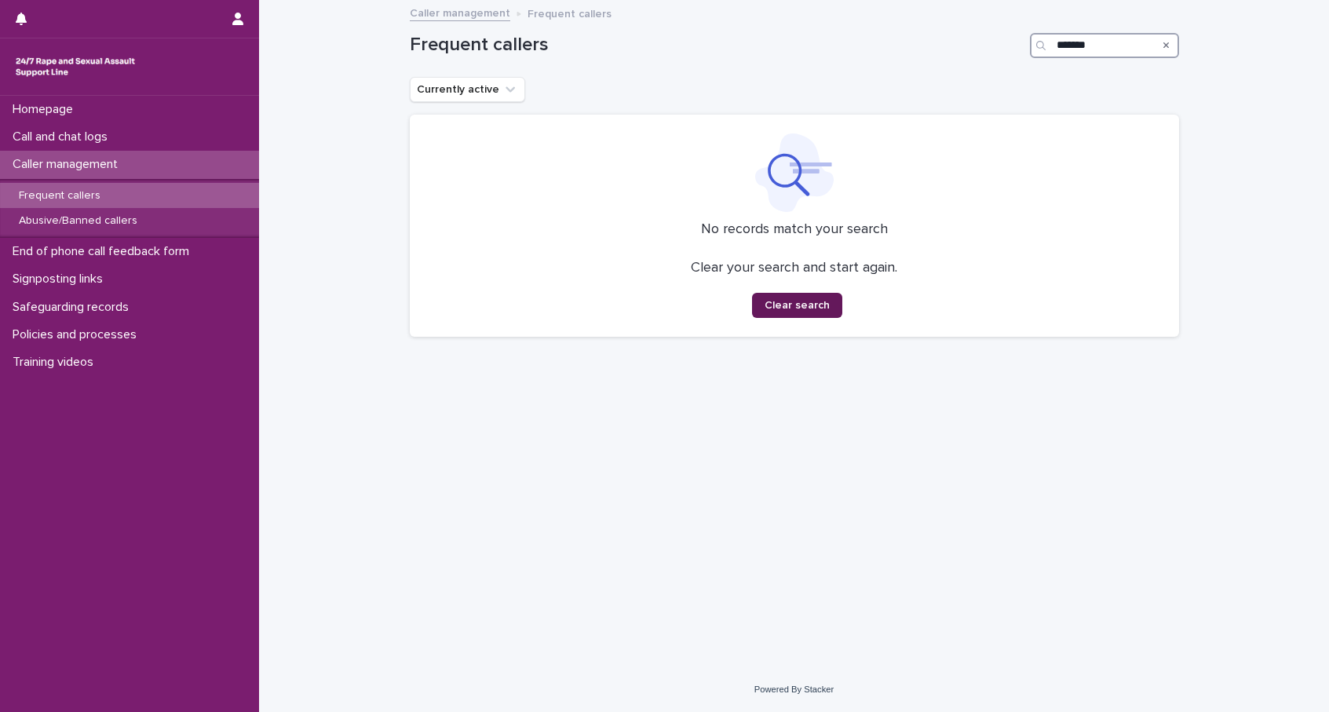
type input "*******"
click at [764, 310] on button "Clear search" at bounding box center [797, 305] width 90 height 25
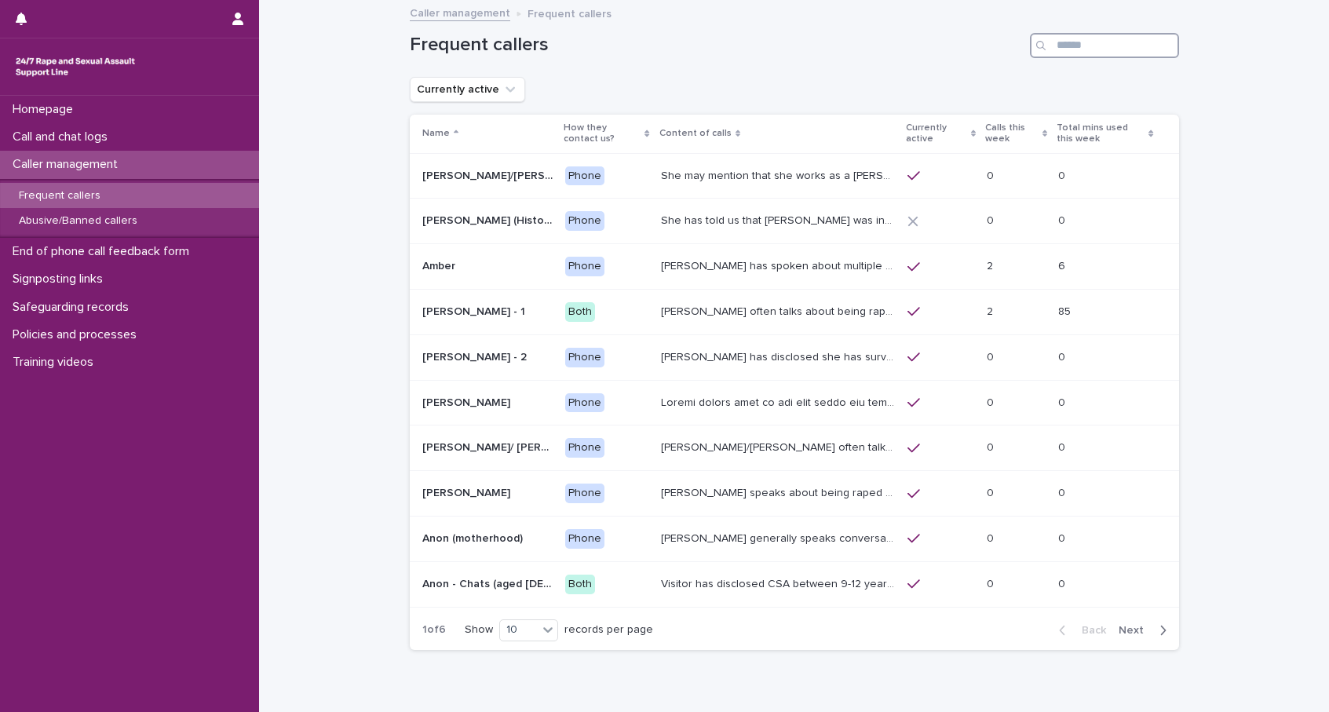
click at [1096, 49] on input "Search" at bounding box center [1104, 45] width 149 height 25
click at [64, 216] on p "Abusive/Banned callers" at bounding box center [78, 220] width 144 height 13
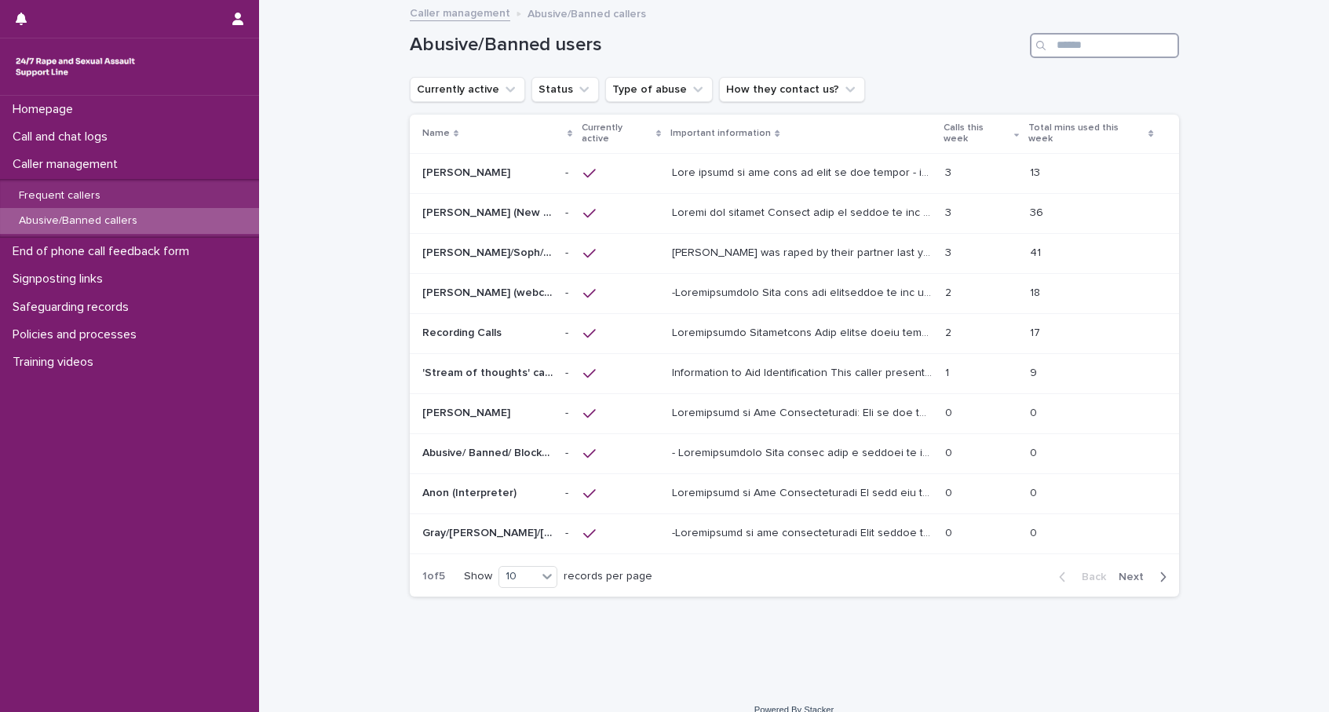
click at [1120, 50] on input "Search" at bounding box center [1104, 45] width 149 height 25
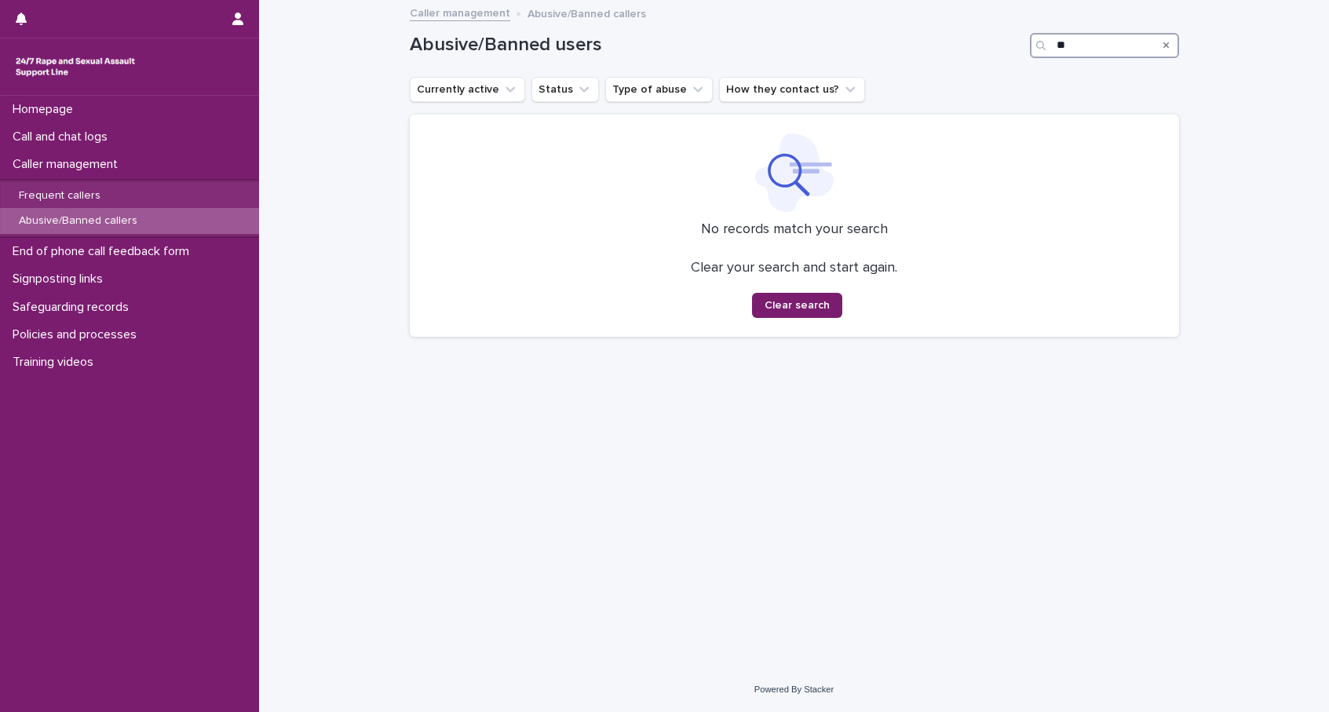
type input "*"
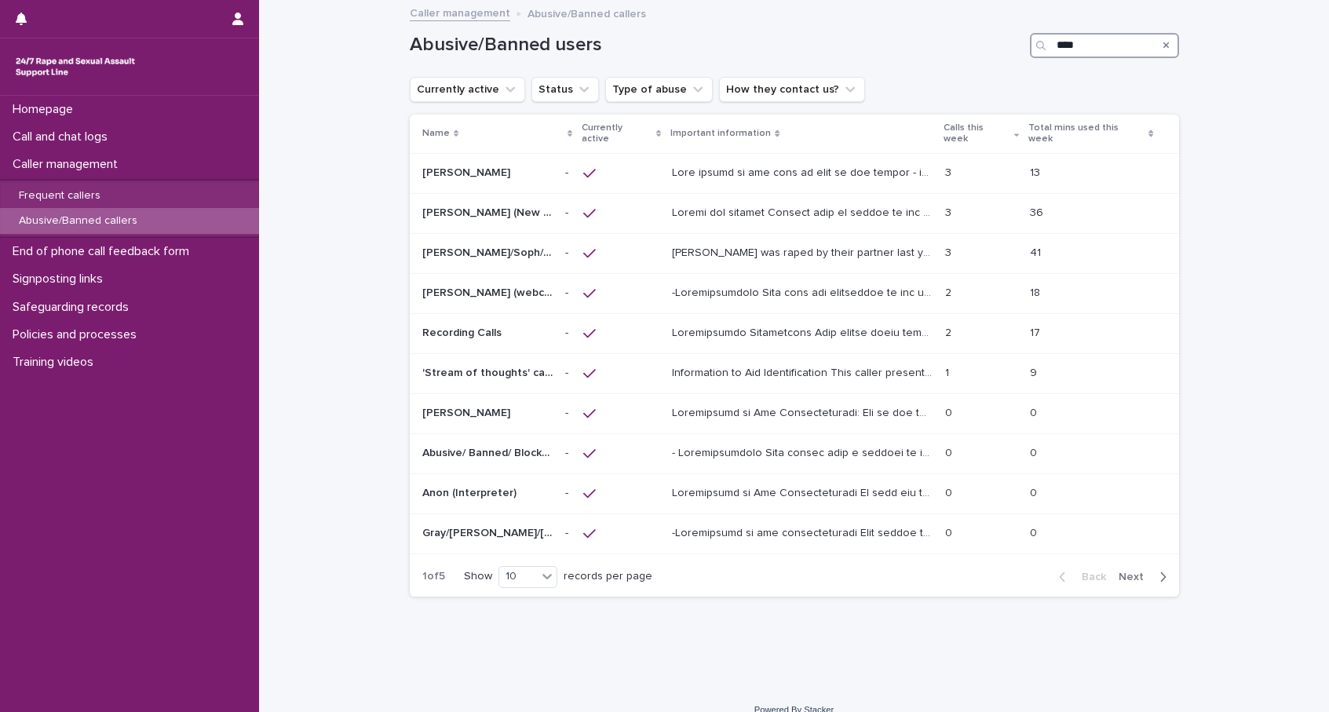
type input "****"
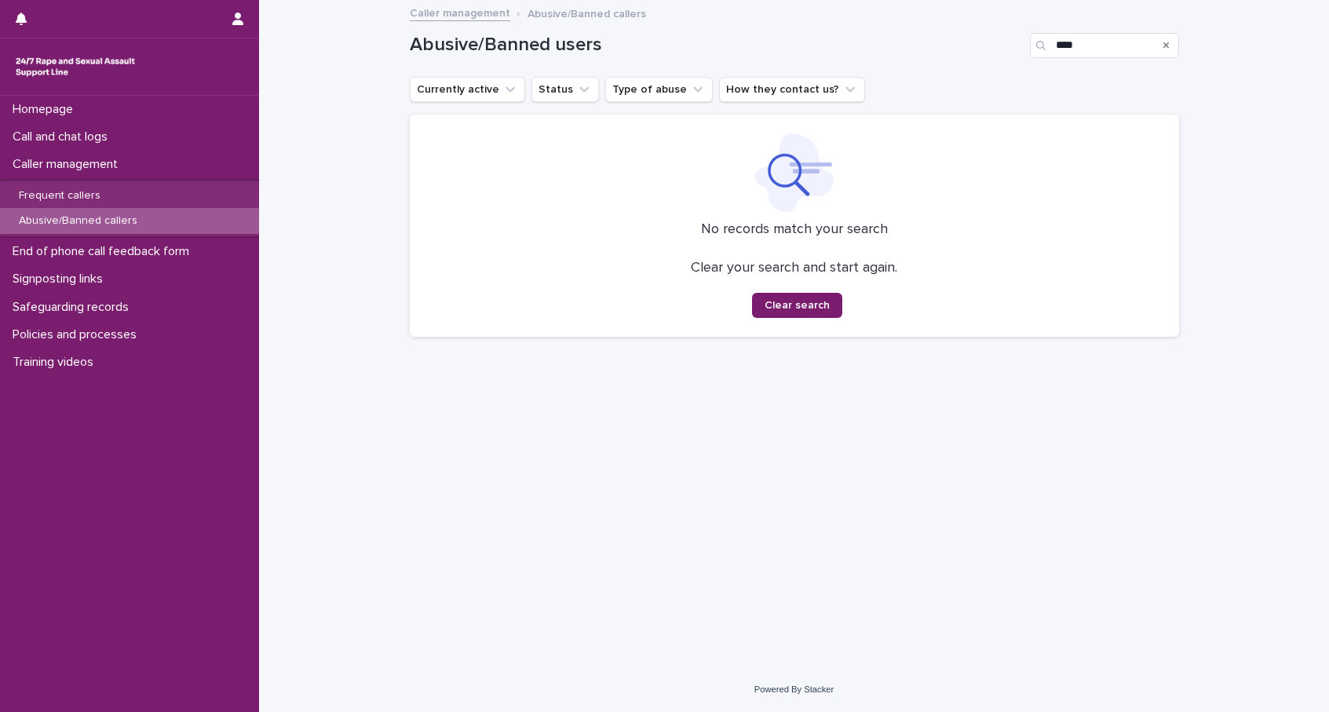
click at [1168, 46] on div "Search" at bounding box center [1166, 45] width 25 height 25
click at [1157, 44] on div "Search" at bounding box center [1166, 45] width 25 height 25
click at [1164, 41] on icon "Search" at bounding box center [1166, 45] width 6 height 9
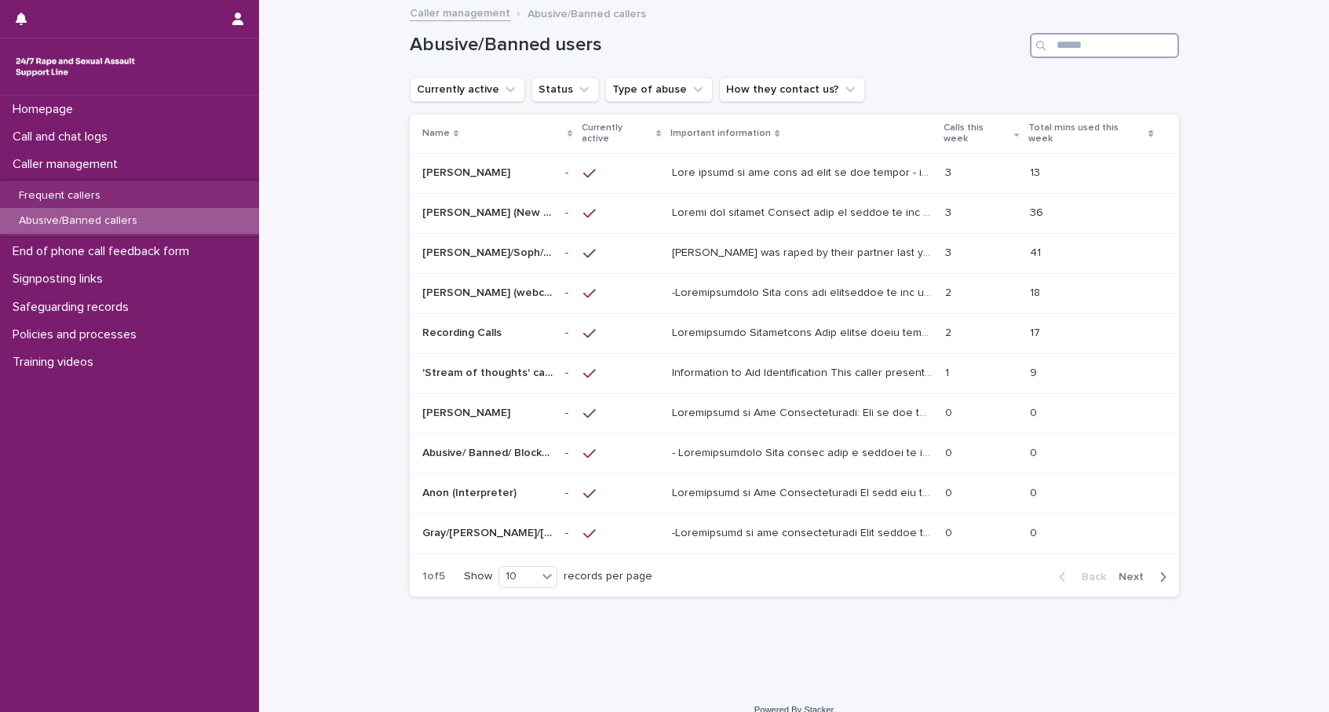
click at [1164, 40] on input "Search" at bounding box center [1104, 45] width 149 height 25
click at [1087, 43] on input "Search" at bounding box center [1104, 45] width 149 height 25
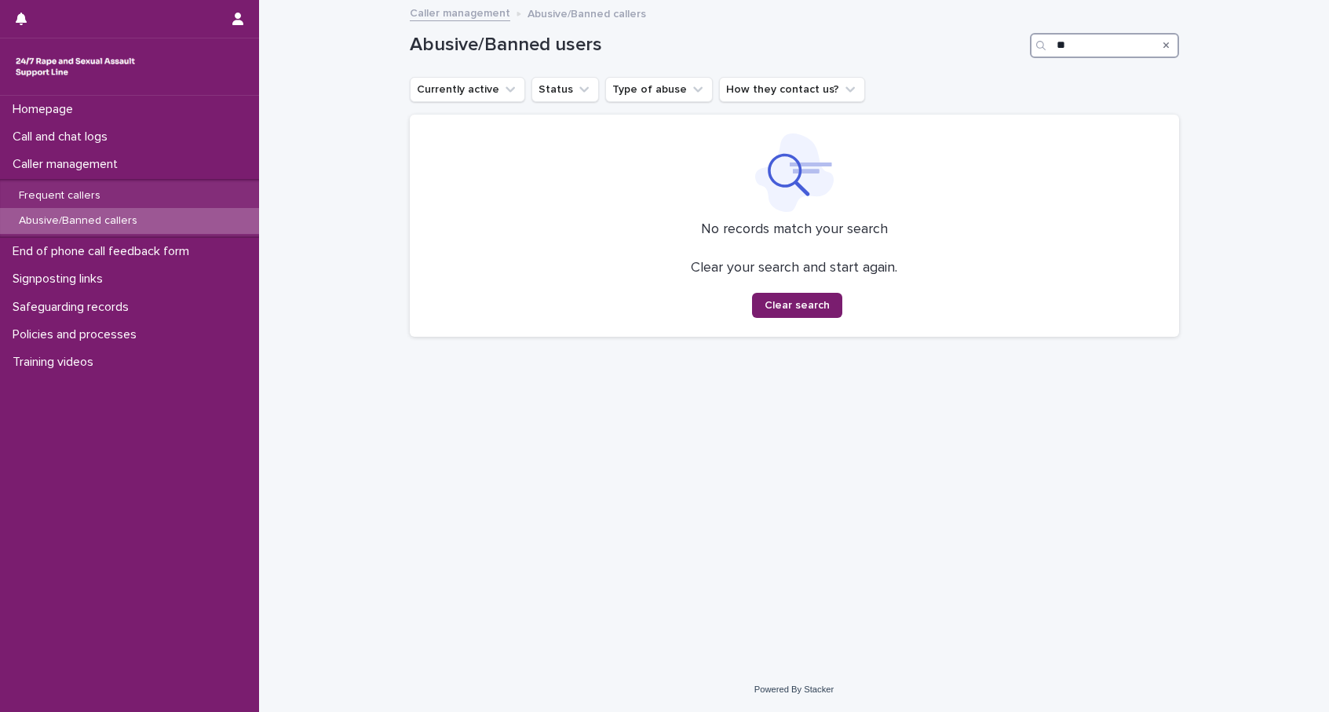
type input "*"
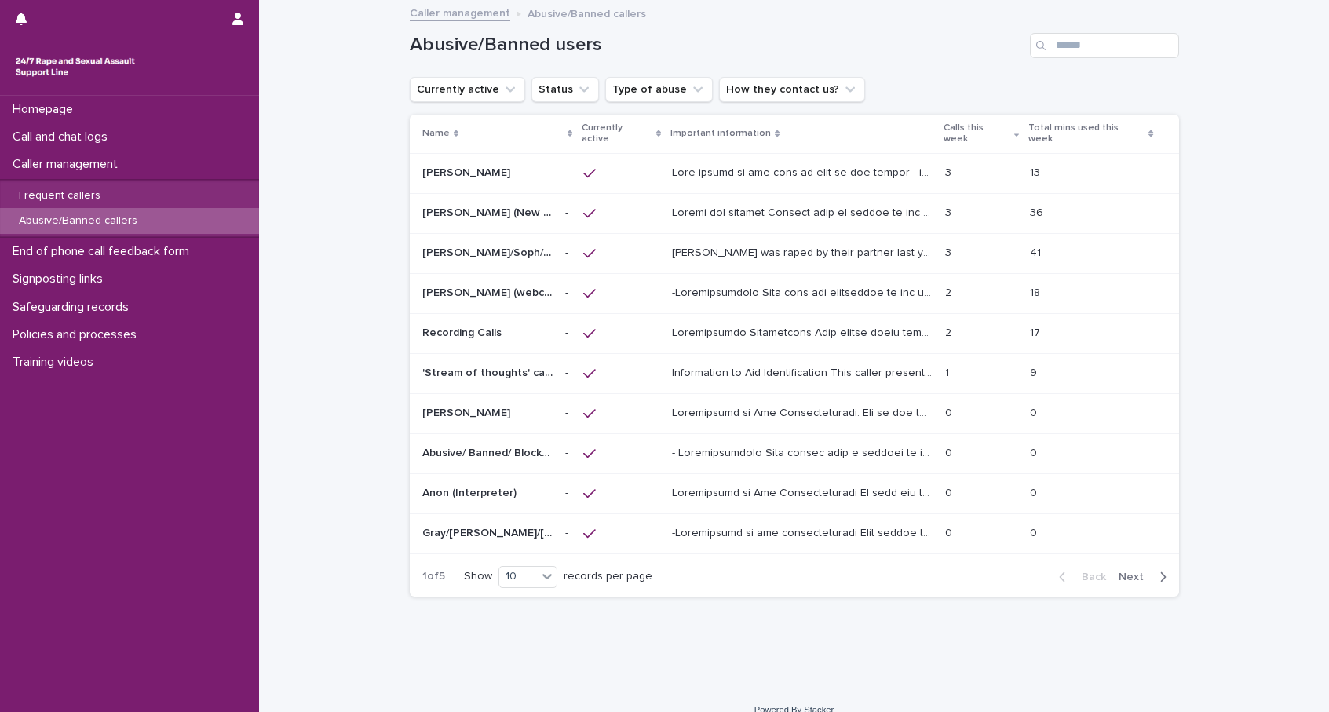
click at [157, 222] on div "Abusive/Banned callers" at bounding box center [129, 221] width 259 height 26
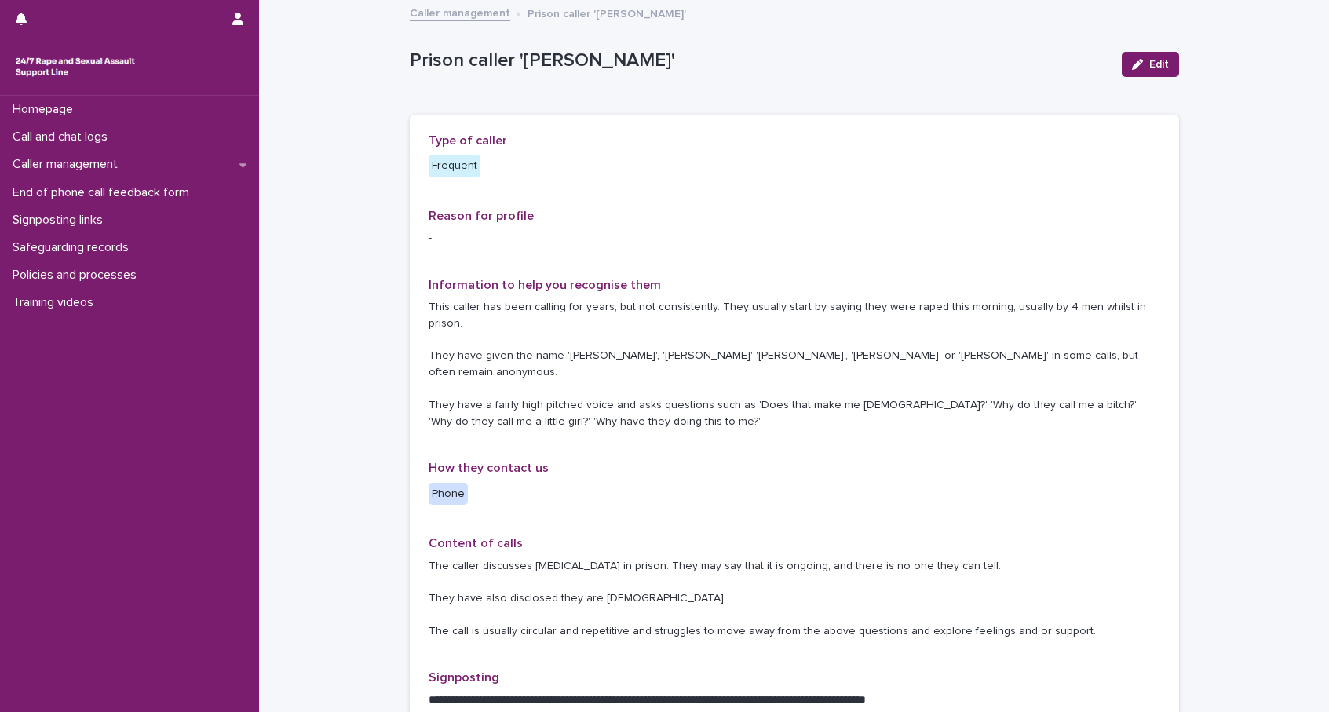
drag, startPoint x: 815, startPoint y: 68, endPoint x: 519, endPoint y: 51, distance: 295.6
click at [814, 68] on p "Prison caller 'Billy'" at bounding box center [759, 60] width 699 height 23
click at [479, 9] on link "Caller management" at bounding box center [460, 12] width 100 height 18
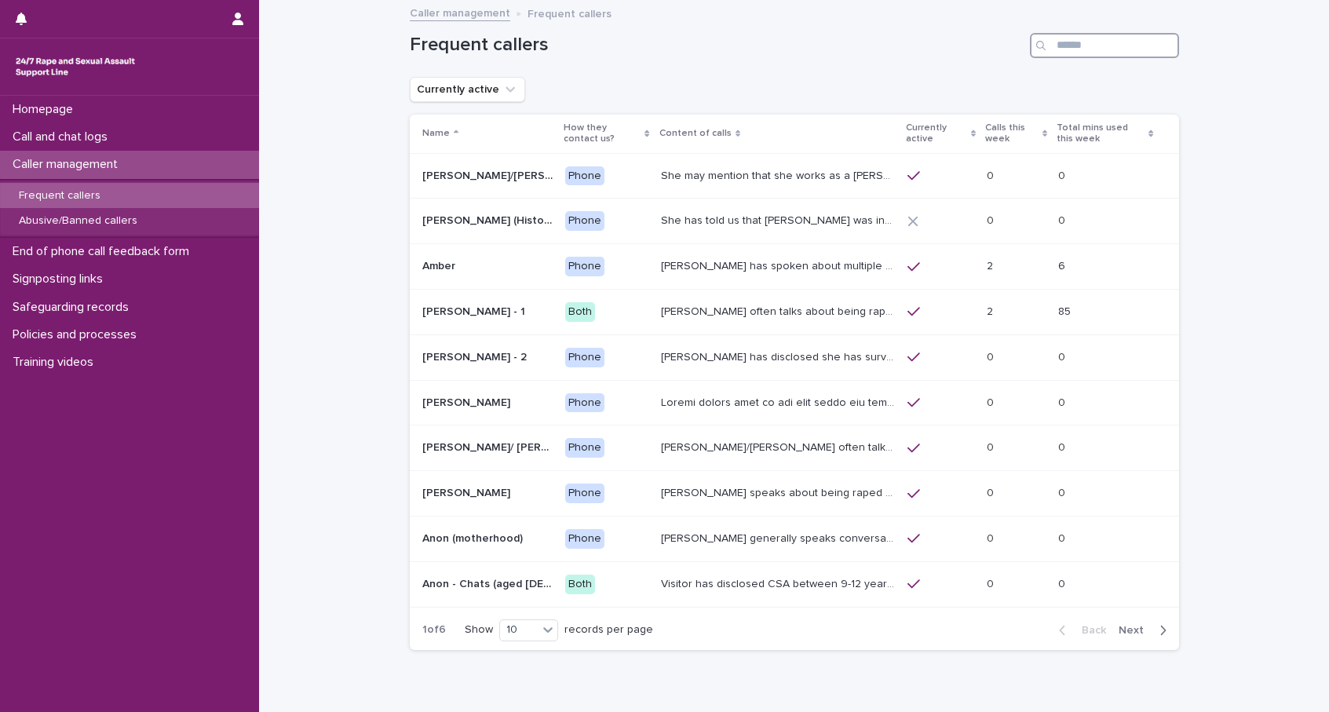
click at [1098, 46] on input "Search" at bounding box center [1104, 45] width 149 height 25
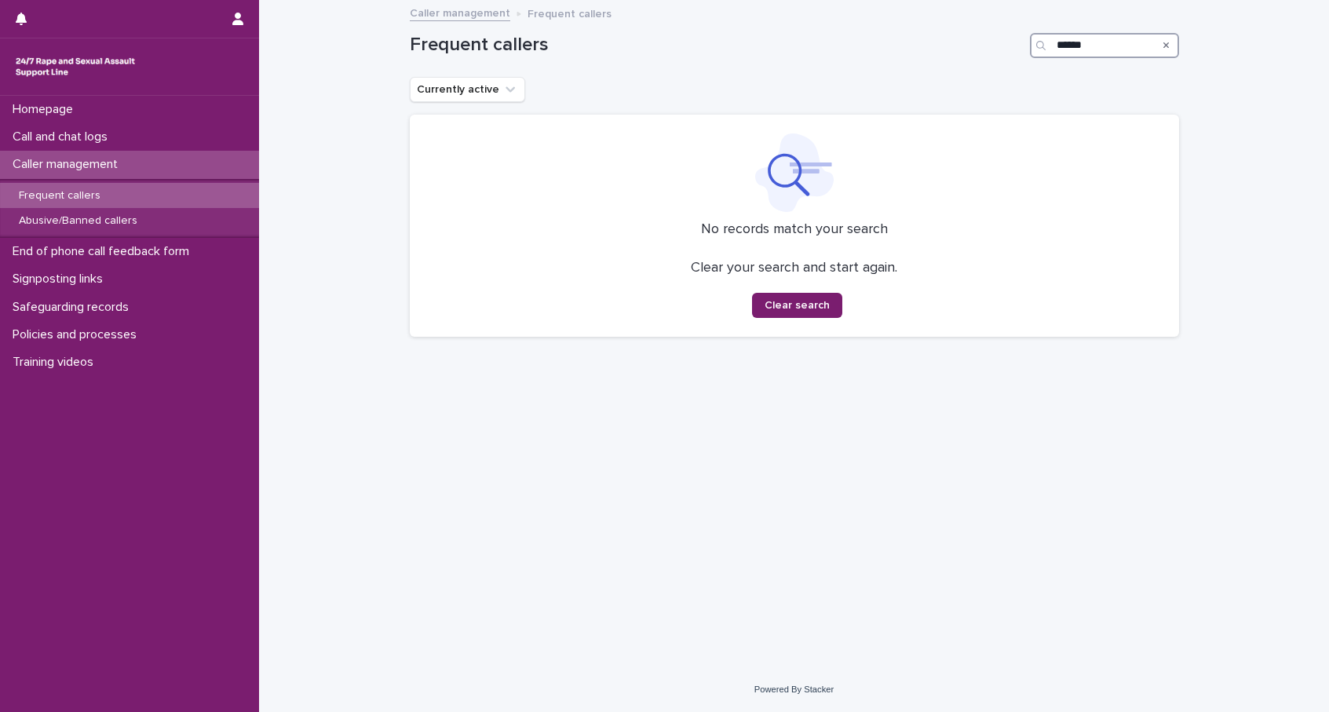
type input "******"
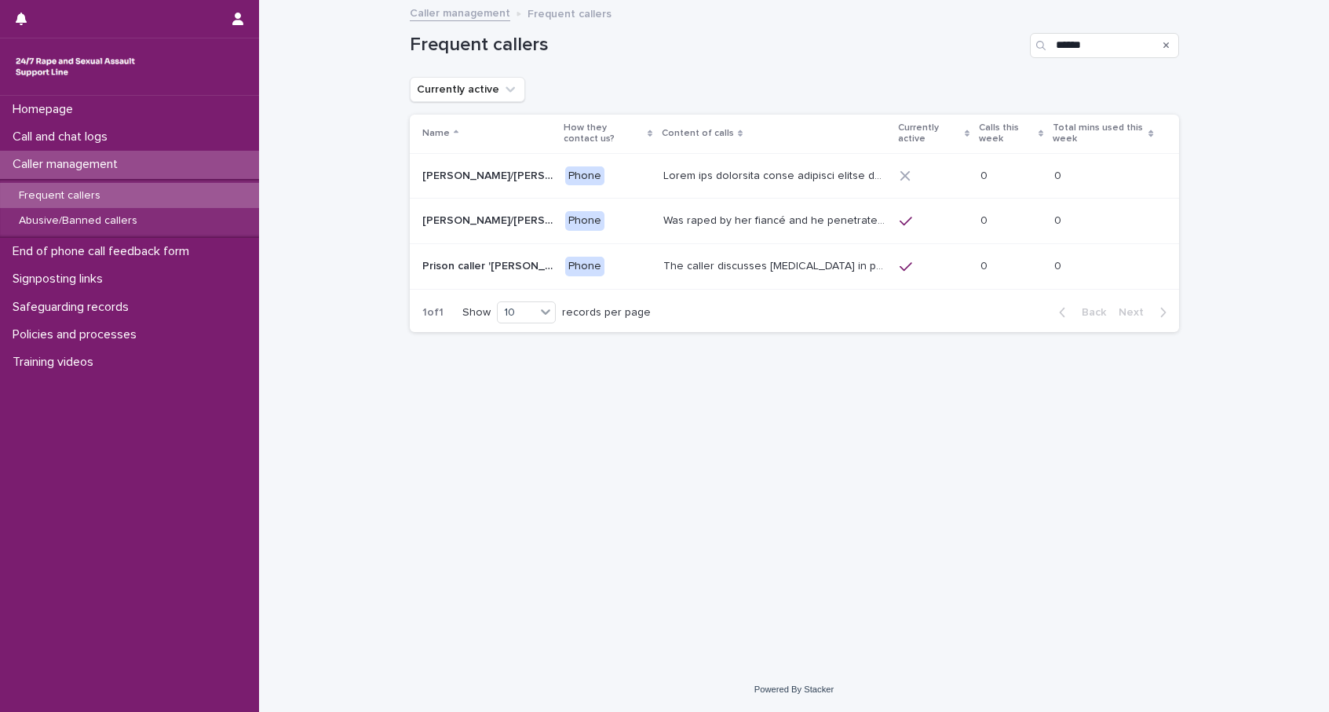
click at [757, 186] on div at bounding box center [775, 176] width 224 height 26
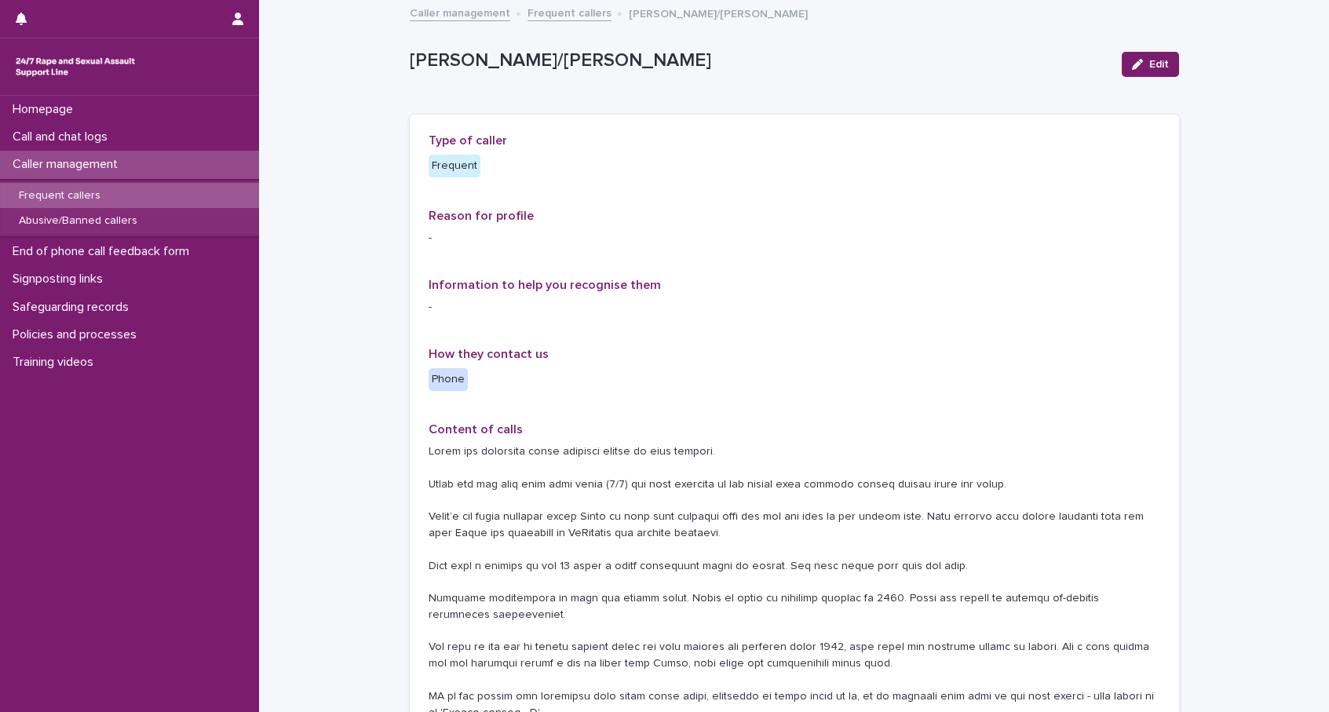
click at [62, 165] on p "Caller management" at bounding box center [68, 164] width 124 height 15
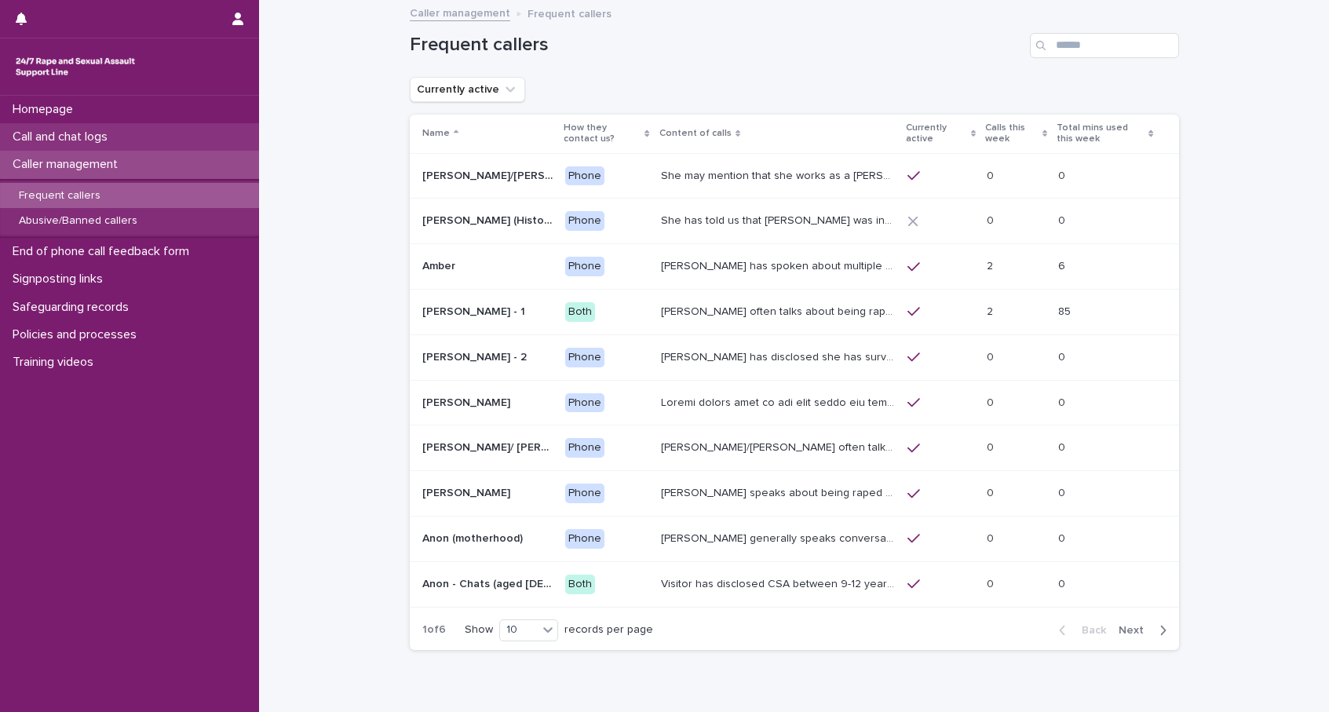
click at [78, 137] on p "Call and chat logs" at bounding box center [63, 136] width 114 height 15
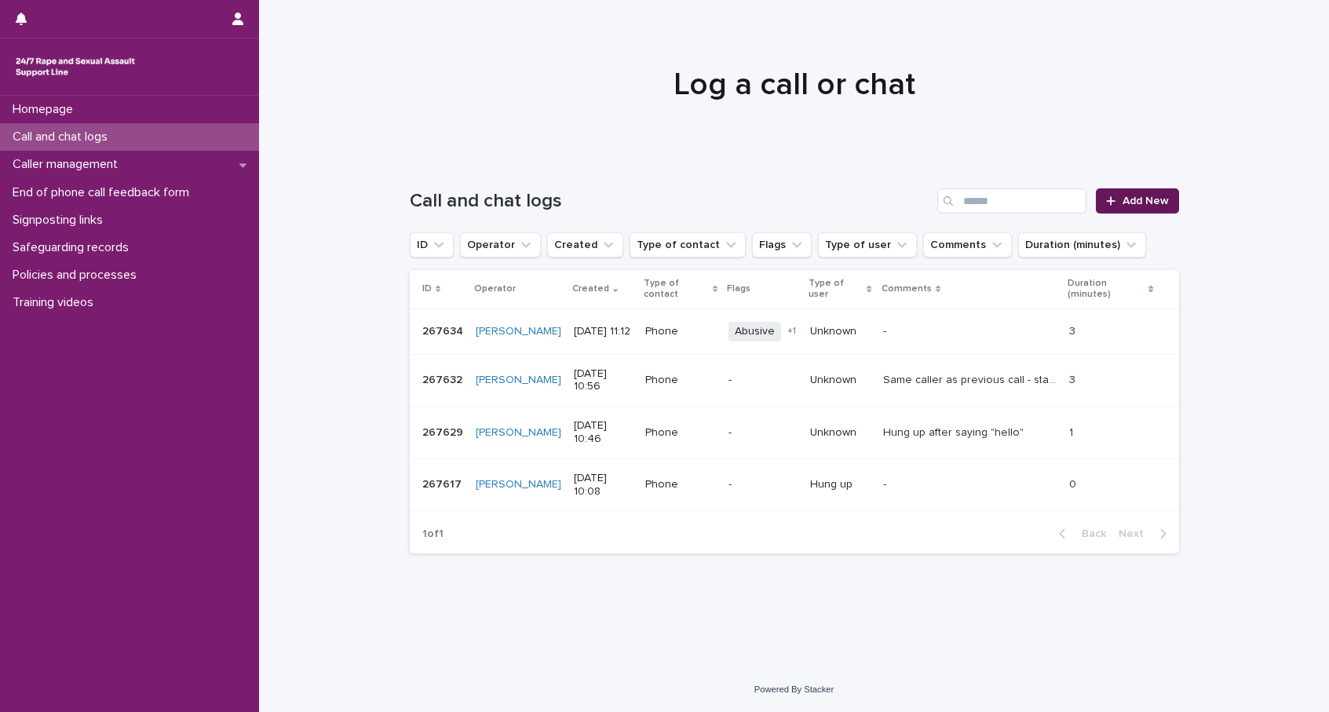
click at [1160, 195] on span "Add New" at bounding box center [1145, 200] width 46 height 11
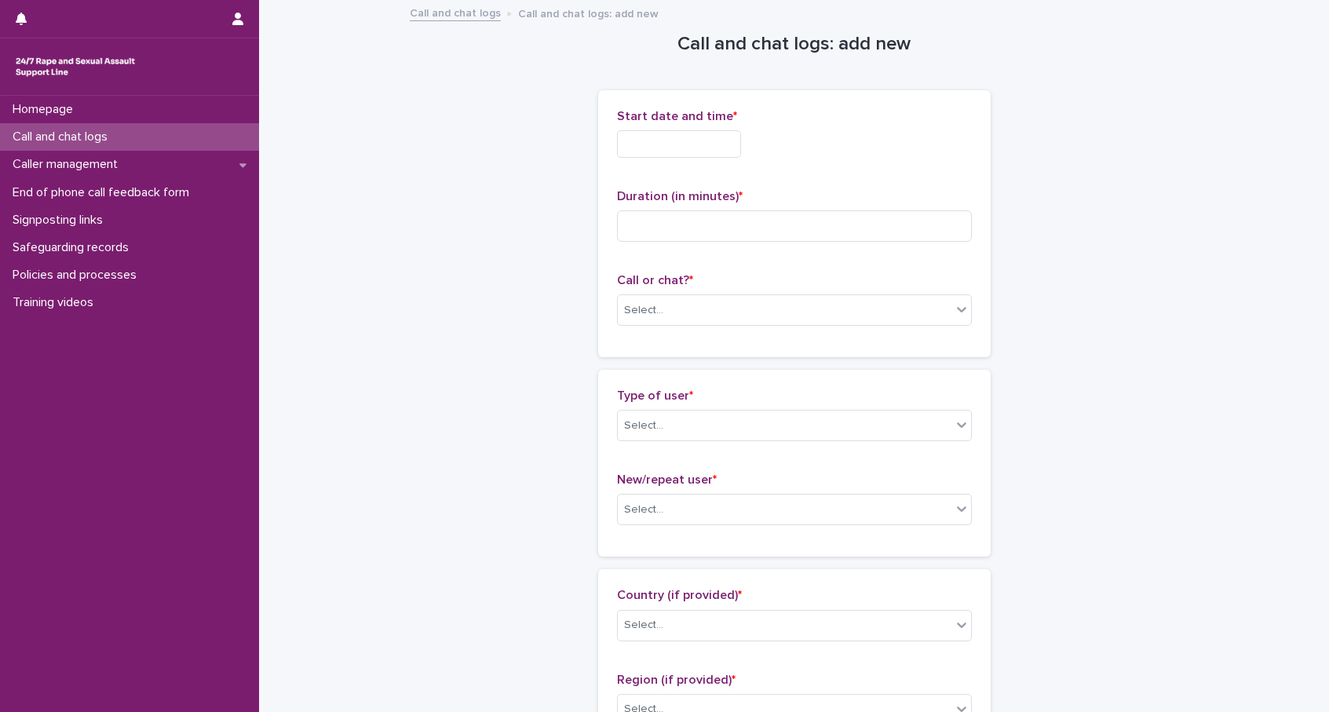
click at [671, 145] on input "text" at bounding box center [679, 143] width 124 height 27
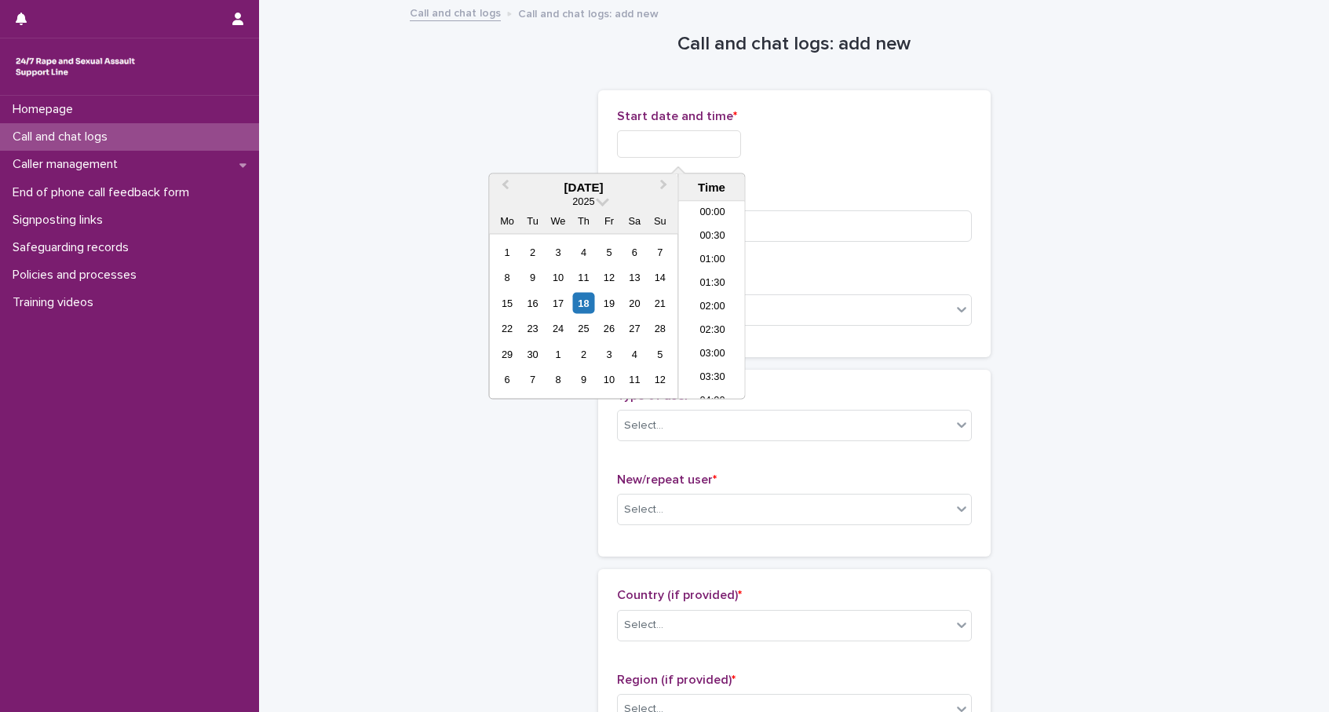
scroll to position [454, 0]
click at [589, 307] on div "18" at bounding box center [583, 302] width 21 height 21
drag, startPoint x: 678, startPoint y: 145, endPoint x: 753, endPoint y: 132, distance: 76.5
click at [741, 143] on input "**********" at bounding box center [679, 143] width 124 height 27
type input "**********"
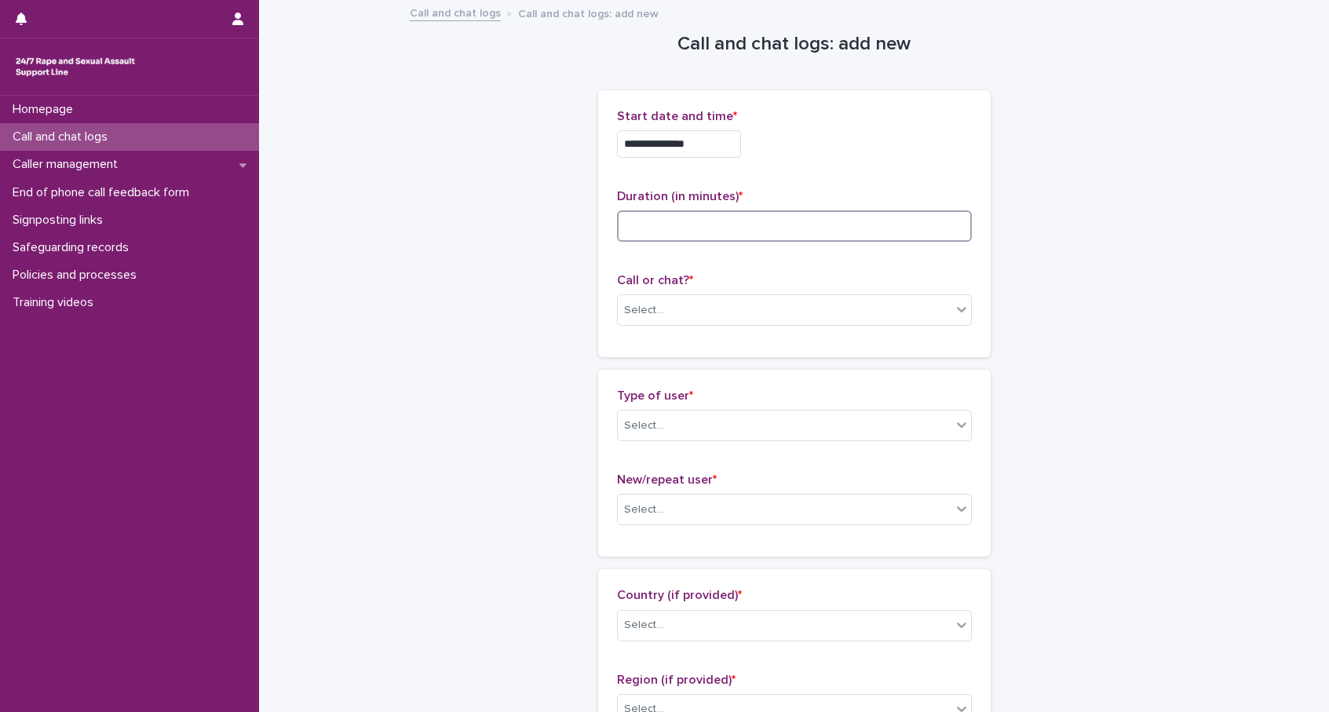
click at [798, 221] on input at bounding box center [794, 225] width 355 height 31
click at [765, 229] on input at bounding box center [794, 225] width 355 height 31
type input "**"
click at [655, 302] on div "Select..." at bounding box center [643, 310] width 39 height 16
click at [652, 342] on div "Phone" at bounding box center [794, 339] width 353 height 27
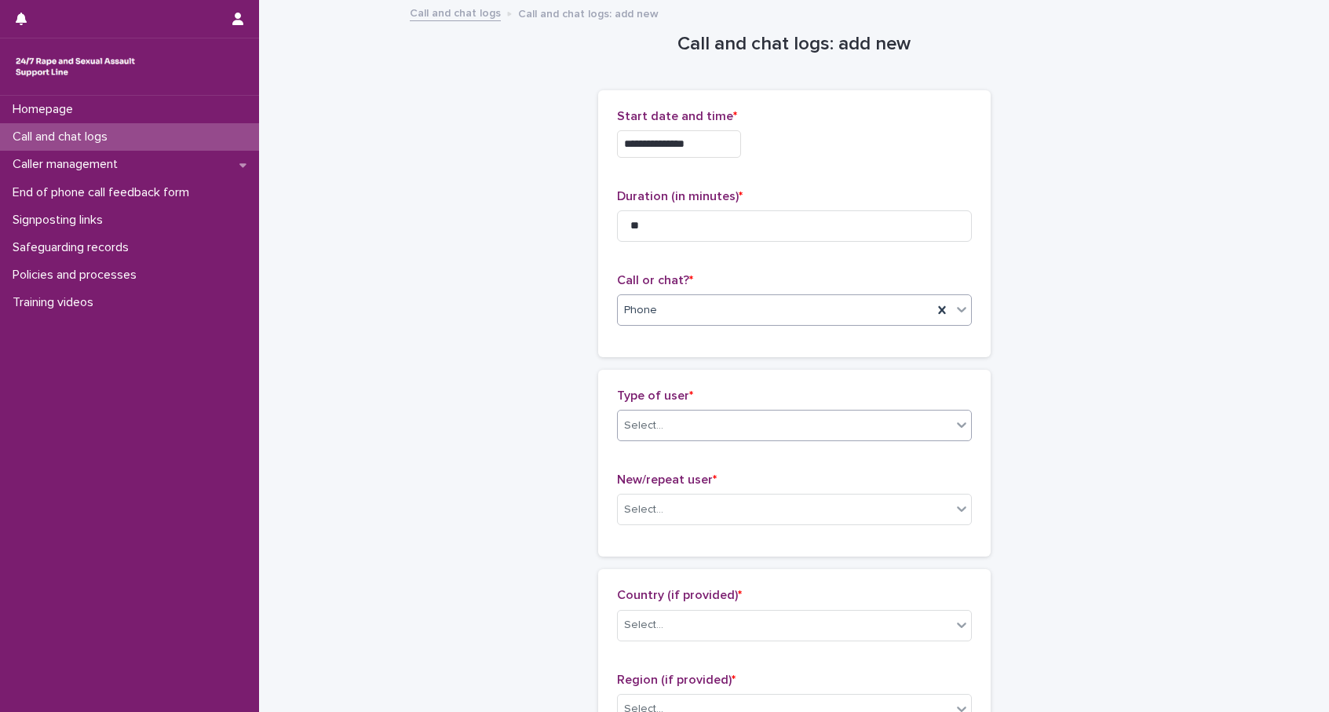
click at [656, 418] on div "Select..." at bounding box center [643, 425] width 39 height 16
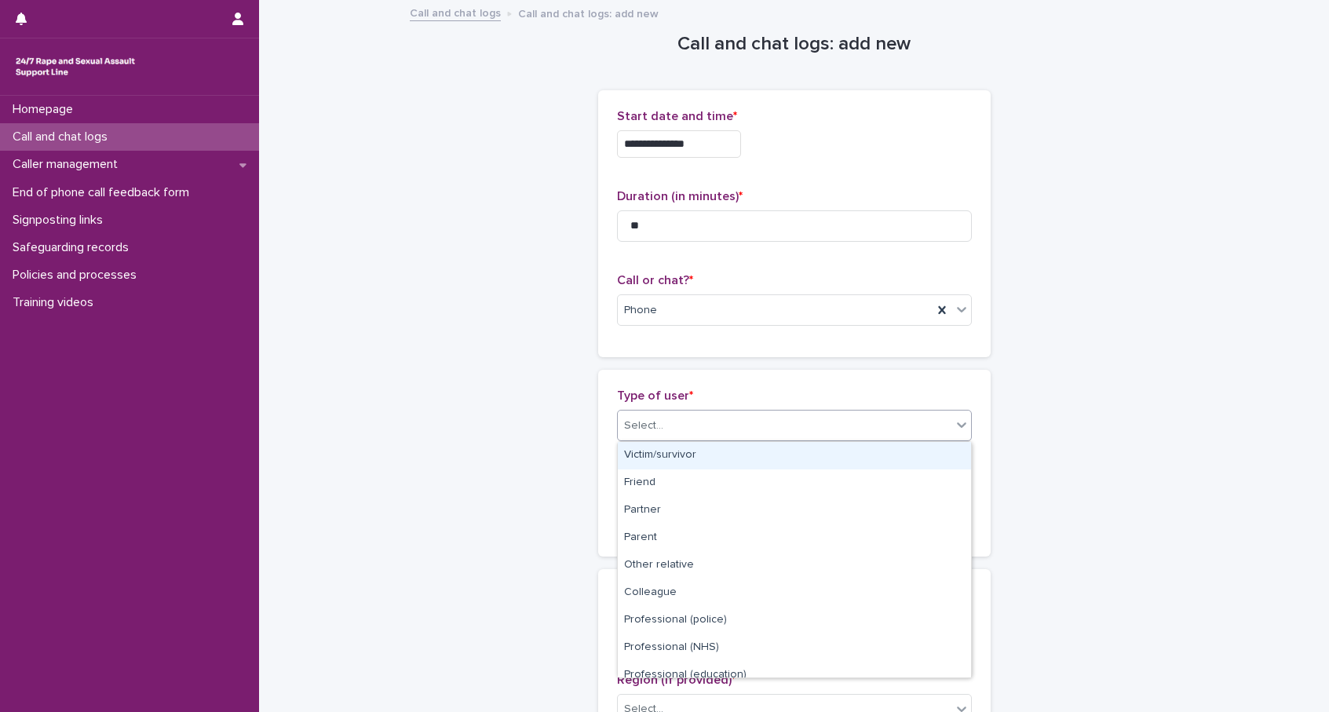
click at [671, 460] on div "Victim/survivor" at bounding box center [794, 455] width 353 height 27
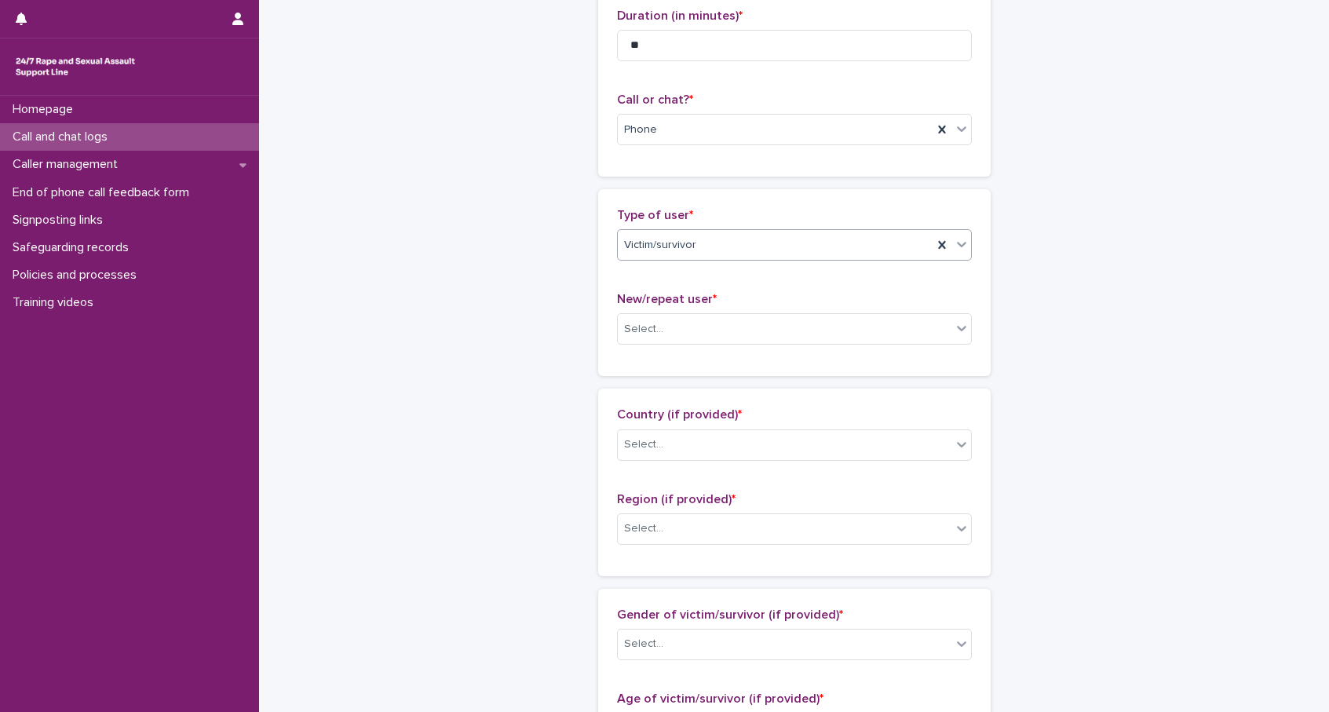
scroll to position [223, 0]
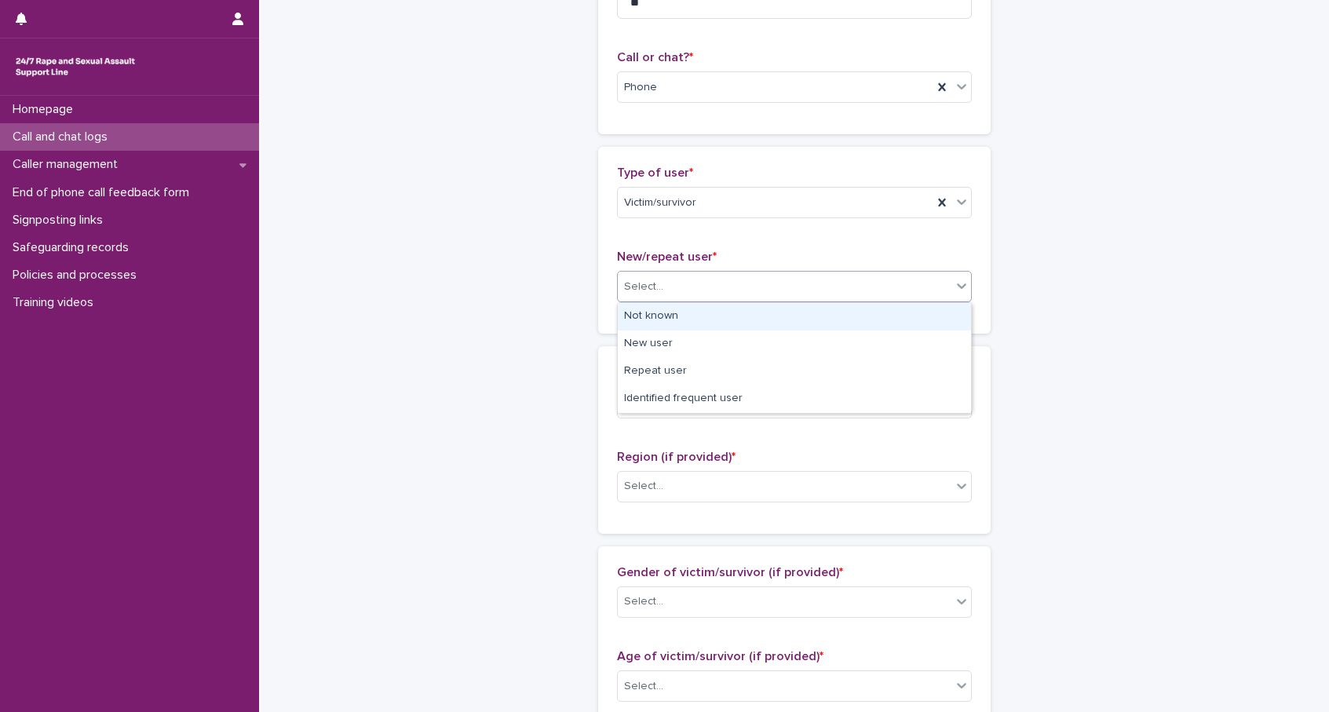
click at [639, 275] on div "Select..." at bounding box center [785, 287] width 334 height 26
click at [668, 317] on div "Not known" at bounding box center [794, 316] width 353 height 27
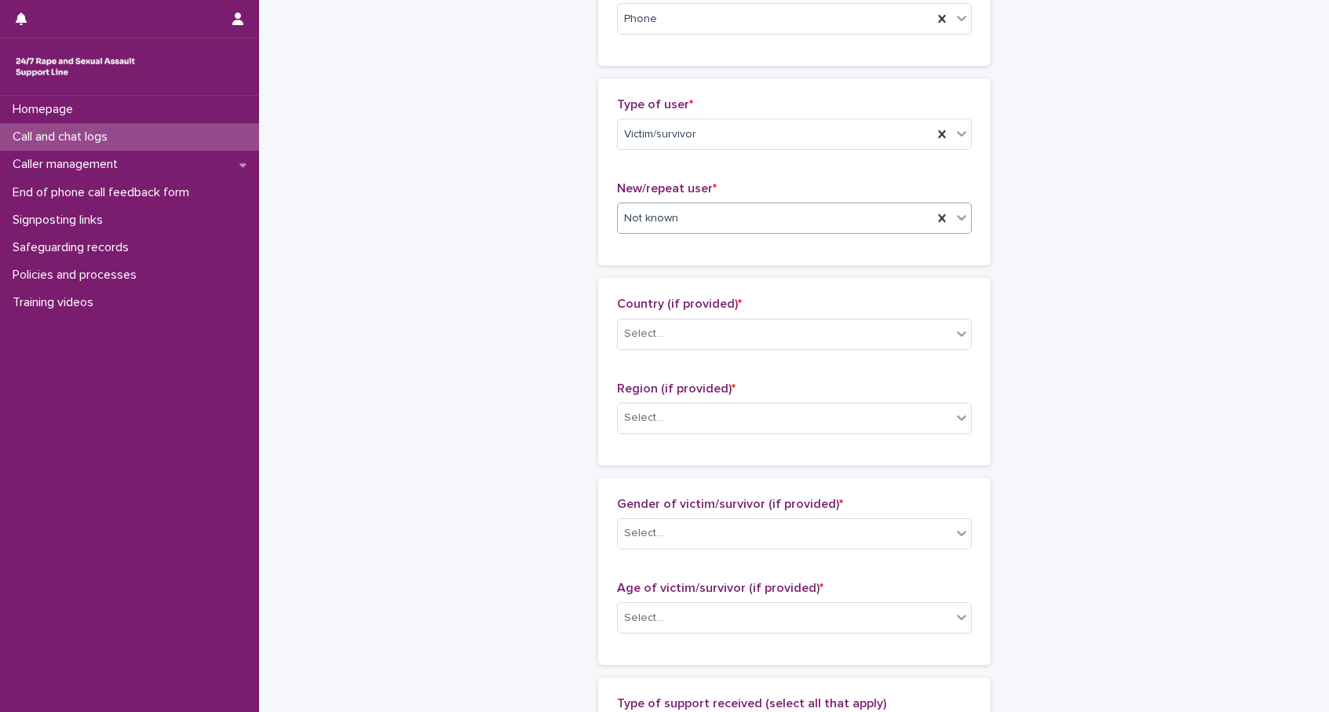
scroll to position [411, 0]
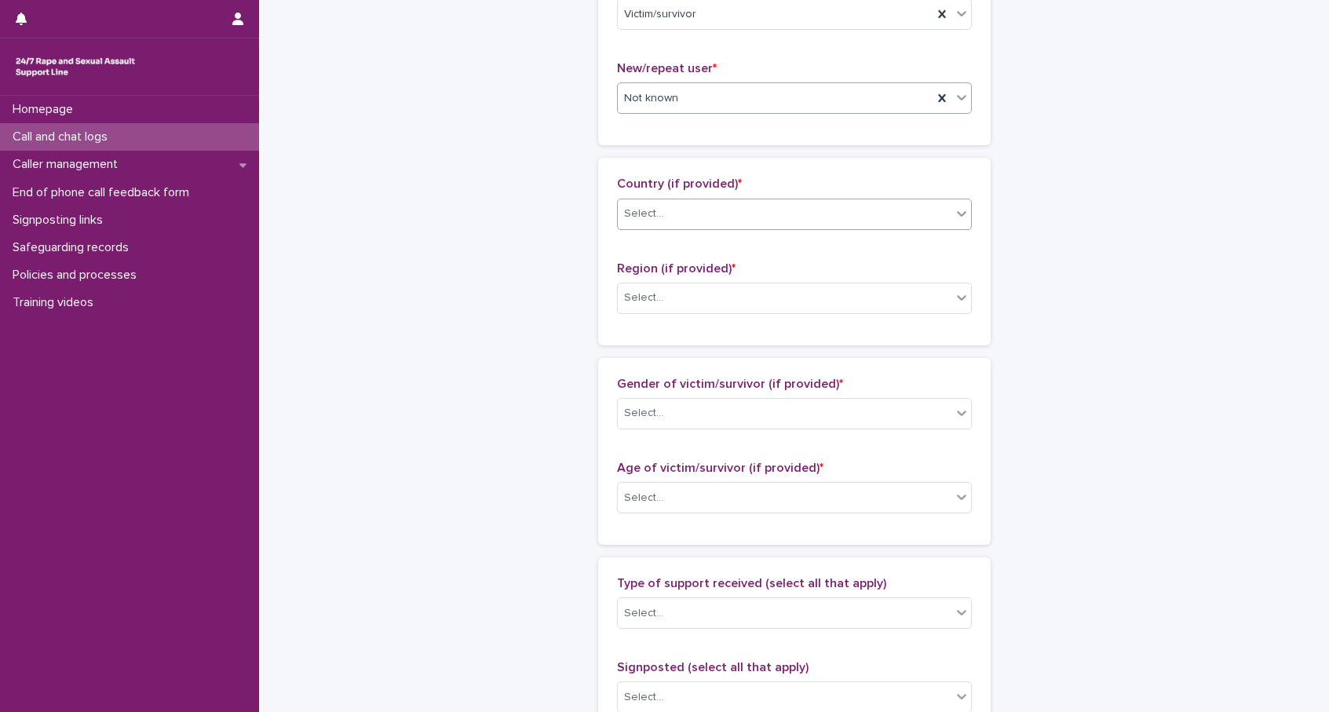
click at [680, 214] on div "Select..." at bounding box center [785, 214] width 334 height 26
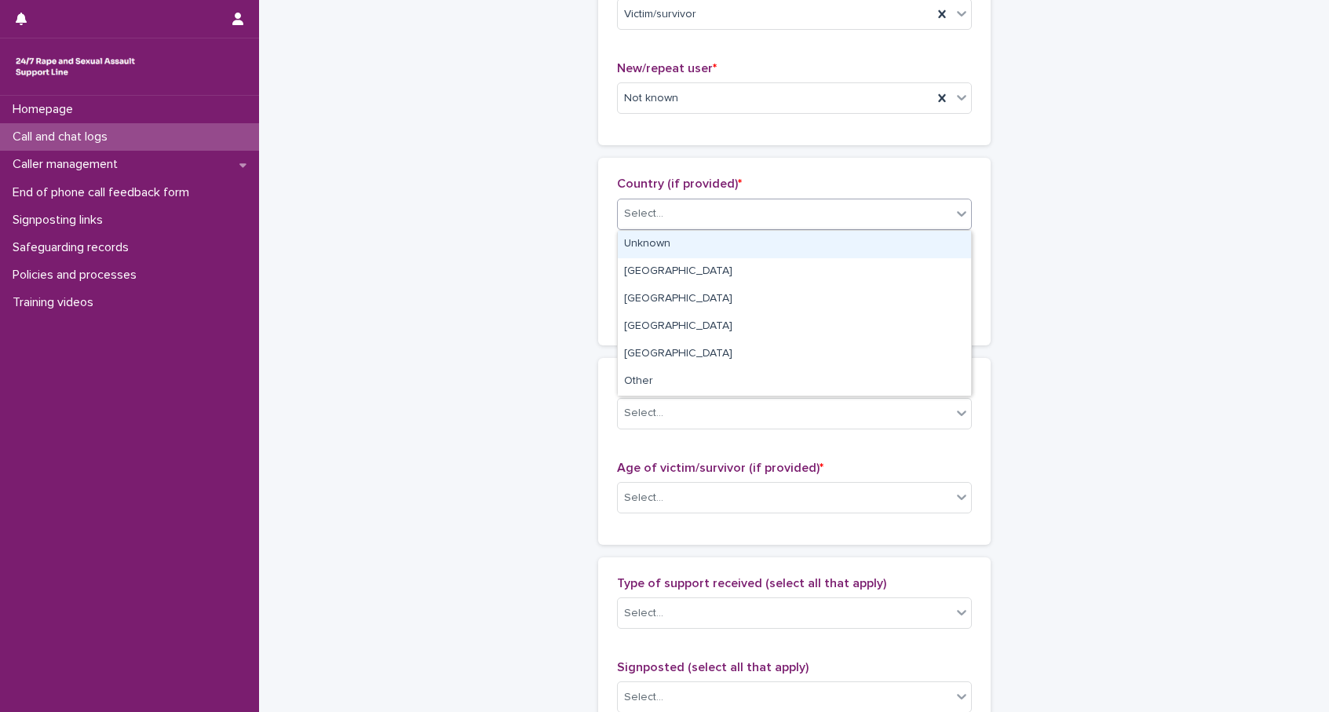
click at [667, 238] on div "Unknown" at bounding box center [794, 244] width 353 height 27
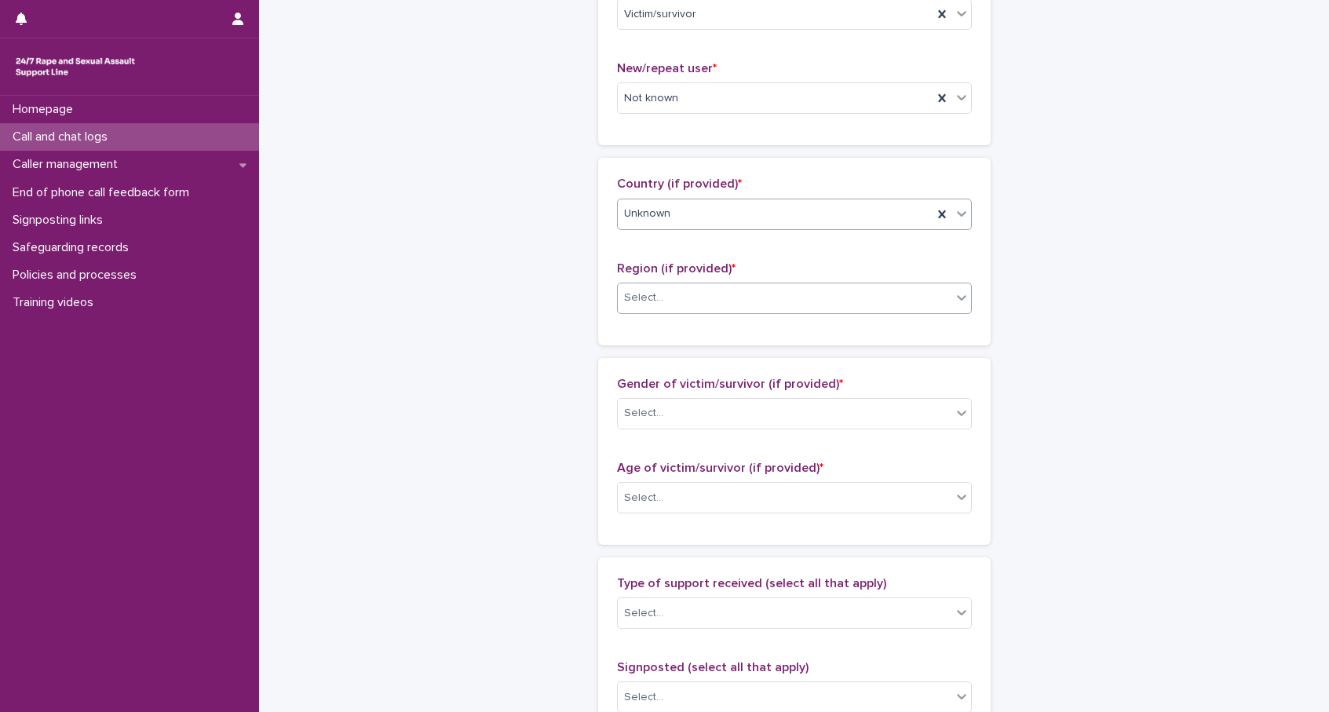
click at [782, 305] on div "Select..." at bounding box center [785, 298] width 334 height 26
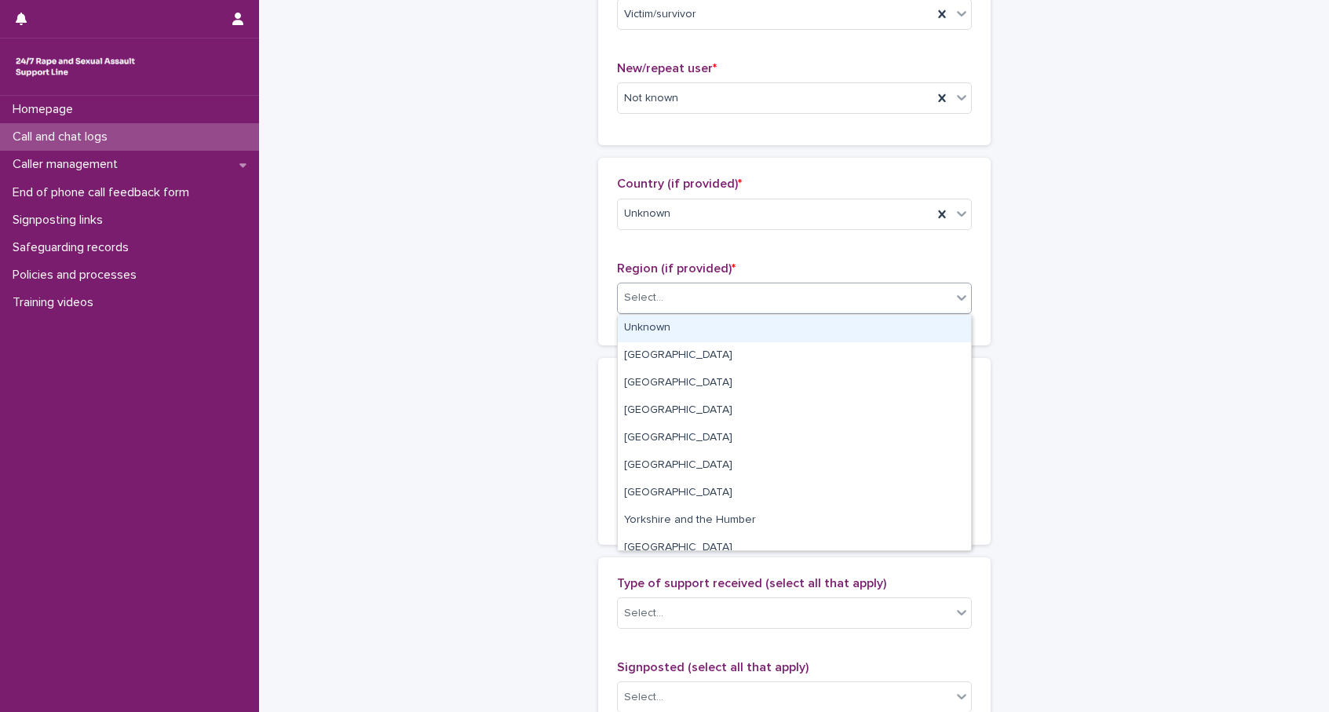
click at [665, 332] on div "Unknown" at bounding box center [794, 328] width 353 height 27
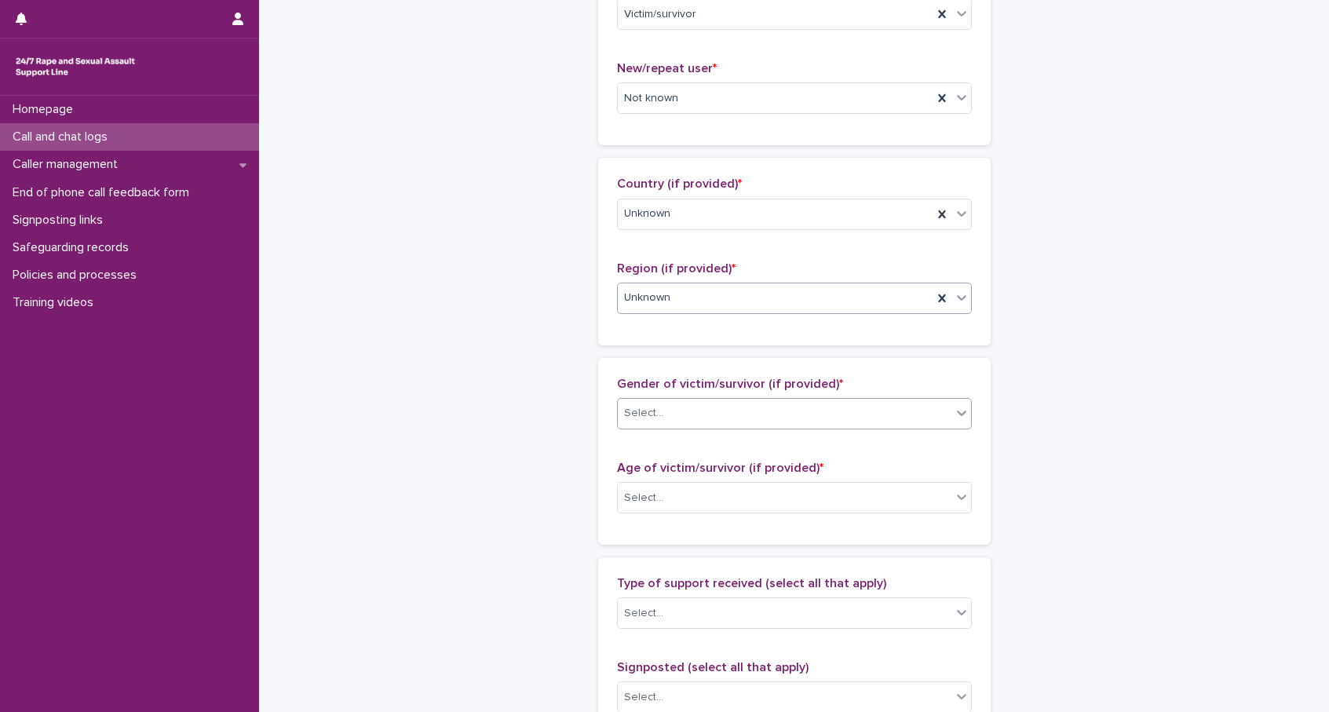
click at [668, 411] on div "Select..." at bounding box center [785, 413] width 334 height 26
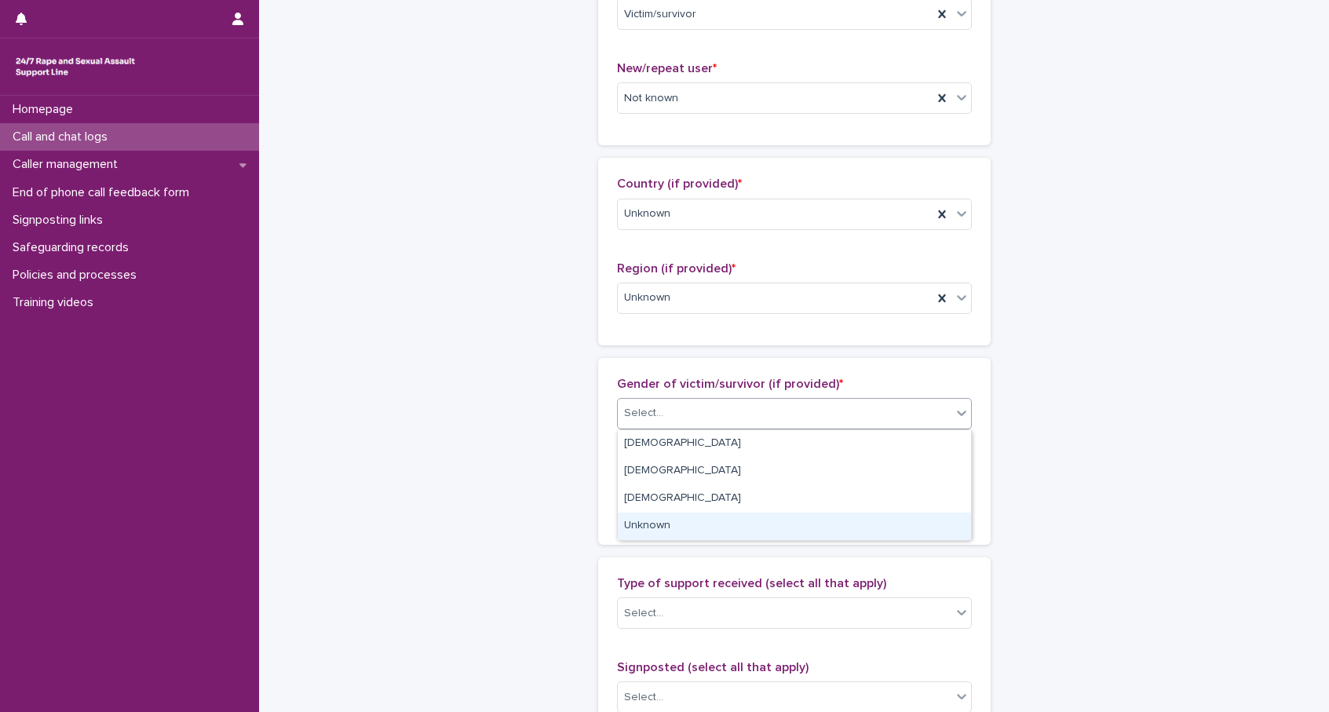
click at [682, 527] on div "Unknown" at bounding box center [794, 525] width 353 height 27
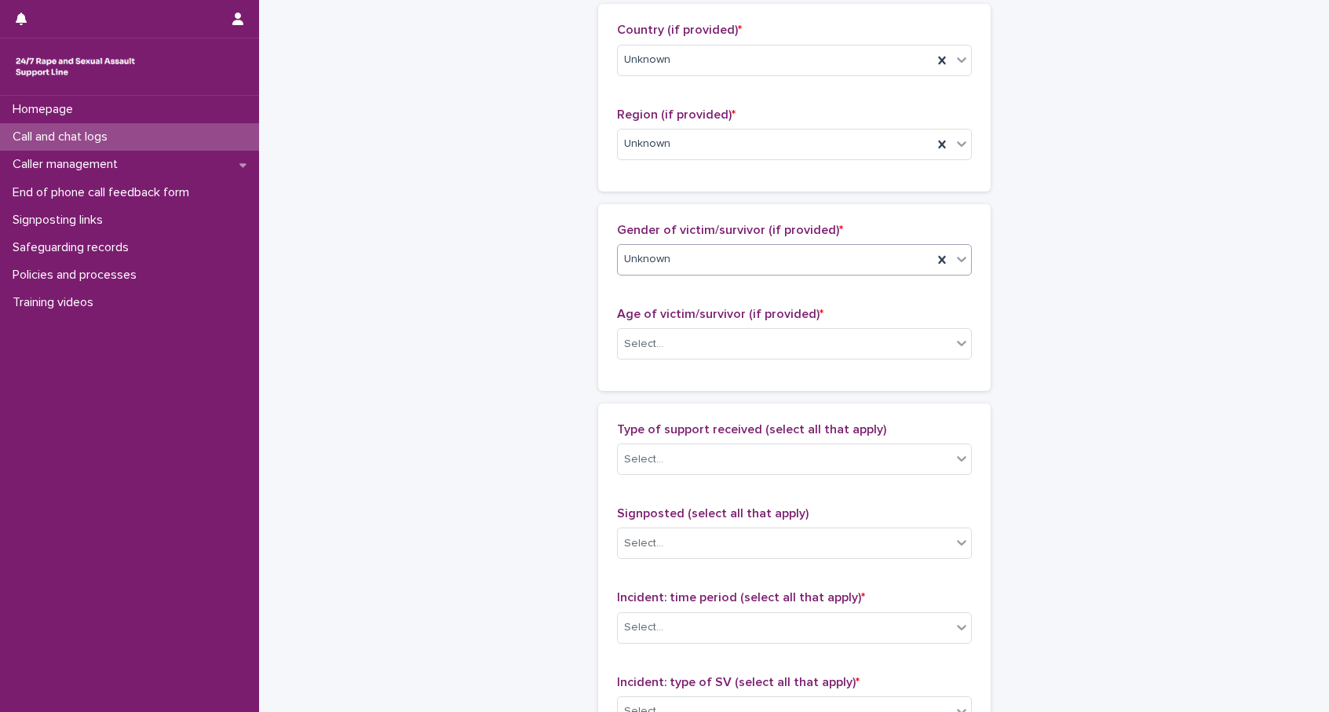
scroll to position [695, 0]
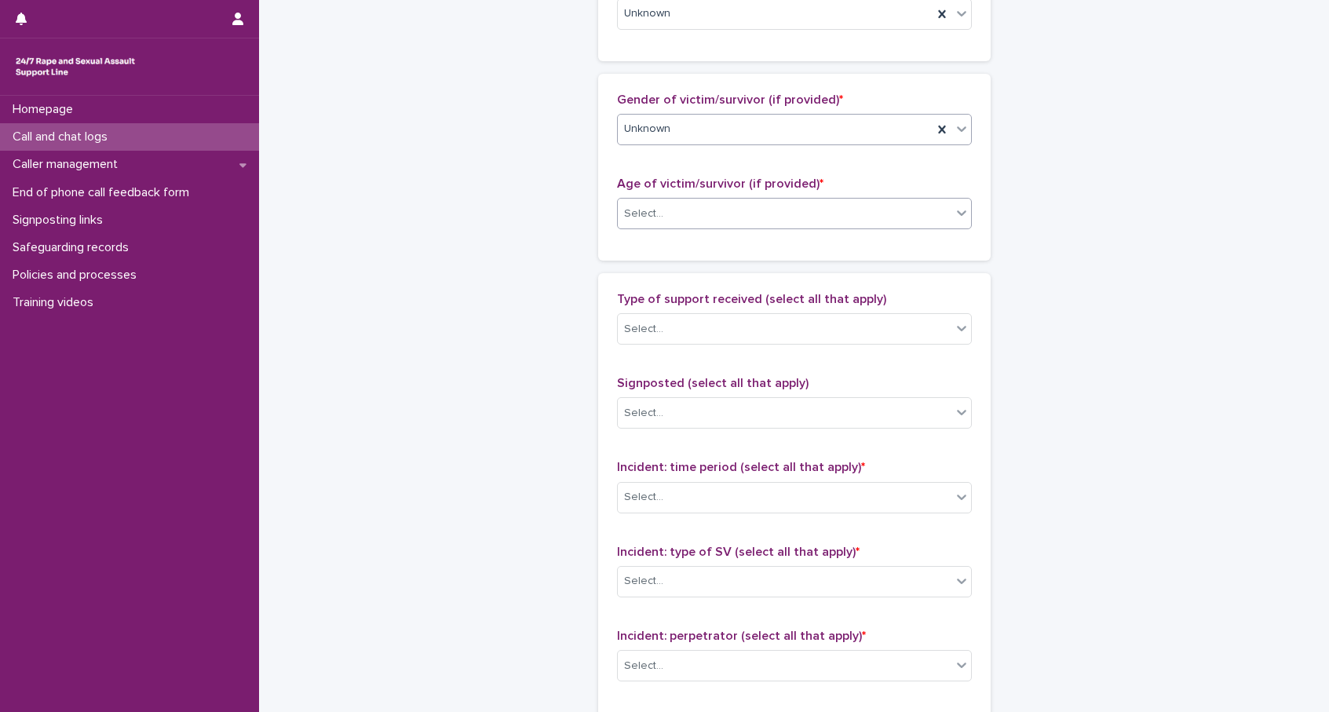
click at [660, 221] on div "Select..." at bounding box center [643, 214] width 39 height 16
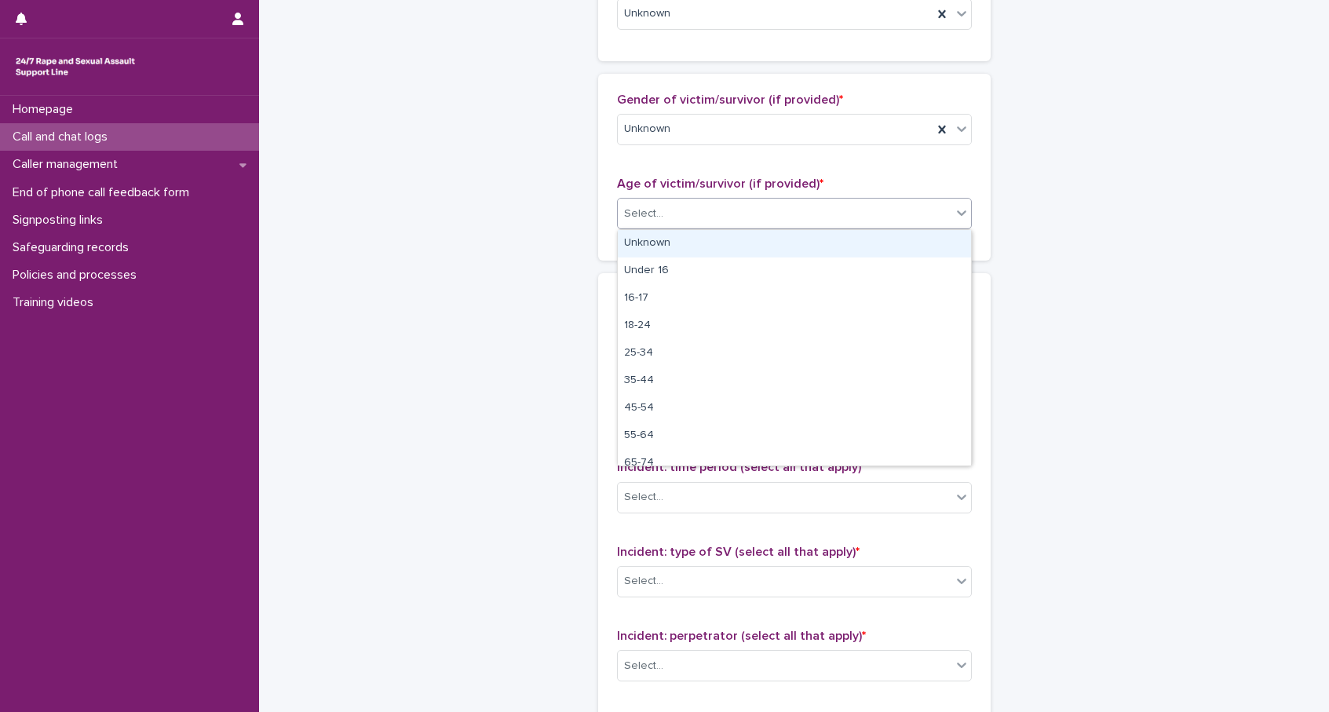
click at [658, 235] on div "Unknown" at bounding box center [794, 243] width 353 height 27
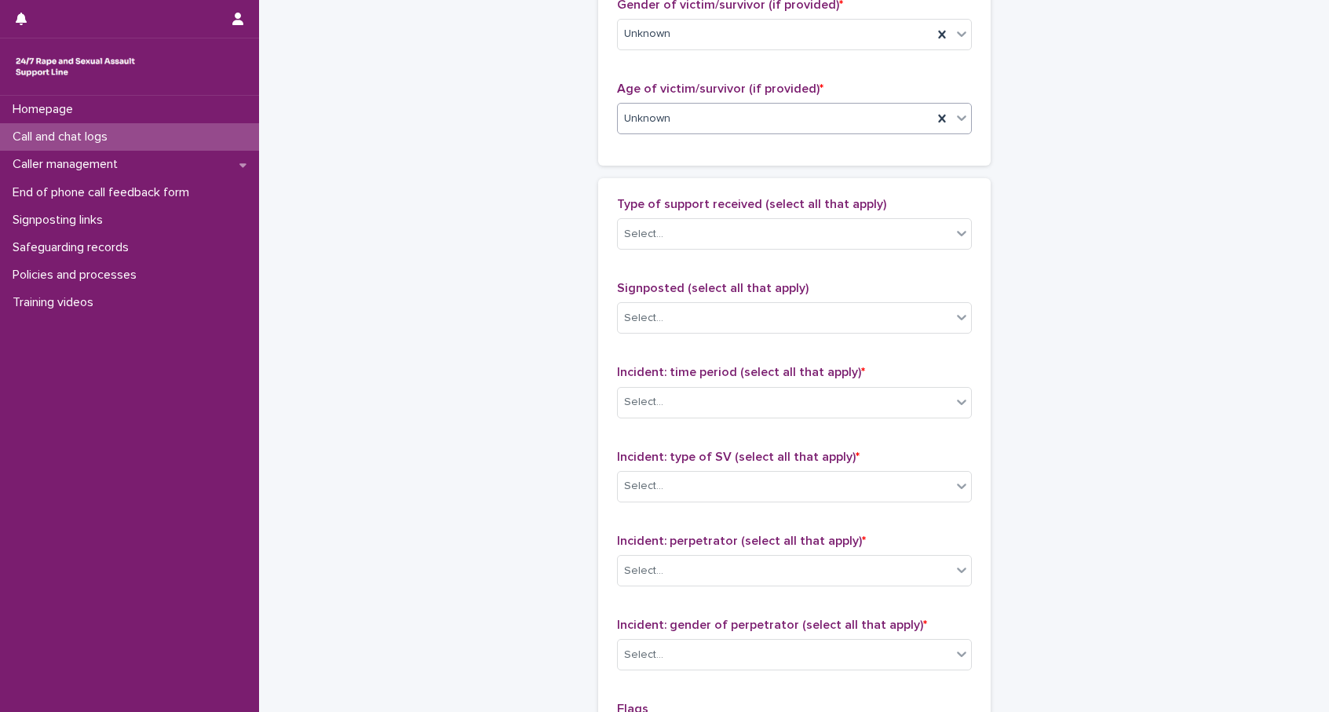
scroll to position [798, 0]
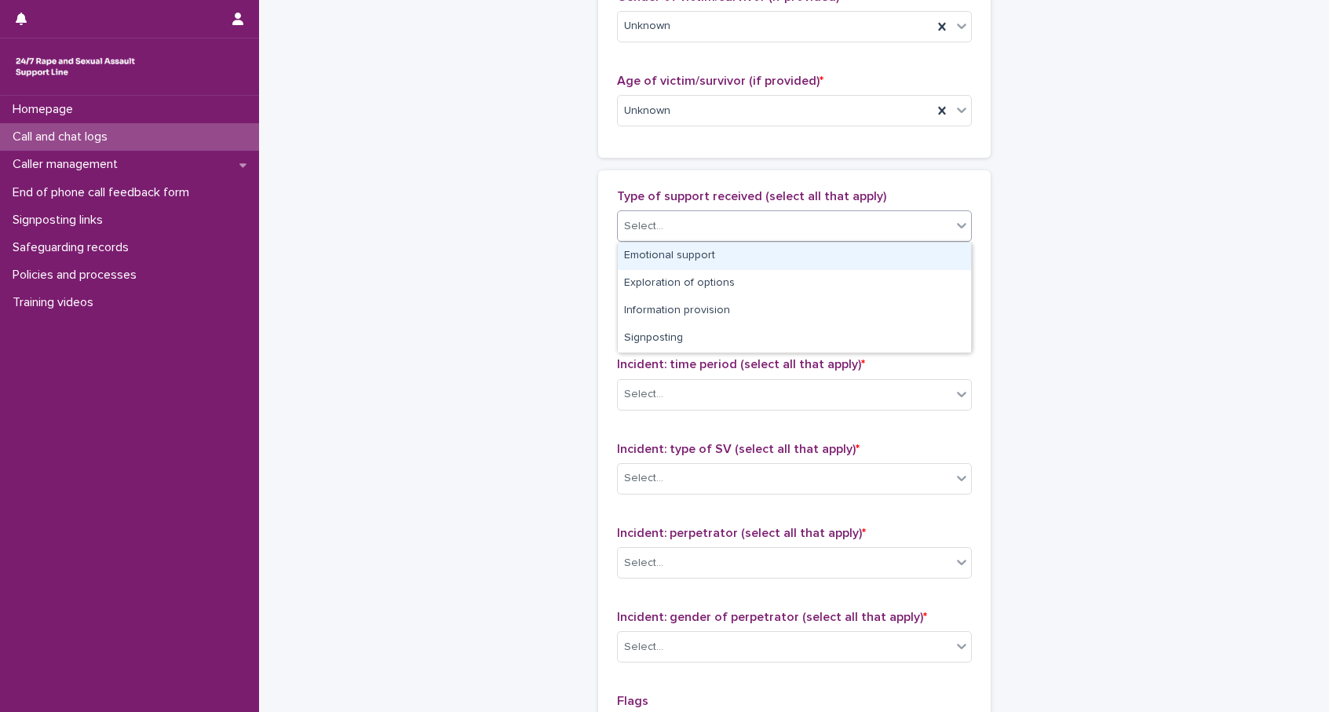
click at [676, 213] on div "Select..." at bounding box center [785, 226] width 334 height 26
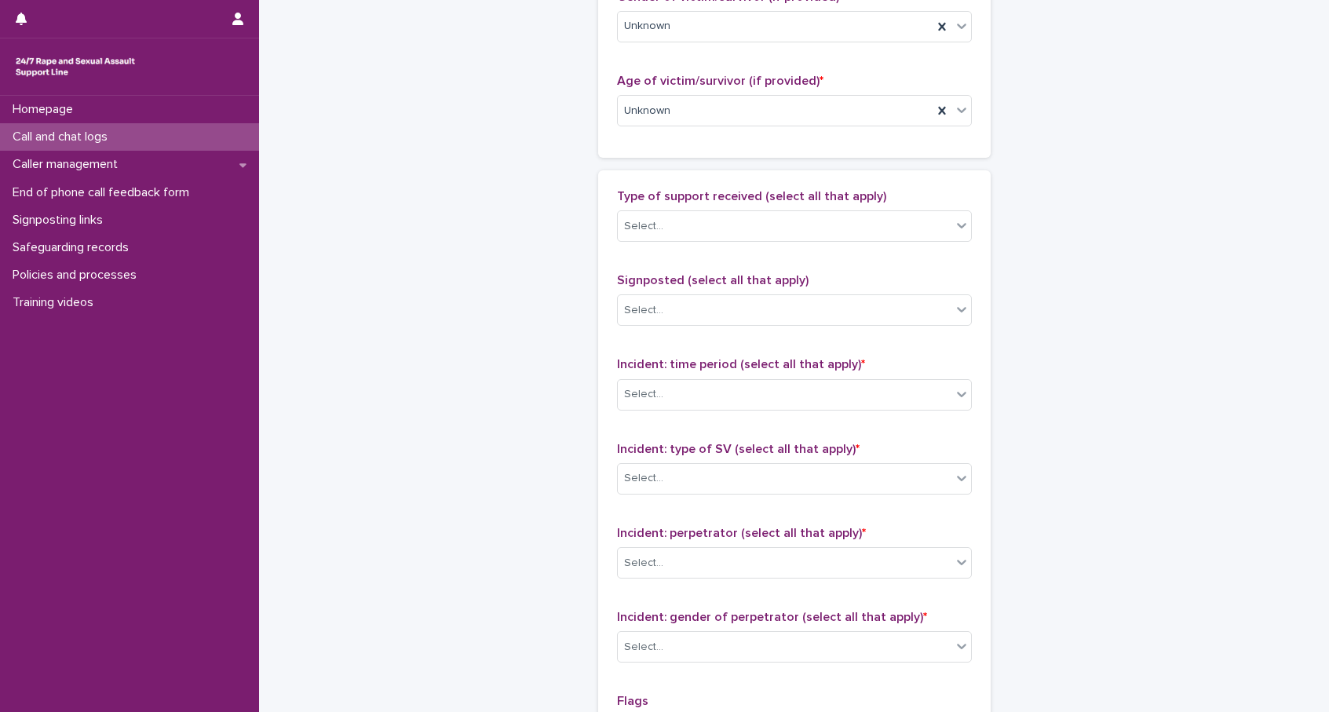
click at [491, 231] on div "**********" at bounding box center [794, 52] width 769 height 1699
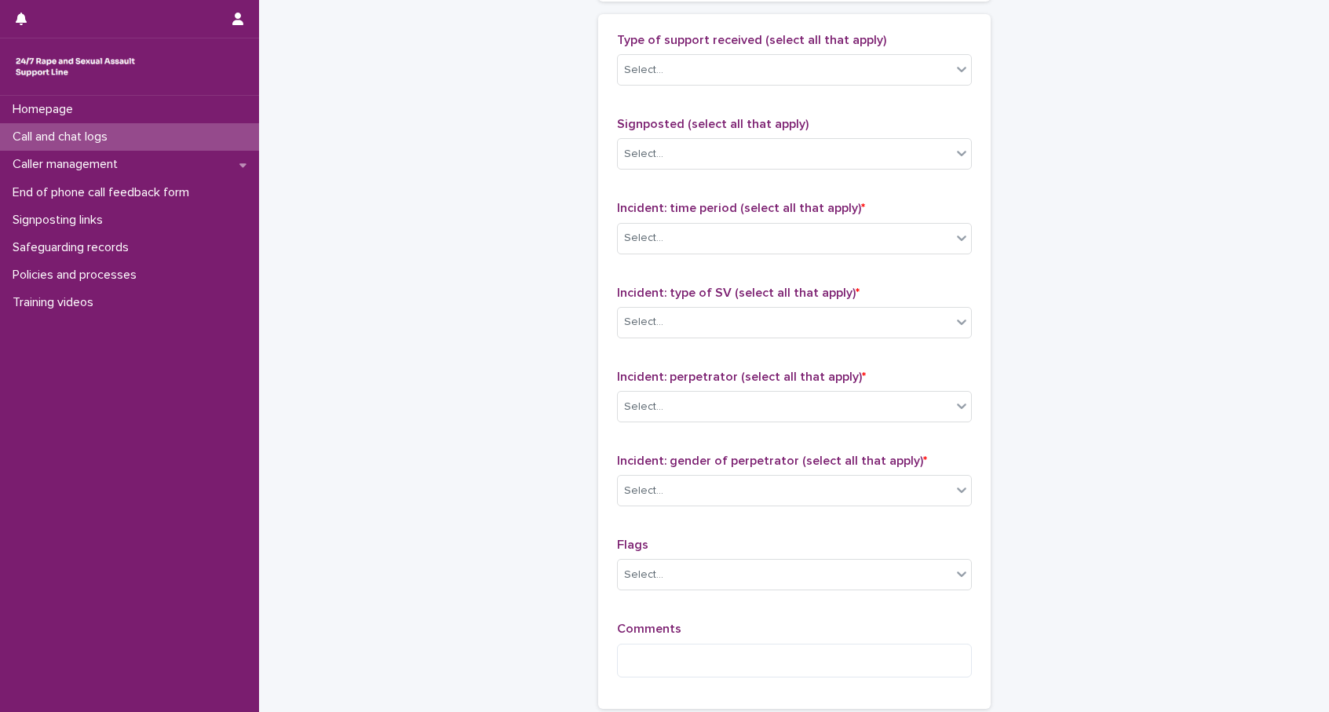
scroll to position [961, 0]
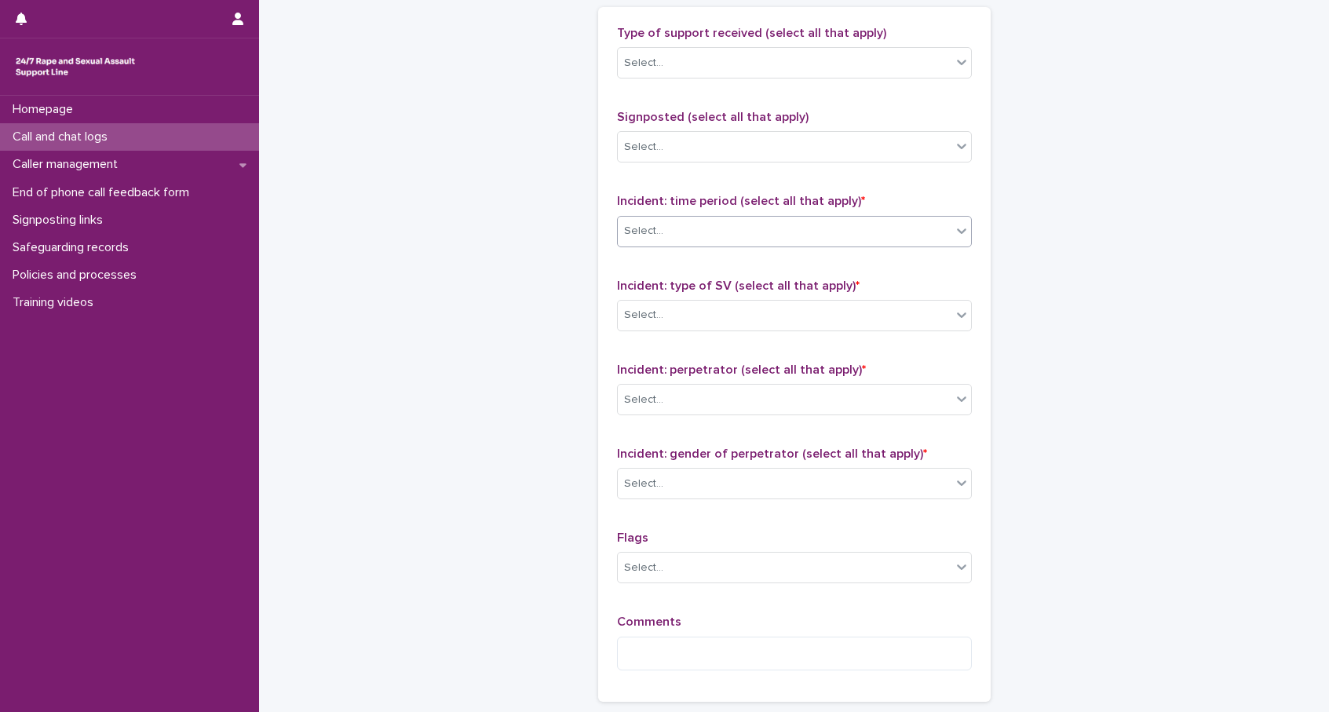
click at [807, 238] on div "Select..." at bounding box center [785, 231] width 334 height 26
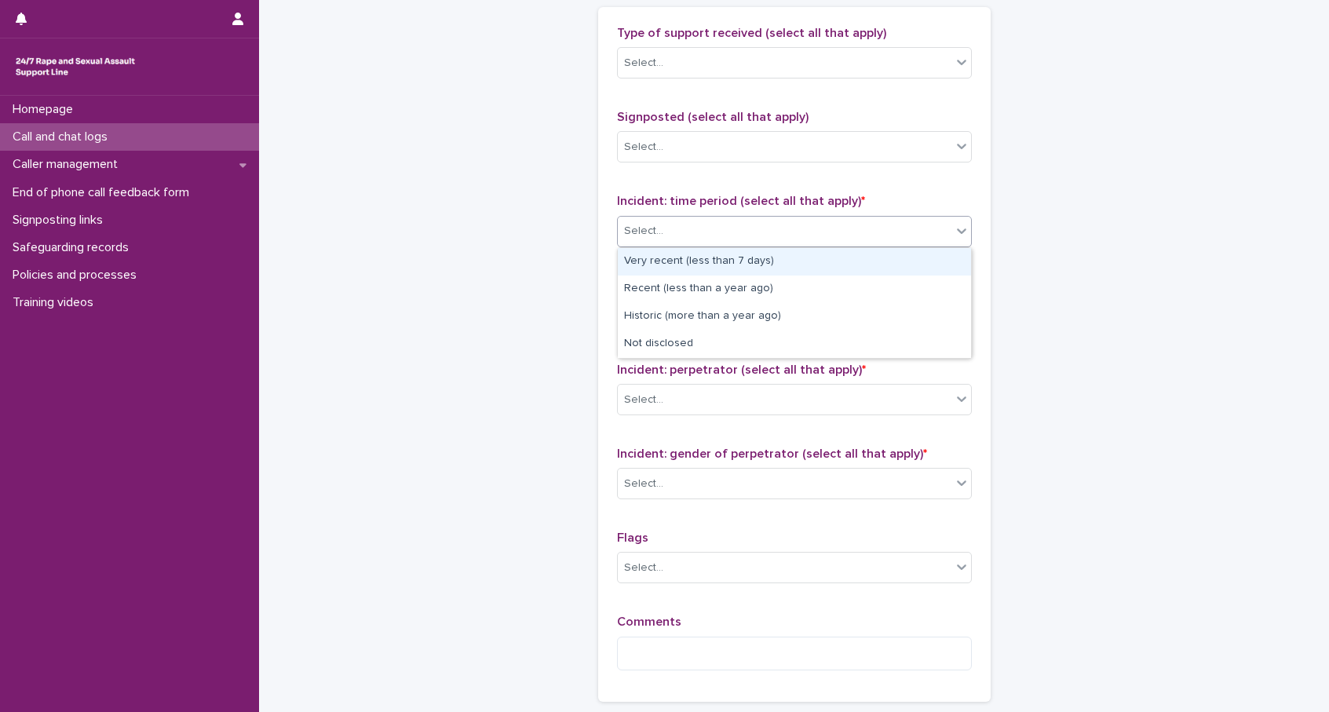
click at [714, 253] on div "Very recent (less than 7 days)" at bounding box center [794, 261] width 353 height 27
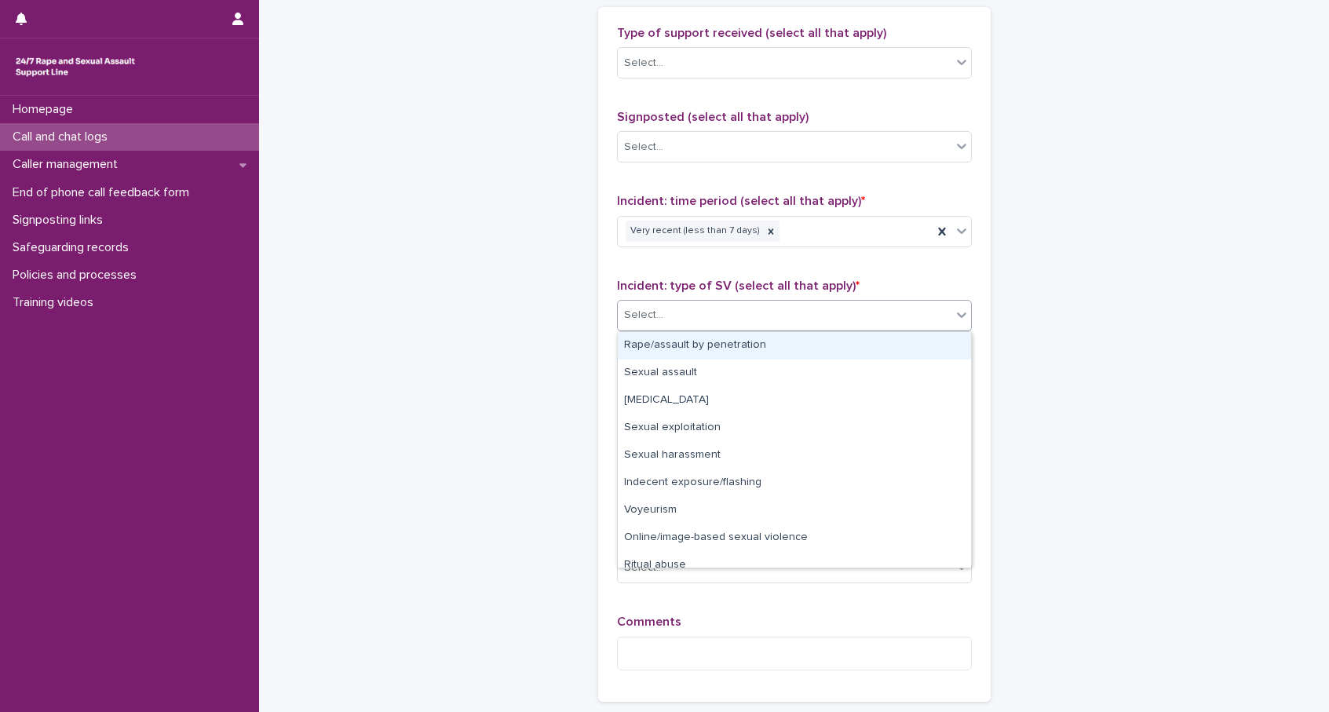
click at [731, 315] on div "Select..." at bounding box center [785, 315] width 334 height 26
click at [722, 346] on div "Rape/assault by penetration" at bounding box center [794, 345] width 353 height 27
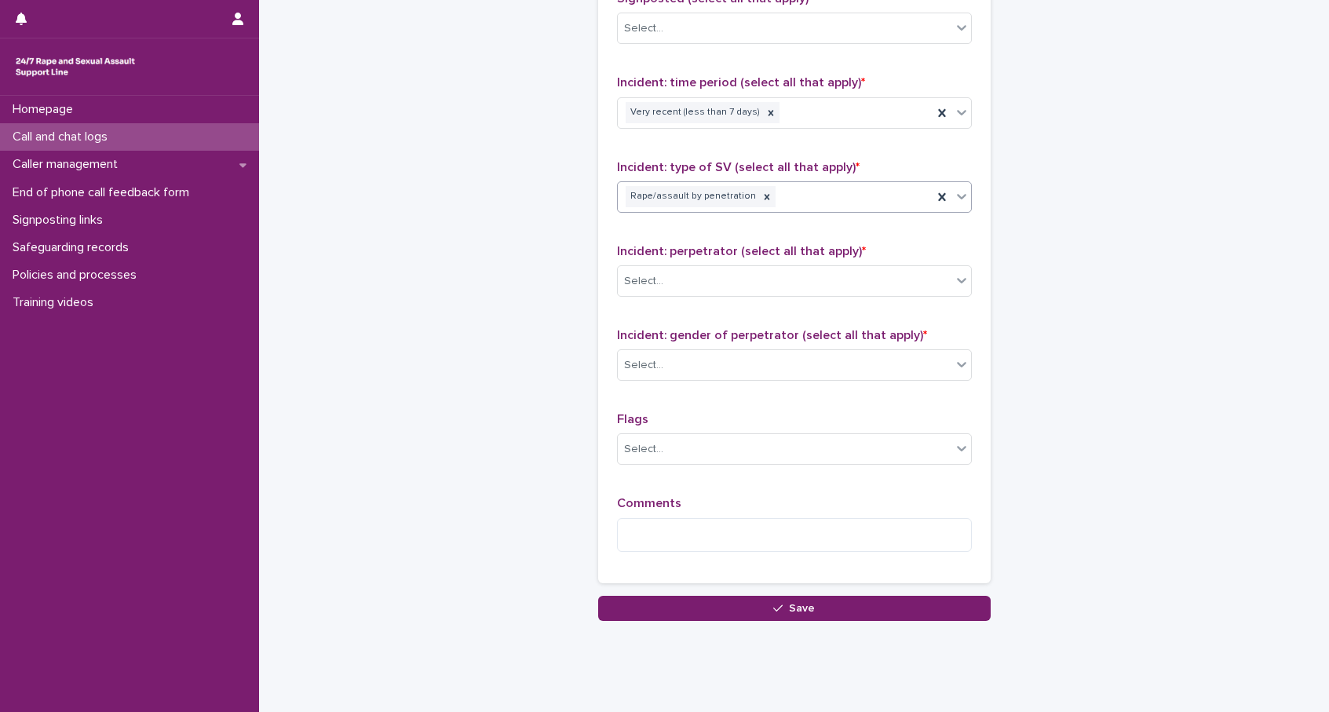
scroll to position [1086, 0]
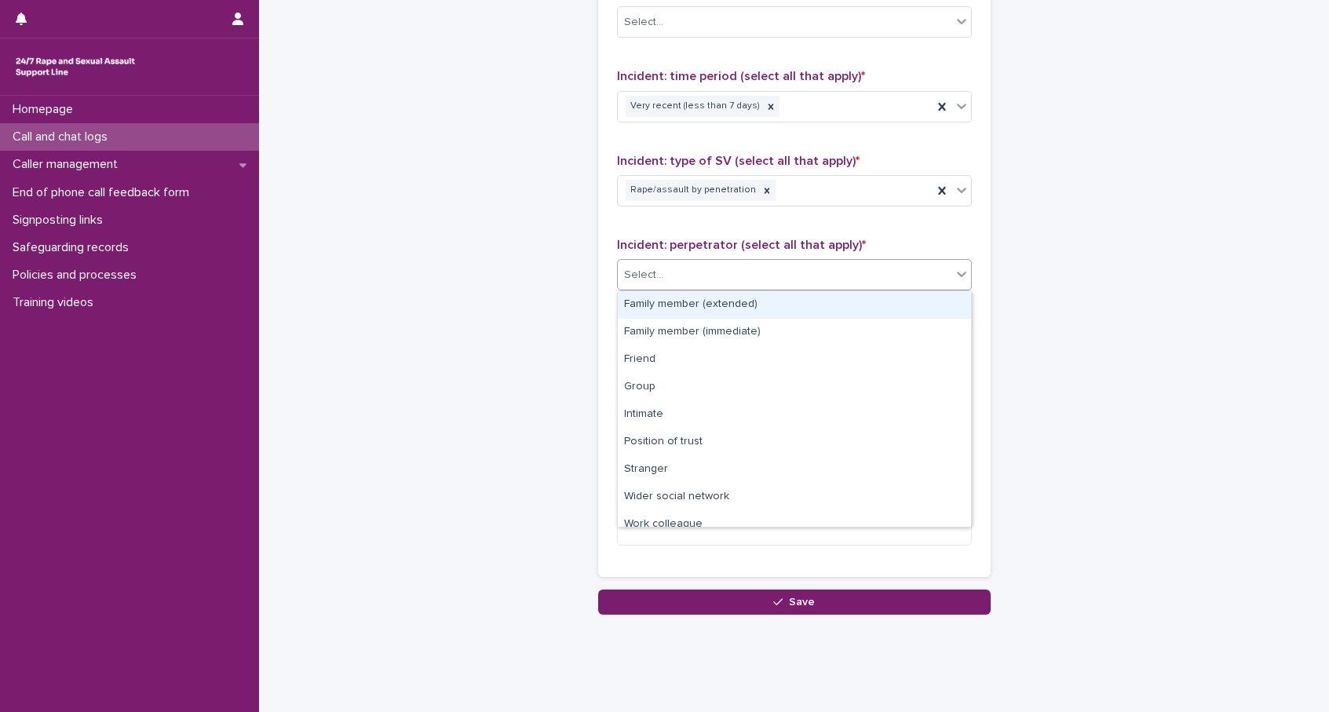
click at [683, 267] on div "Select..." at bounding box center [785, 275] width 334 height 26
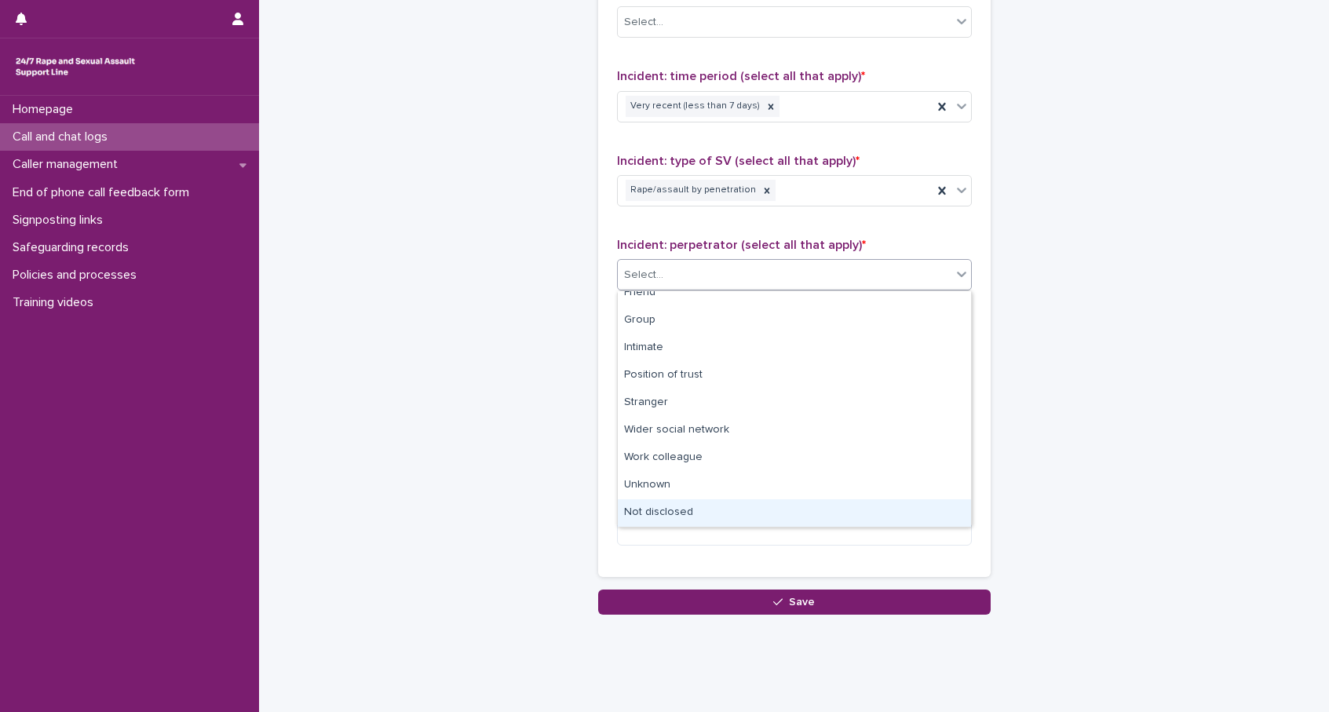
scroll to position [0, 0]
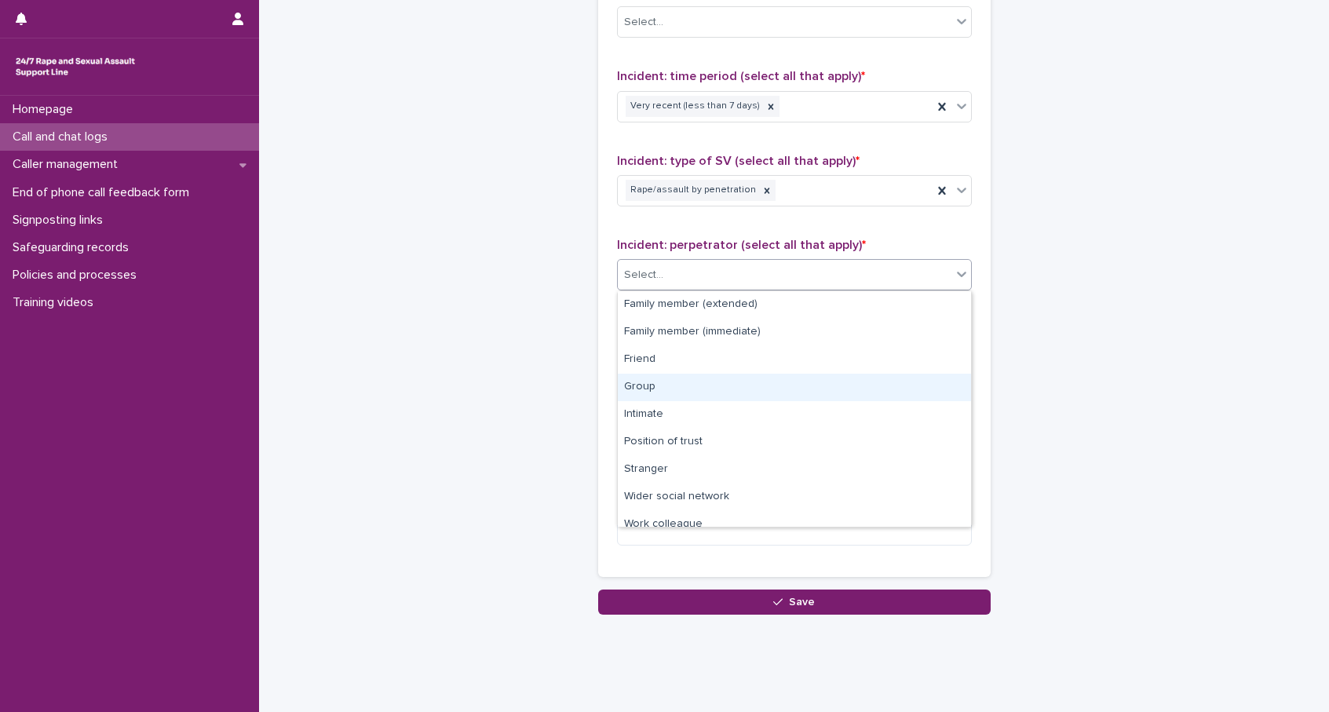
click at [673, 392] on div "Group" at bounding box center [794, 387] width 353 height 27
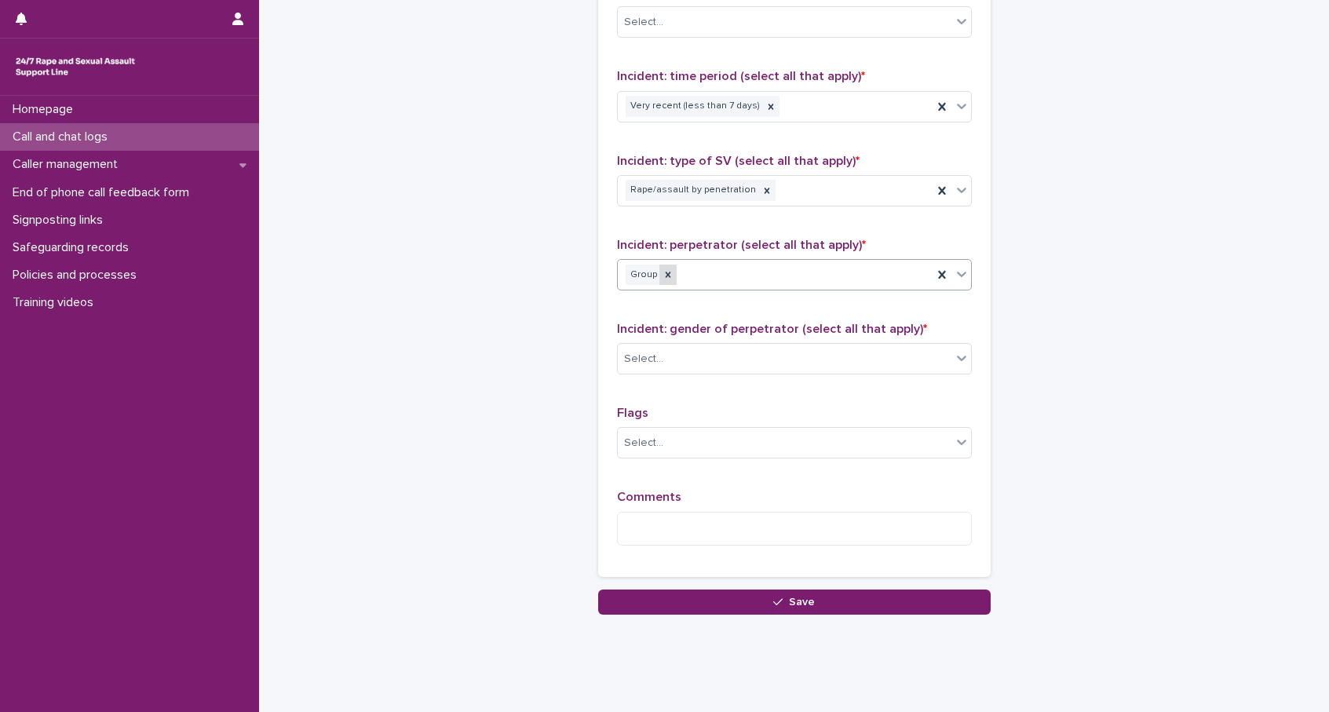
click at [666, 272] on icon at bounding box center [667, 274] width 11 height 11
click at [767, 271] on div "Select..." at bounding box center [785, 275] width 334 height 26
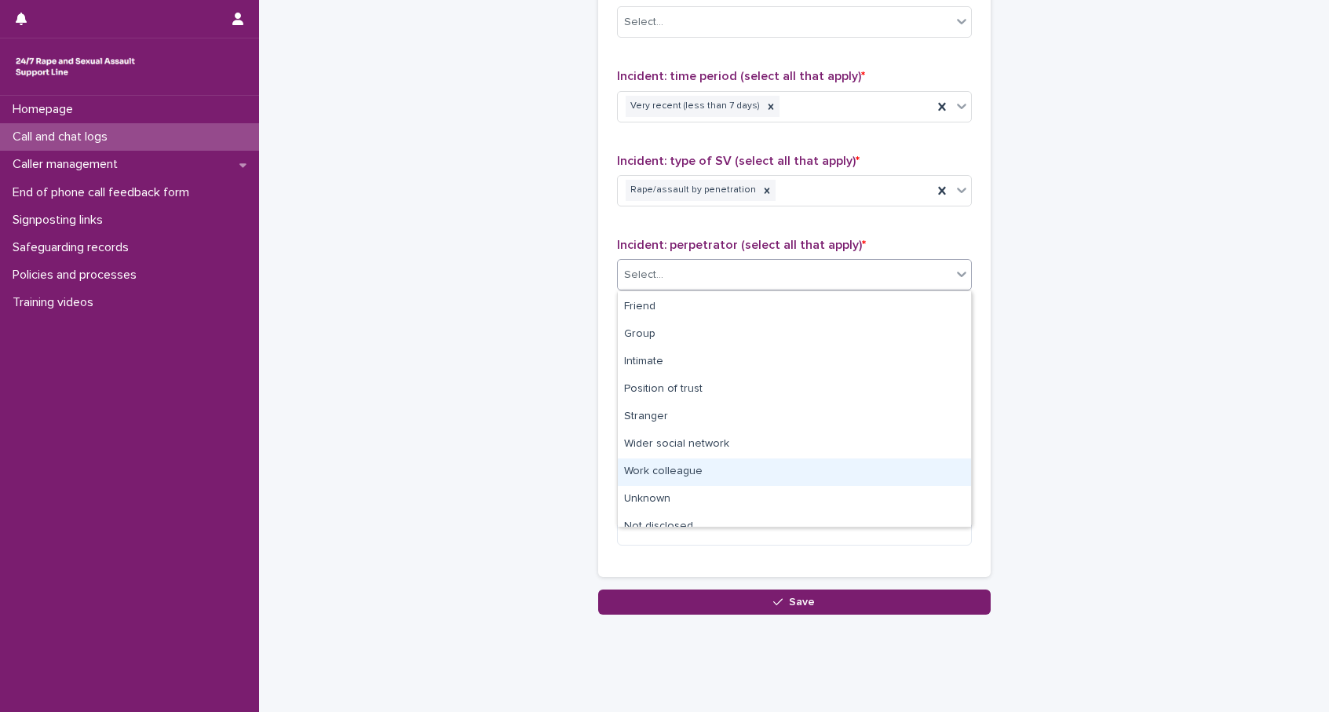
scroll to position [67, 0]
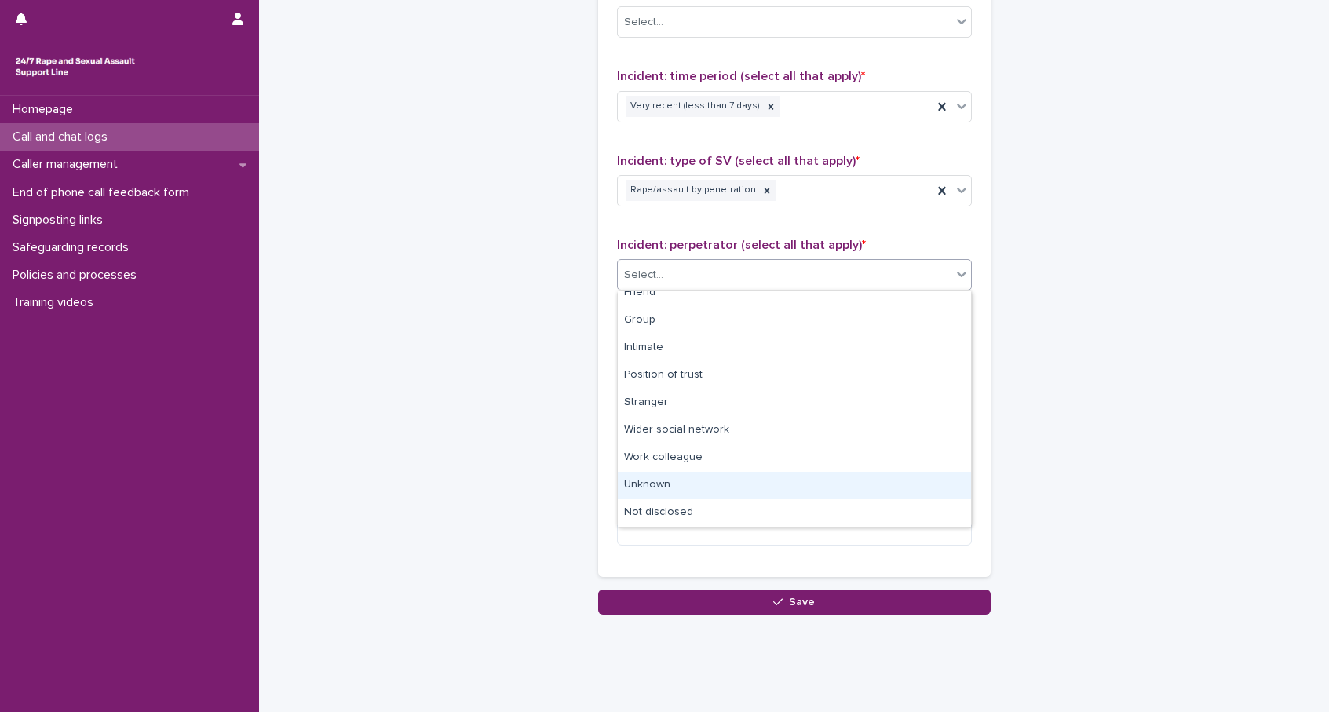
click at [677, 490] on div "Unknown" at bounding box center [794, 485] width 353 height 27
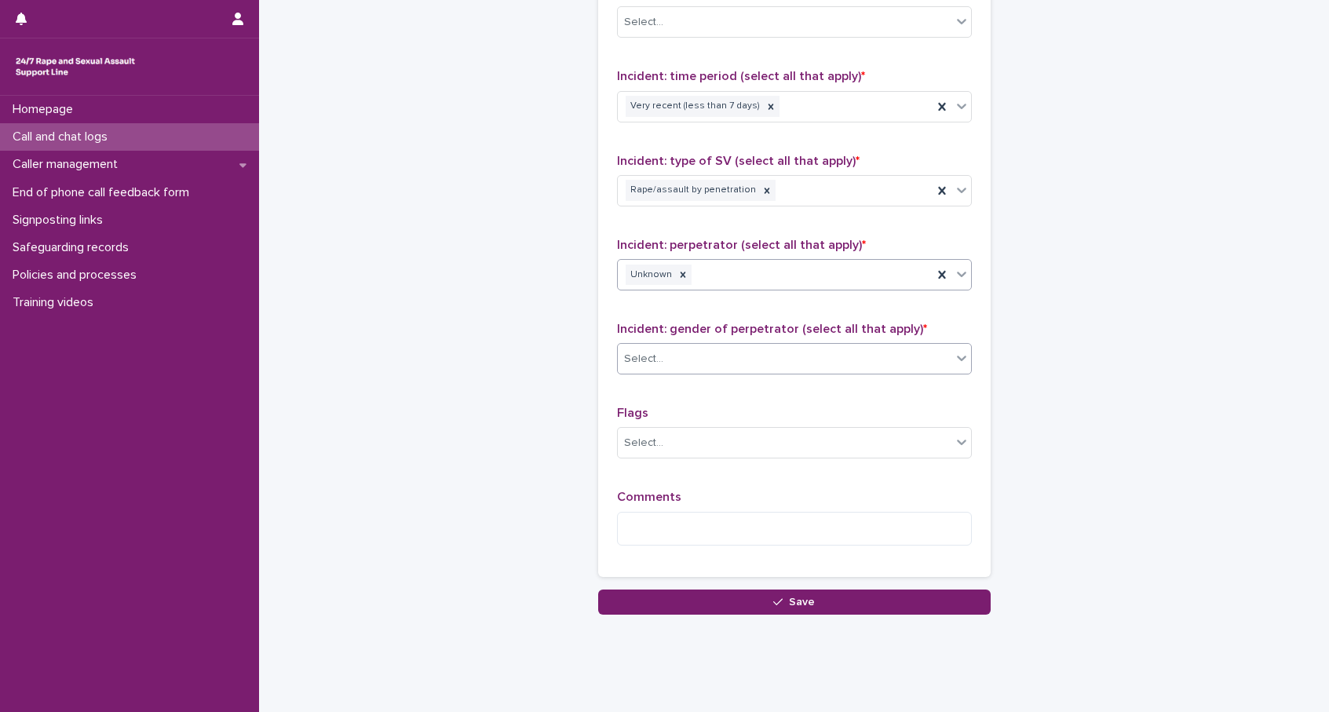
click at [708, 358] on div "Select..." at bounding box center [785, 359] width 334 height 26
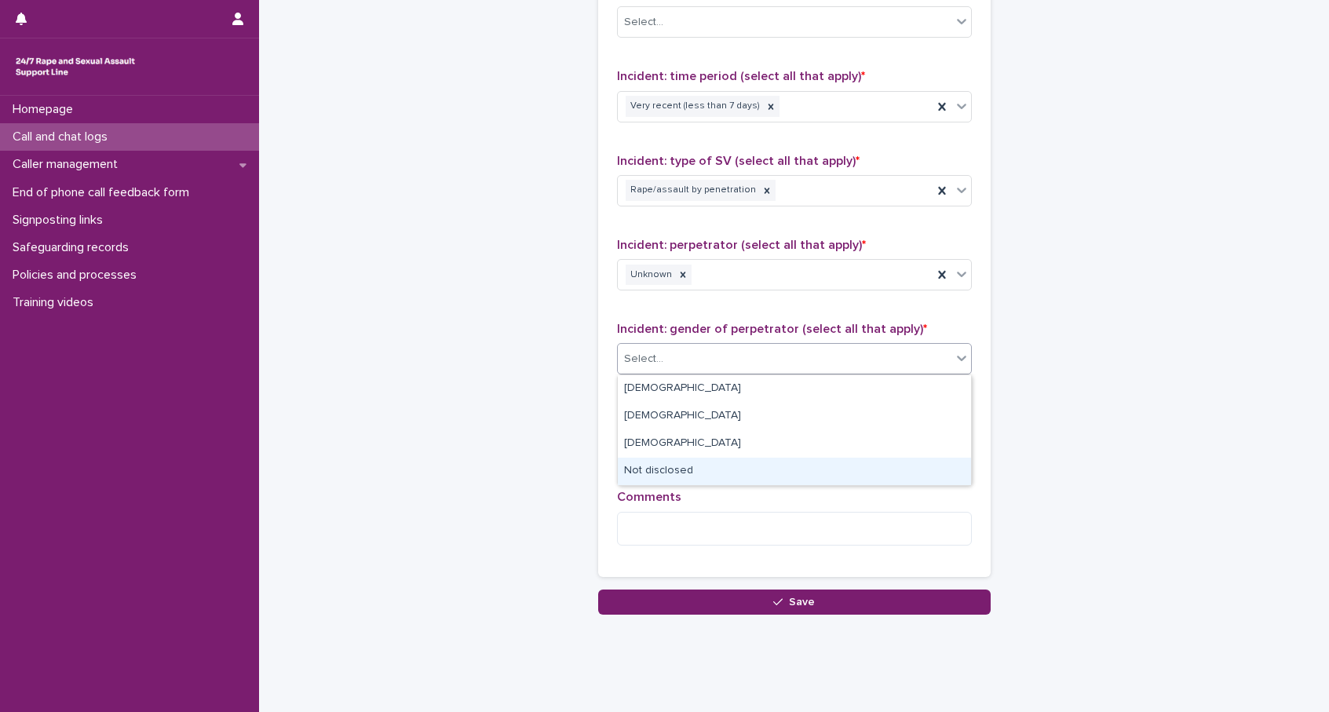
click at [669, 468] on div "Not disclosed" at bounding box center [794, 470] width 353 height 27
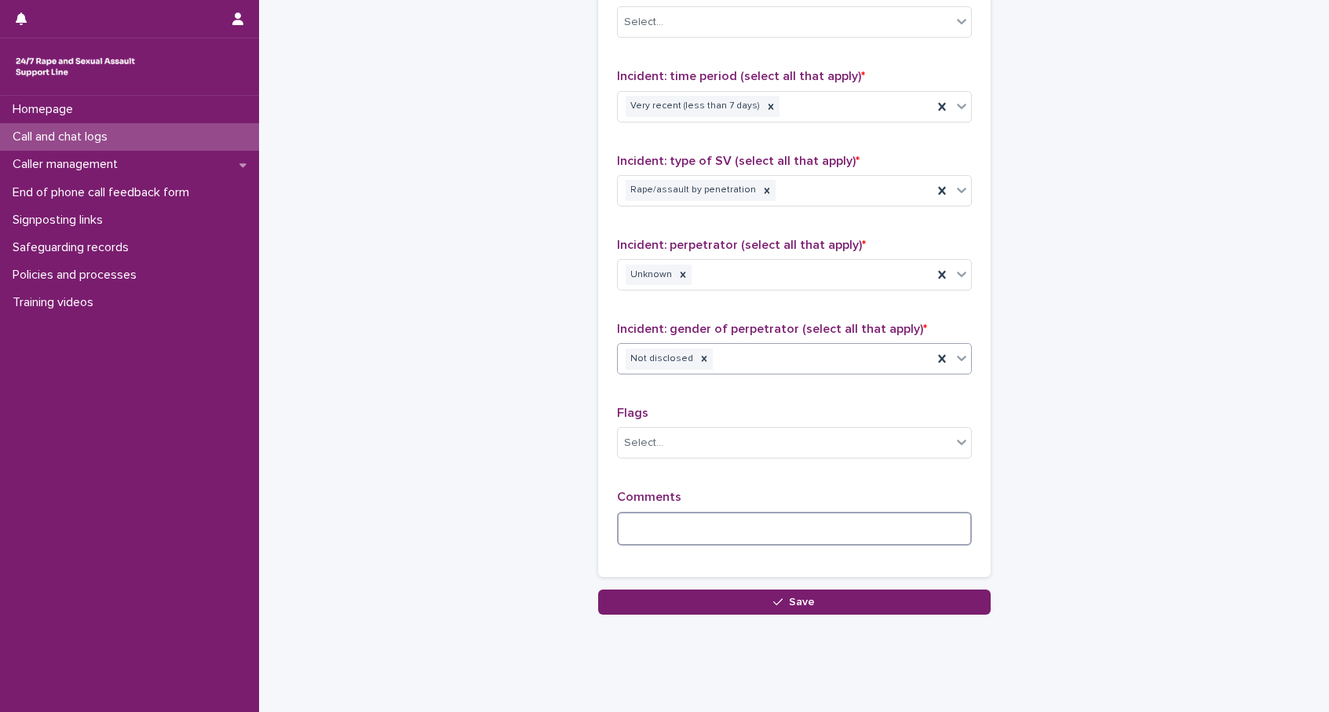
click at [691, 531] on textarea at bounding box center [794, 529] width 355 height 34
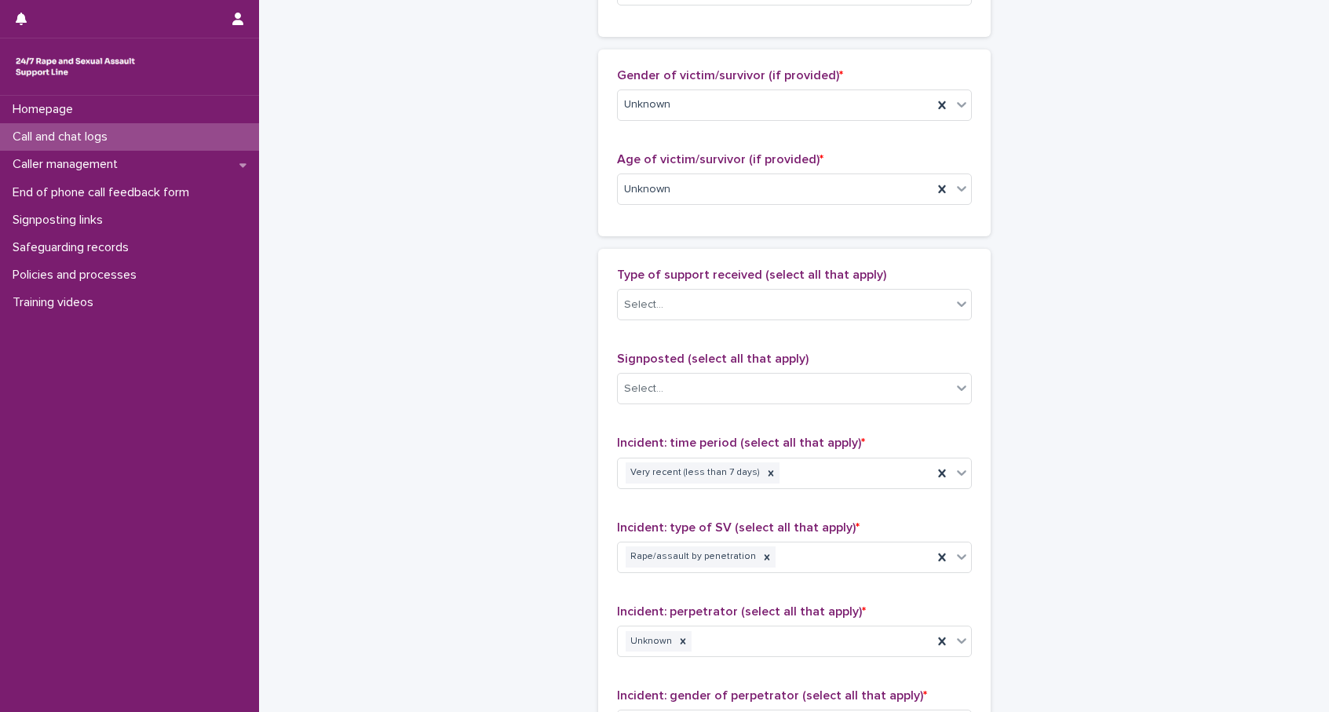
scroll to position [1125, 0]
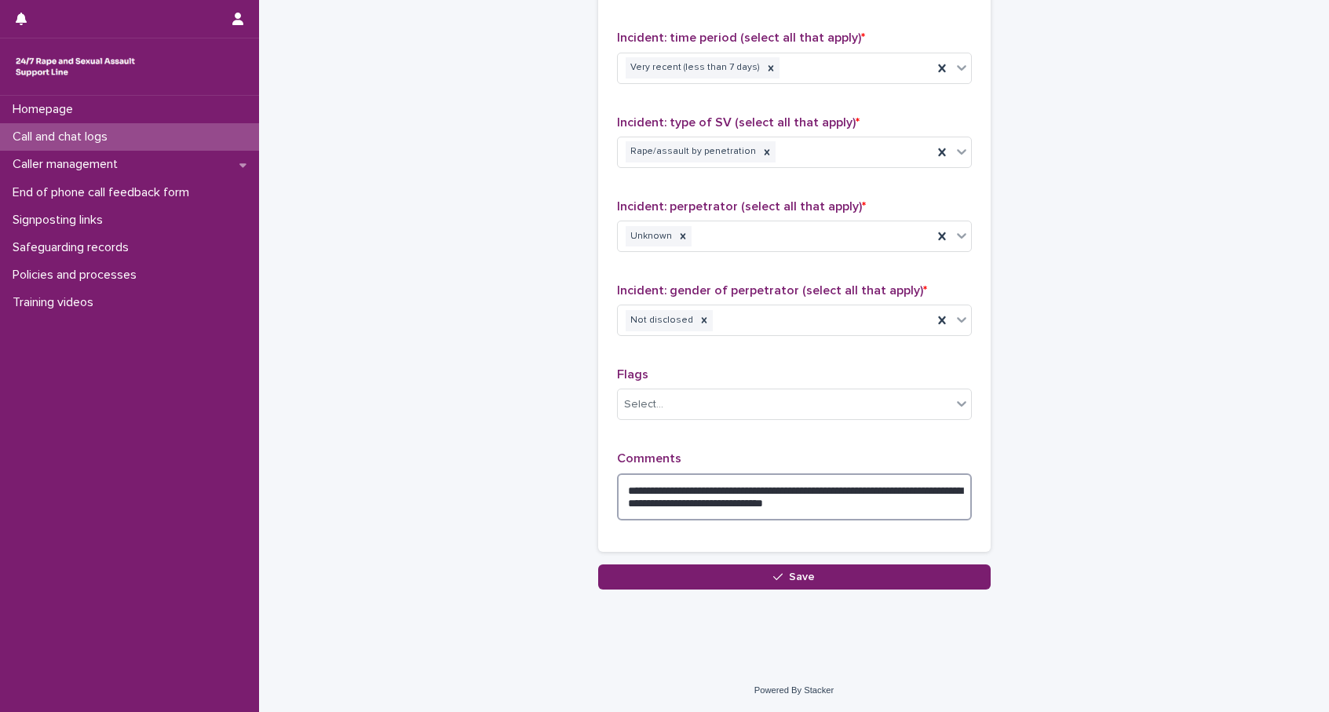
click at [809, 487] on textarea "**********" at bounding box center [794, 496] width 355 height 47
click at [0, 0] on lt-span "****" at bounding box center [0, 0] width 0 height 0
type textarea "**********"
click at [800, 571] on span "Save" at bounding box center [802, 576] width 26 height 11
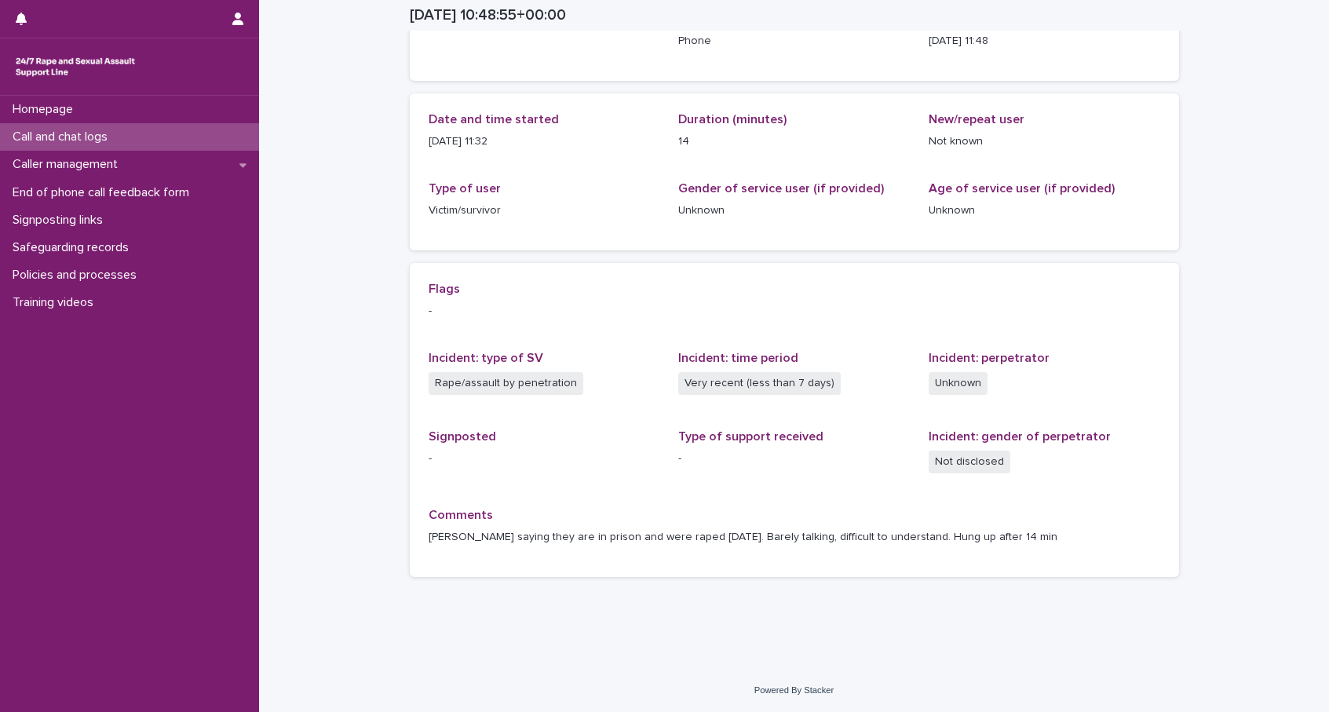
scroll to position [122, 0]
click at [120, 141] on p "Call and chat logs" at bounding box center [63, 136] width 114 height 15
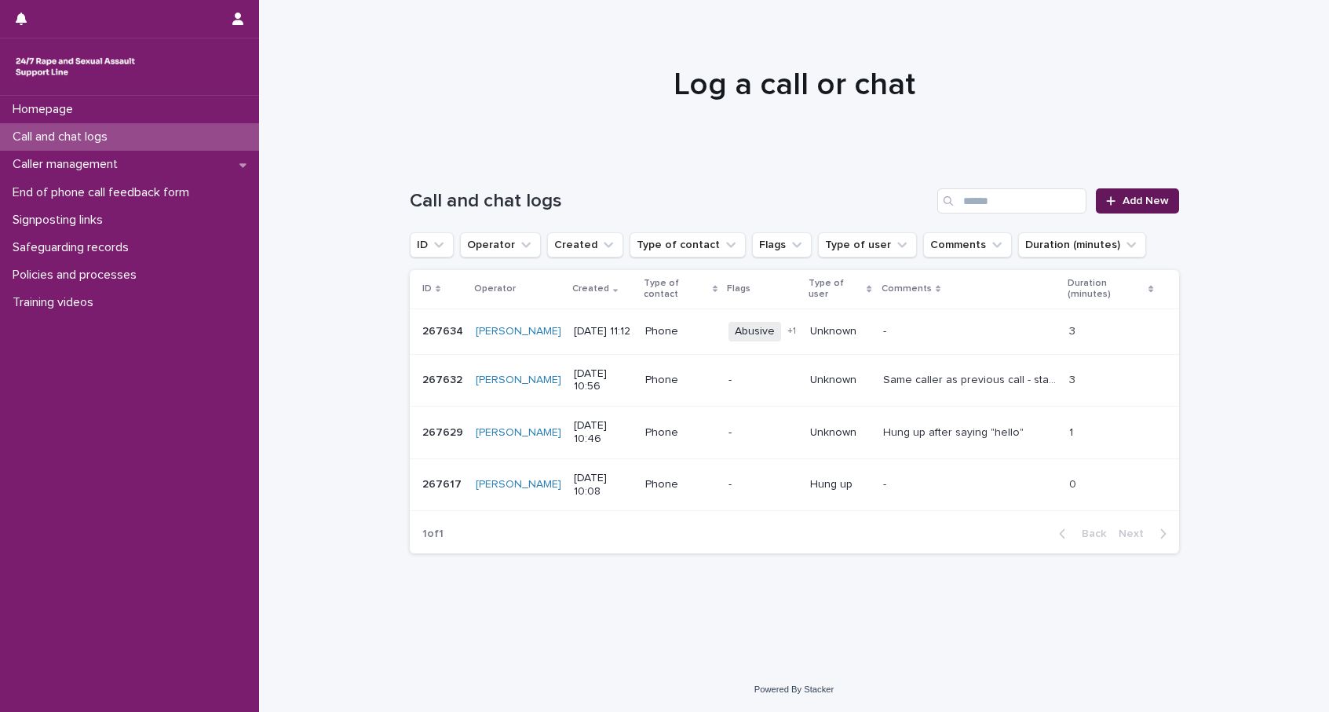
click at [1136, 204] on span "Add New" at bounding box center [1145, 200] width 46 height 11
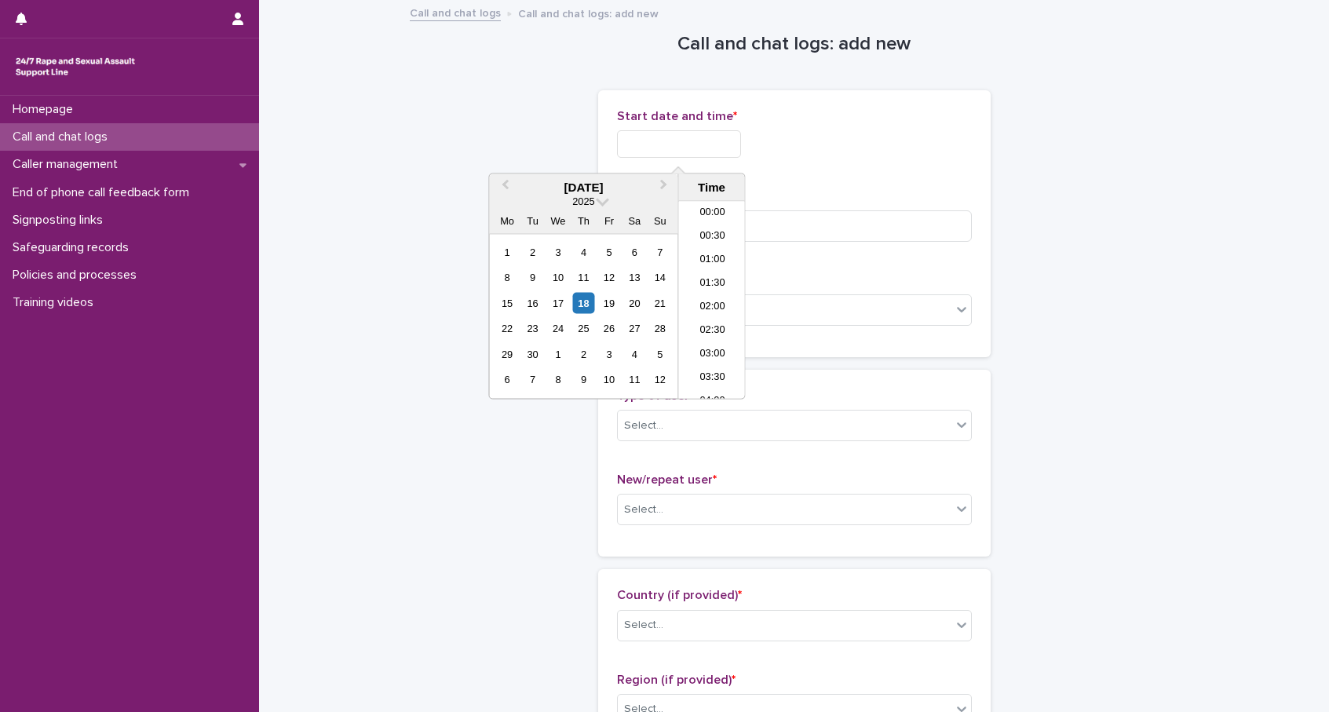
click at [632, 130] on input "text" at bounding box center [679, 143] width 124 height 27
click at [576, 304] on div "18" at bounding box center [583, 302] width 21 height 21
drag, startPoint x: 676, startPoint y: 150, endPoint x: 803, endPoint y: 148, distance: 127.1
click at [803, 148] on div "**********" at bounding box center [794, 143] width 355 height 27
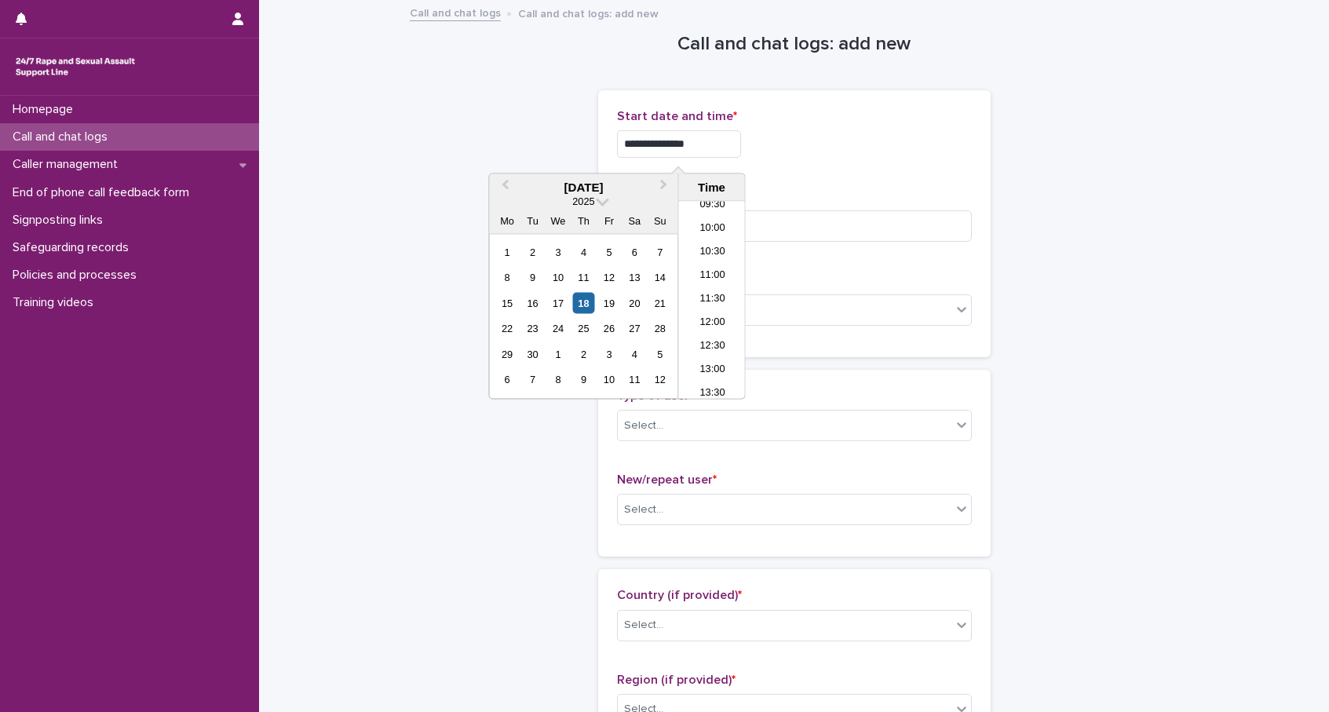
type input "**********"
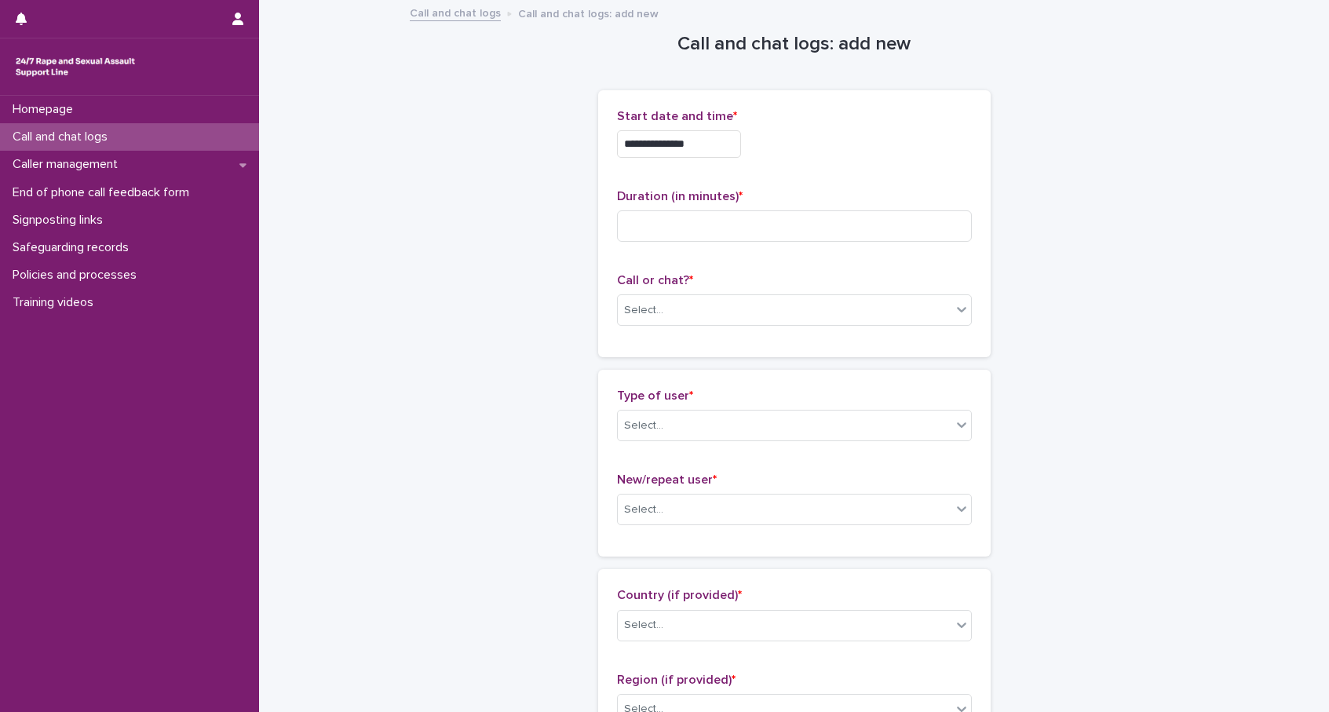
click at [891, 144] on div "**********" at bounding box center [794, 143] width 355 height 27
click at [745, 223] on input at bounding box center [794, 225] width 355 height 31
type input "*"
click at [770, 306] on div "Select..." at bounding box center [785, 310] width 334 height 26
click at [705, 334] on div "Phone" at bounding box center [794, 339] width 353 height 27
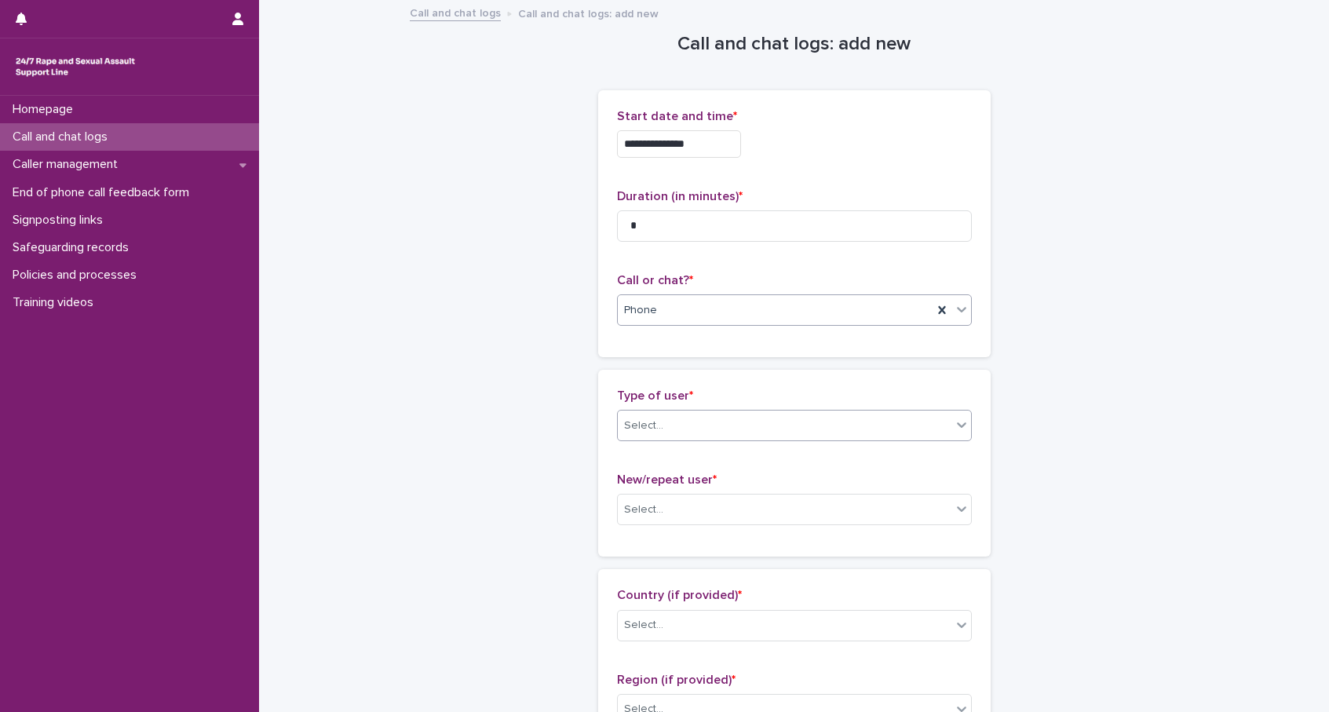
click at [677, 431] on div "Select..." at bounding box center [785, 426] width 334 height 26
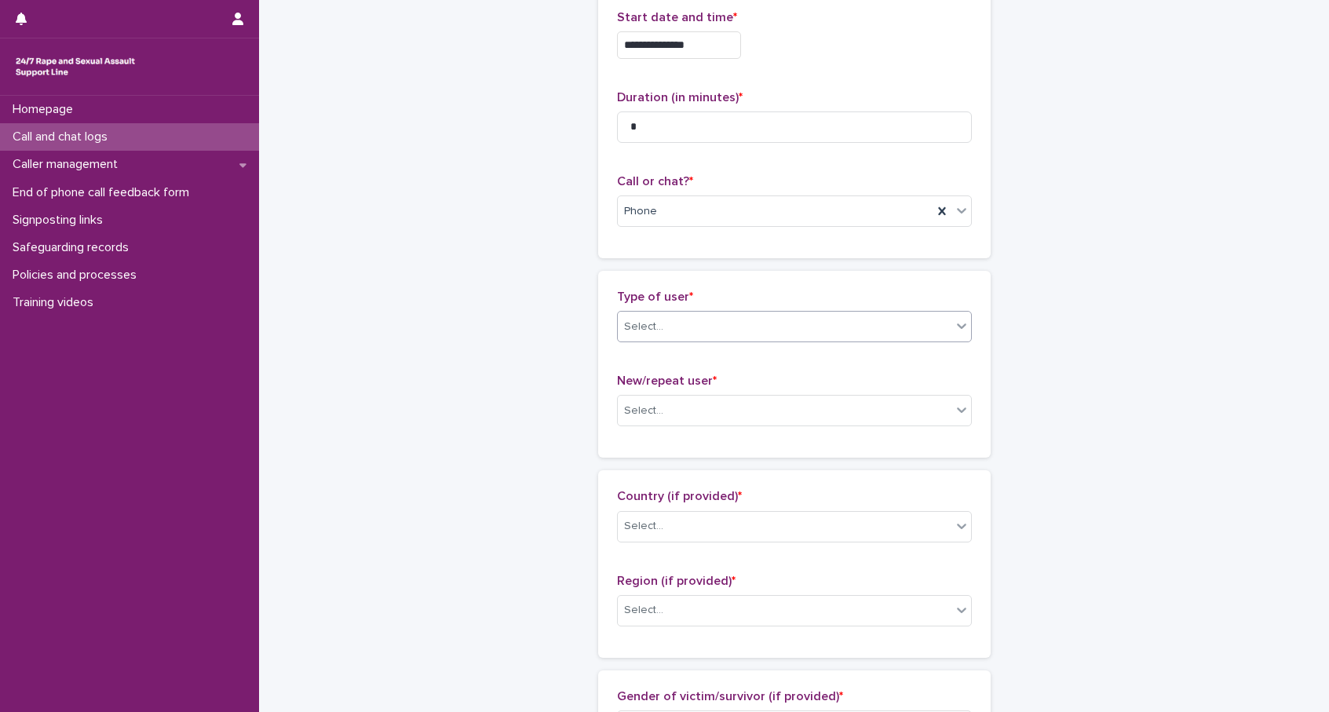
scroll to position [0, 0]
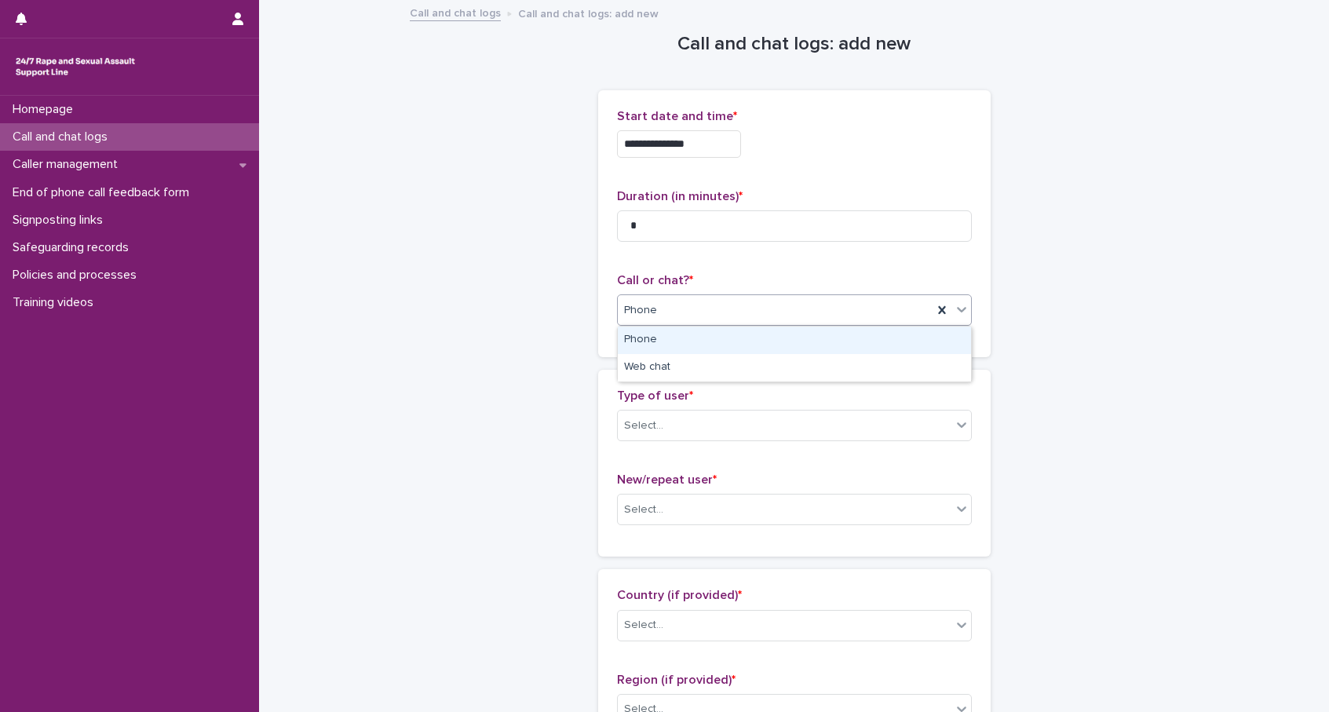
click at [668, 300] on div "Phone" at bounding box center [775, 310] width 315 height 26
drag, startPoint x: 670, startPoint y: 340, endPoint x: 666, endPoint y: 373, distance: 33.2
click at [671, 340] on div "Phone" at bounding box center [794, 339] width 353 height 27
click at [677, 437] on div "Select..." at bounding box center [785, 426] width 334 height 26
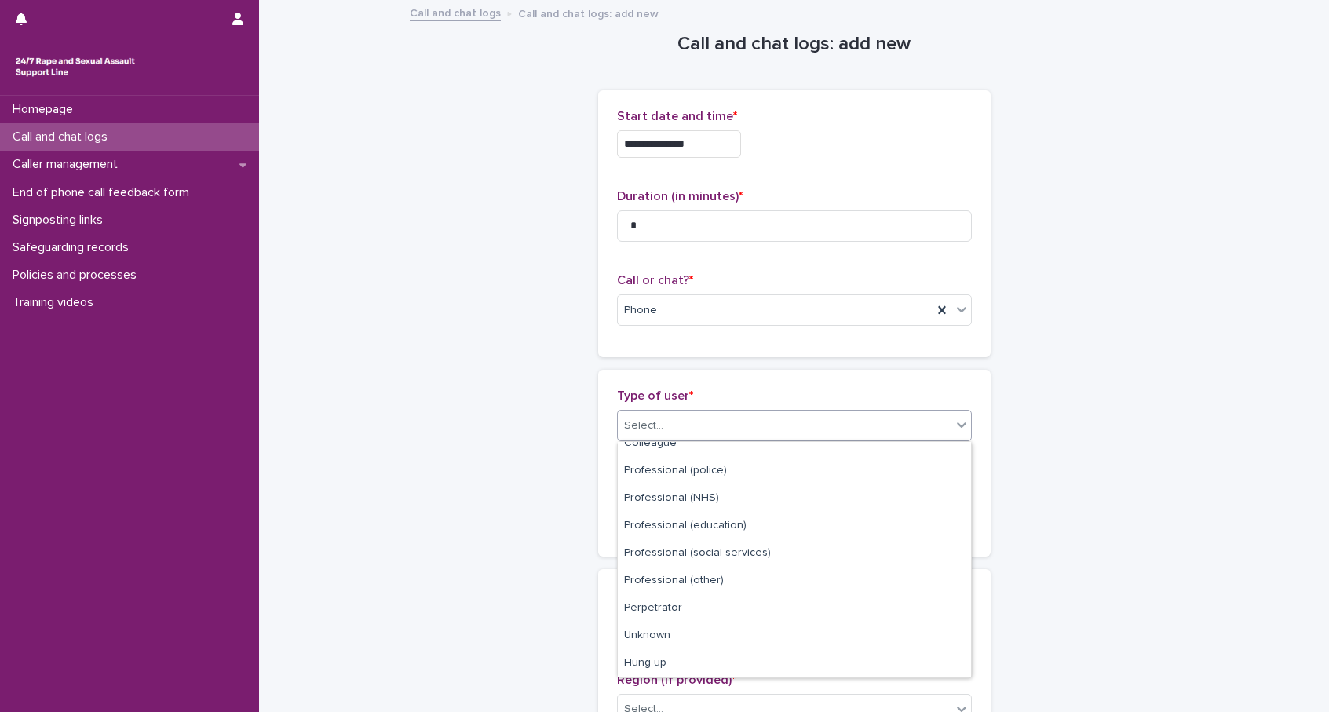
scroll to position [177, 0]
click at [704, 647] on div "Hung up" at bounding box center [794, 635] width 353 height 27
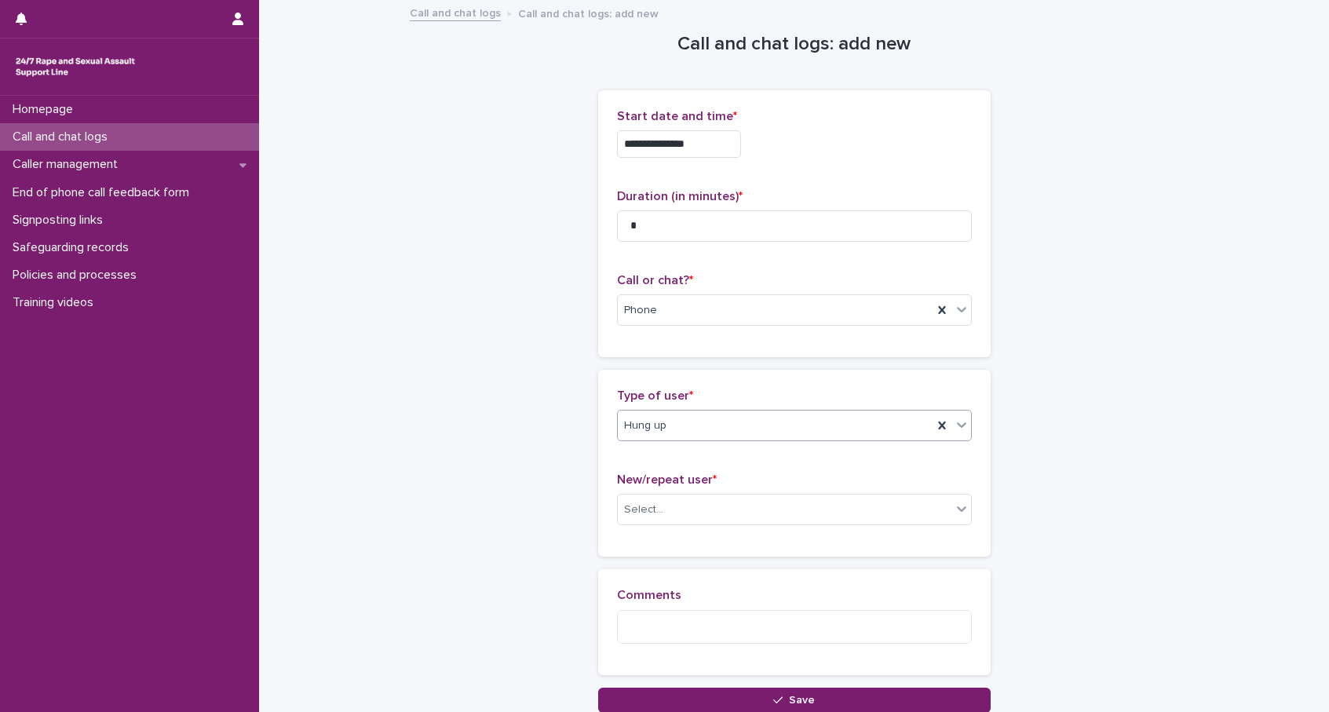
scroll to position [123, 0]
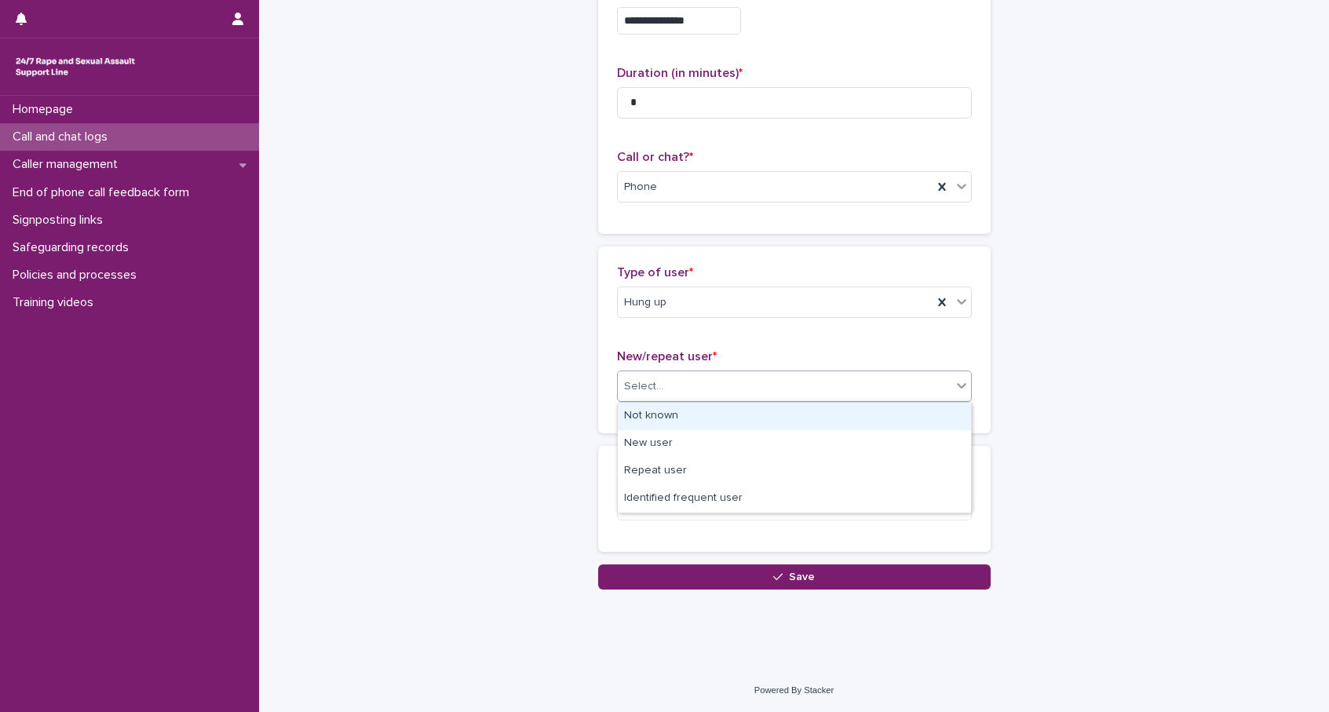
click at [622, 370] on div "Select..." at bounding box center [794, 385] width 355 height 31
drag, startPoint x: 655, startPoint y: 407, endPoint x: 707, endPoint y: 500, distance: 106.1
click at [655, 407] on div "Not known" at bounding box center [794, 416] width 353 height 27
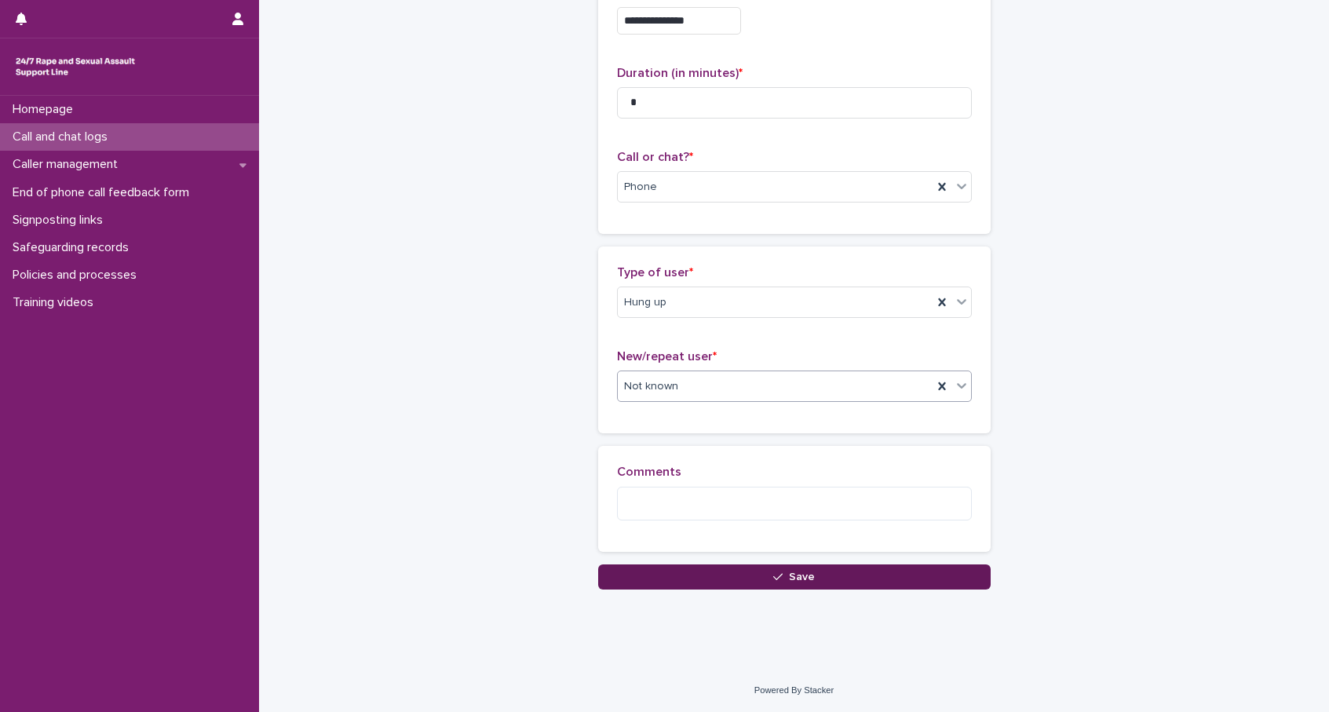
click at [819, 580] on button "Save" at bounding box center [794, 576] width 392 height 25
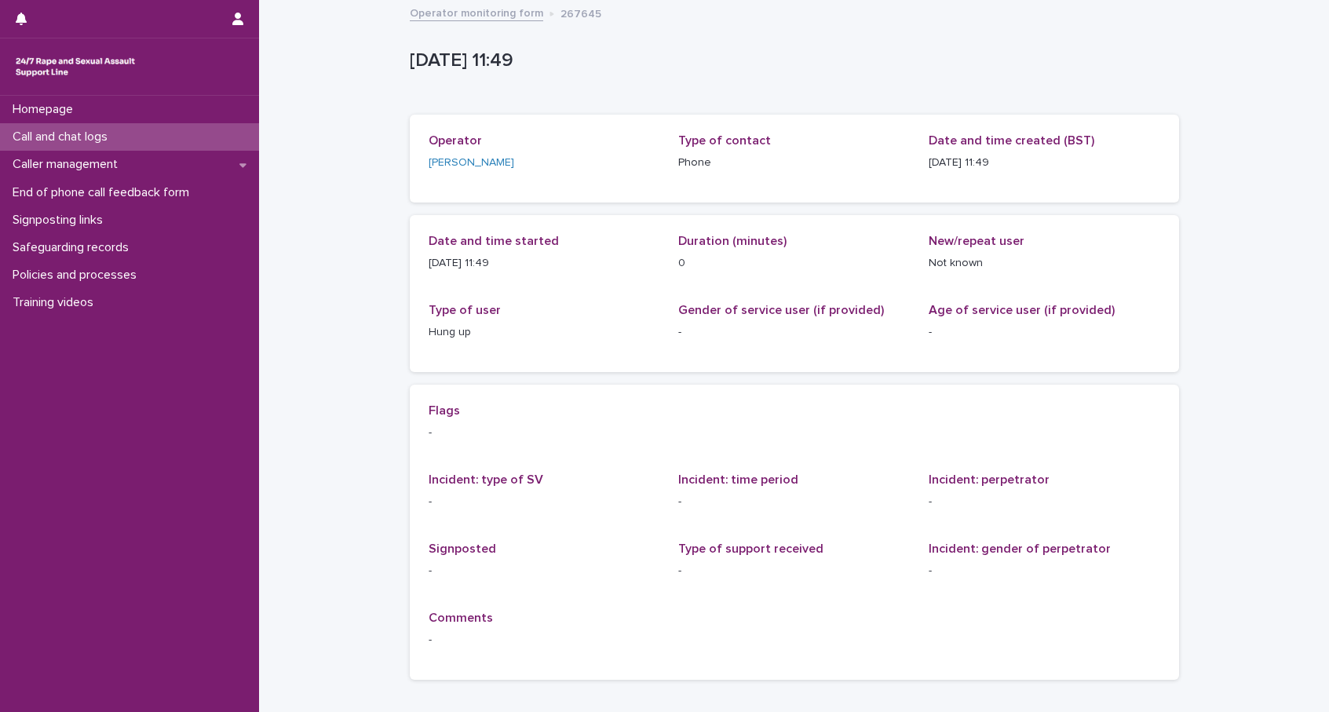
click at [77, 136] on p "Call and chat logs" at bounding box center [63, 136] width 114 height 15
